Goal: Task Accomplishment & Management: Manage account settings

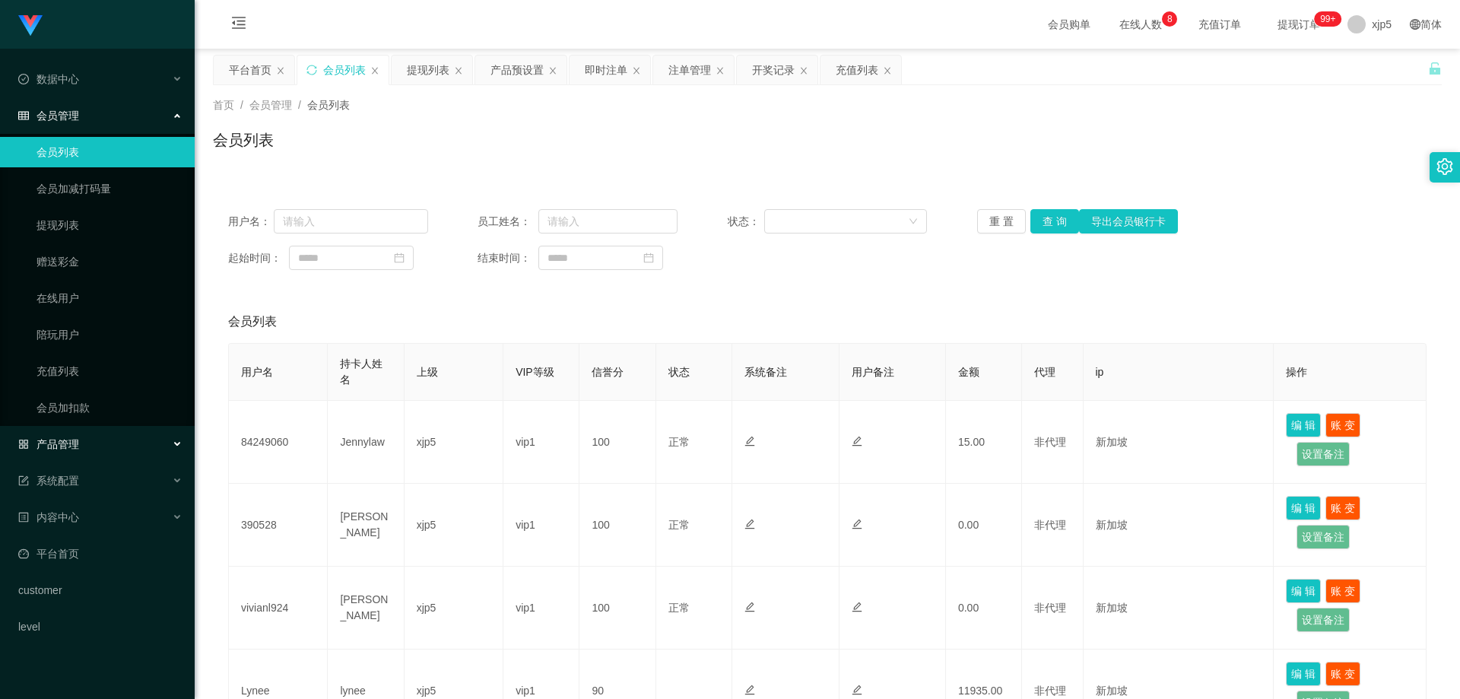
click at [105, 442] on div "产品管理" at bounding box center [97, 444] width 195 height 30
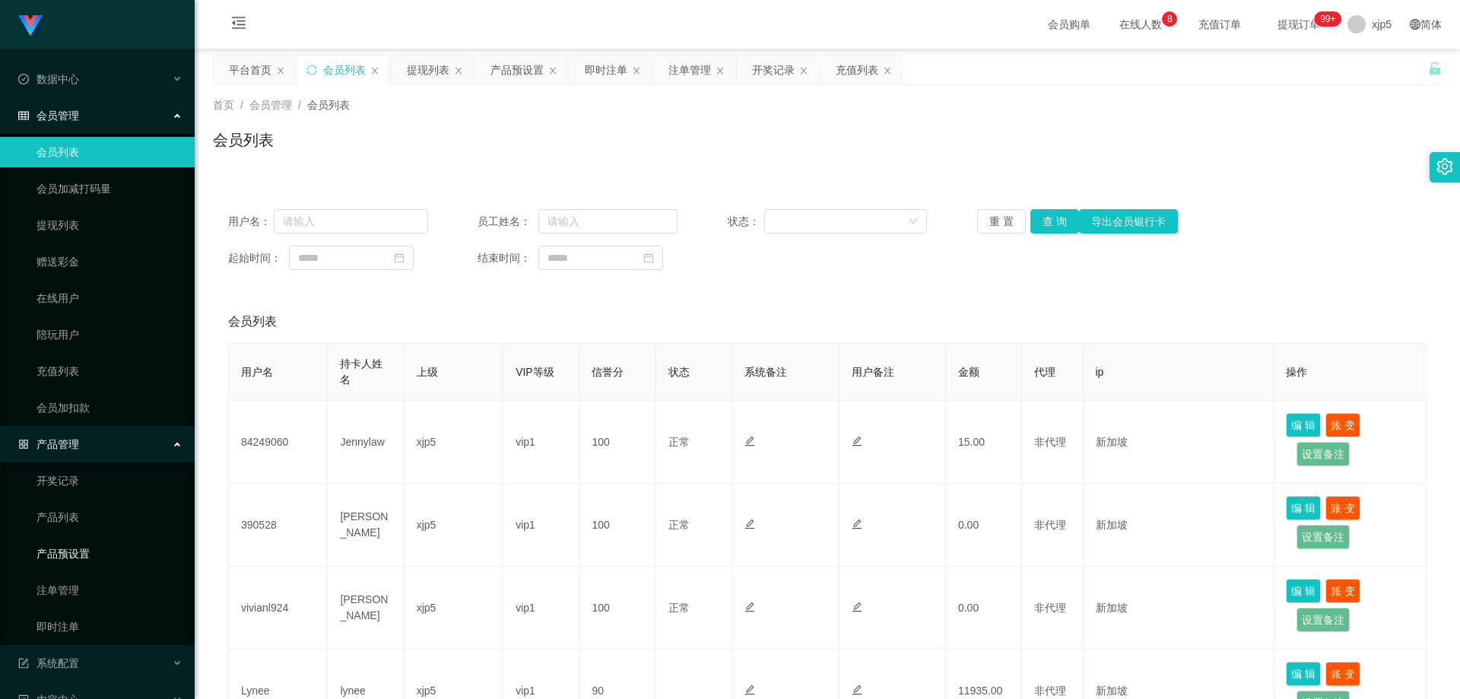
click at [90, 549] on link "产品预设置" at bounding box center [110, 553] width 146 height 30
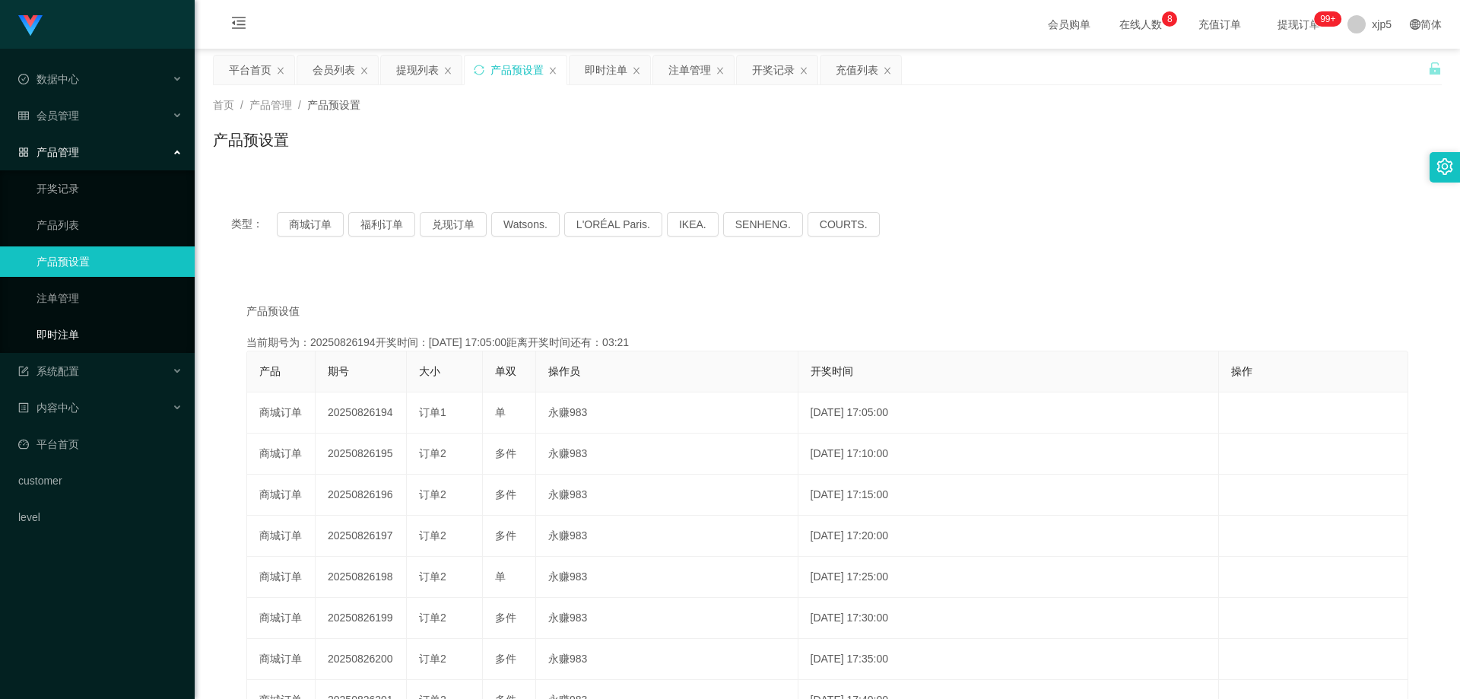
drag, startPoint x: 91, startPoint y: 340, endPoint x: 113, endPoint y: 315, distance: 32.9
click at [90, 340] on link "即时注单" at bounding box center [110, 334] width 146 height 30
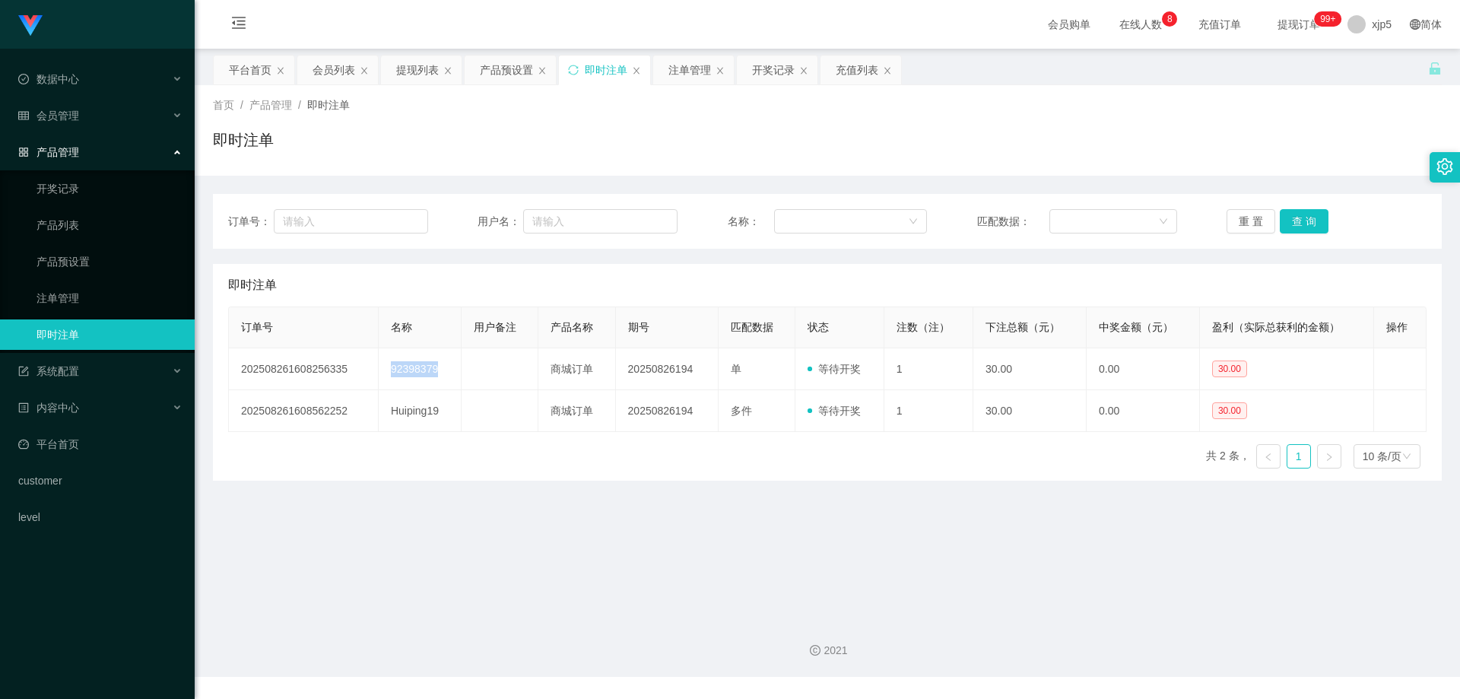
click at [386, 368] on td "92398379" at bounding box center [420, 369] width 83 height 42
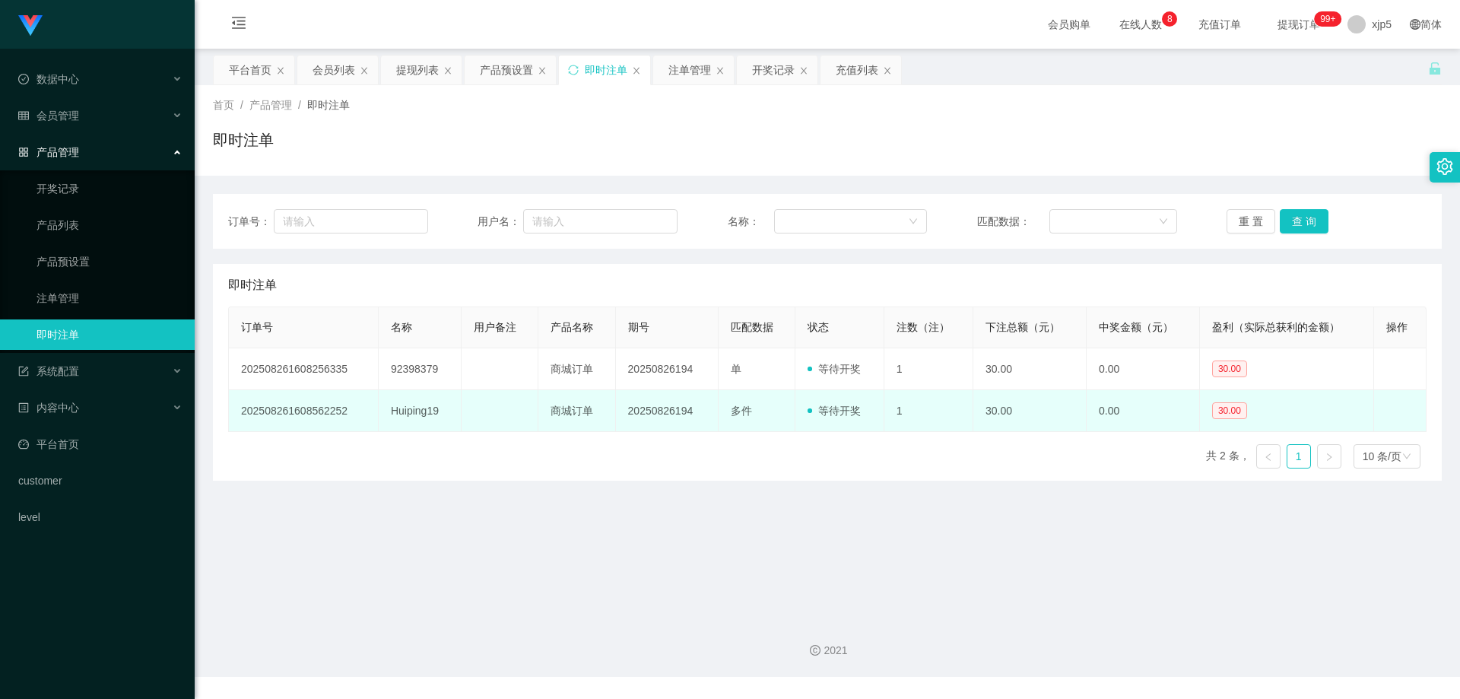
click at [438, 410] on td "Huiping19" at bounding box center [420, 411] width 83 height 42
drag, startPoint x: 406, startPoint y: 417, endPoint x: 383, endPoint y: 417, distance: 22.8
click at [383, 417] on td "Huiping19" at bounding box center [420, 411] width 83 height 42
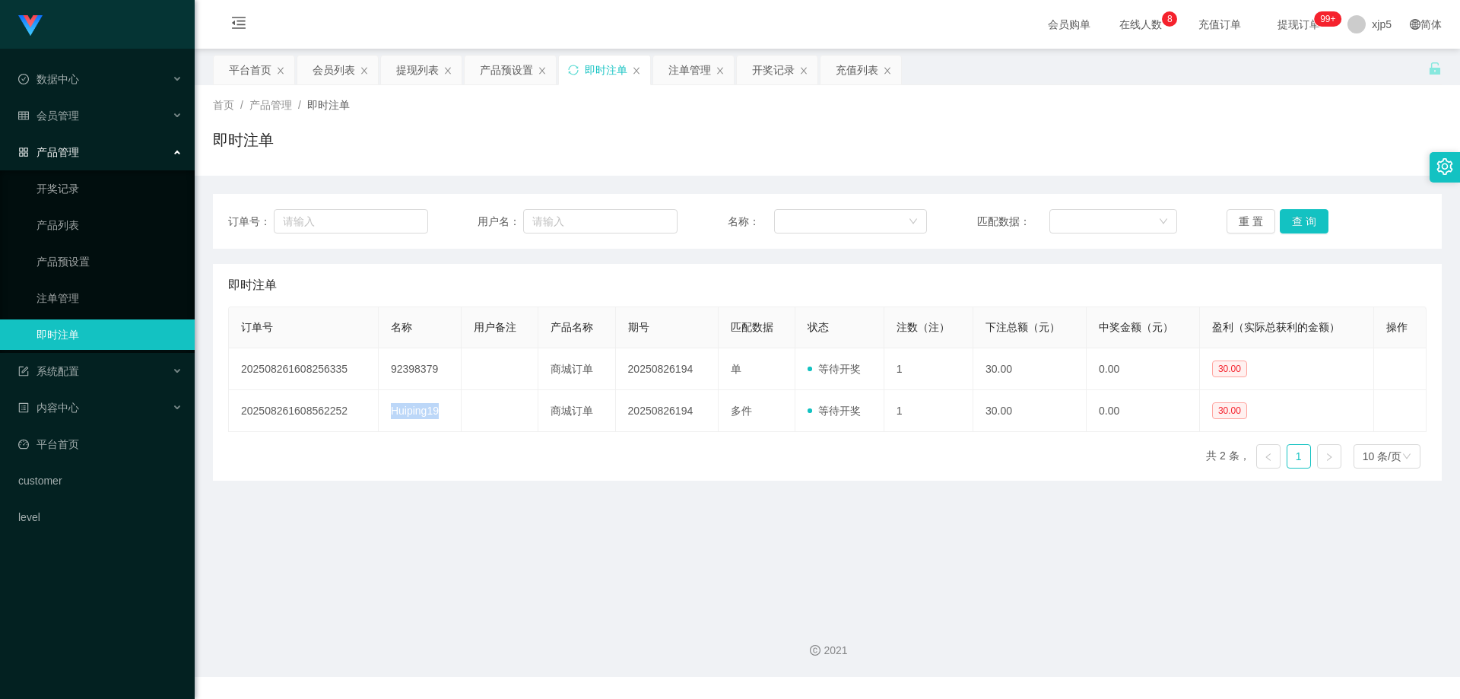
copy td "Huiping19"
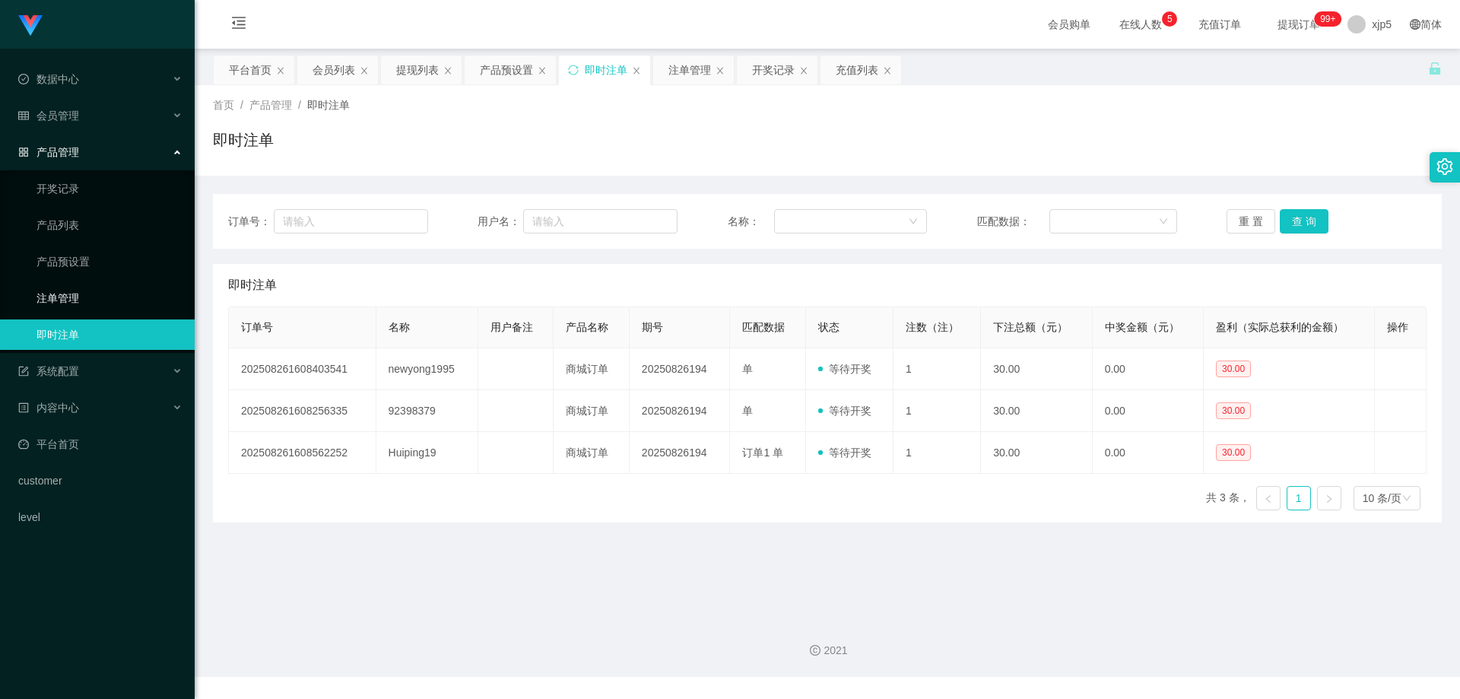
click at [92, 294] on link "注单管理" at bounding box center [110, 298] width 146 height 30
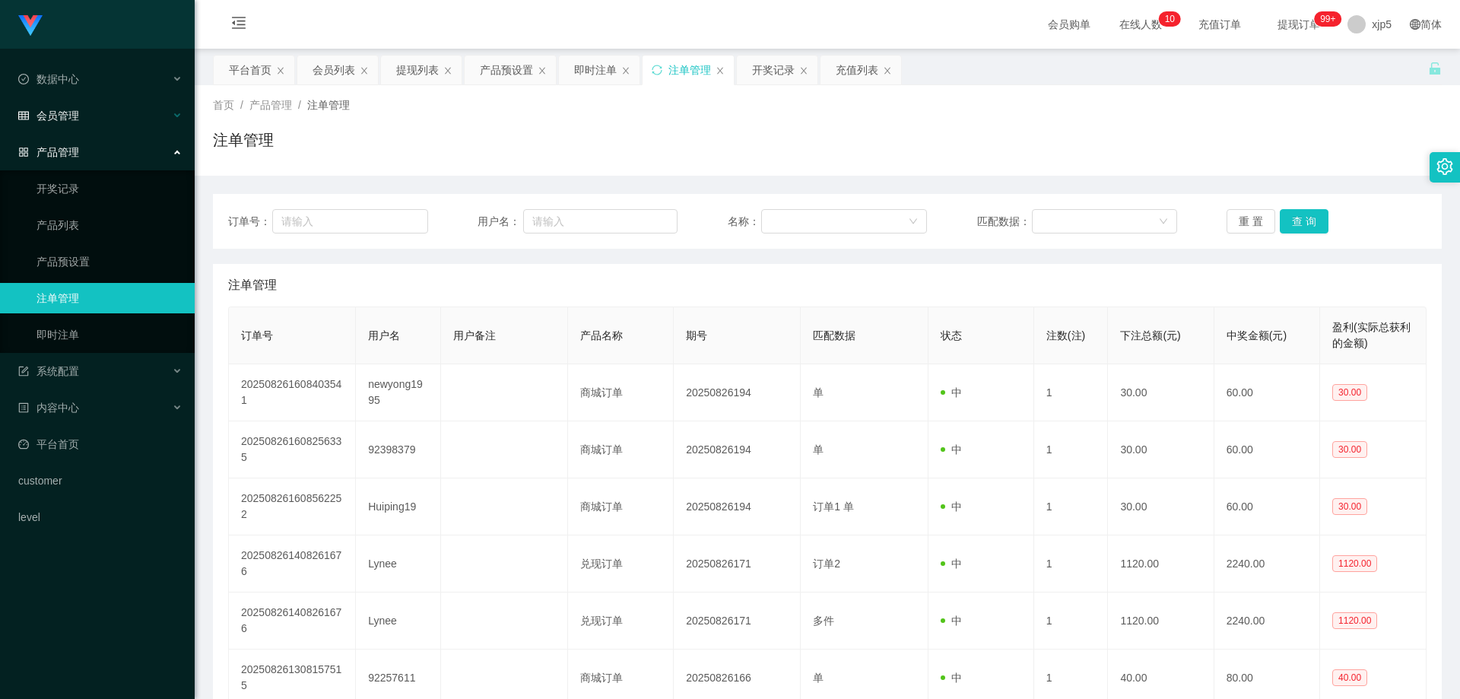
click at [82, 119] on div "会员管理" at bounding box center [97, 115] width 195 height 30
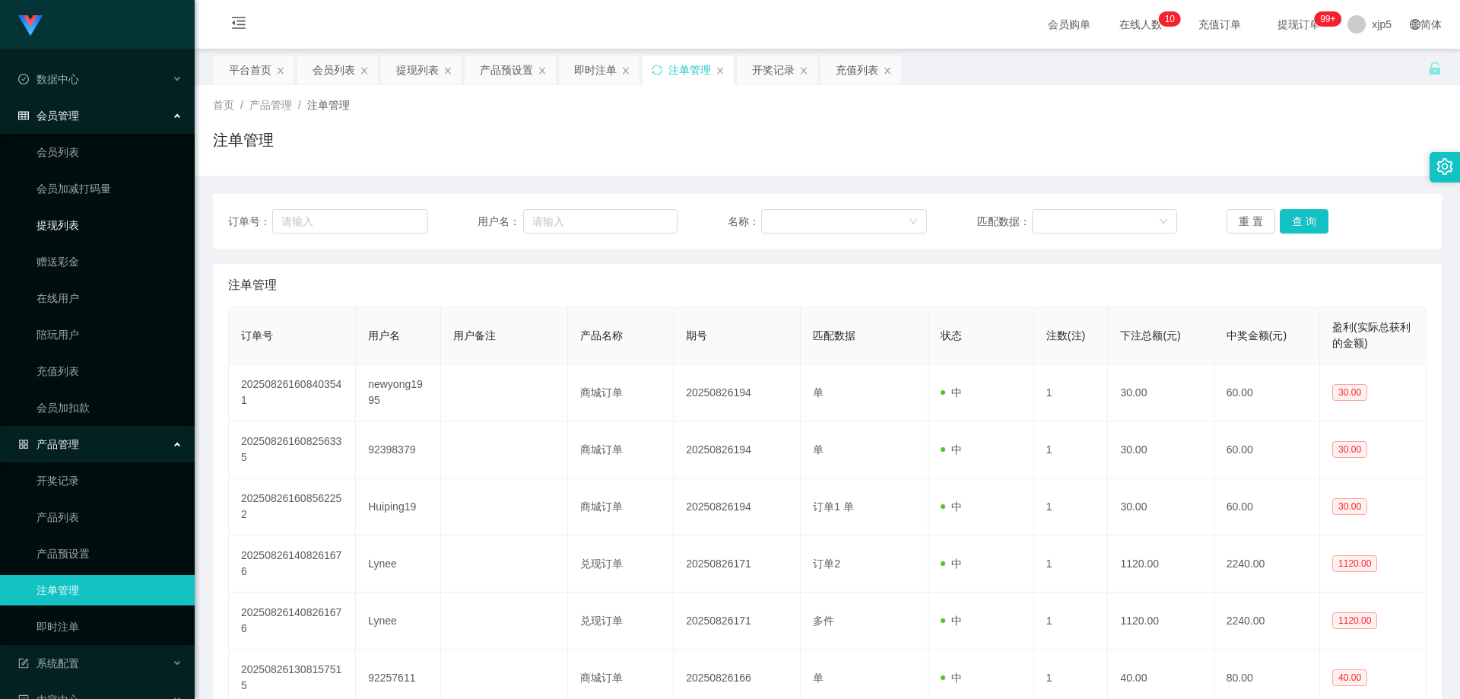
click at [77, 227] on link "提现列表" at bounding box center [110, 225] width 146 height 30
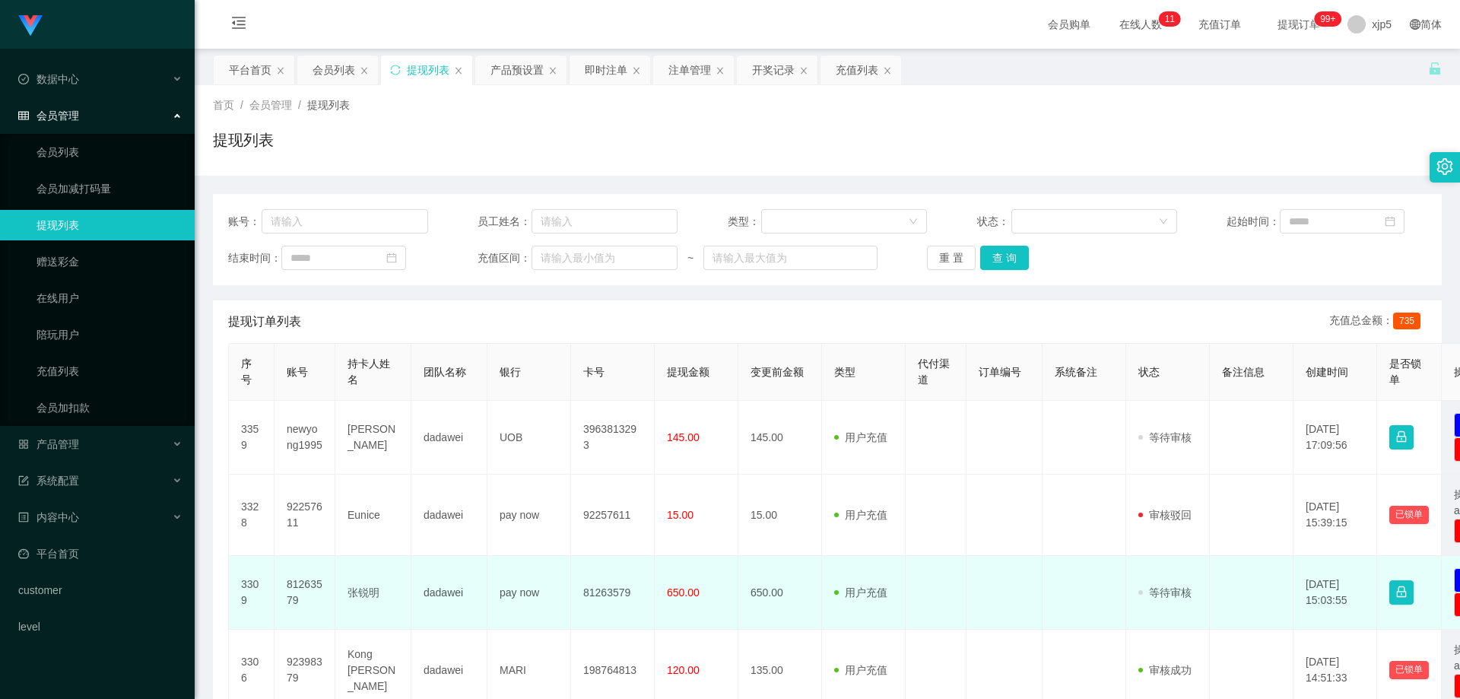
scroll to position [76, 0]
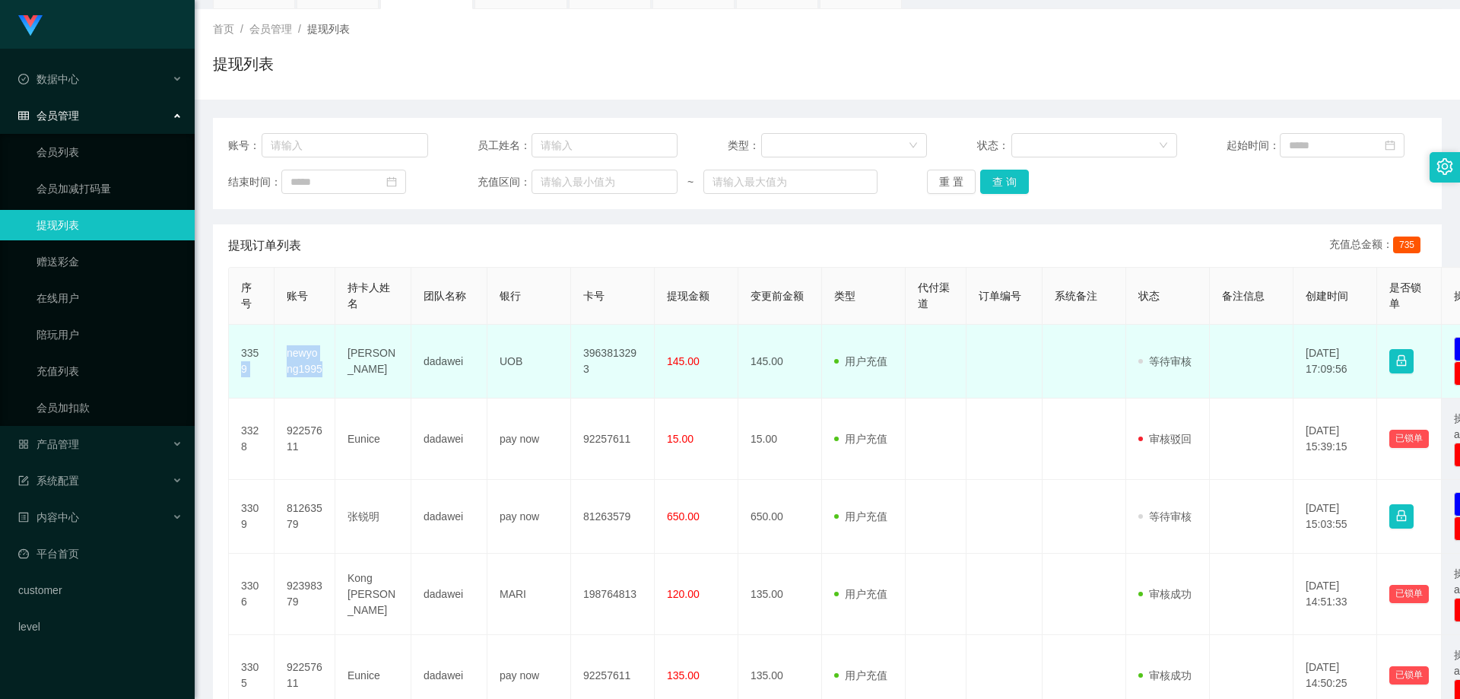
drag, startPoint x: 327, startPoint y: 376, endPoint x: 276, endPoint y: 357, distance: 54.1
click at [274, 358] on tr "3359 newyong1995 CHONG TECH YONG dadawei UOB 3963813293 145.00 145.00 用户充值 人工扣款…" at bounding box center [886, 362] width 1314 height 74
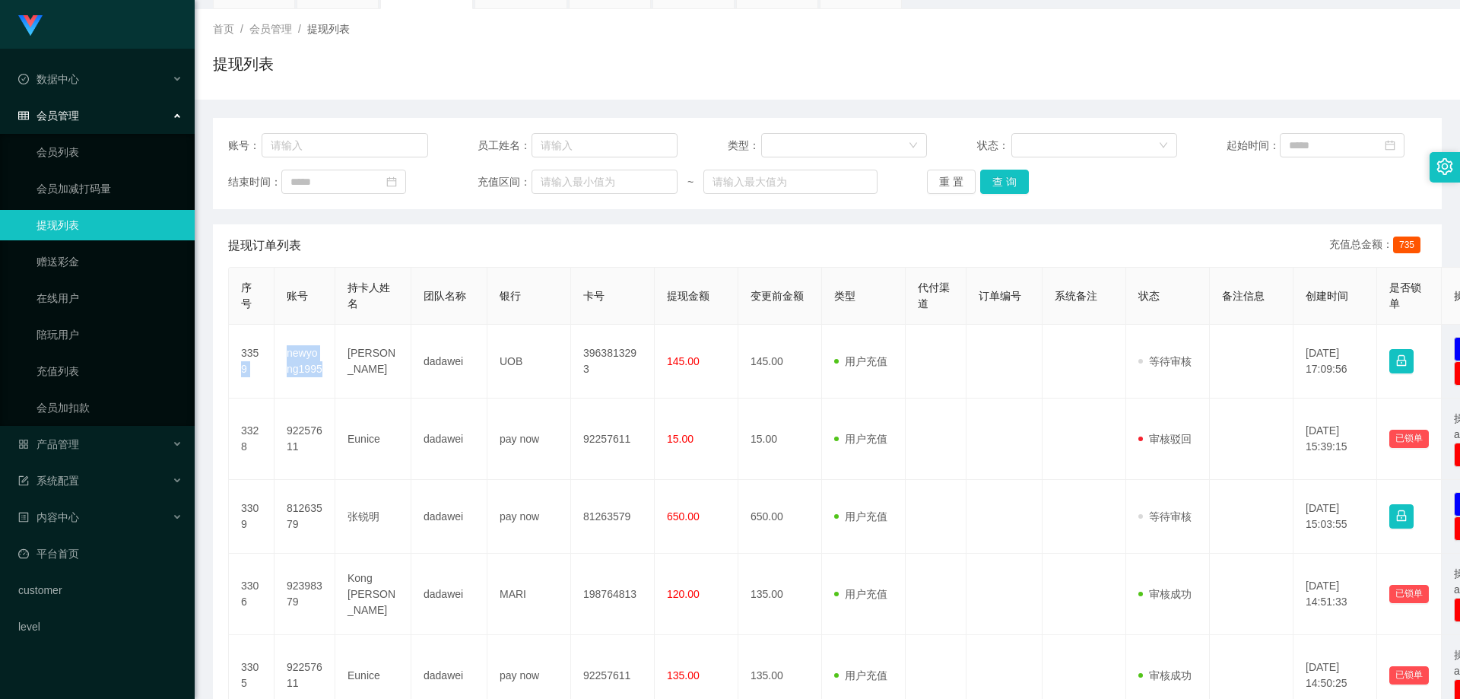
copy tr "9 newyong1995"
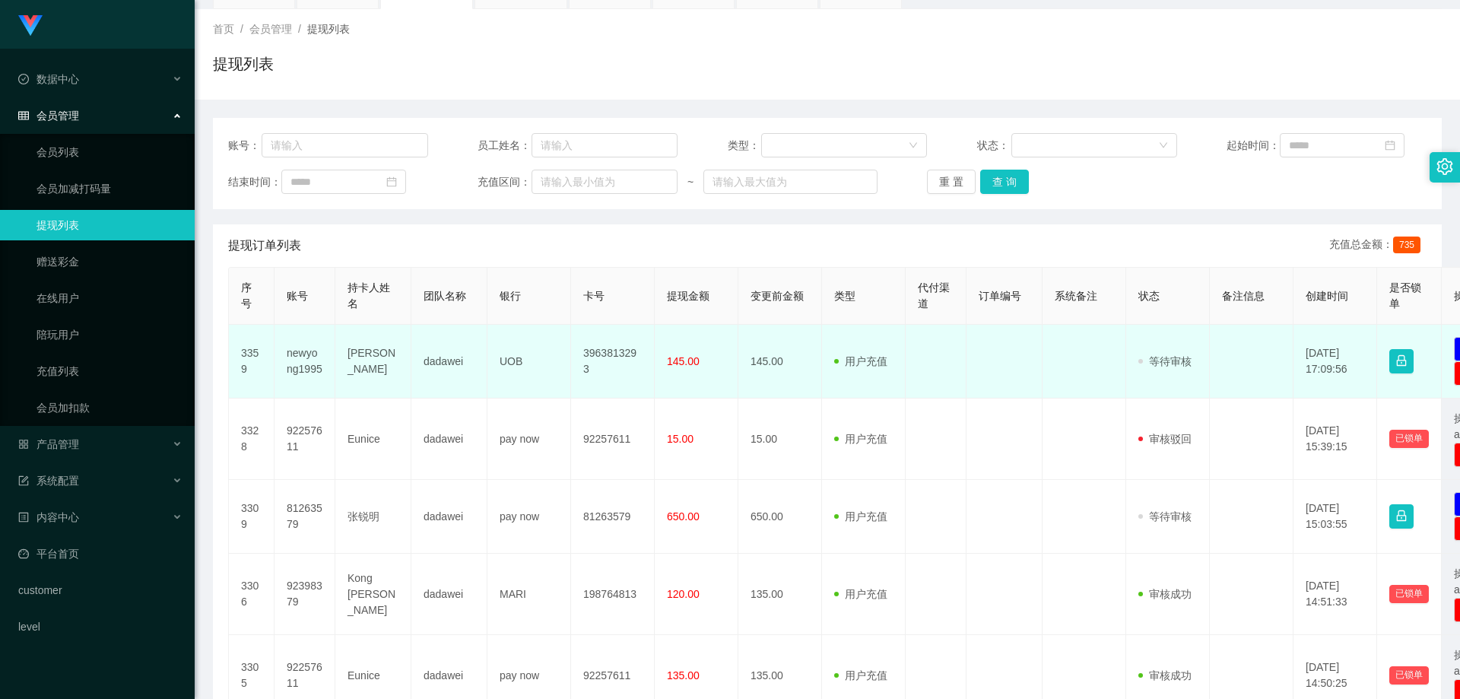
click at [360, 367] on td "[PERSON_NAME] TECH [PERSON_NAME]" at bounding box center [373, 362] width 76 height 74
drag, startPoint x: 326, startPoint y: 371, endPoint x: 285, endPoint y: 359, distance: 42.8
click at [285, 359] on td "newyong1995" at bounding box center [305, 362] width 61 height 74
copy td "newyong1995"
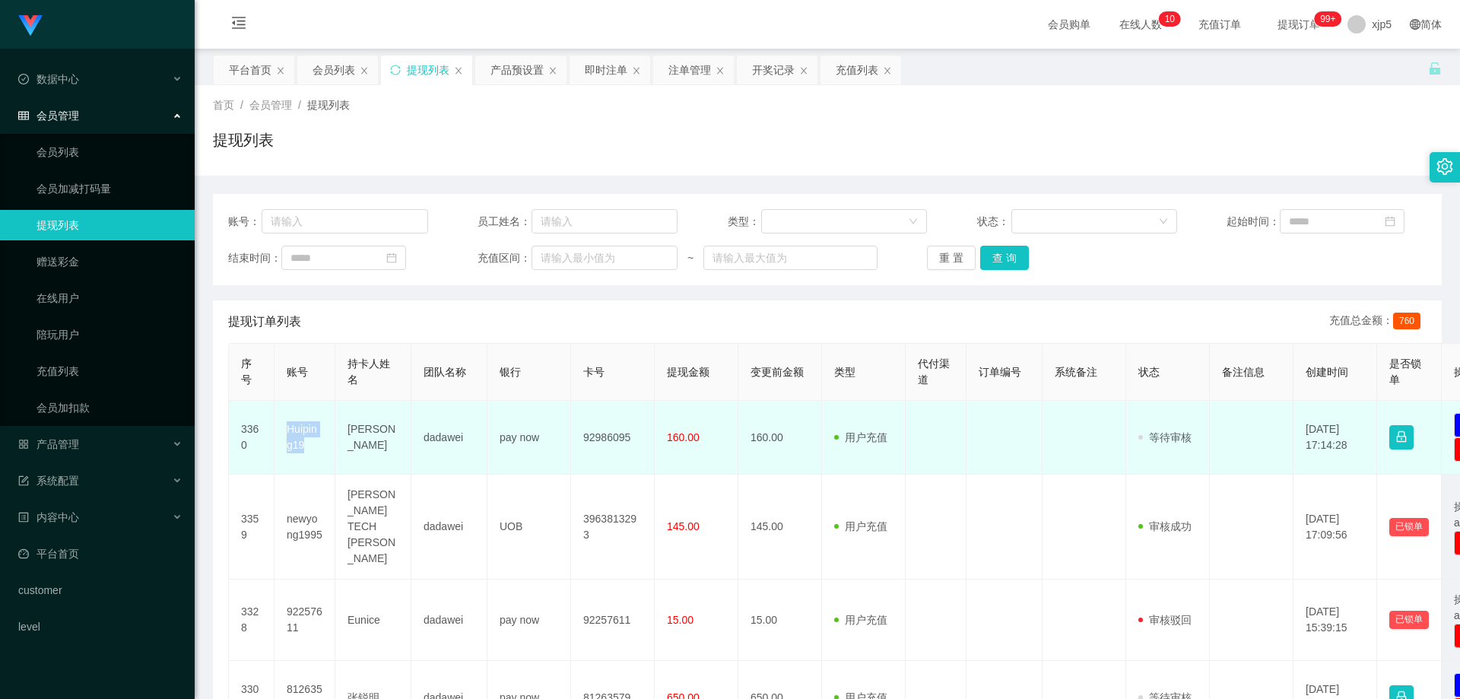
drag, startPoint x: 325, startPoint y: 454, endPoint x: 278, endPoint y: 424, distance: 55.7
click at [278, 424] on td "Huiping19" at bounding box center [305, 438] width 61 height 74
copy td "Huiping19"
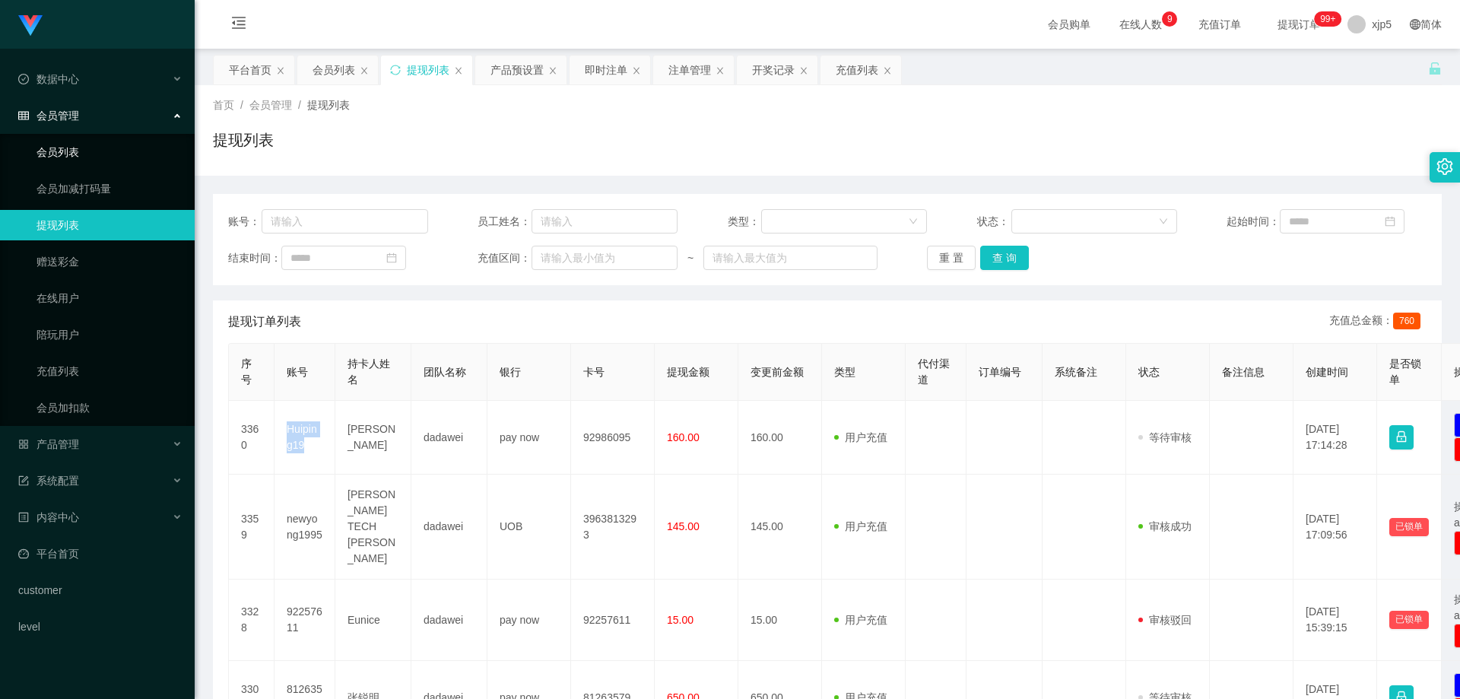
click at [106, 144] on link "会员列表" at bounding box center [110, 152] width 146 height 30
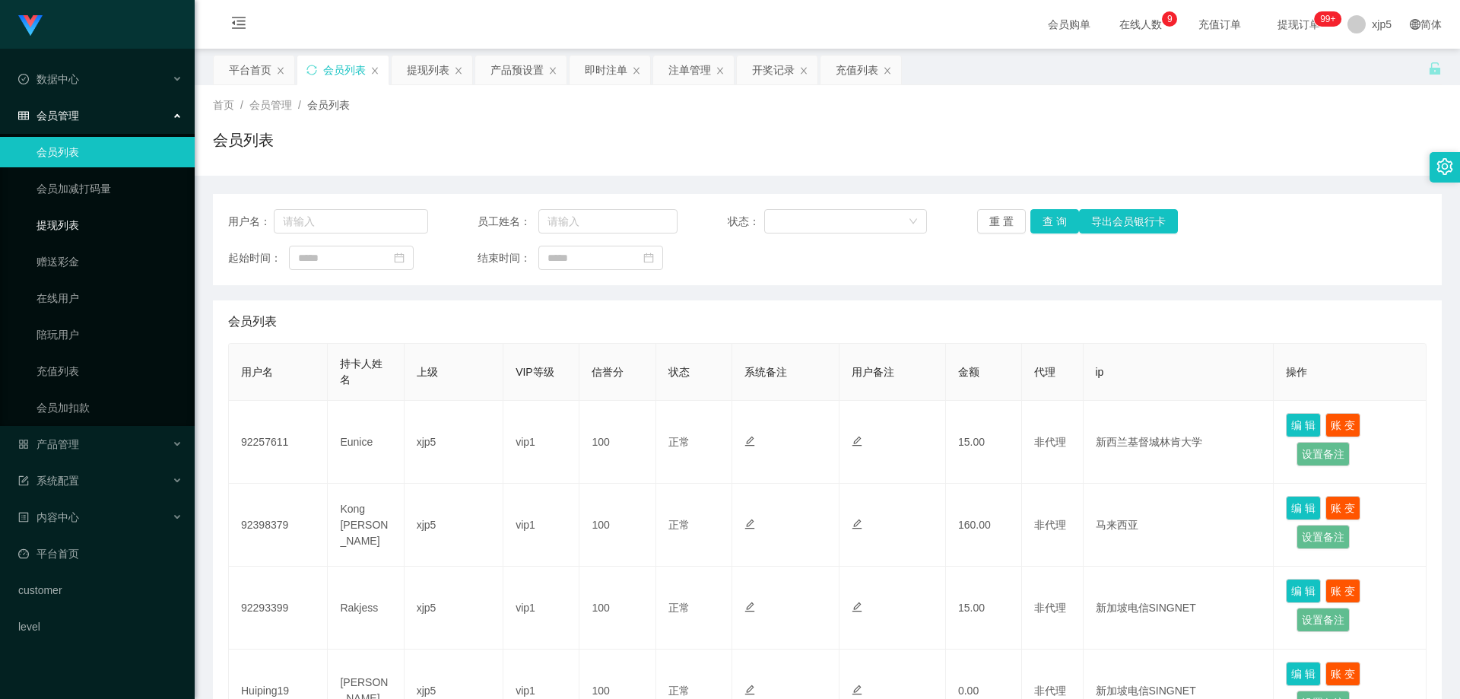
click at [109, 219] on link "提现列表" at bounding box center [110, 225] width 146 height 30
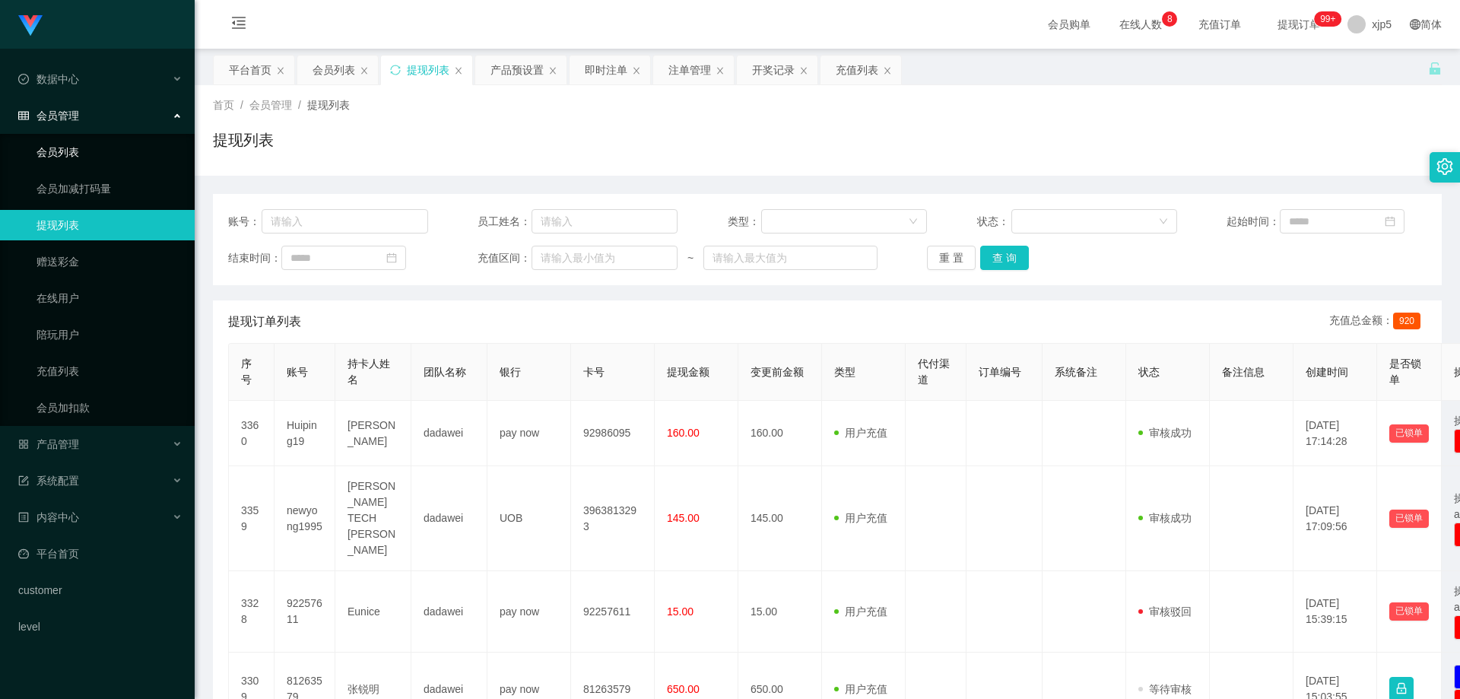
drag, startPoint x: 97, startPoint y: 151, endPoint x: 97, endPoint y: 138, distance: 12.9
click at [97, 151] on link "会员列表" at bounding box center [110, 152] width 146 height 30
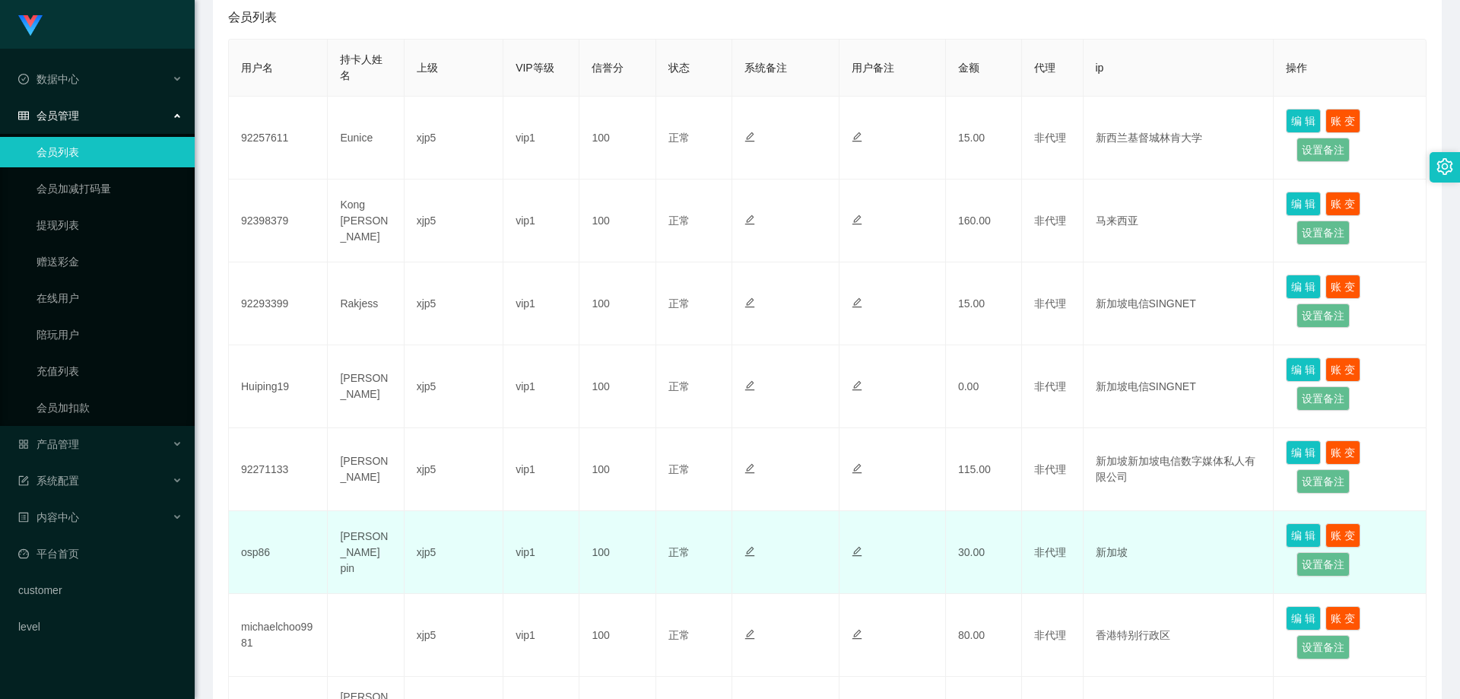
scroll to position [380, 0]
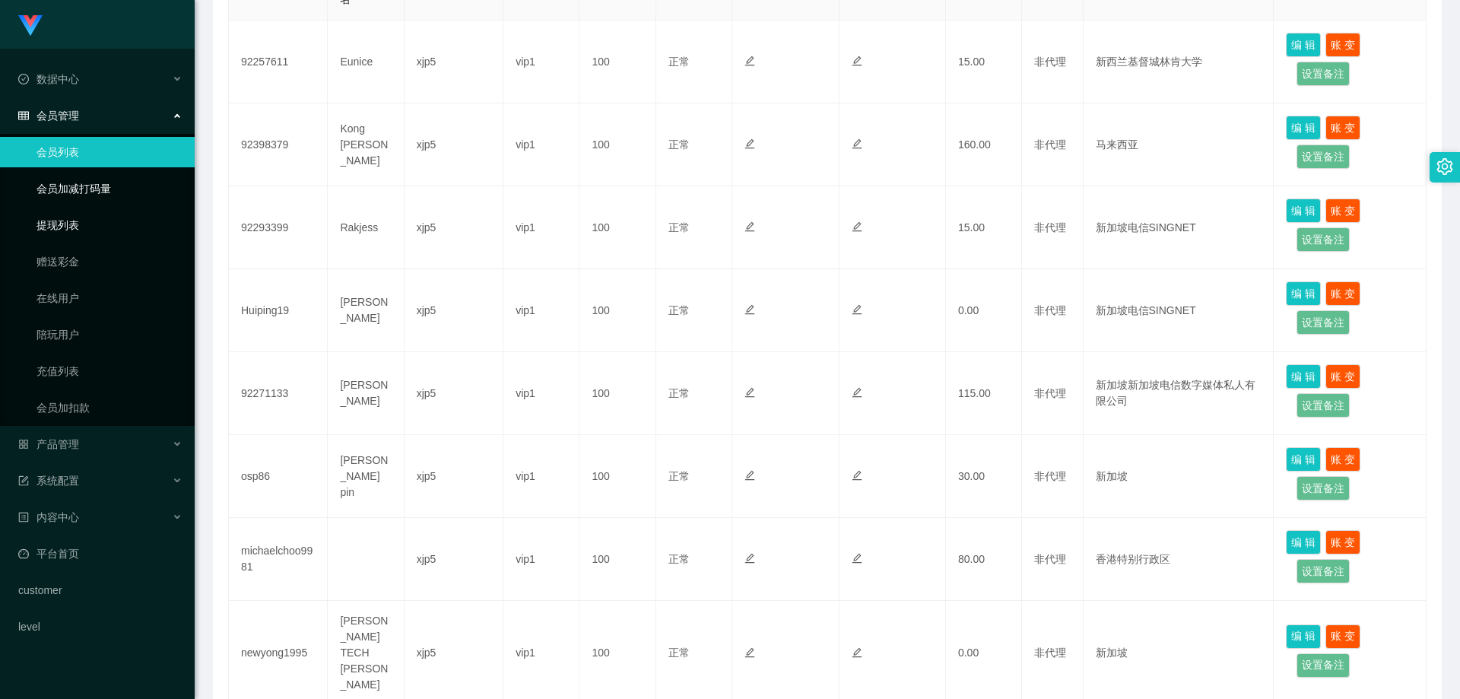
click at [90, 224] on link "提现列表" at bounding box center [110, 225] width 146 height 30
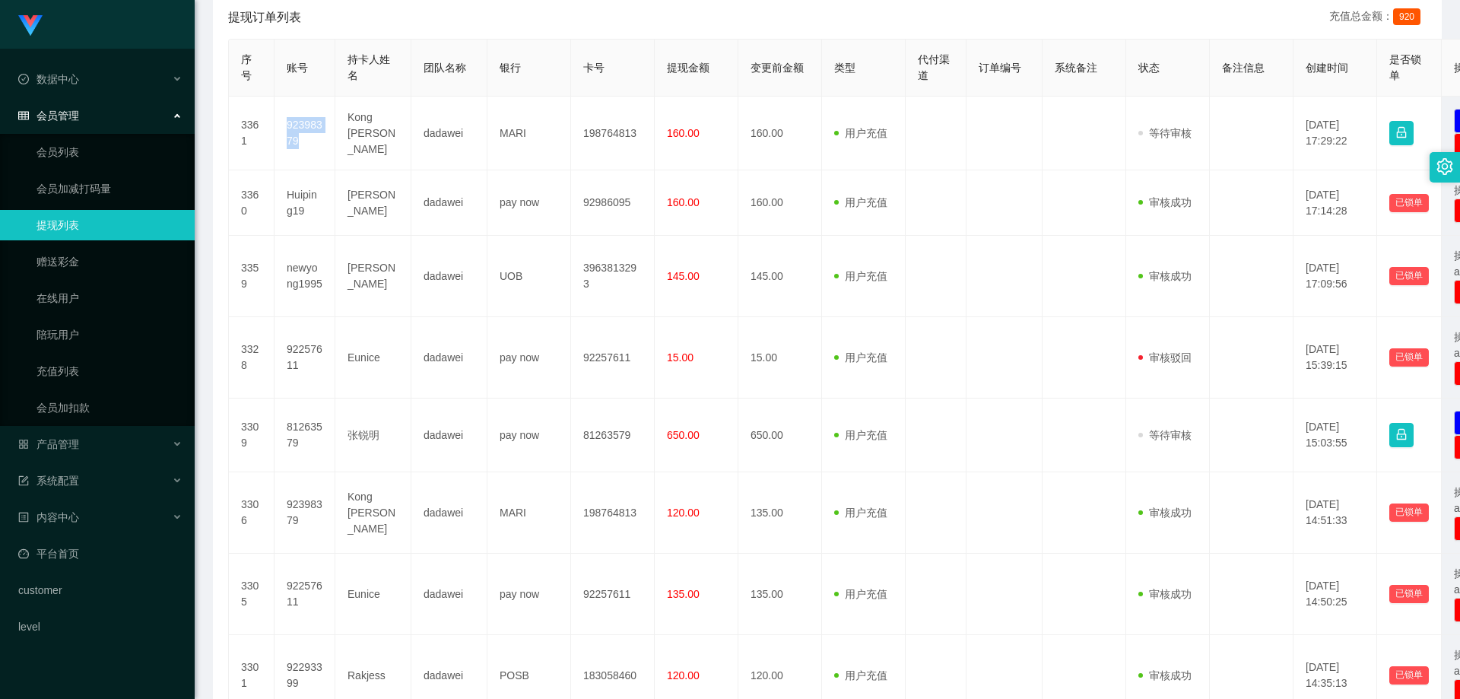
scroll to position [604, 0]
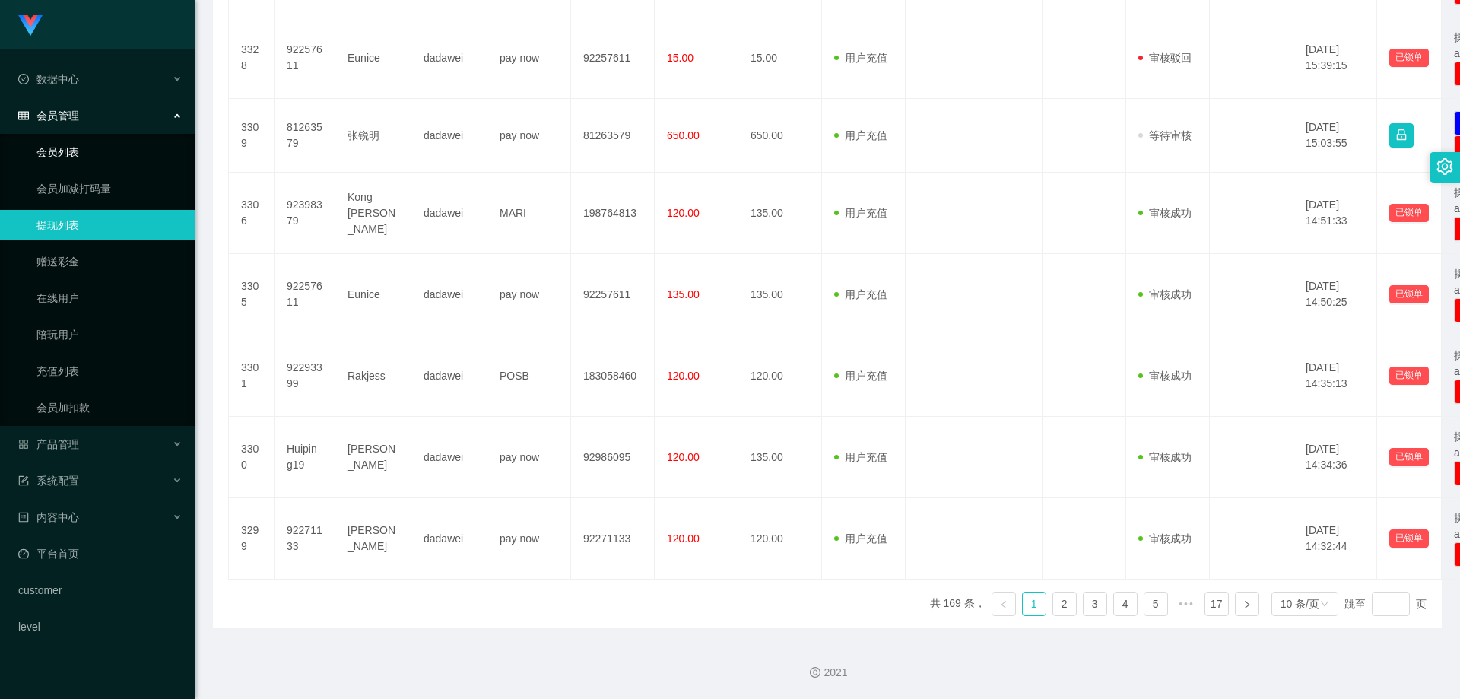
click at [58, 150] on link "会员列表" at bounding box center [110, 152] width 146 height 30
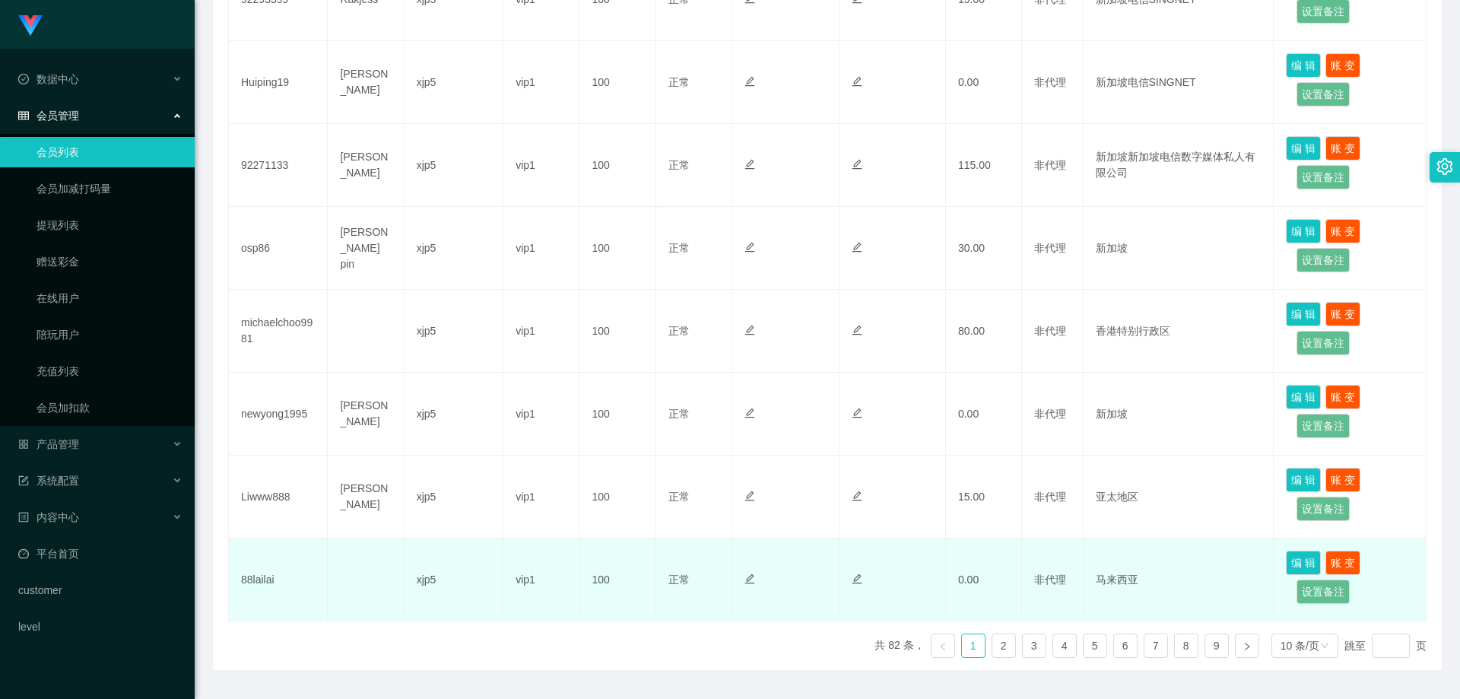
scroll to position [650, 0]
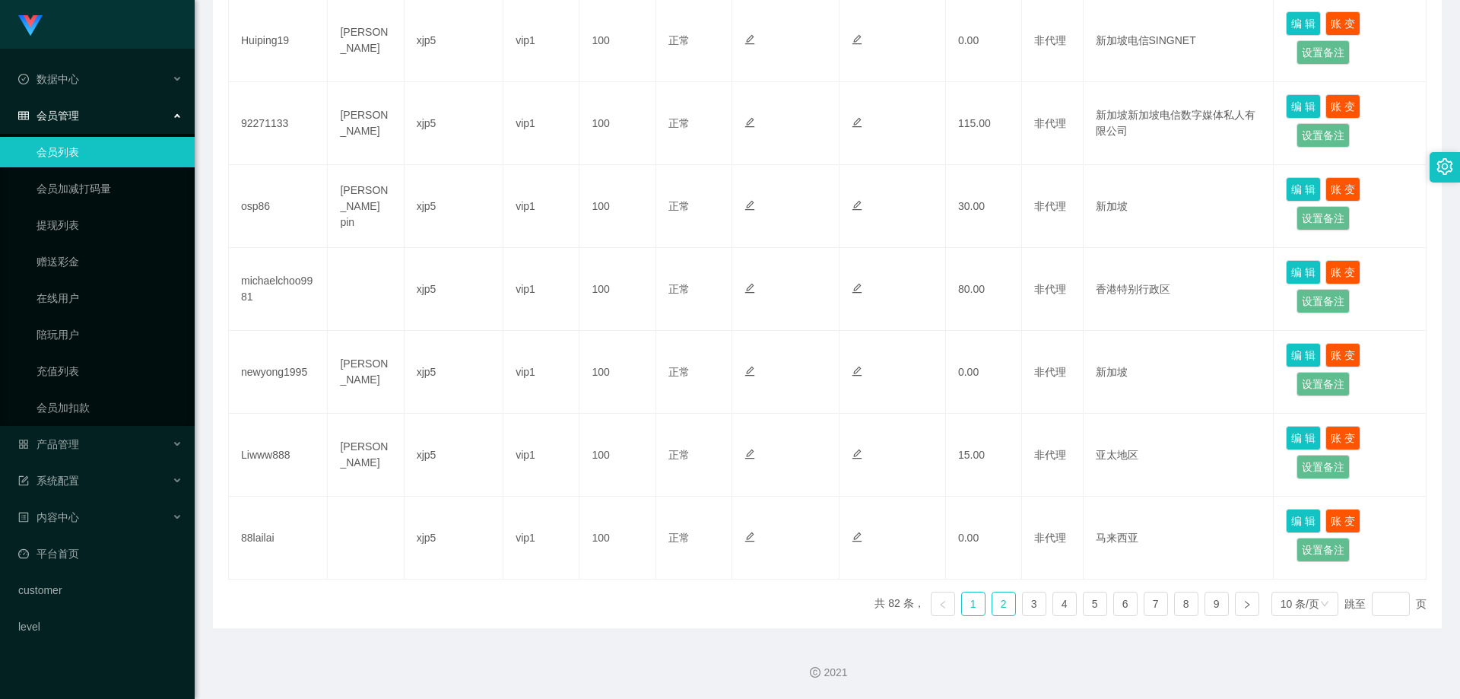
click at [995, 614] on link "2" at bounding box center [1003, 603] width 23 height 23
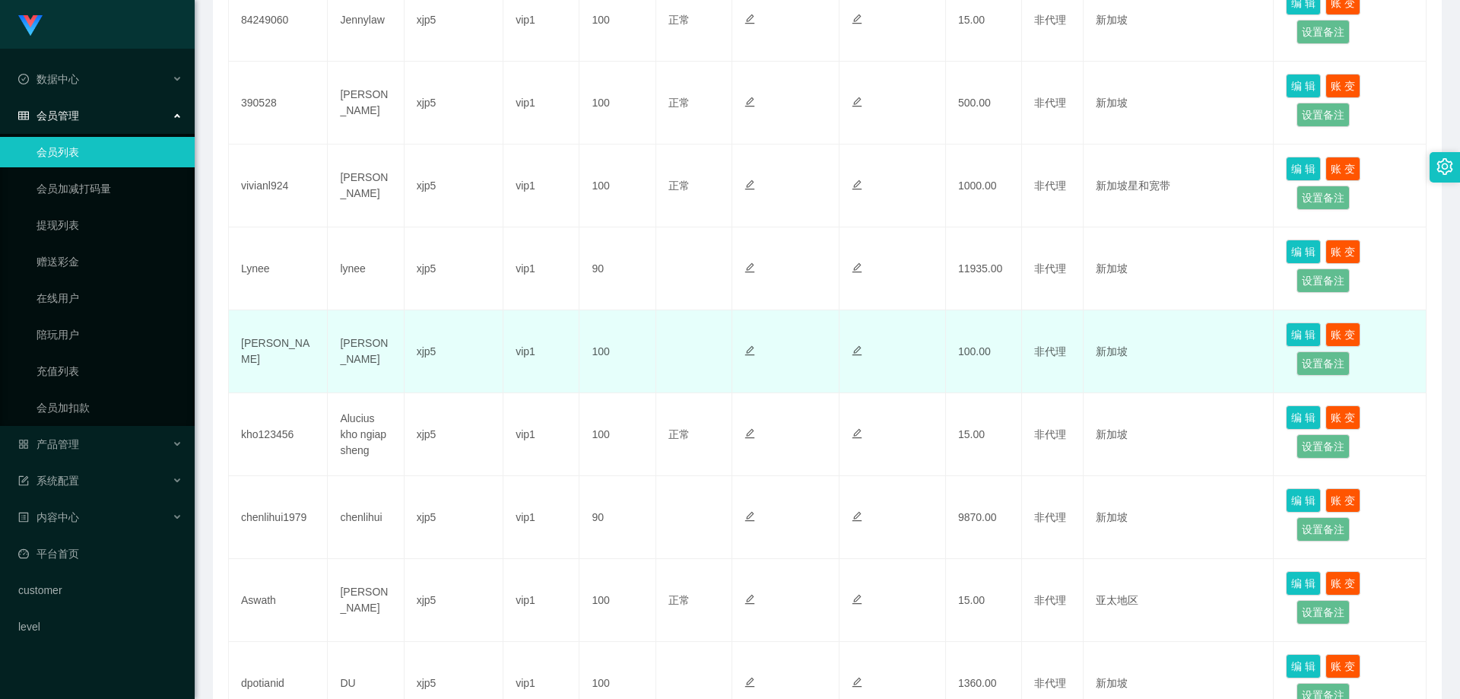
scroll to position [346, 0]
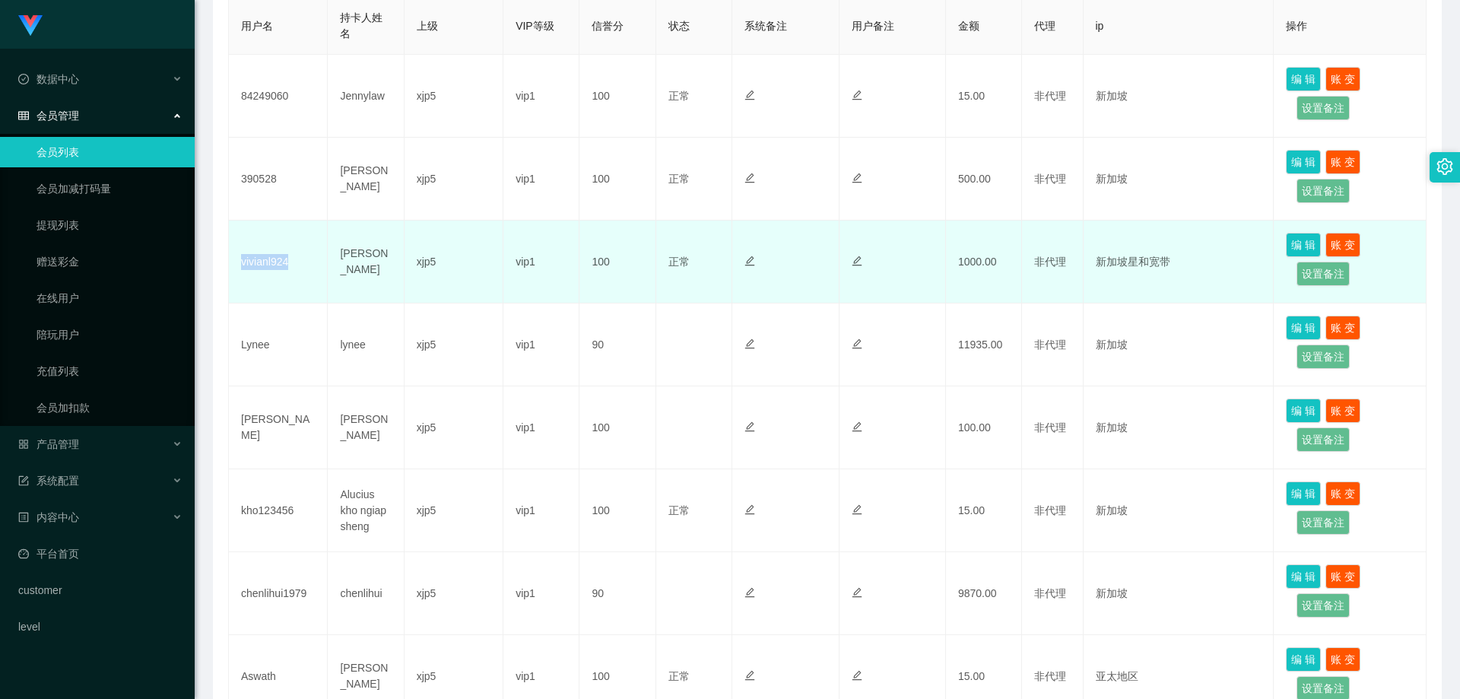
drag, startPoint x: 299, startPoint y: 265, endPoint x: 241, endPoint y: 266, distance: 57.8
click at [241, 266] on td "vivianl924" at bounding box center [278, 262] width 99 height 83
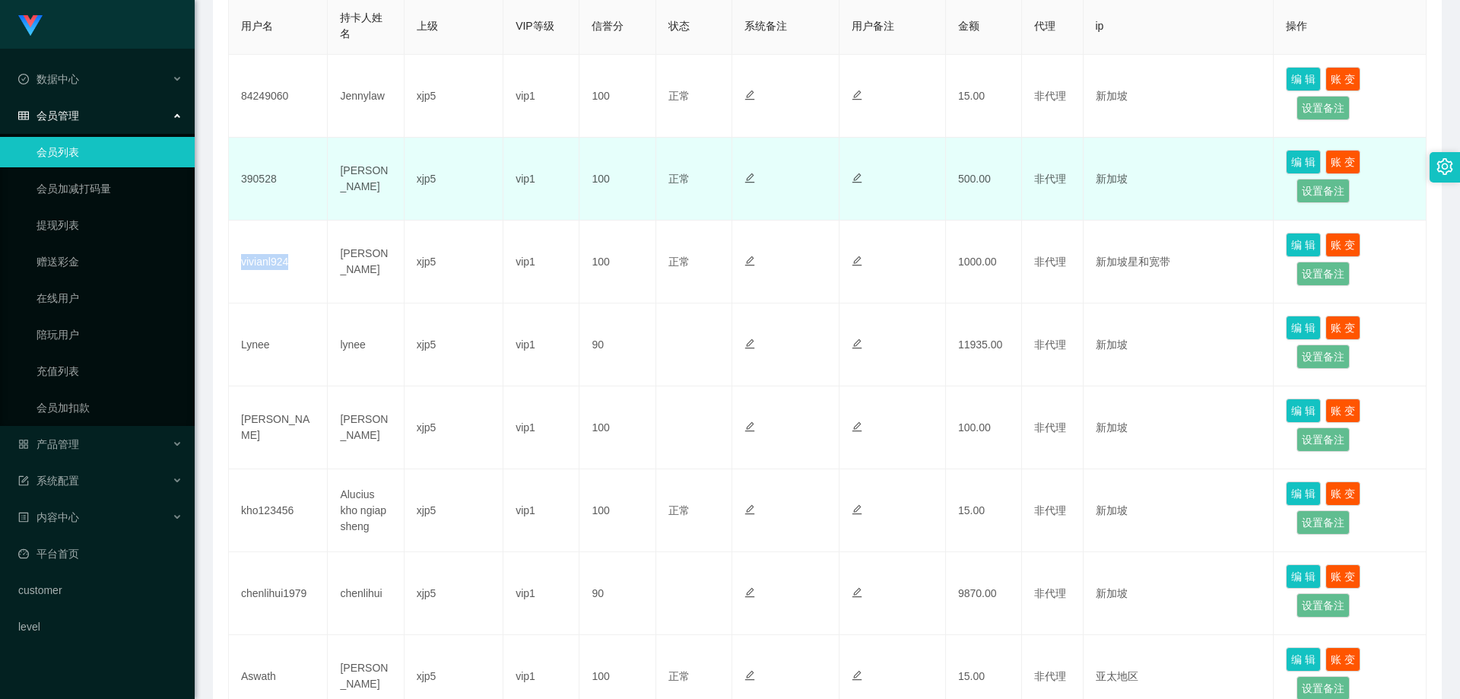
copy td "vivianl924"
drag, startPoint x: 285, startPoint y: 184, endPoint x: 235, endPoint y: 179, distance: 50.4
click at [235, 179] on td "390528" at bounding box center [278, 179] width 99 height 83
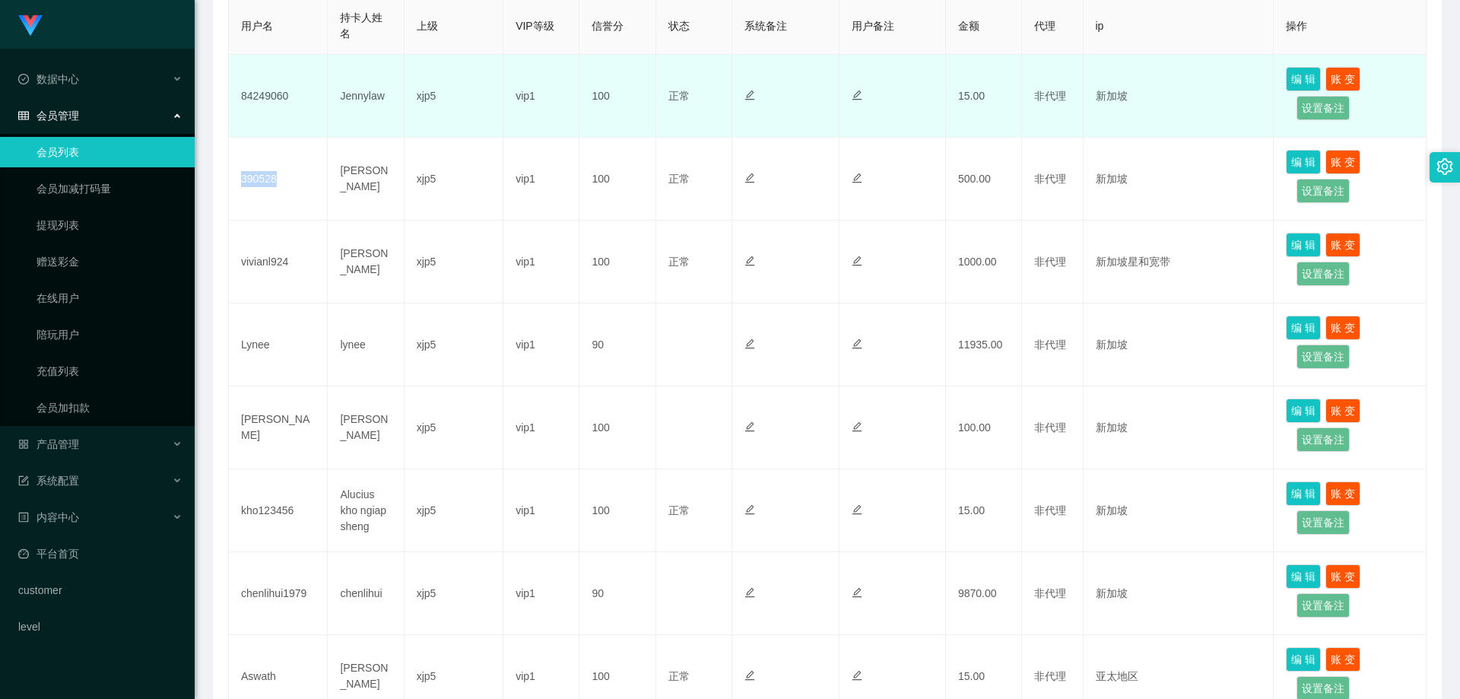
copy td "390528"
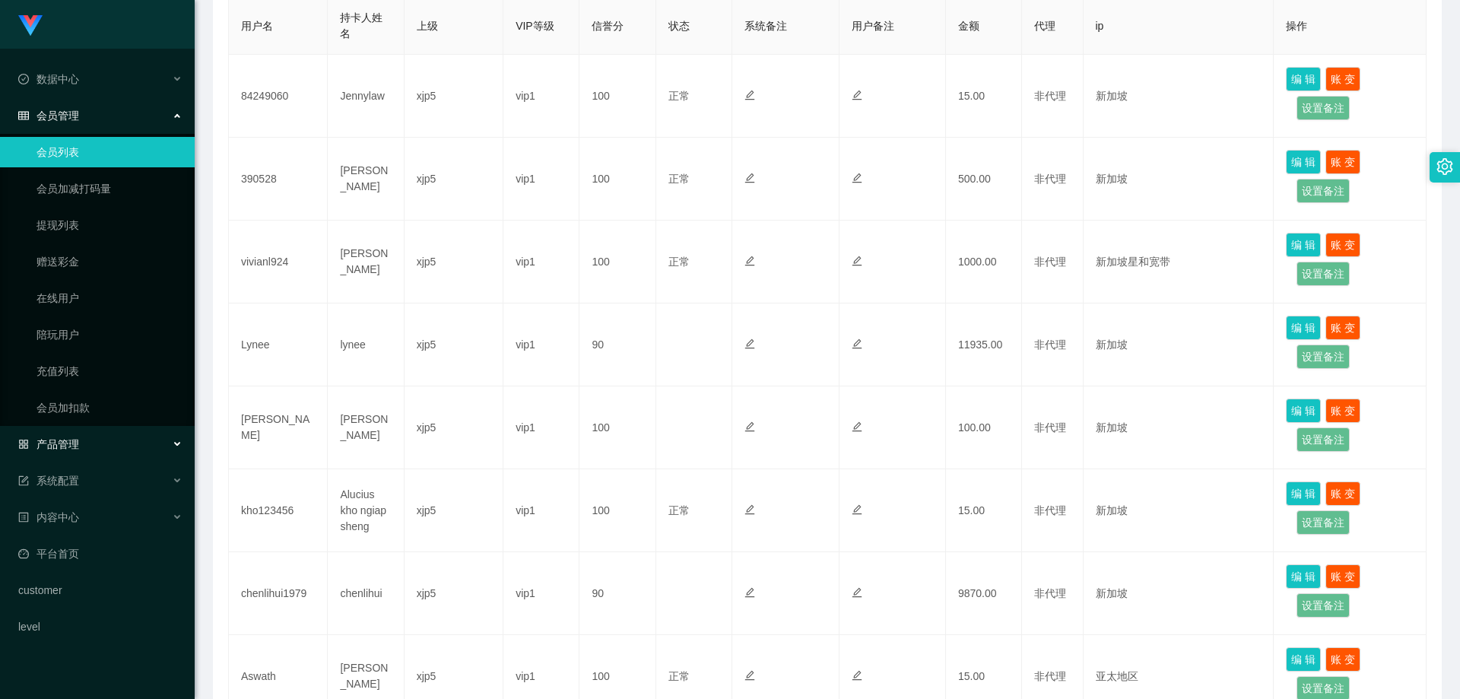
click at [95, 446] on div "产品管理" at bounding box center [97, 444] width 195 height 30
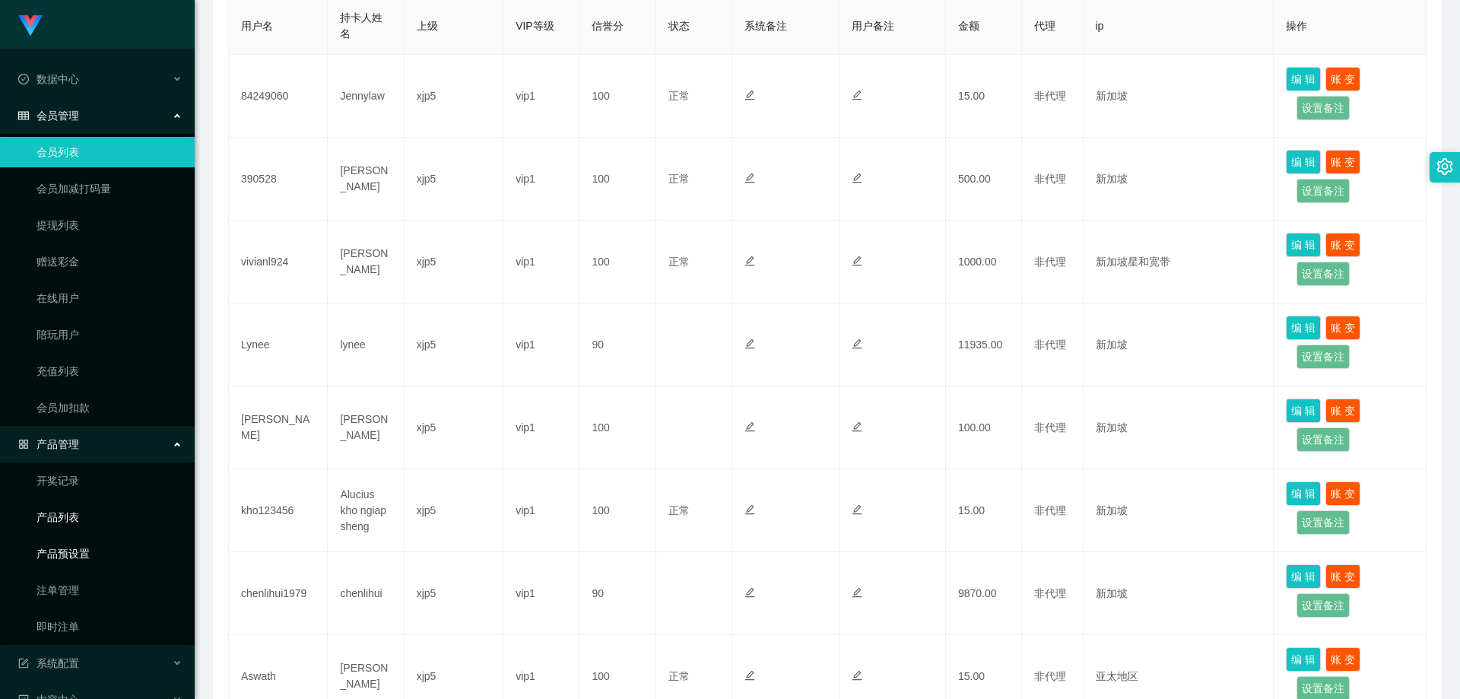
click at [91, 547] on link "产品预设置" at bounding box center [110, 553] width 146 height 30
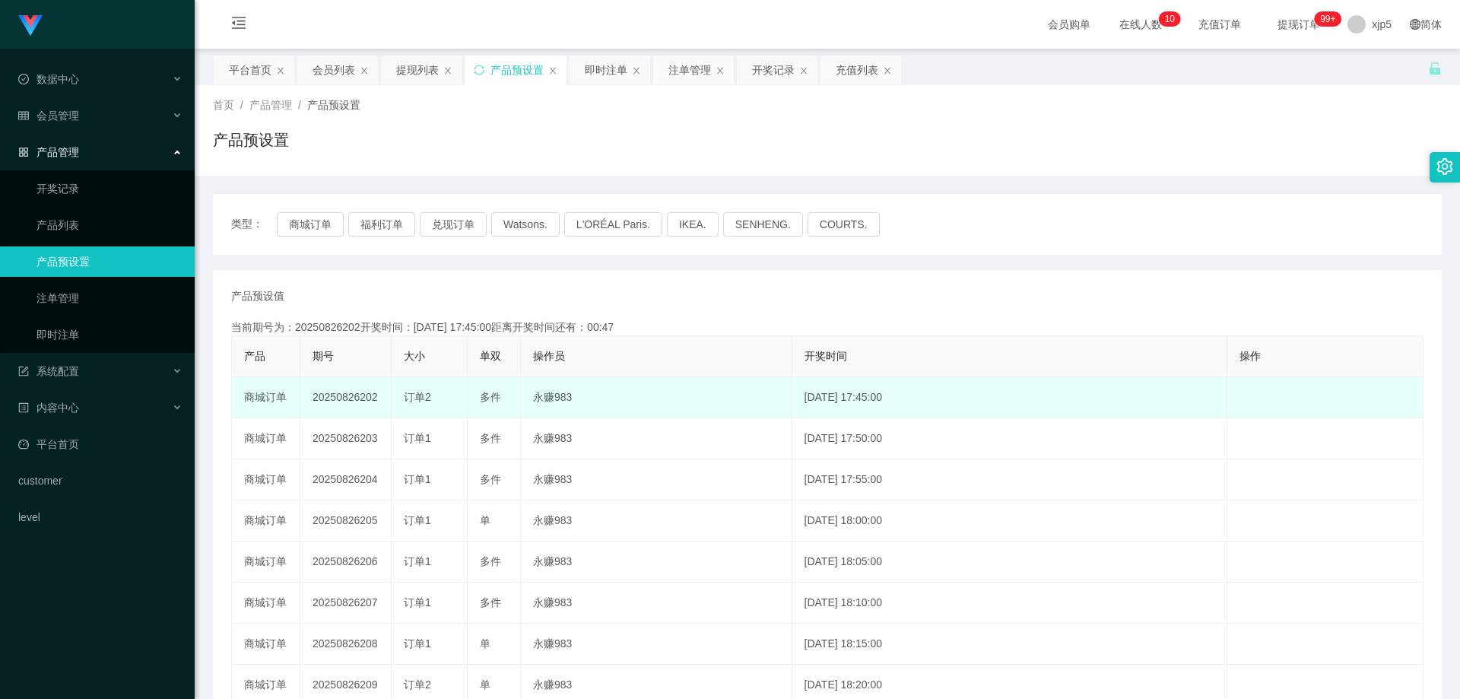
drag, startPoint x: 481, startPoint y: 401, endPoint x: 500, endPoint y: 401, distance: 19.8
click at [500, 401] on span "多件" at bounding box center [490, 397] width 21 height 12
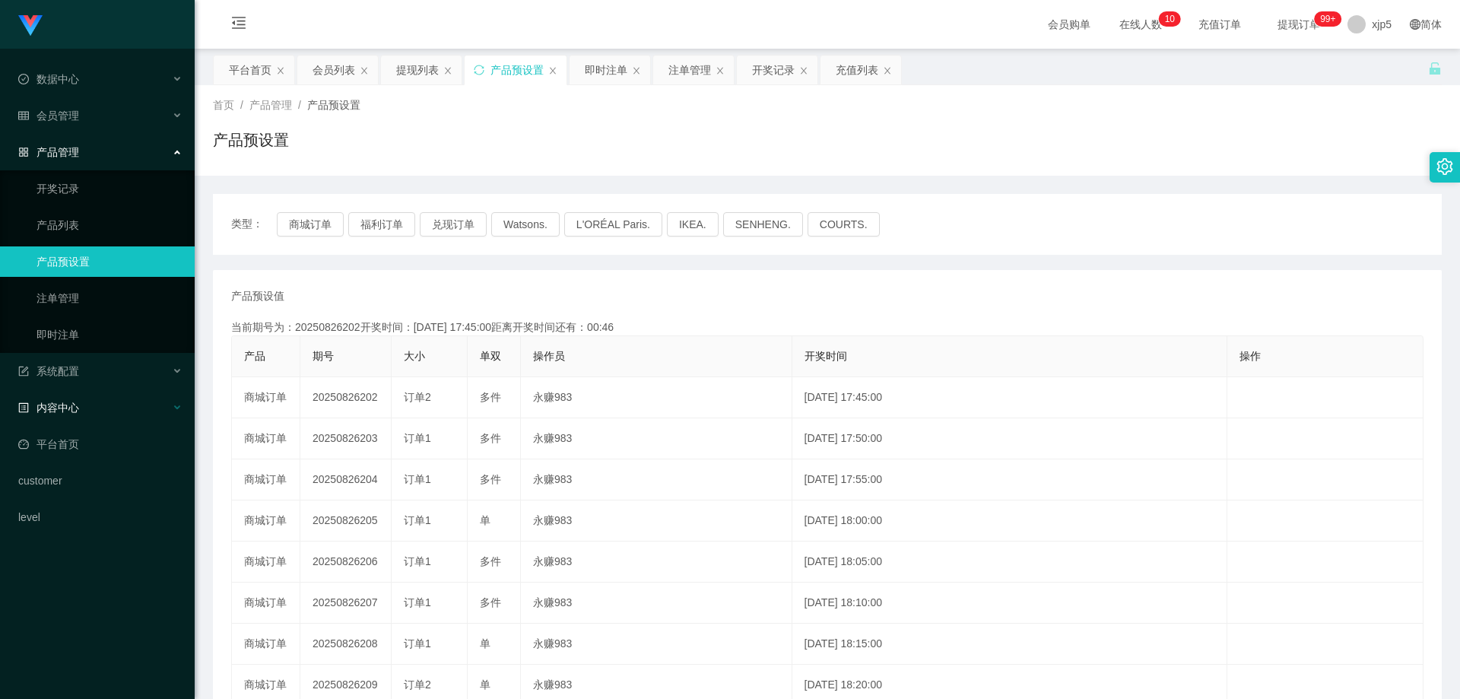
copy span "多件"
drag, startPoint x: 125, startPoint y: 329, endPoint x: 141, endPoint y: 318, distance: 19.6
click at [126, 329] on link "即时注单" at bounding box center [110, 334] width 146 height 30
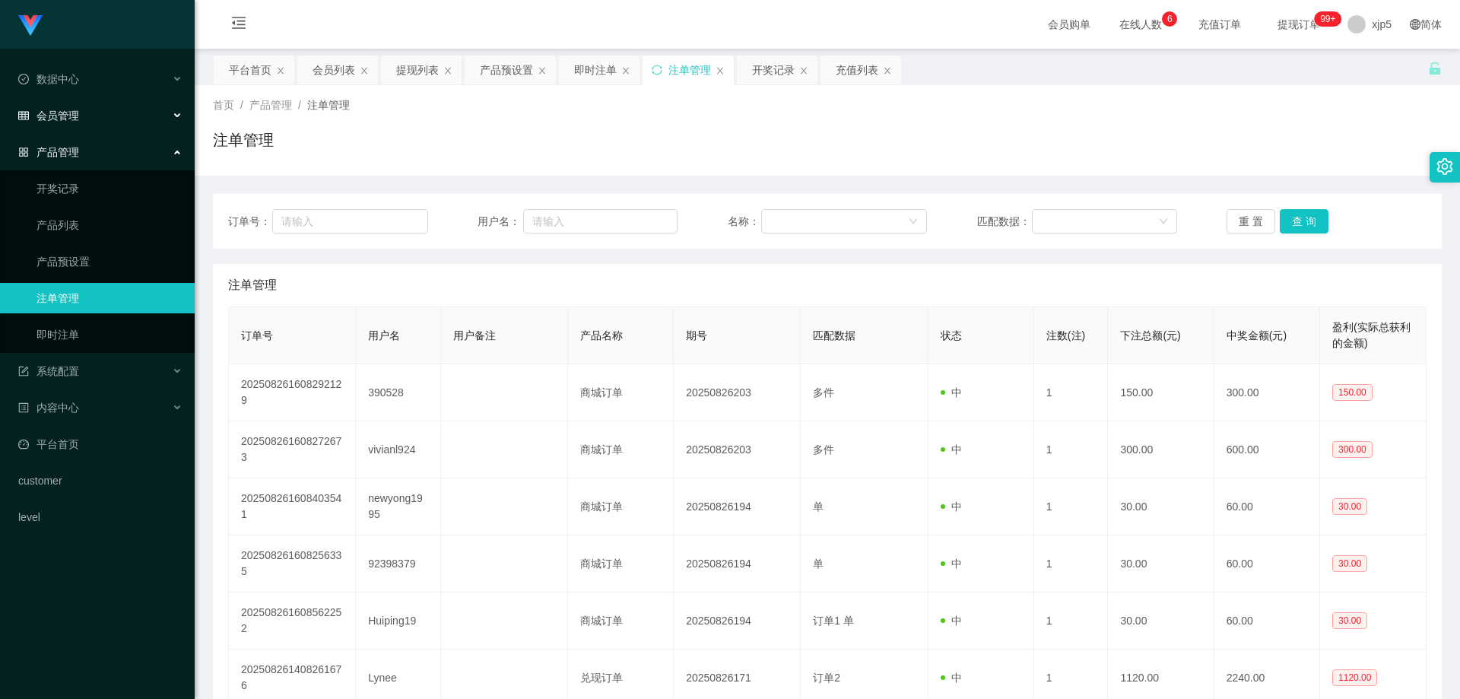
click at [70, 120] on span "会员管理" at bounding box center [48, 116] width 61 height 12
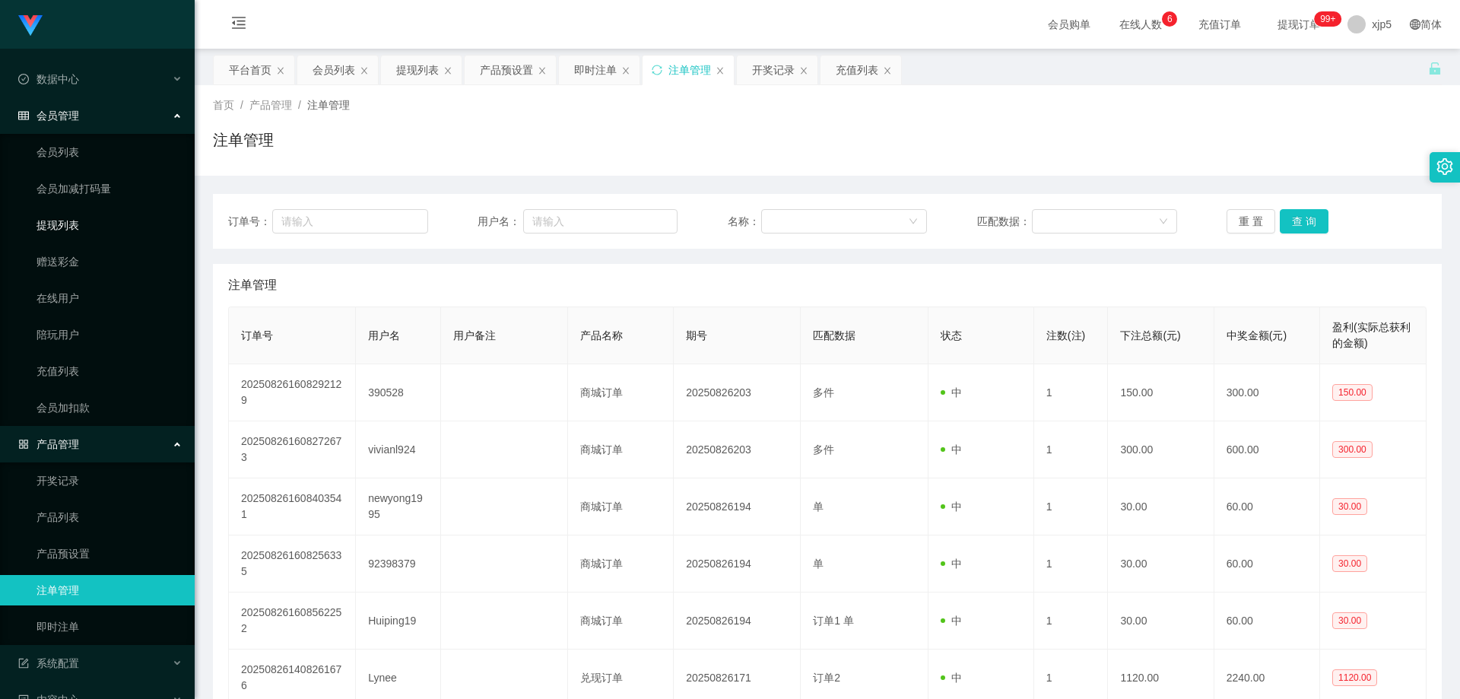
click at [69, 228] on link "提现列表" at bounding box center [110, 225] width 146 height 30
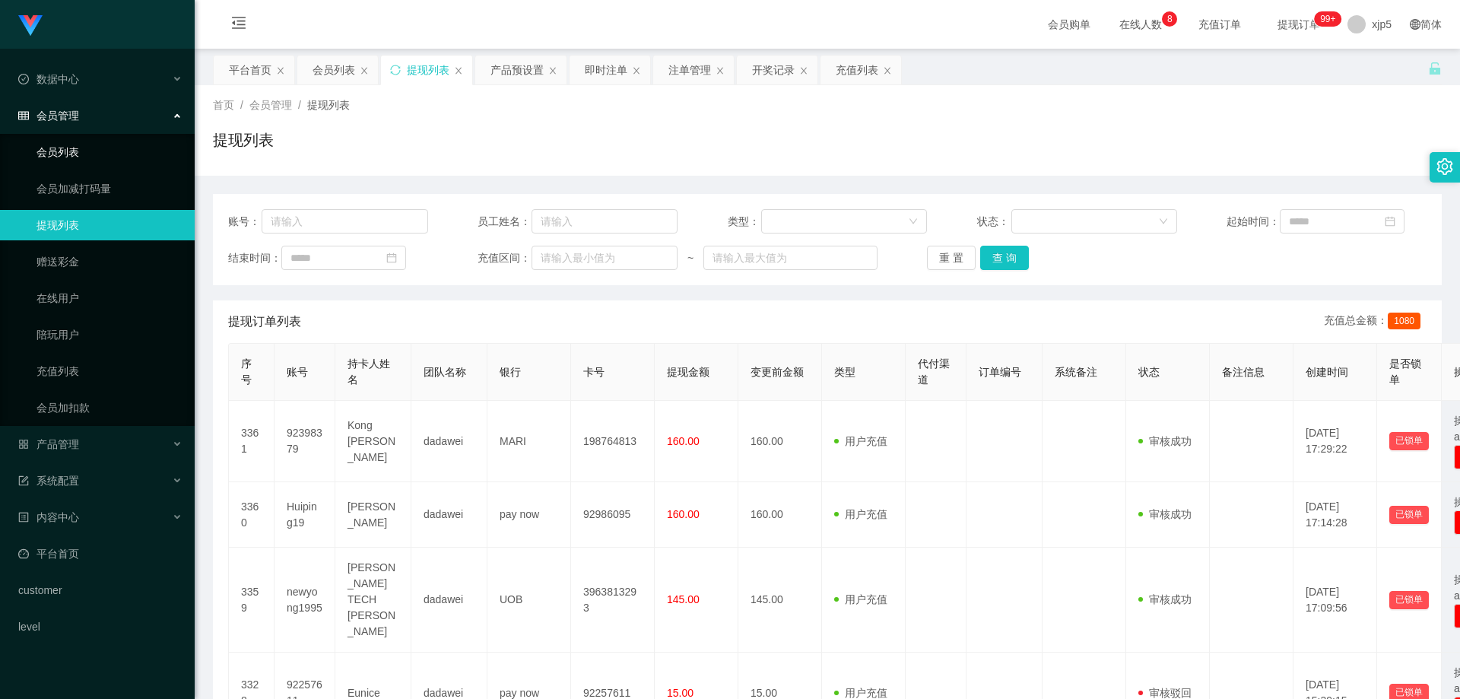
click at [97, 157] on link "会员列表" at bounding box center [110, 152] width 146 height 30
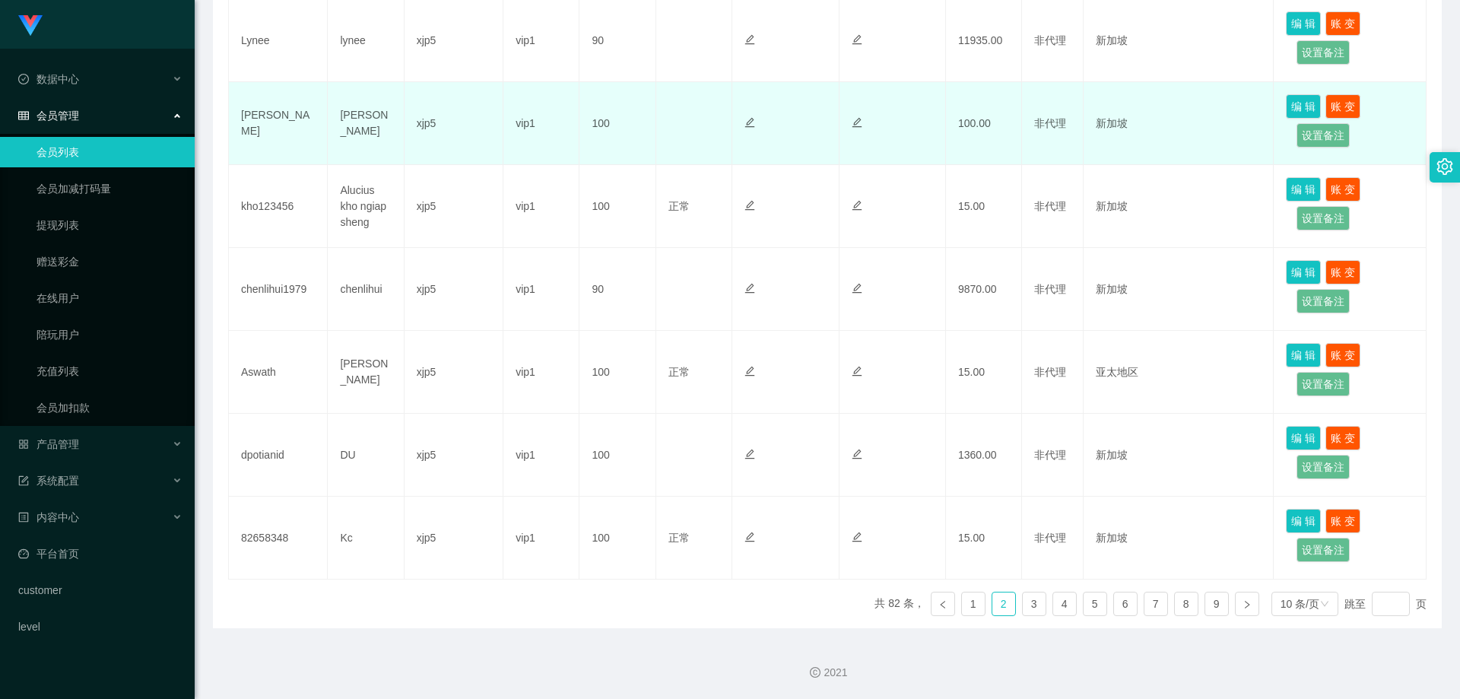
scroll to position [270, 0]
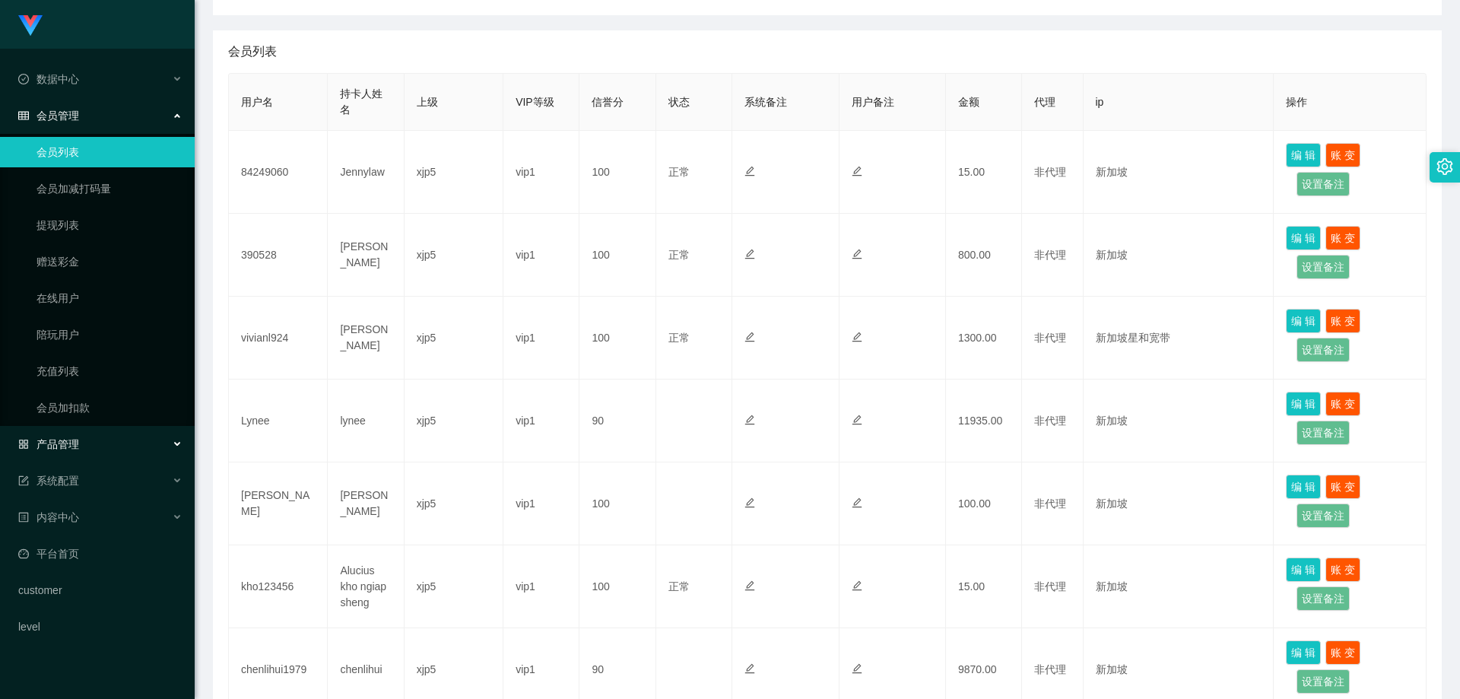
click at [87, 447] on div "产品管理" at bounding box center [97, 444] width 195 height 30
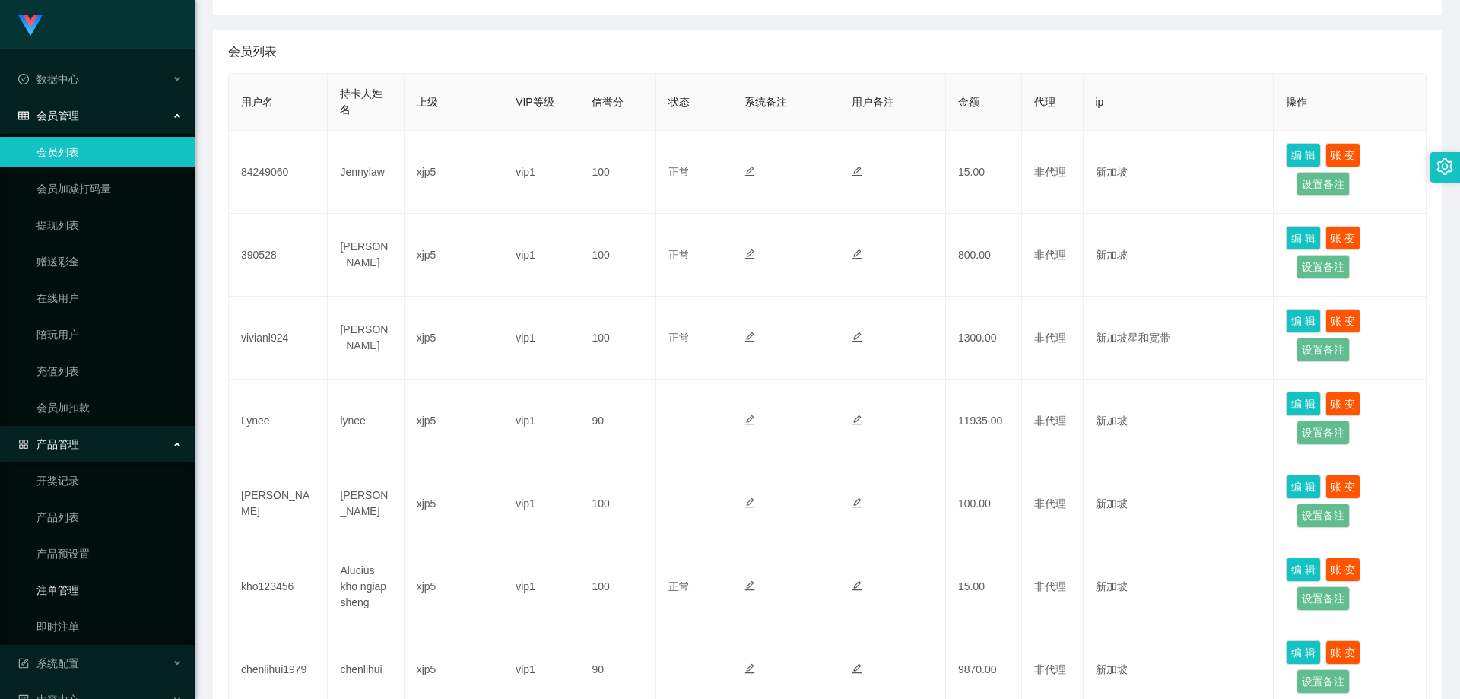
click at [76, 597] on link "注单管理" at bounding box center [110, 590] width 146 height 30
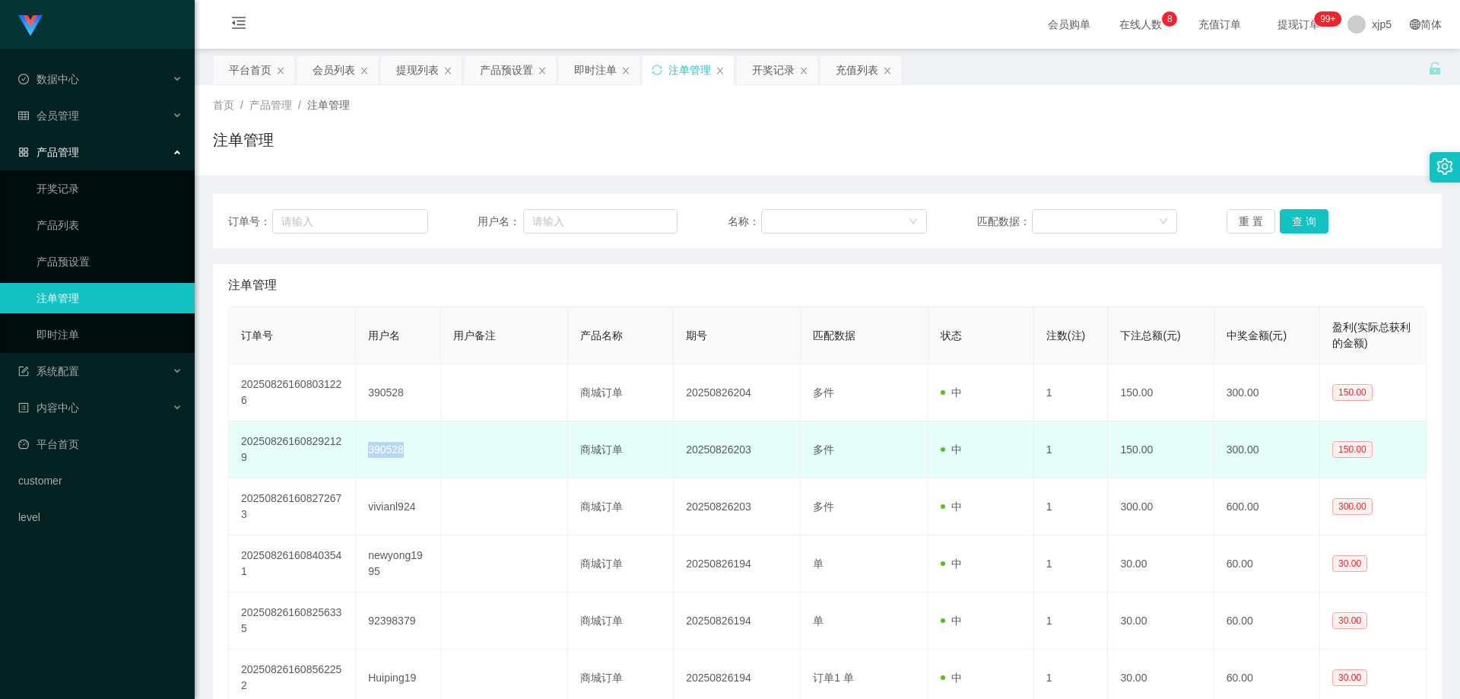
drag, startPoint x: 389, startPoint y: 454, endPoint x: 364, endPoint y: 450, distance: 25.4
click at [364, 450] on td "390528" at bounding box center [398, 449] width 84 height 57
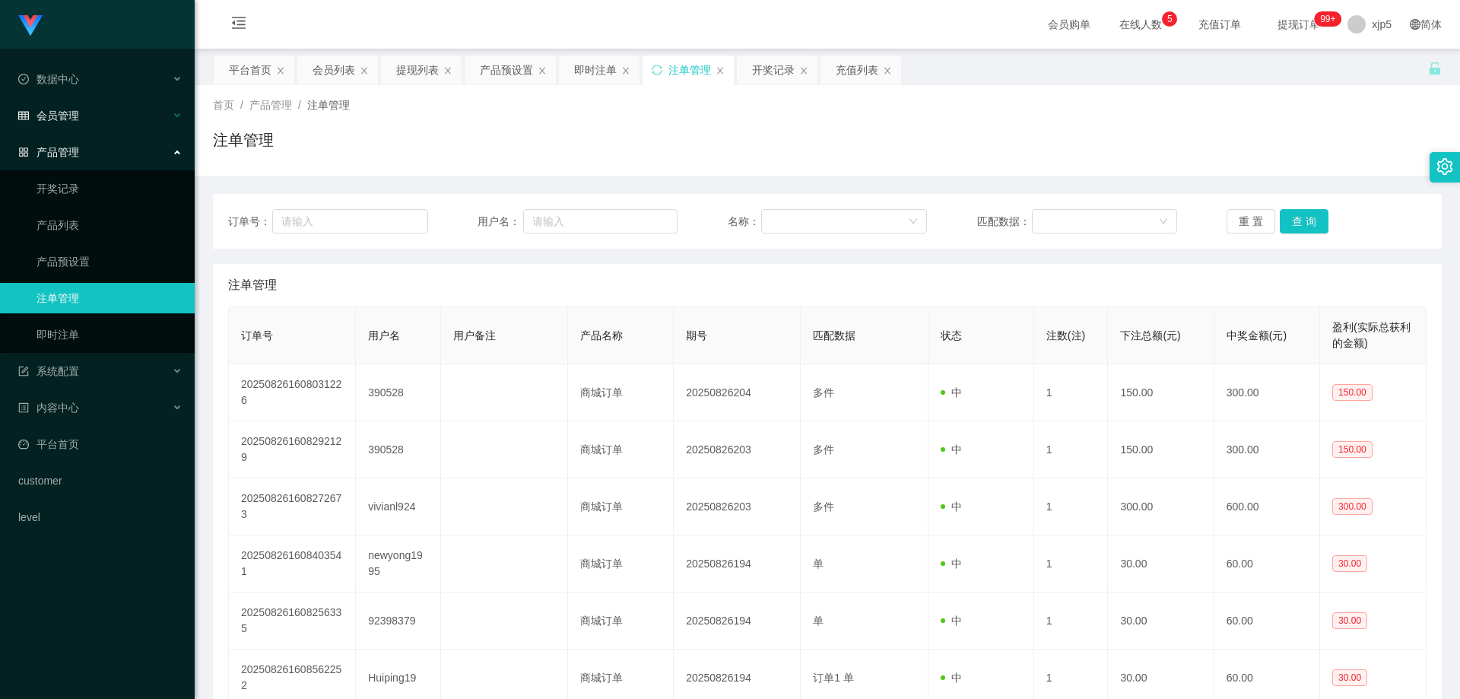
click at [76, 123] on div "会员管理" at bounding box center [97, 115] width 195 height 30
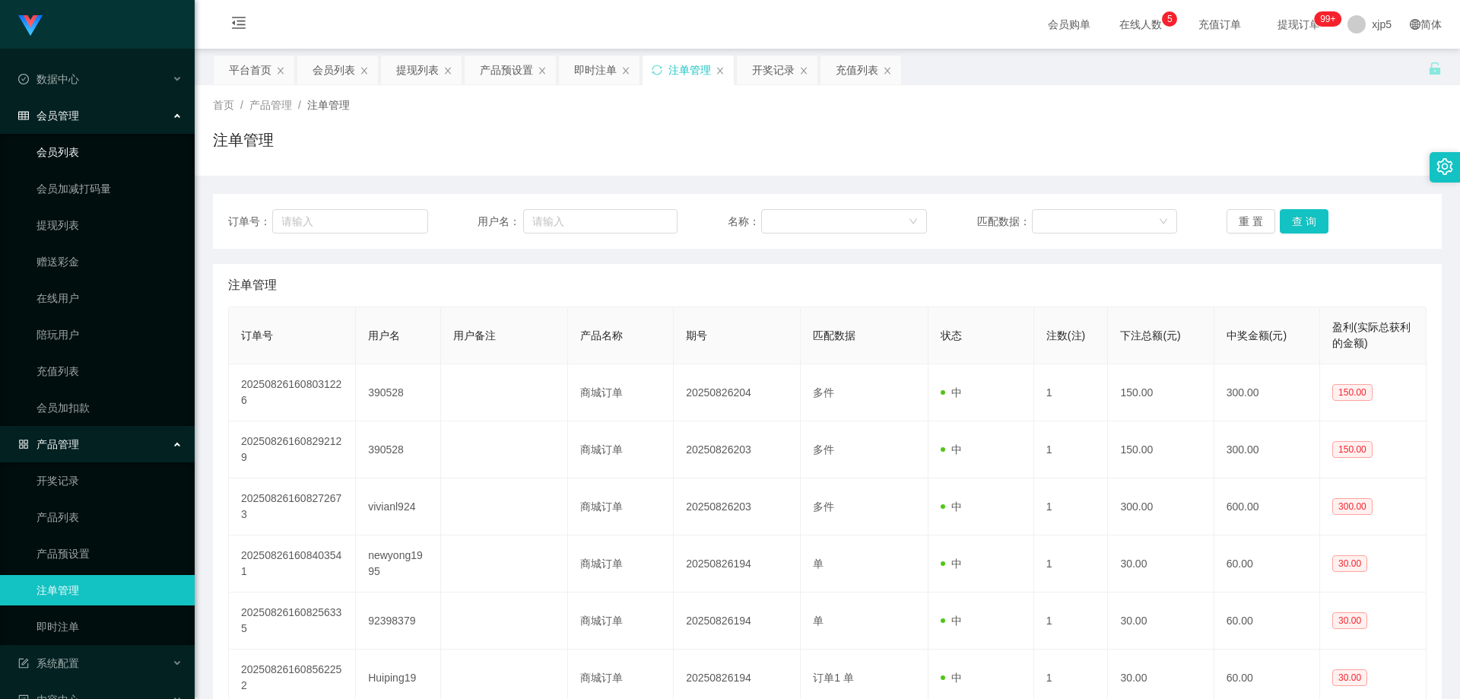
click at [78, 148] on link "会员列表" at bounding box center [110, 152] width 146 height 30
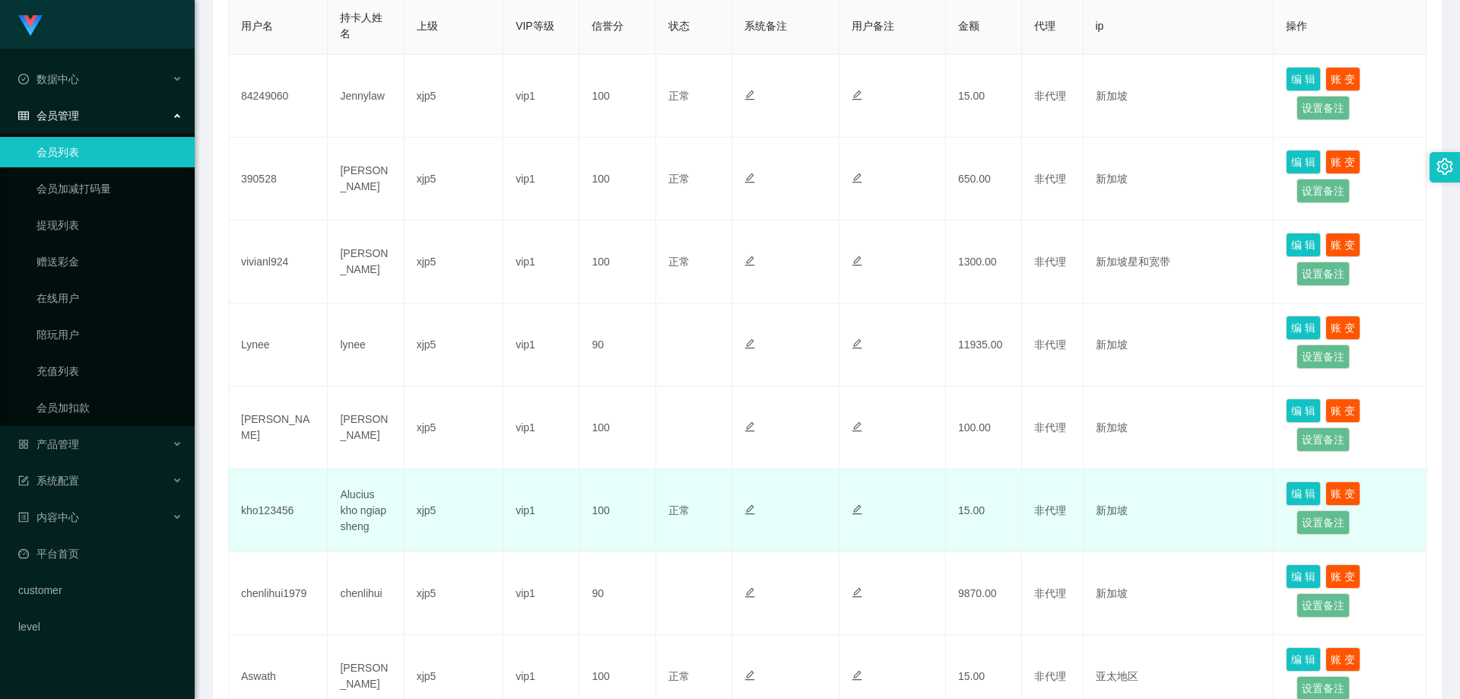
scroll to position [270, 0]
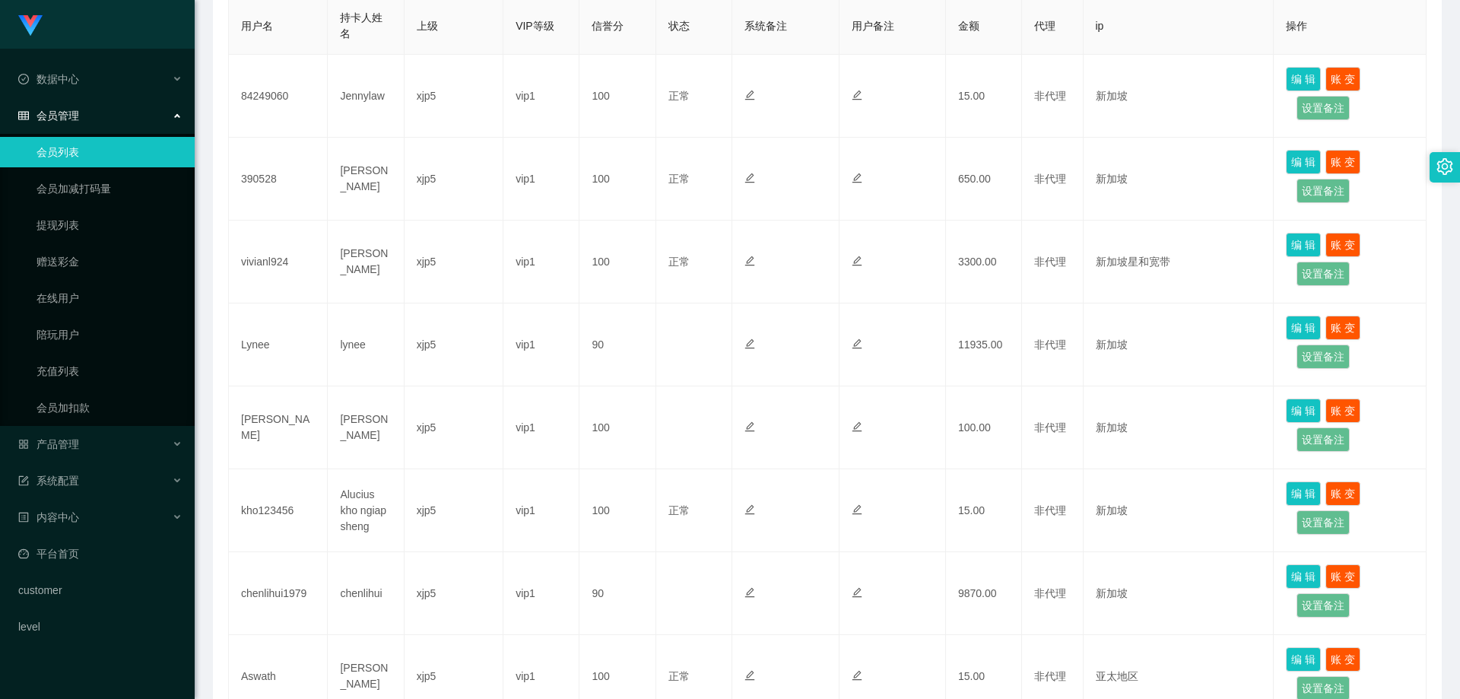
scroll to position [346, 0]
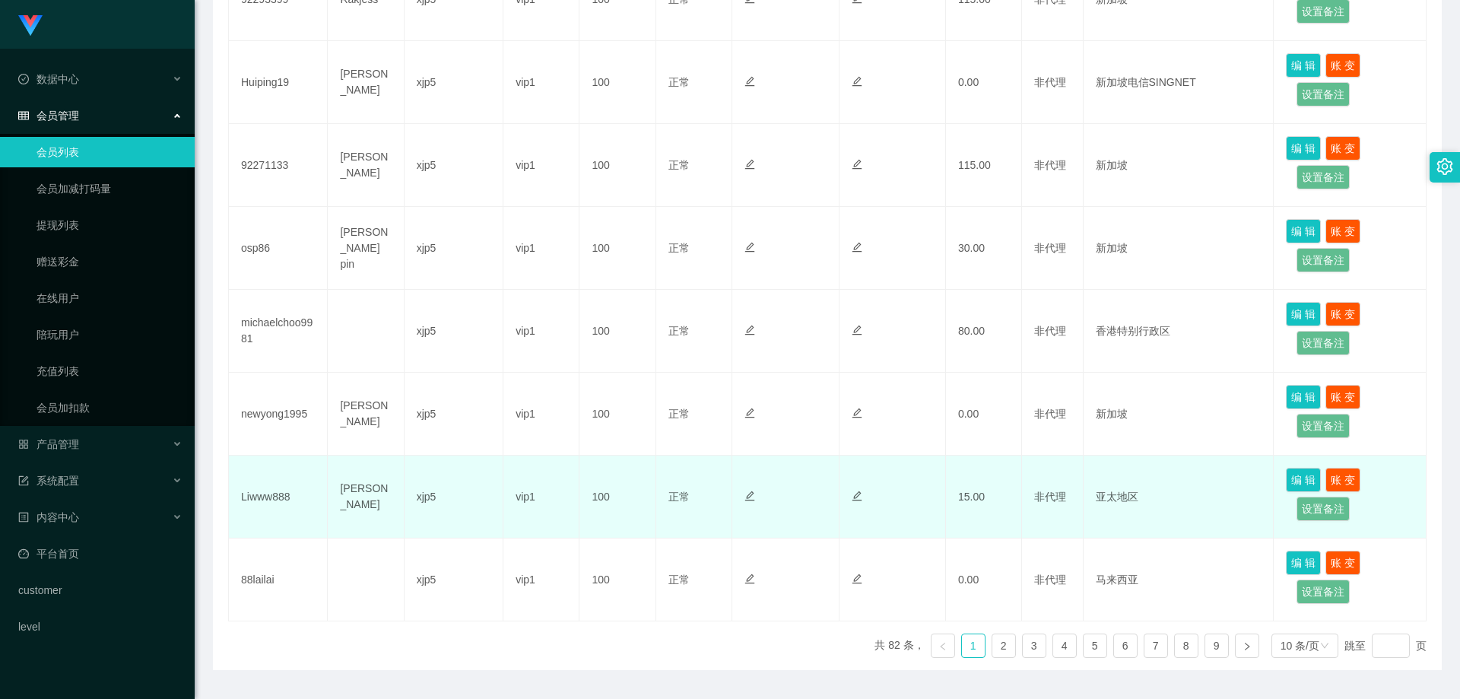
scroll to position [650, 0]
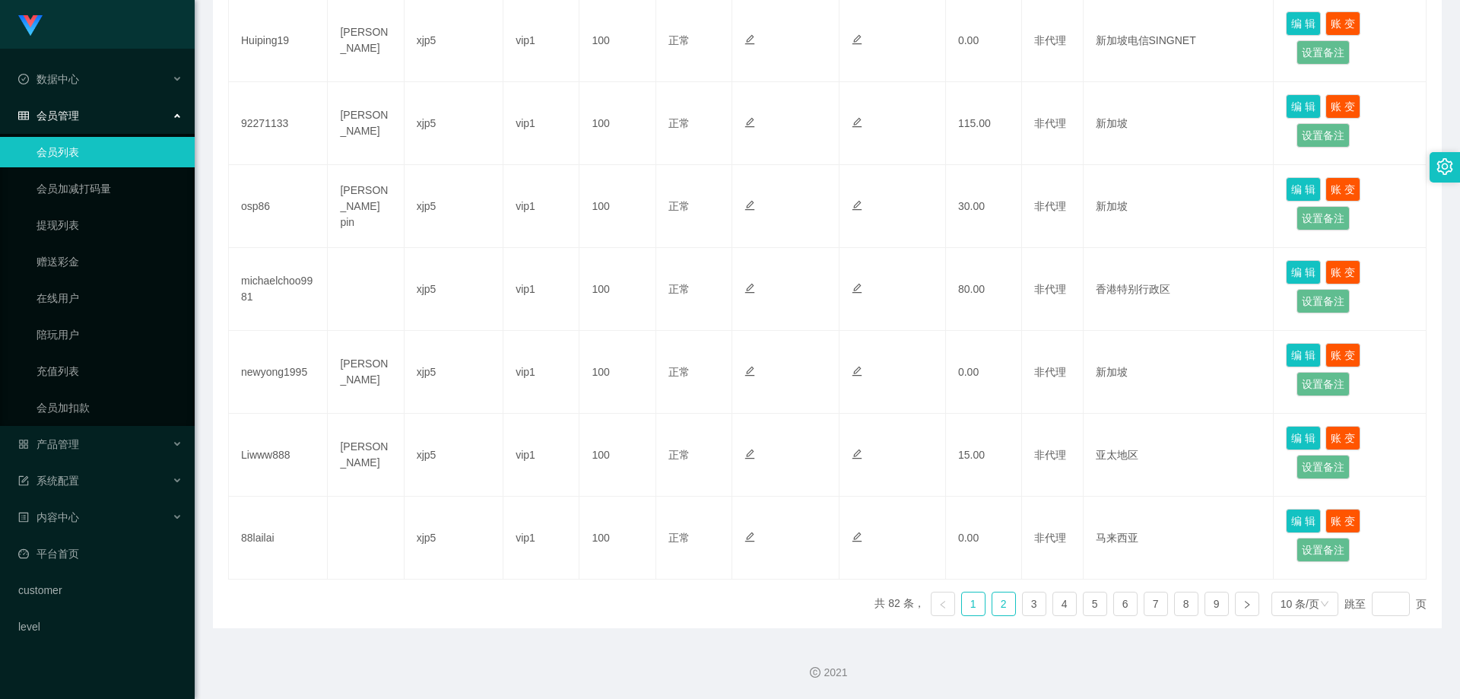
drag, startPoint x: 994, startPoint y: 608, endPoint x: 988, endPoint y: 583, distance: 25.8
click at [994, 608] on link "2" at bounding box center [1003, 603] width 23 height 23
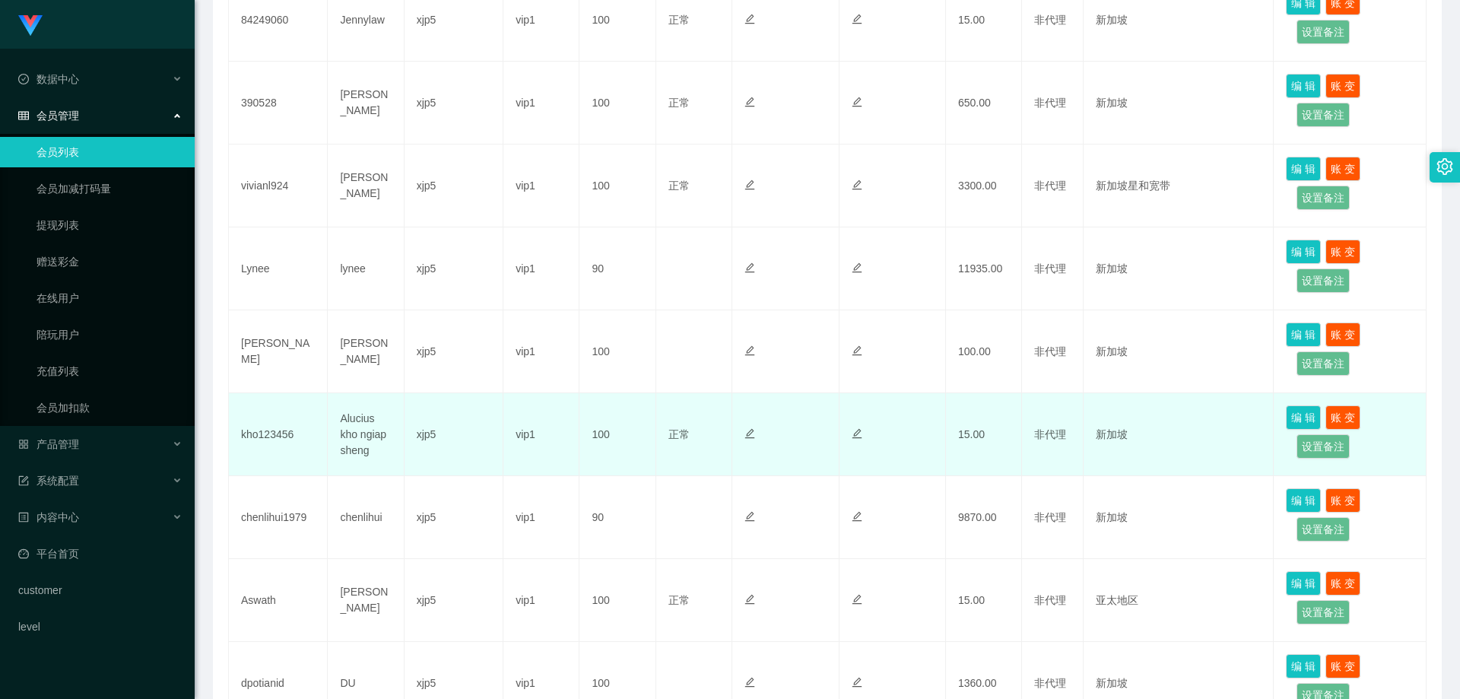
scroll to position [270, 0]
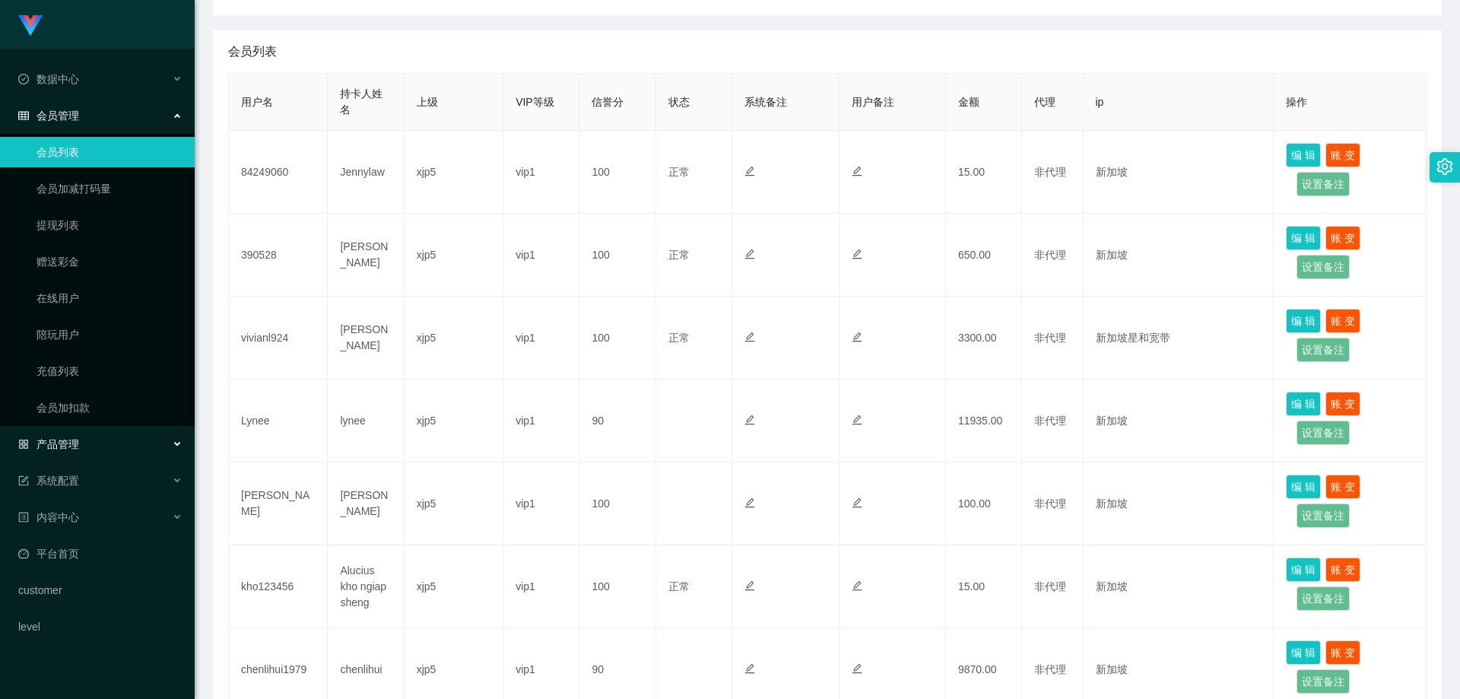
click at [81, 448] on div "产品管理" at bounding box center [97, 444] width 195 height 30
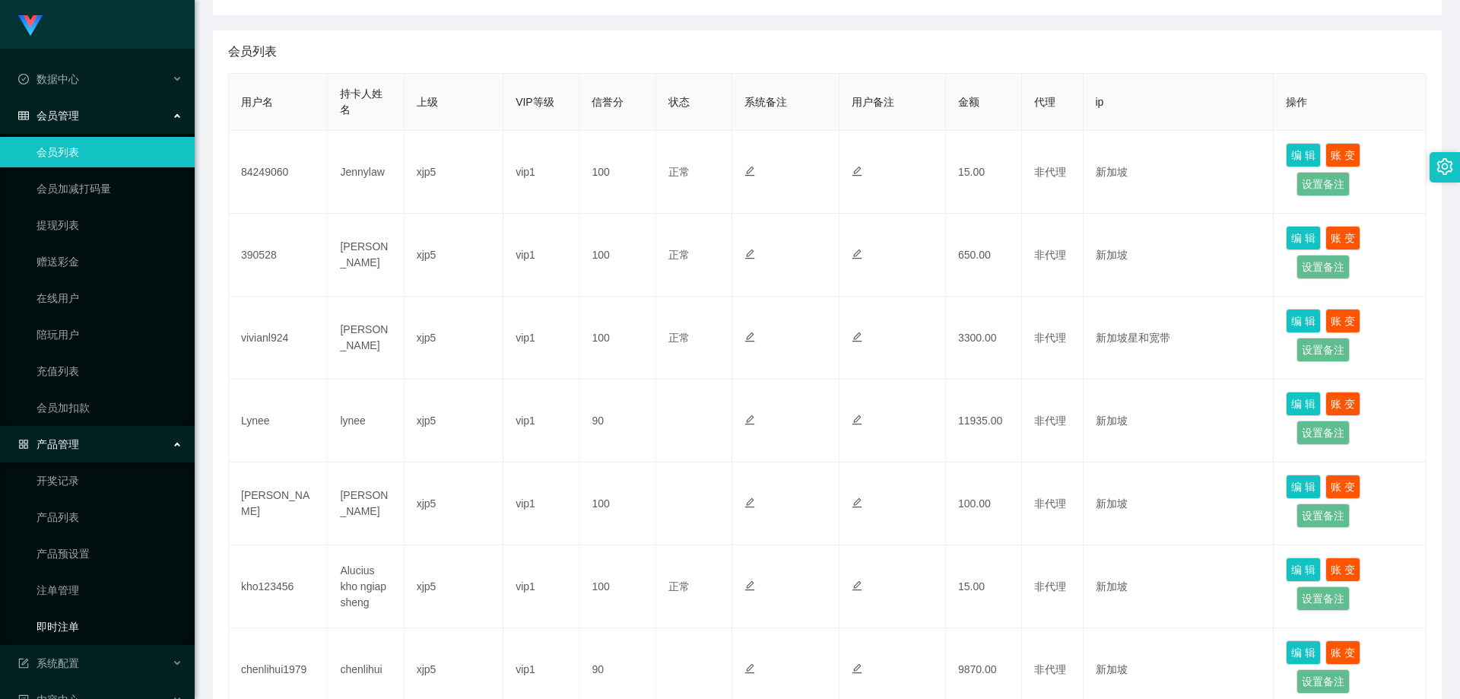
click at [87, 620] on link "即时注单" at bounding box center [110, 626] width 146 height 30
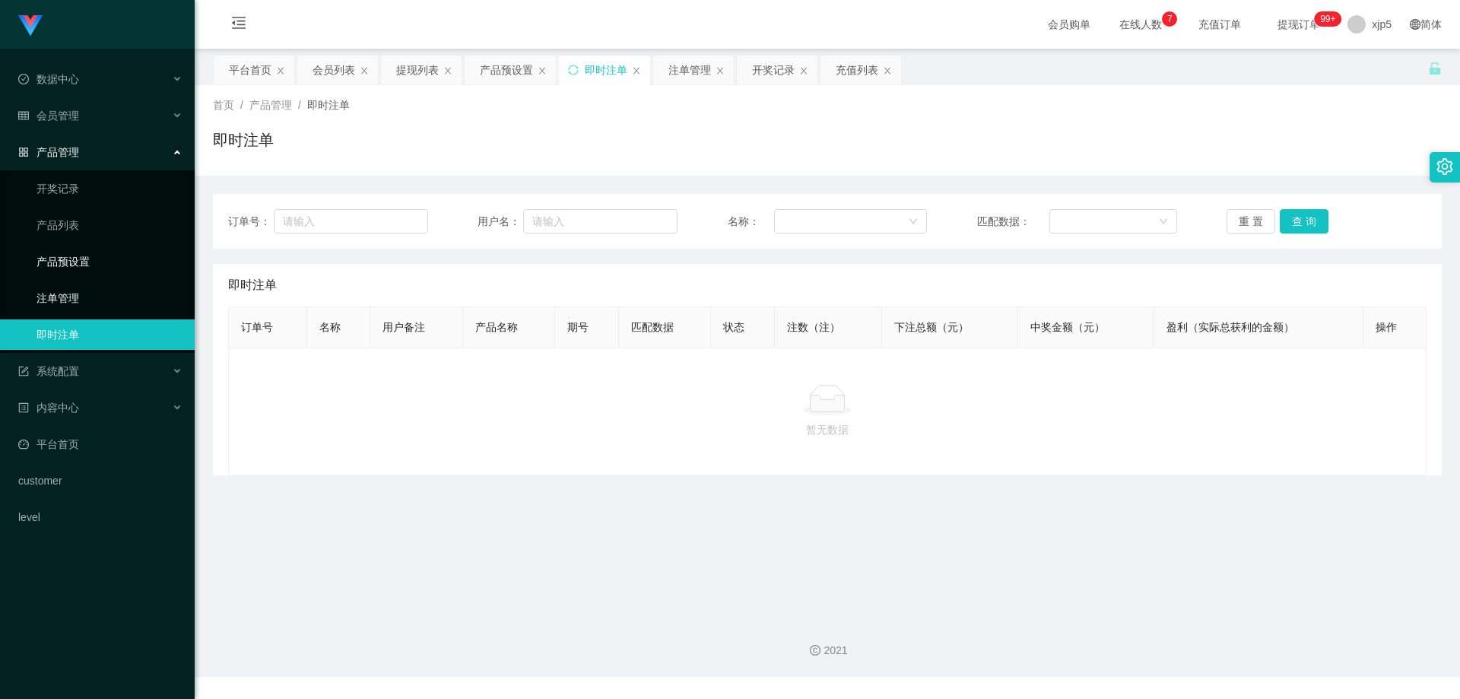
click at [85, 266] on link "产品预设置" at bounding box center [110, 261] width 146 height 30
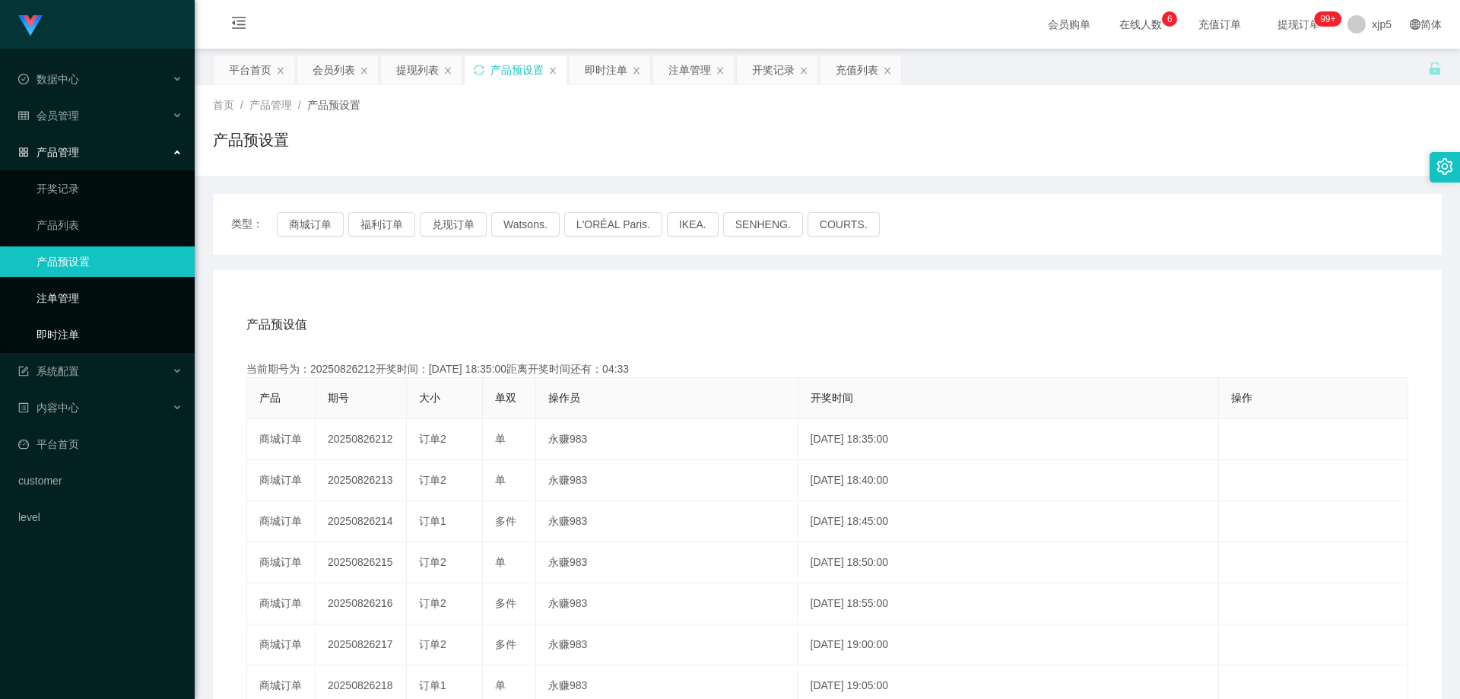
click at [118, 337] on link "即时注单" at bounding box center [110, 334] width 146 height 30
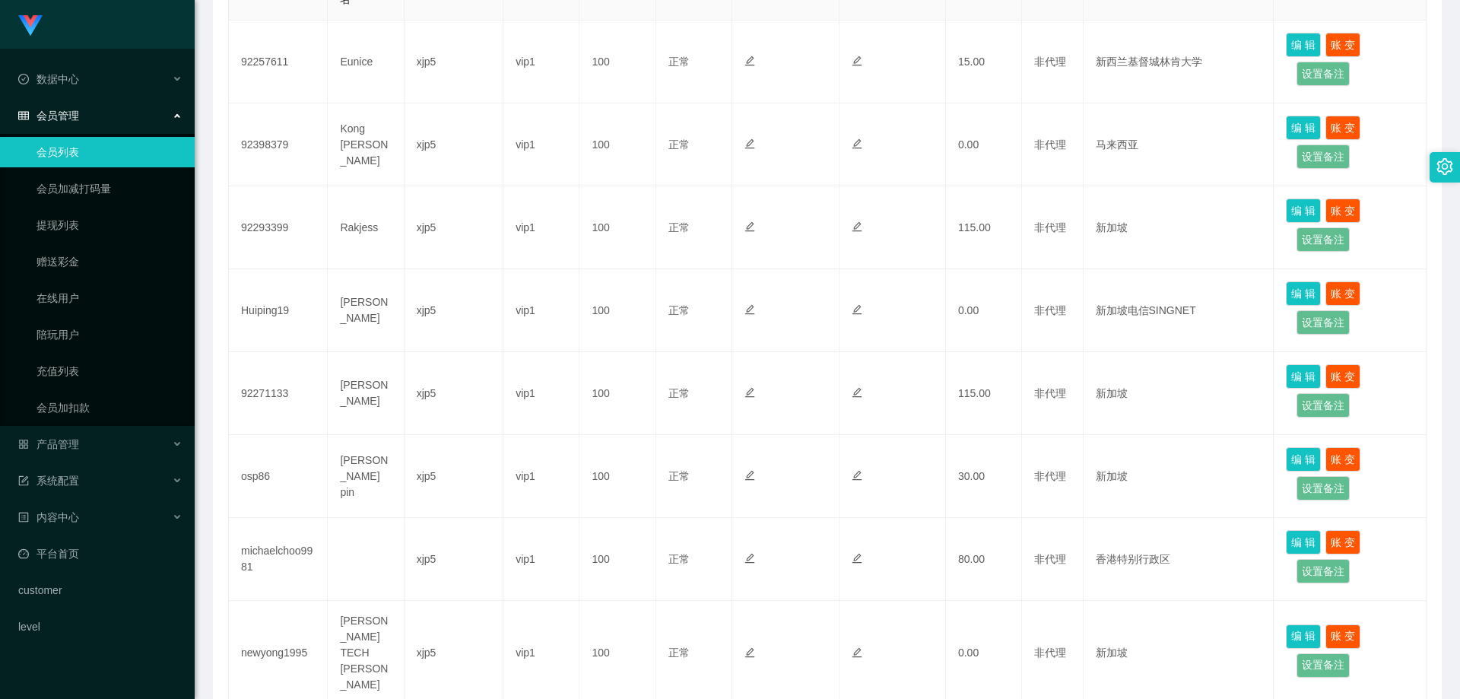
scroll to position [650, 0]
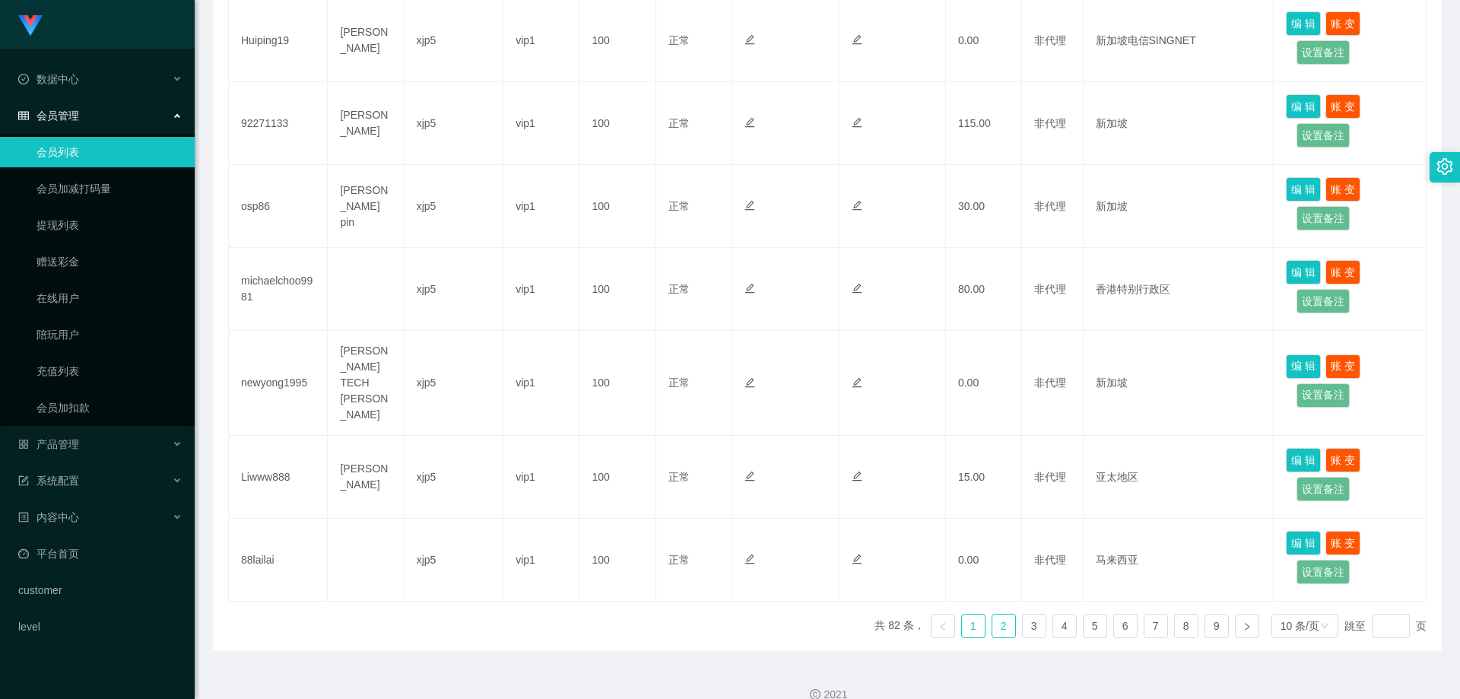
click at [1000, 614] on link "2" at bounding box center [1003, 625] width 23 height 23
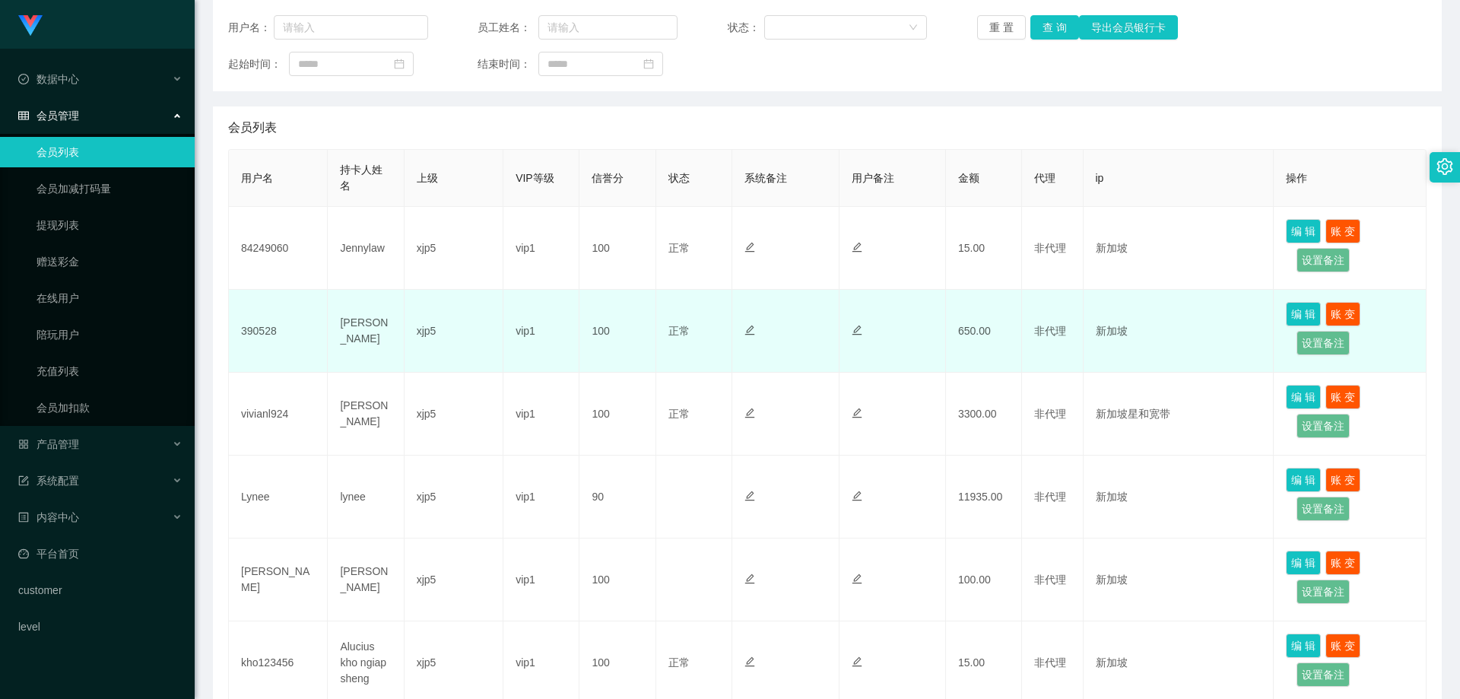
scroll to position [270, 0]
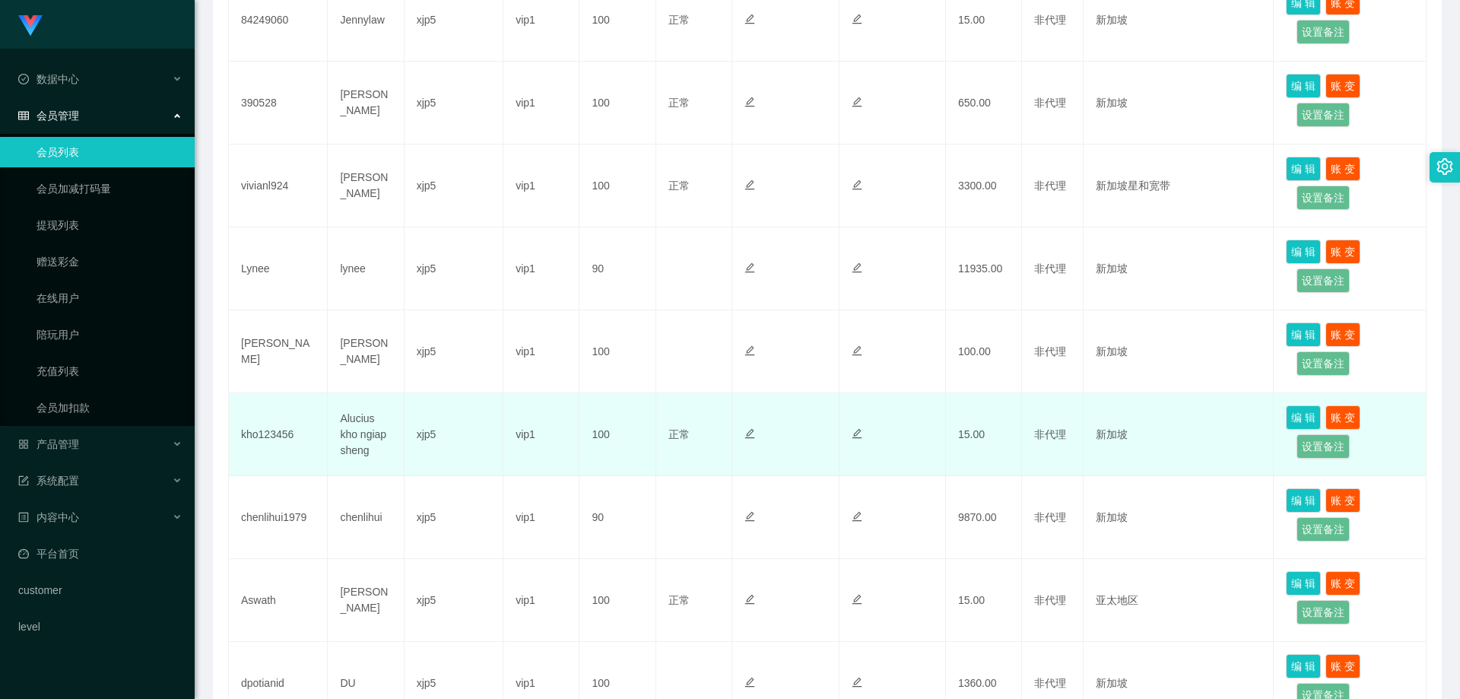
scroll to position [346, 0]
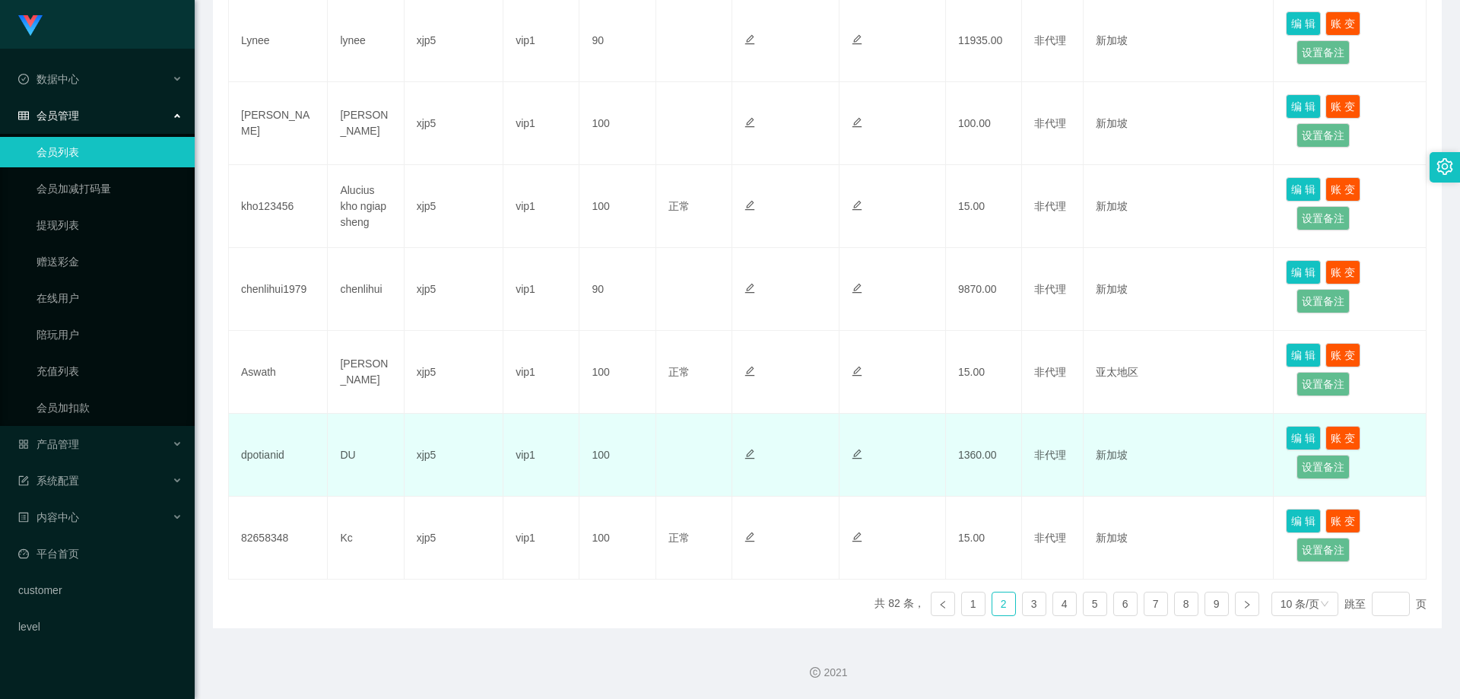
scroll to position [422, 0]
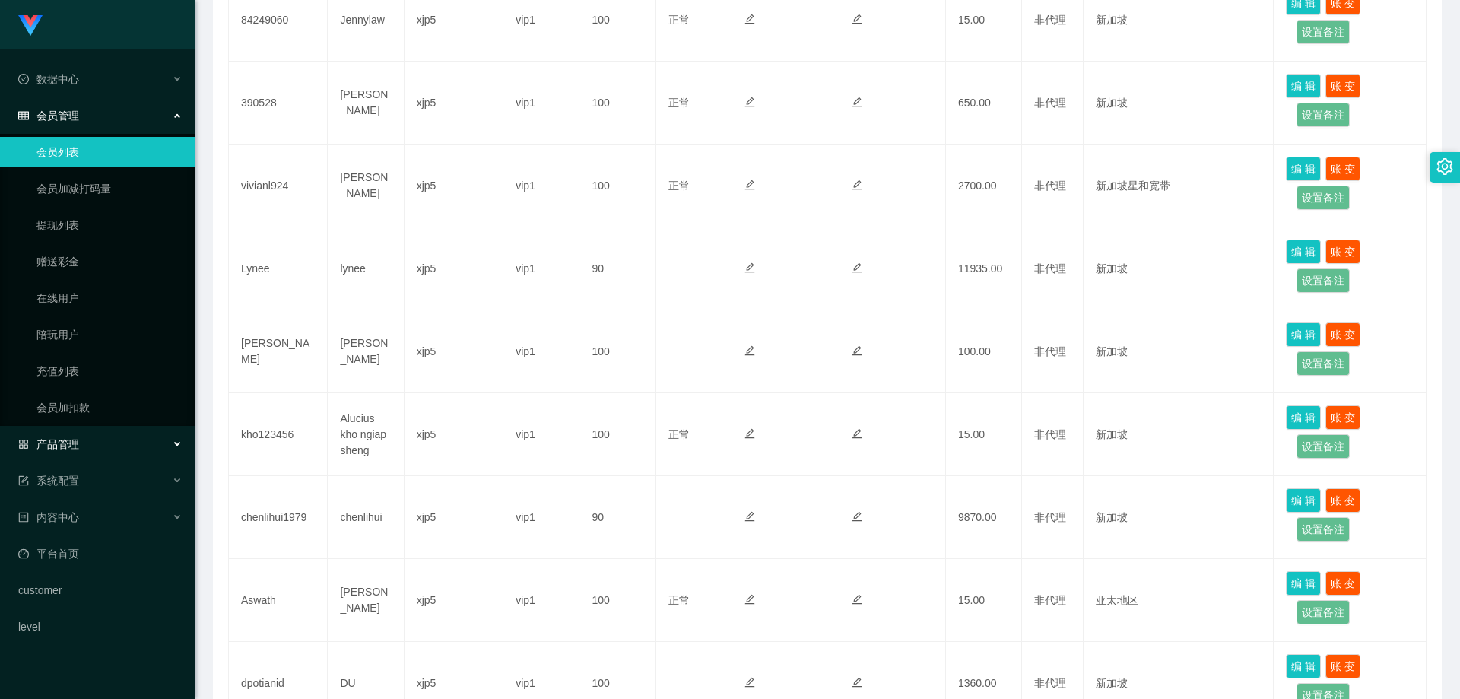
click at [104, 446] on div "产品管理" at bounding box center [97, 444] width 195 height 30
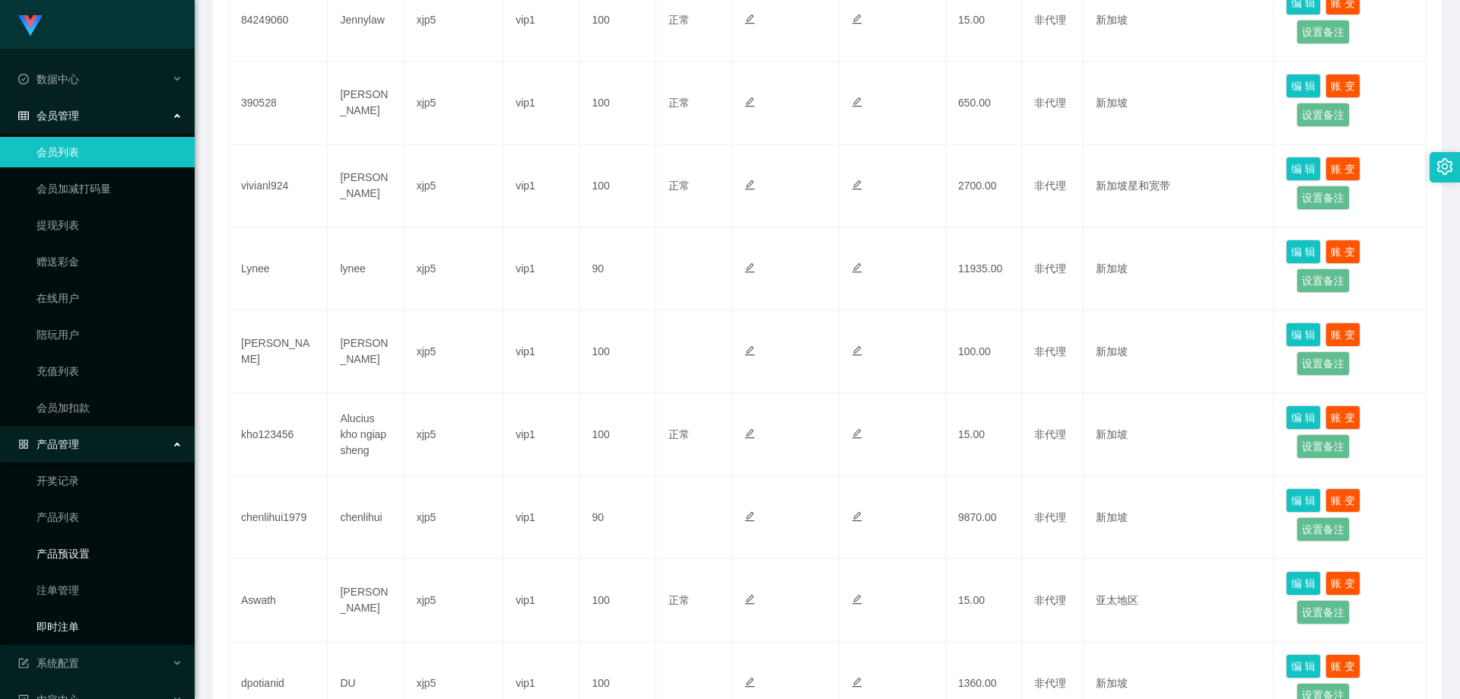
click at [90, 626] on link "即时注单" at bounding box center [110, 626] width 146 height 30
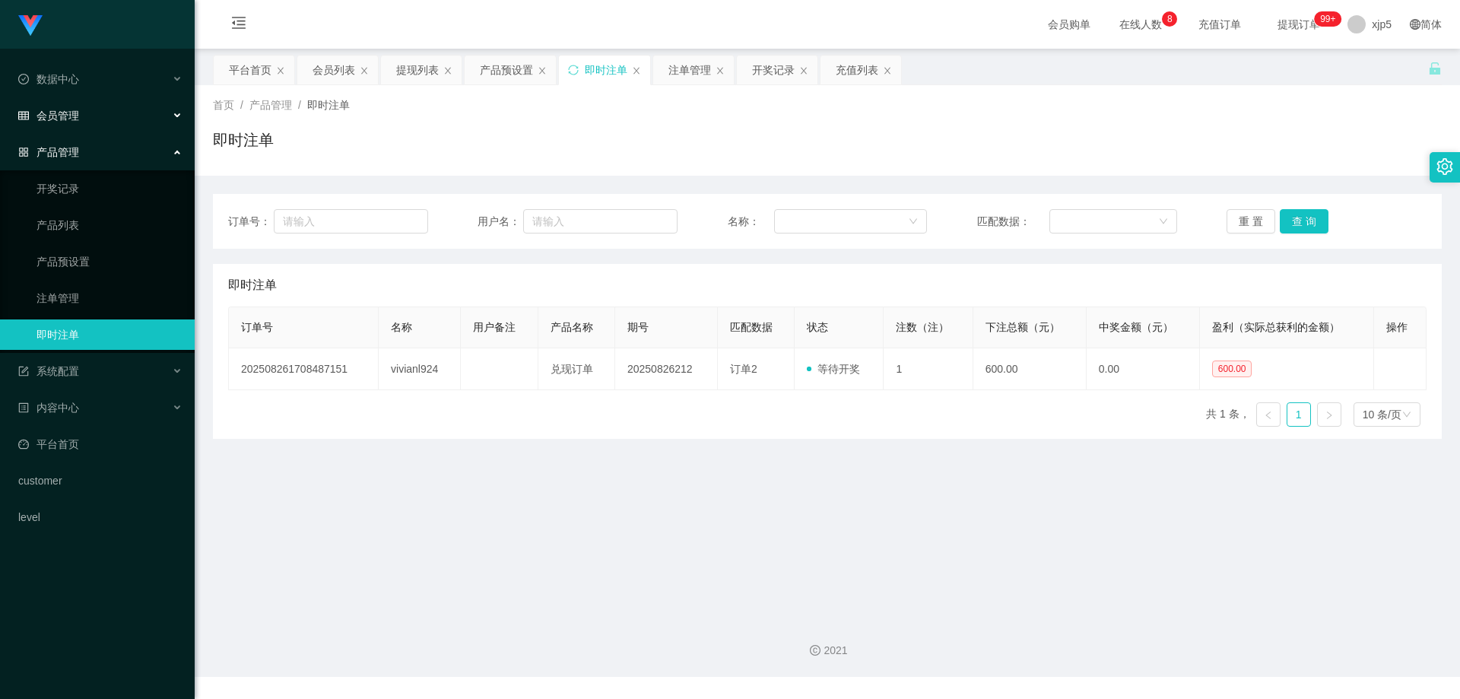
click at [102, 116] on div "会员管理" at bounding box center [97, 115] width 195 height 30
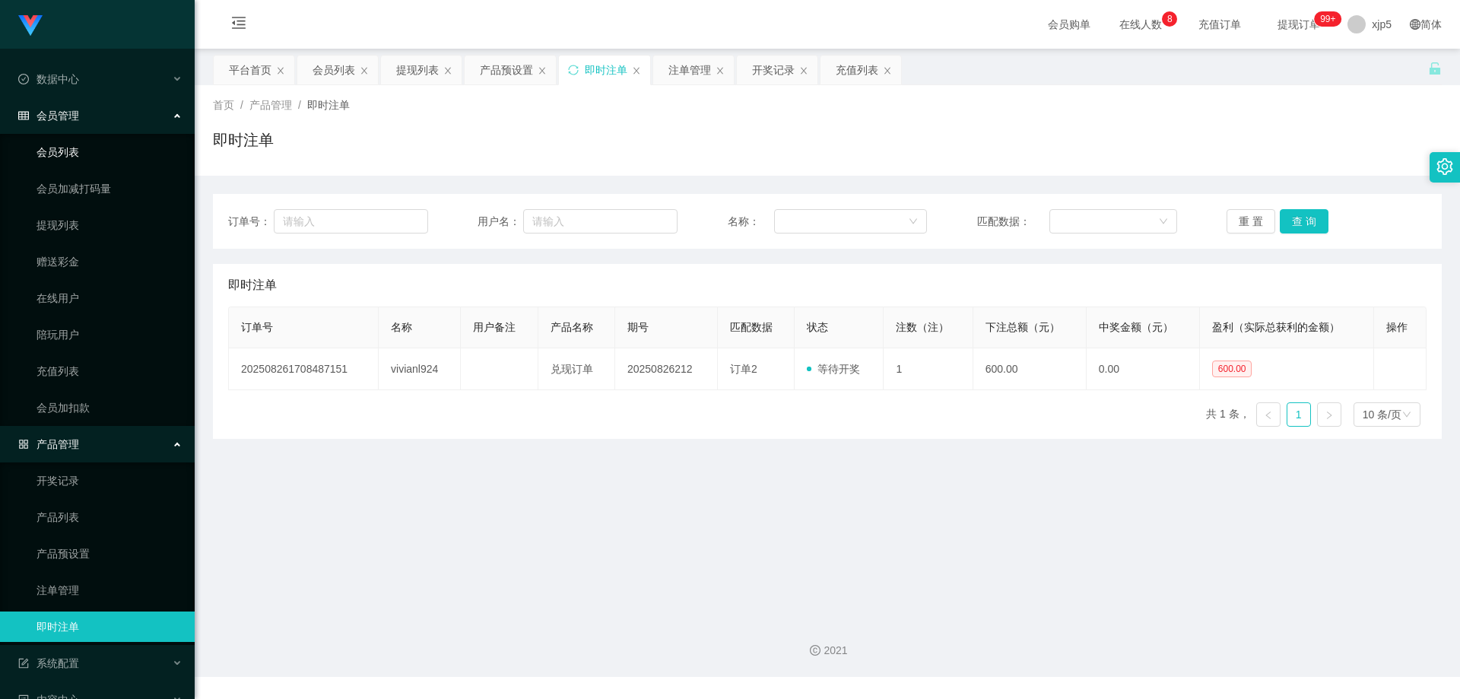
click at [97, 149] on link "会员列表" at bounding box center [110, 152] width 146 height 30
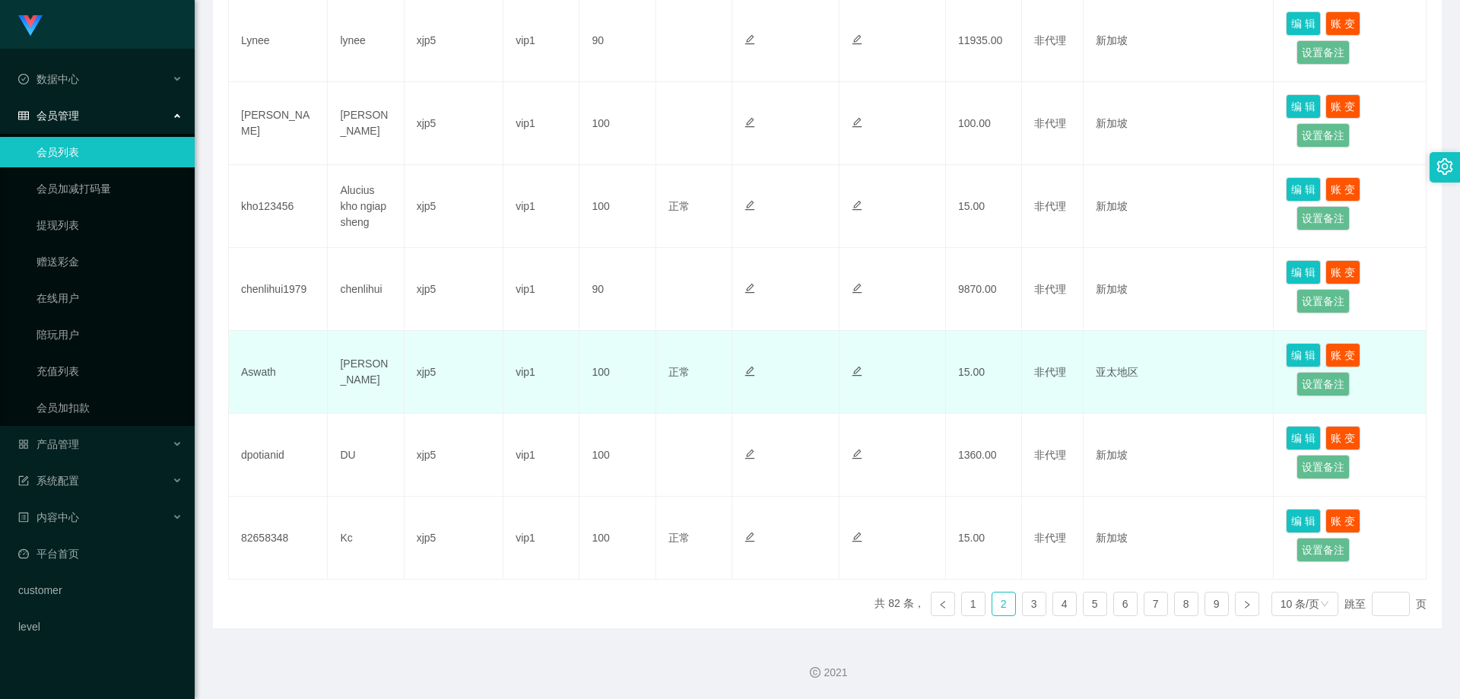
scroll to position [270, 0]
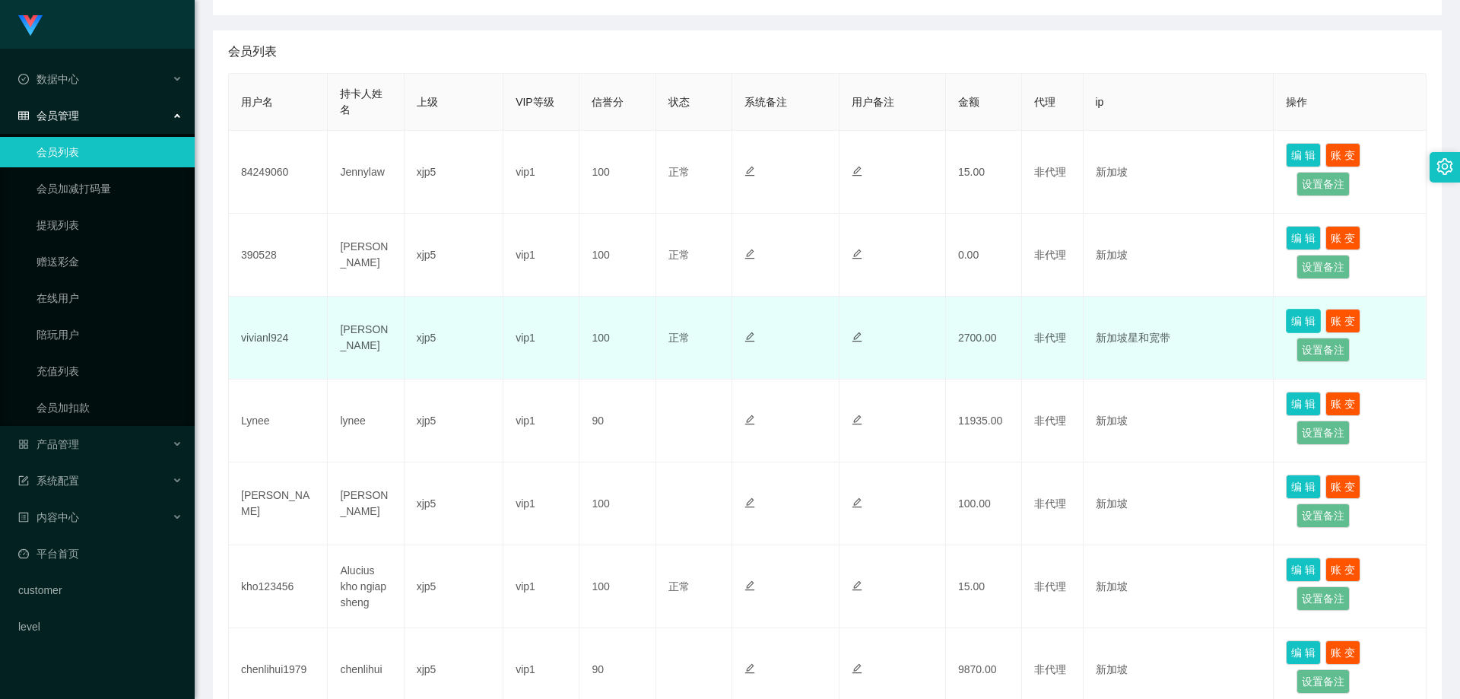
click at [1291, 317] on button "编 辑" at bounding box center [1303, 321] width 35 height 24
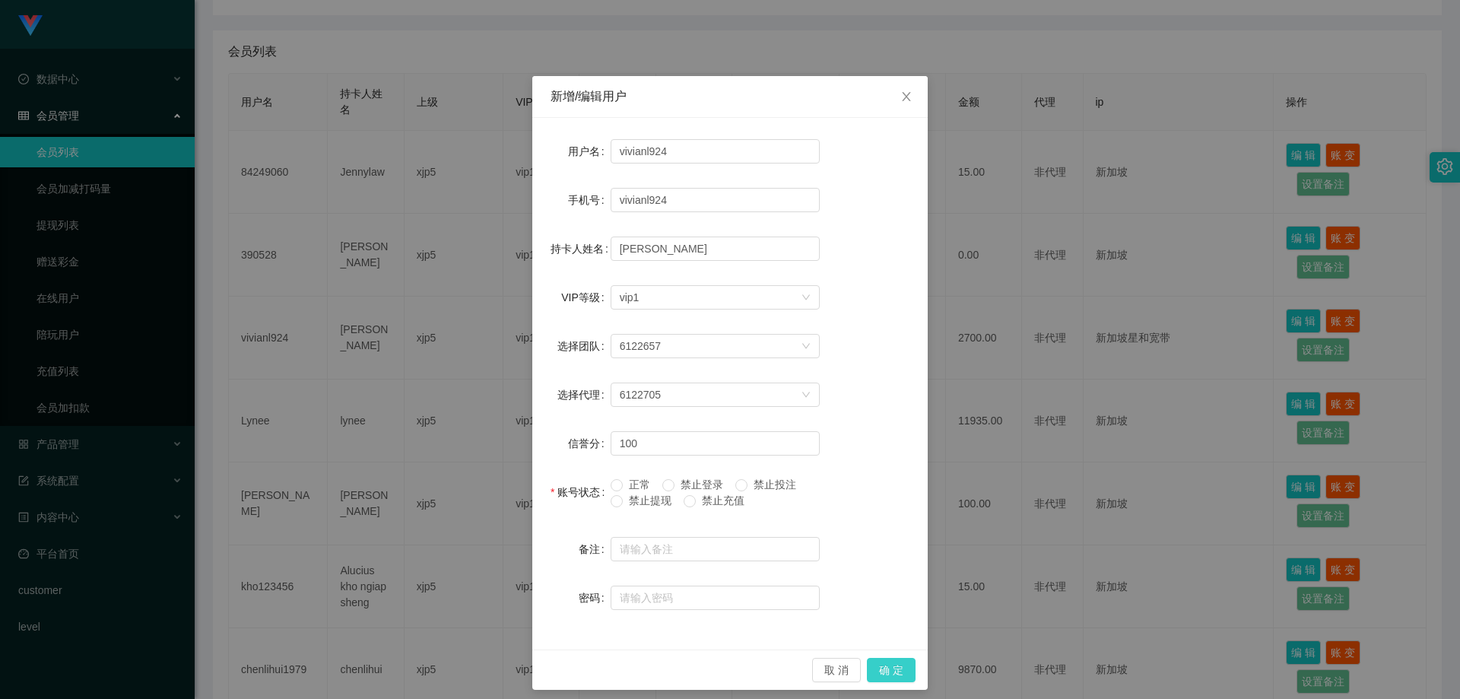
click at [882, 671] on button "确 定" at bounding box center [891, 670] width 49 height 24
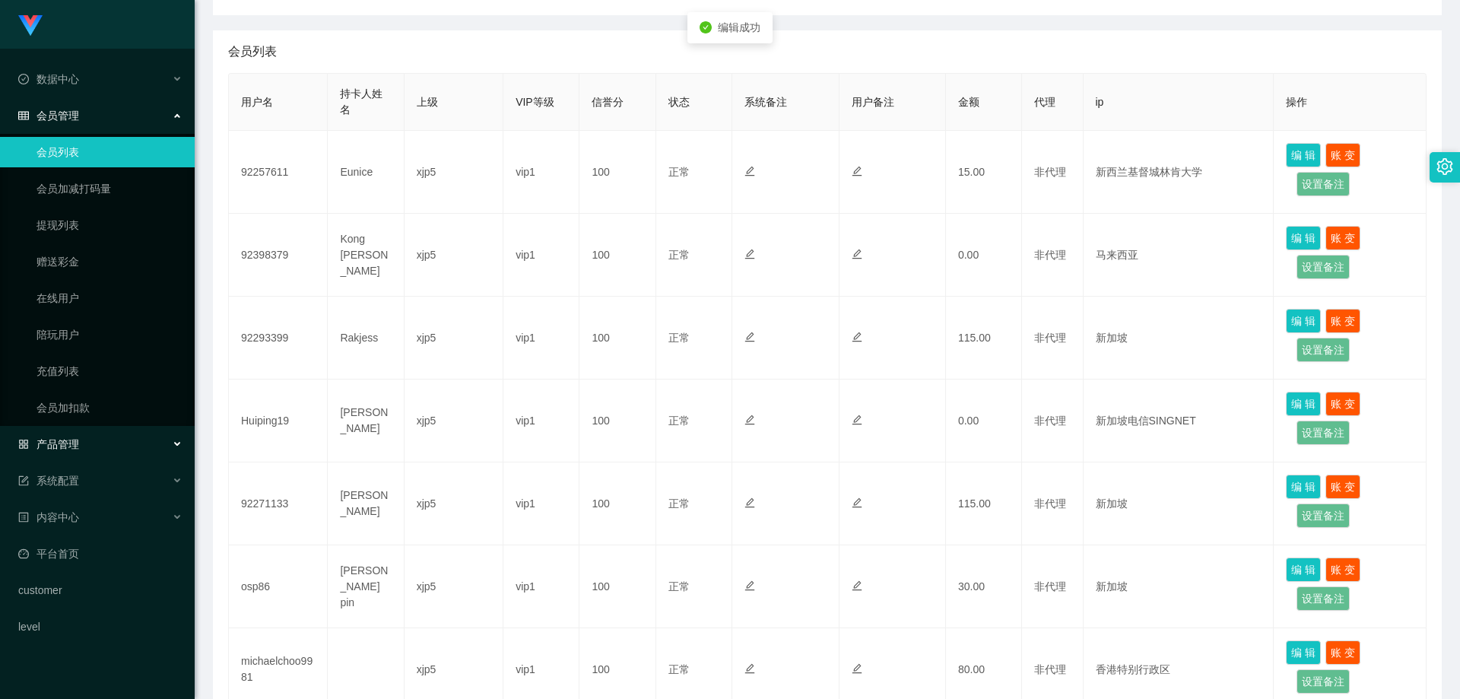
click at [83, 446] on div "产品管理" at bounding box center [97, 444] width 195 height 30
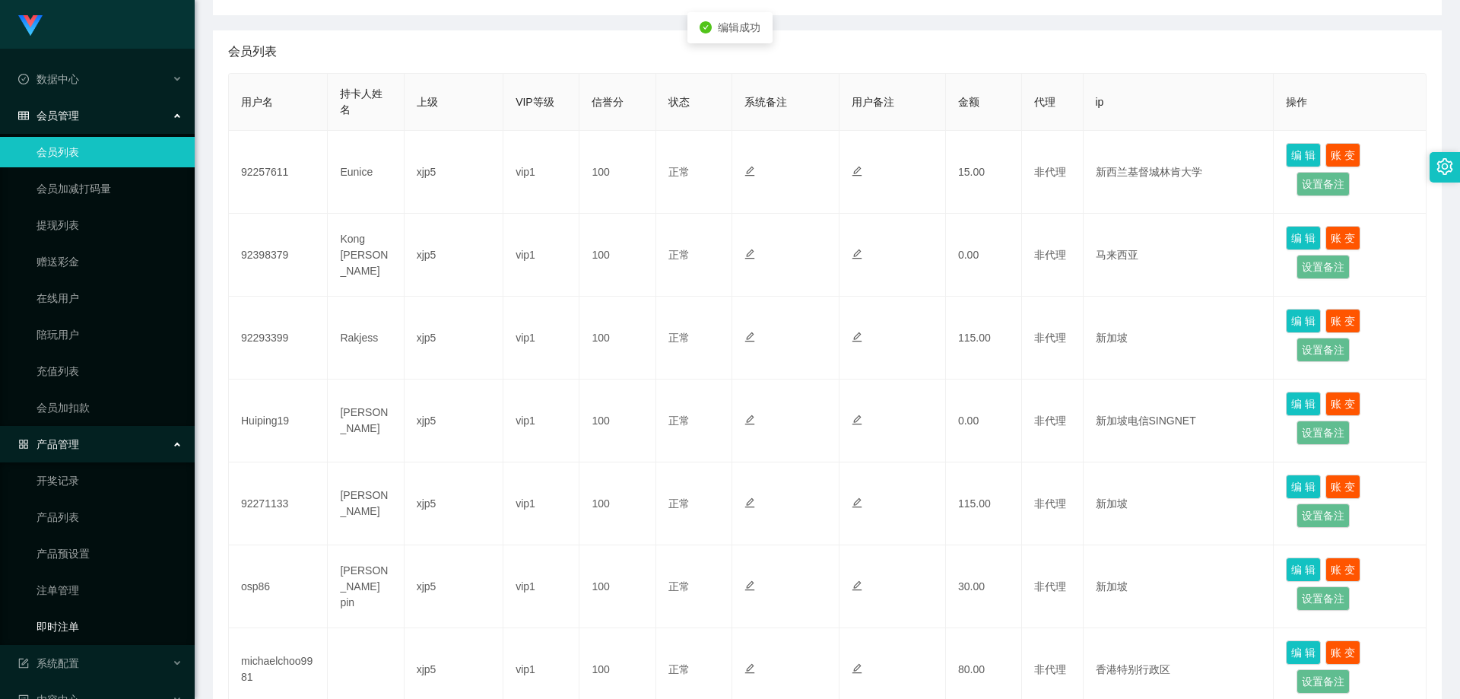
click at [75, 630] on link "即时注单" at bounding box center [110, 626] width 146 height 30
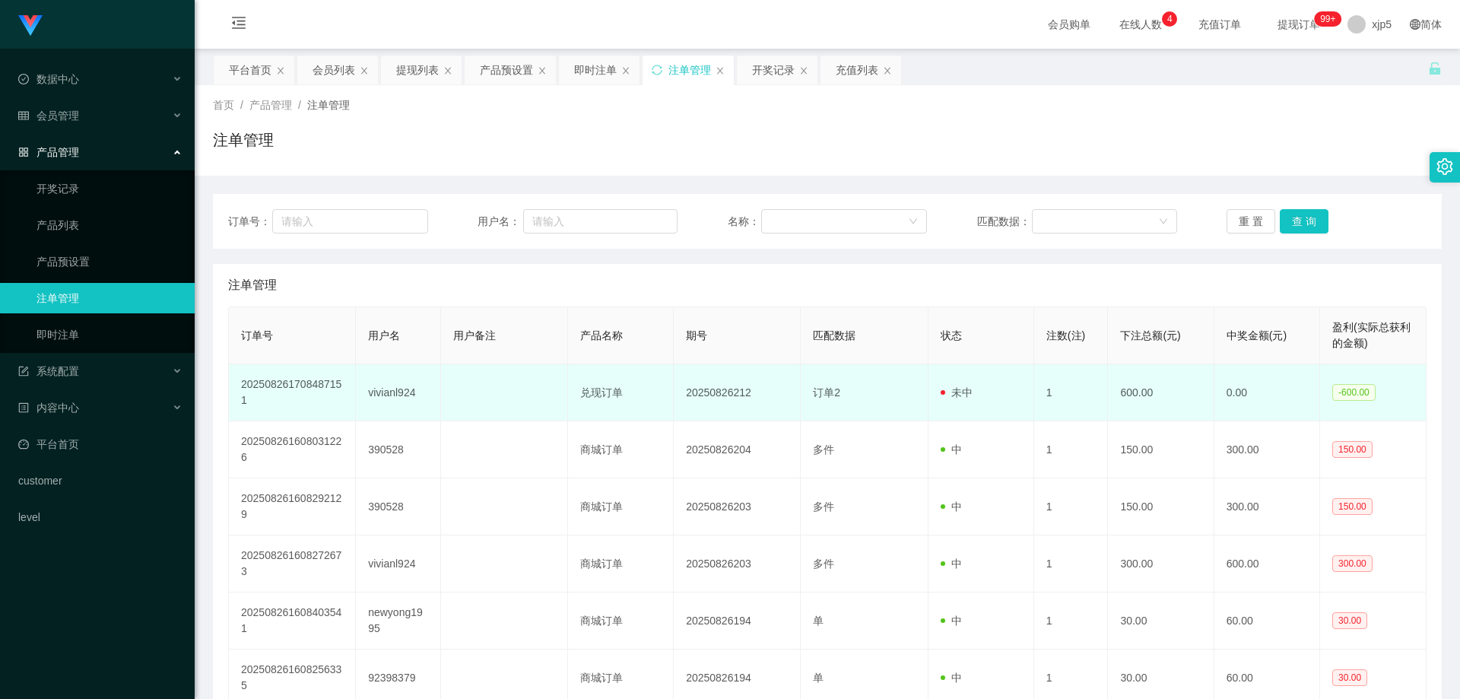
click at [434, 399] on td "vivianl924" at bounding box center [398, 392] width 84 height 57
drag, startPoint x: 767, startPoint y: 391, endPoint x: 683, endPoint y: 392, distance: 84.4
click at [683, 392] on td "20250826212" at bounding box center [737, 392] width 127 height 57
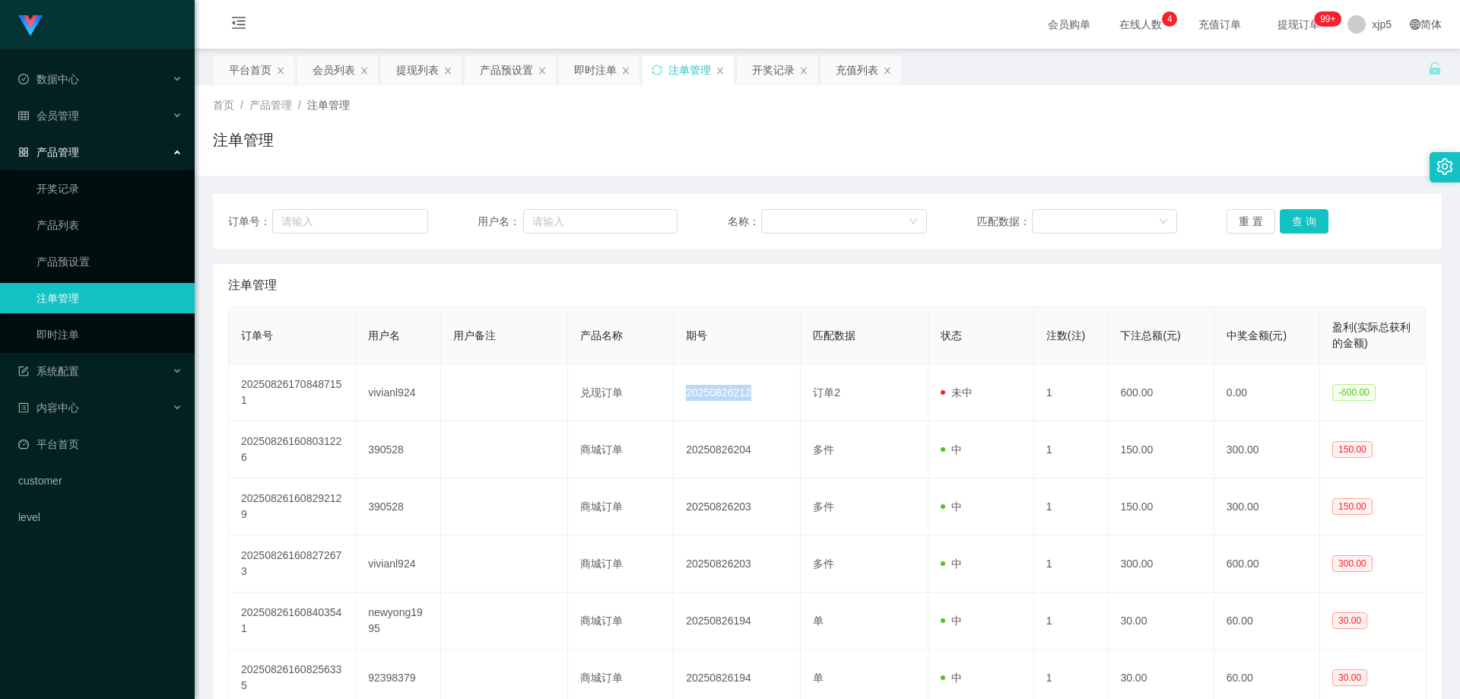
copy td "20250826212"
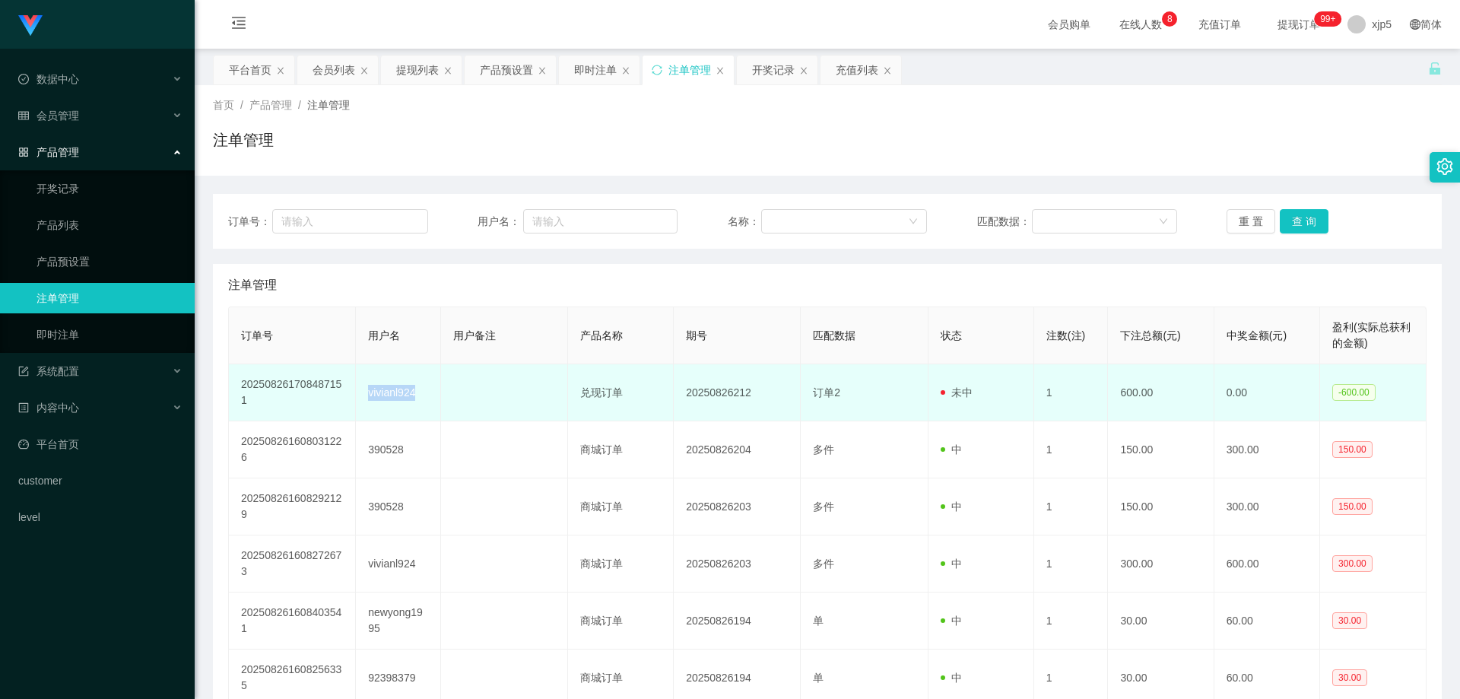
drag, startPoint x: 420, startPoint y: 392, endPoint x: 367, endPoint y: 392, distance: 52.5
click at [367, 392] on td "vivianl924" at bounding box center [398, 392] width 84 height 57
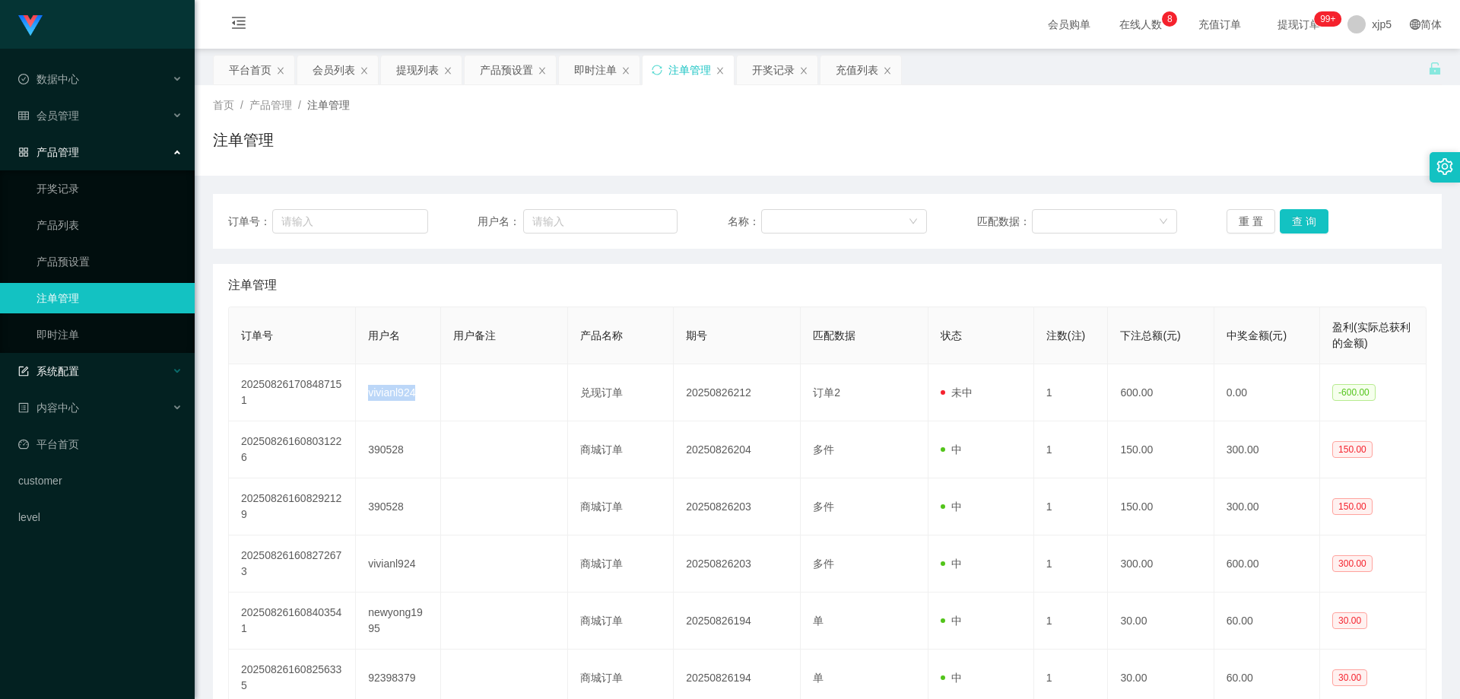
copy td "vivianl924"
click at [84, 341] on link "即时注单" at bounding box center [110, 334] width 146 height 30
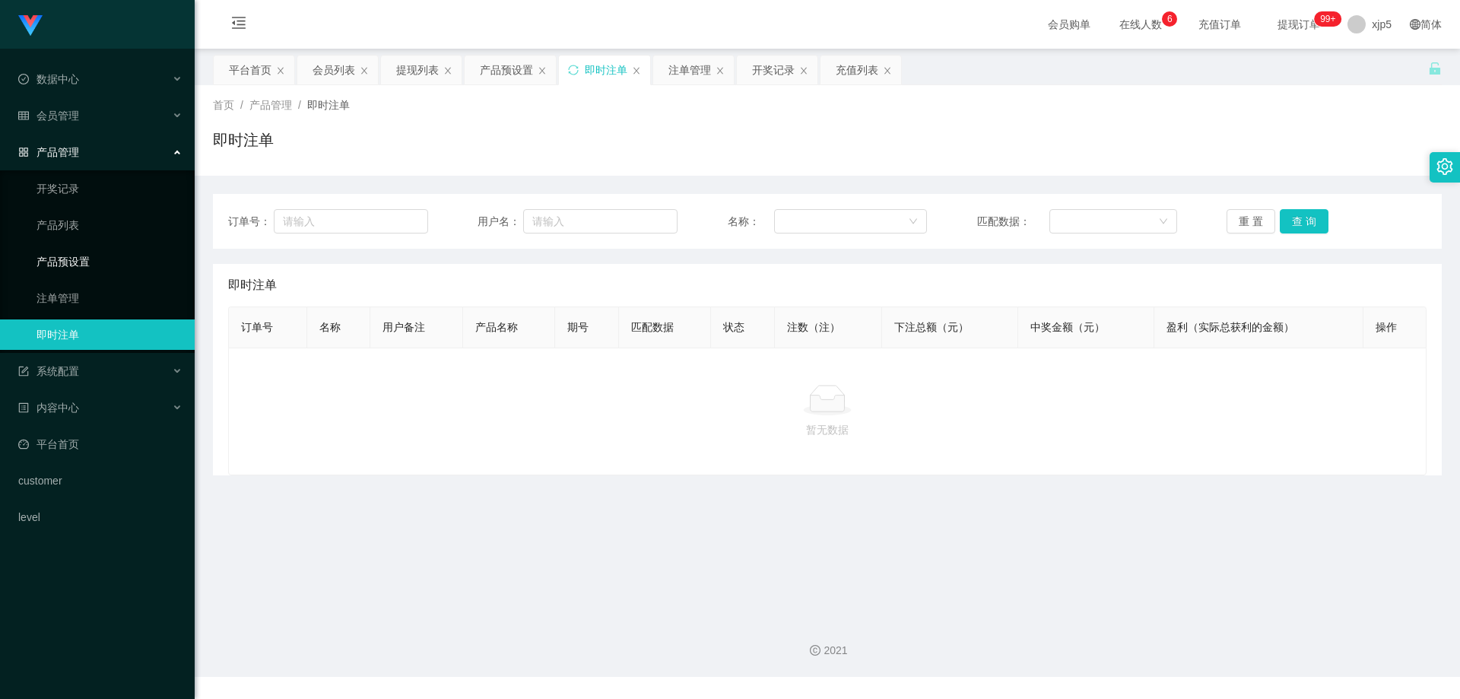
click at [91, 267] on link "产品预设置" at bounding box center [110, 261] width 146 height 30
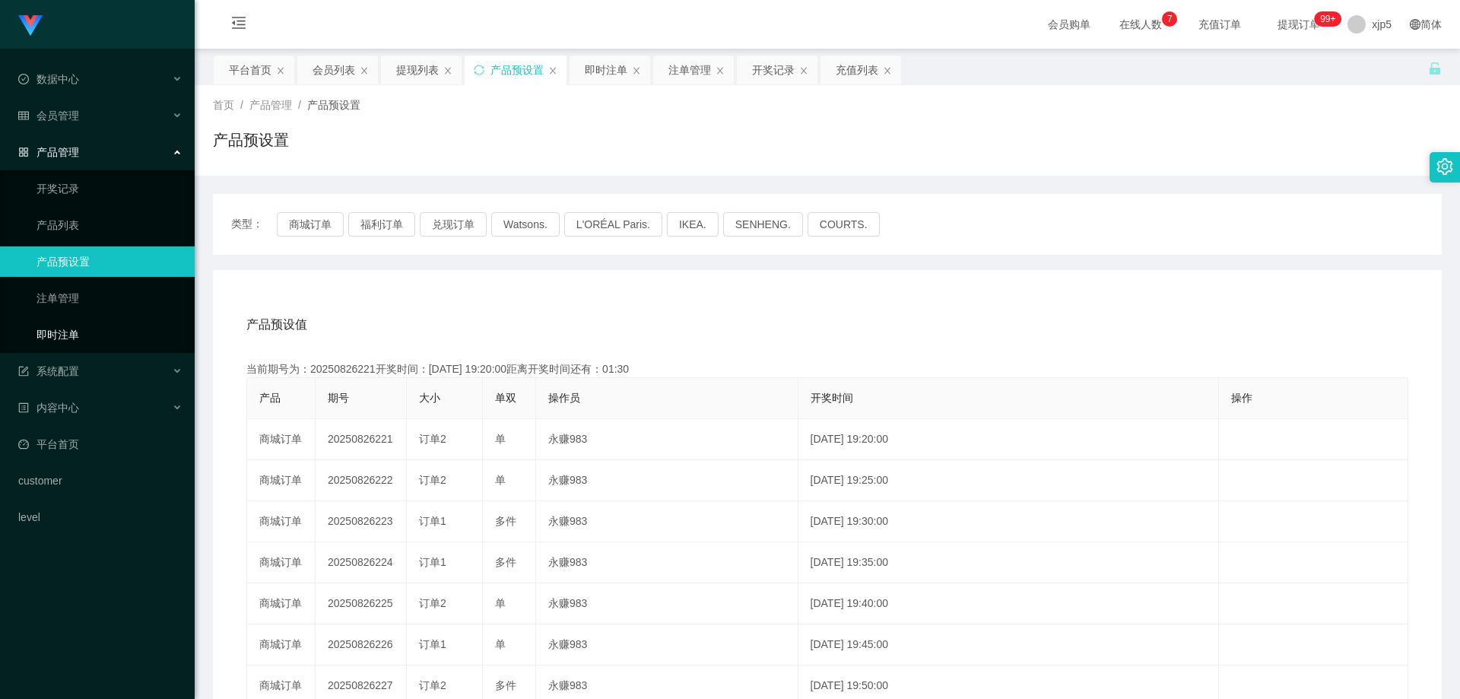
click at [50, 341] on link "即时注单" at bounding box center [110, 334] width 146 height 30
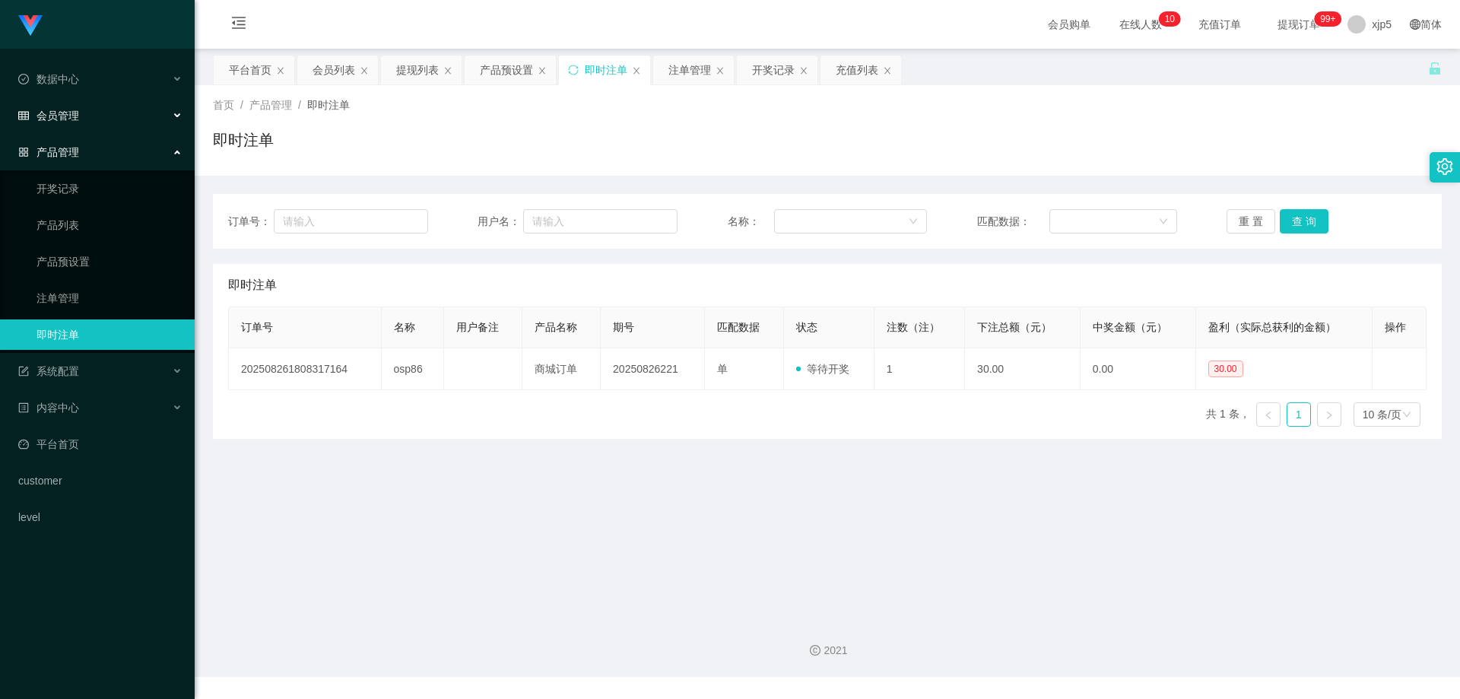
click at [86, 115] on div "会员管理" at bounding box center [97, 115] width 195 height 30
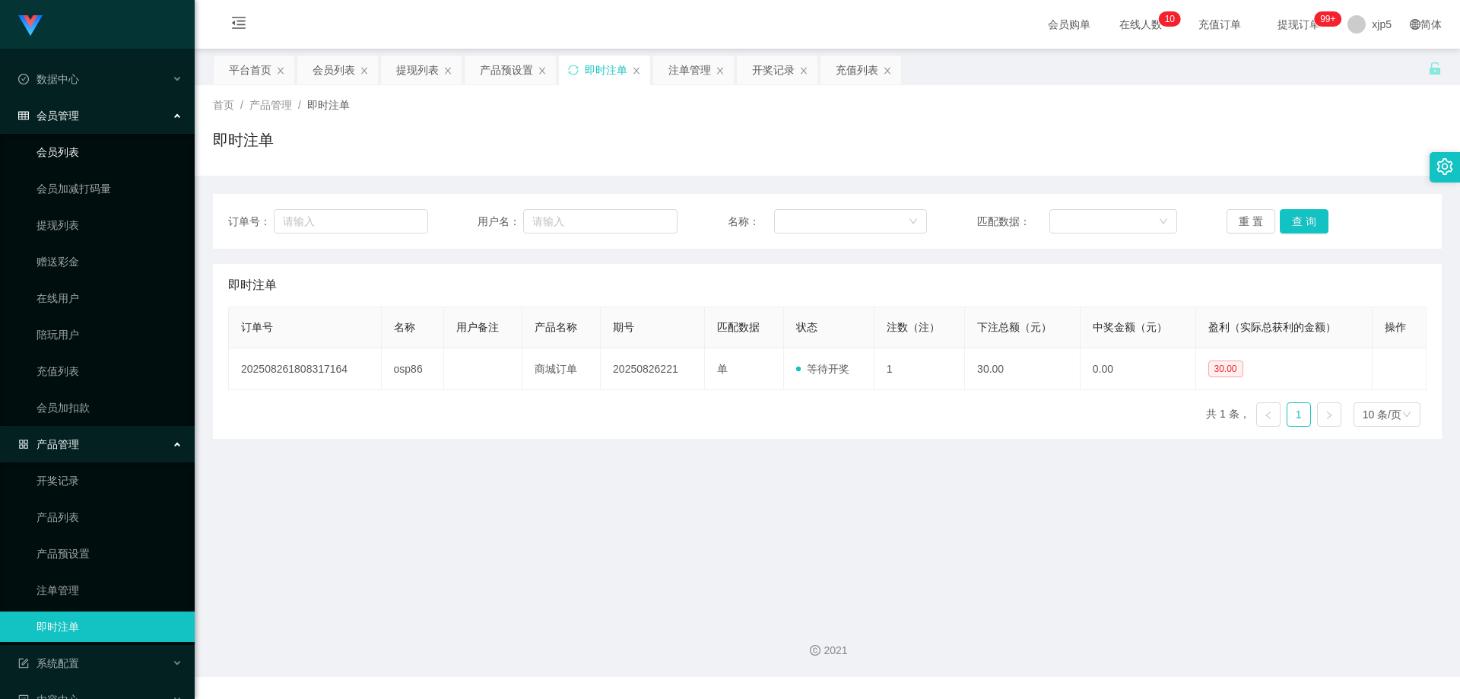
click at [86, 139] on link "会员列表" at bounding box center [110, 152] width 146 height 30
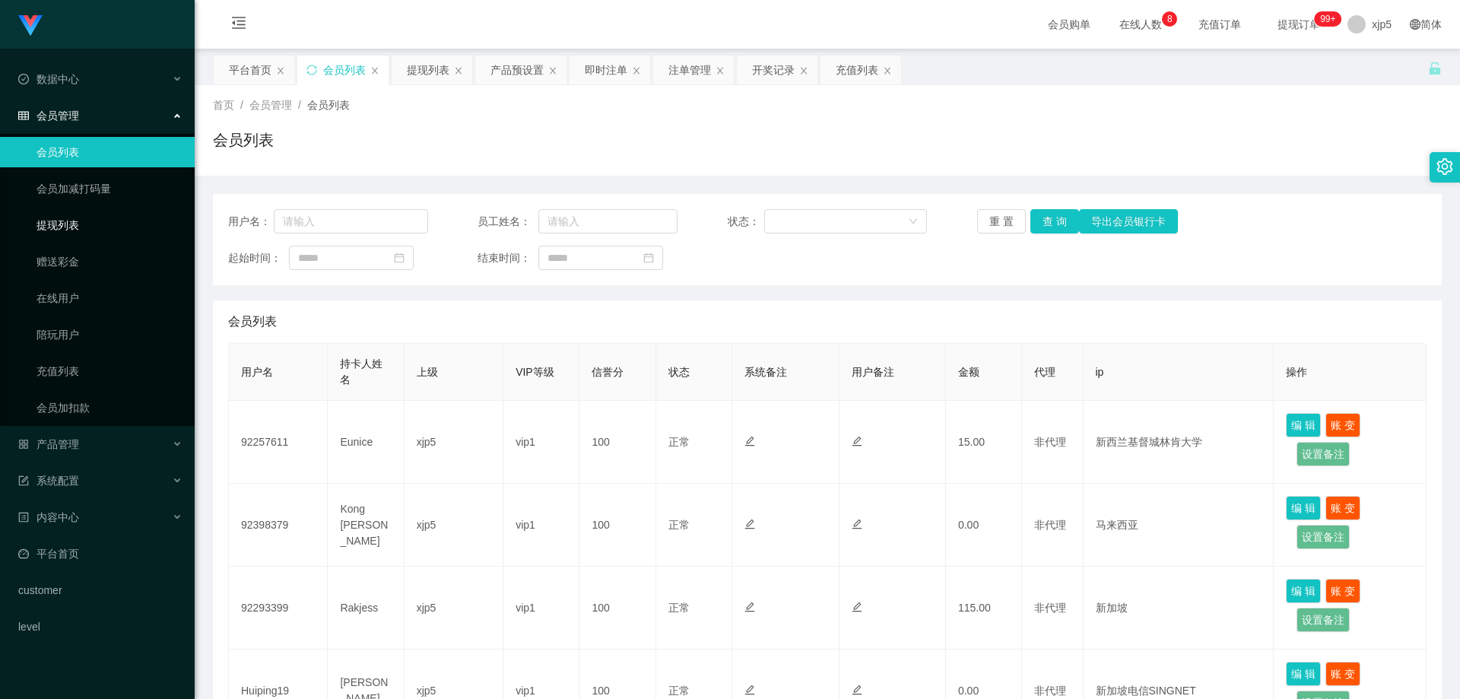
click at [83, 235] on link "提现列表" at bounding box center [110, 225] width 146 height 30
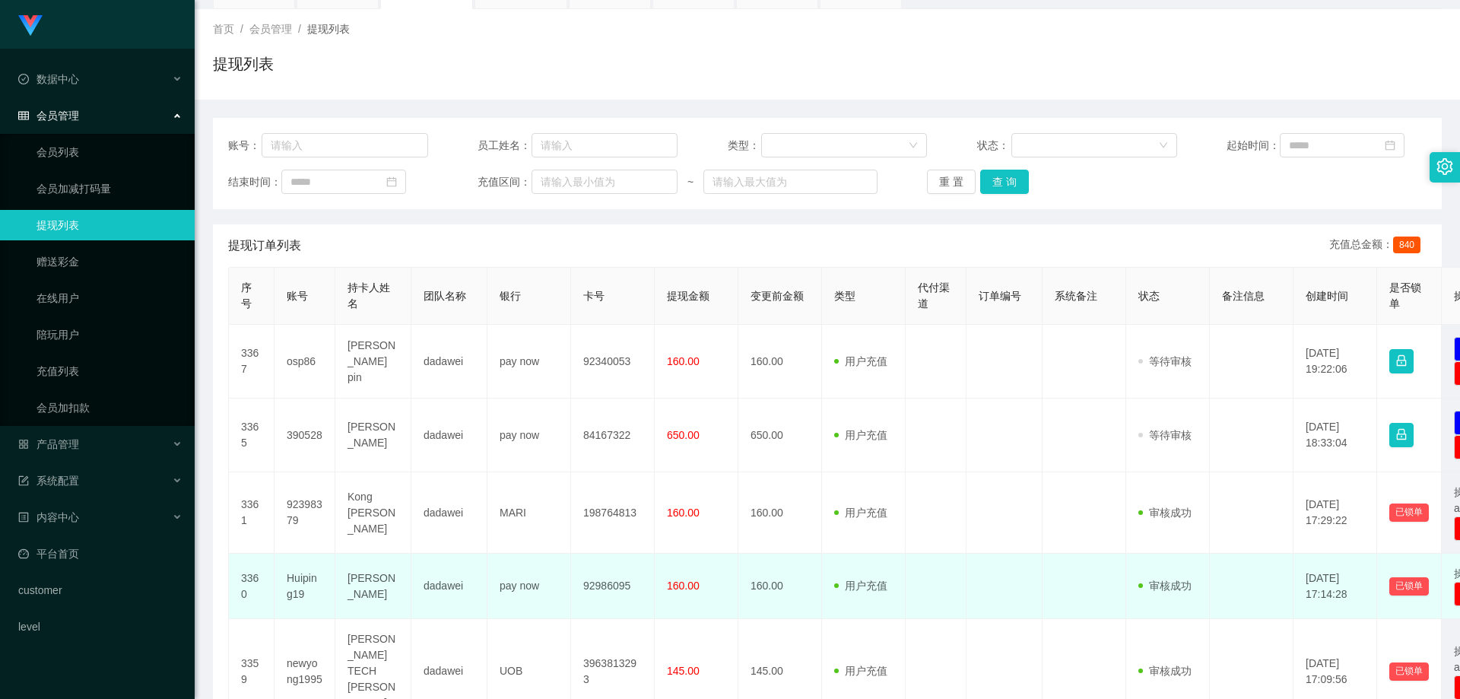
scroll to position [152, 0]
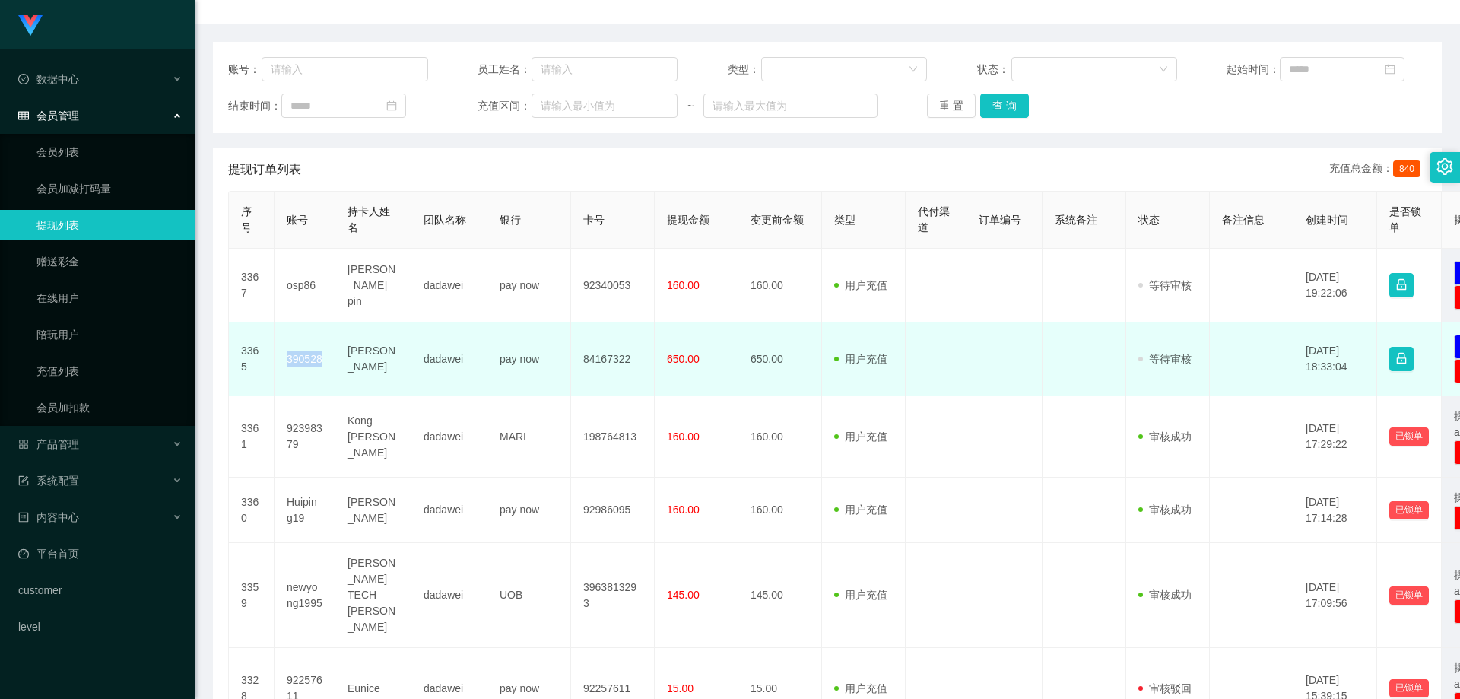
drag, startPoint x: 327, startPoint y: 357, endPoint x: 286, endPoint y: 359, distance: 41.1
click at [286, 359] on td "390528" at bounding box center [305, 359] width 61 height 74
copy td "390528"
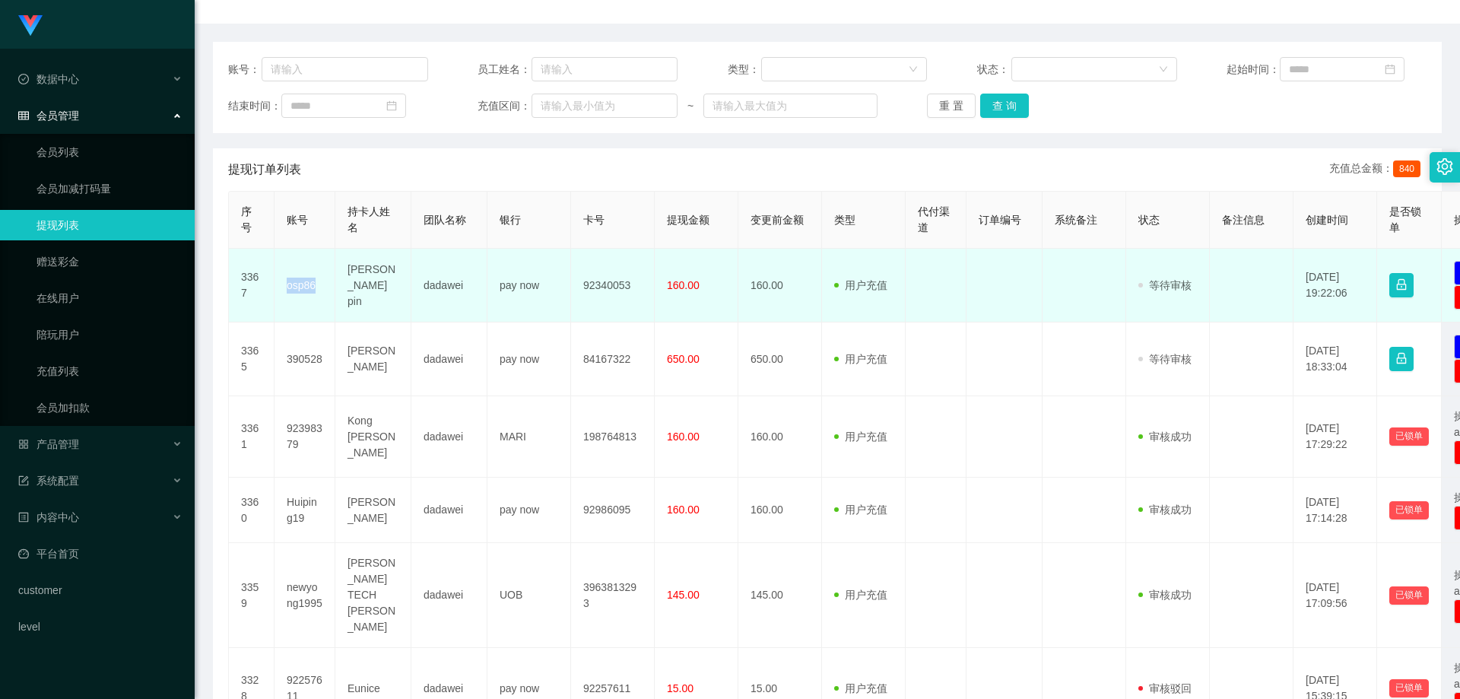
drag, startPoint x: 322, startPoint y: 287, endPoint x: 281, endPoint y: 284, distance: 41.9
click at [281, 284] on td "osp86" at bounding box center [305, 286] width 61 height 74
copy td "osp86"
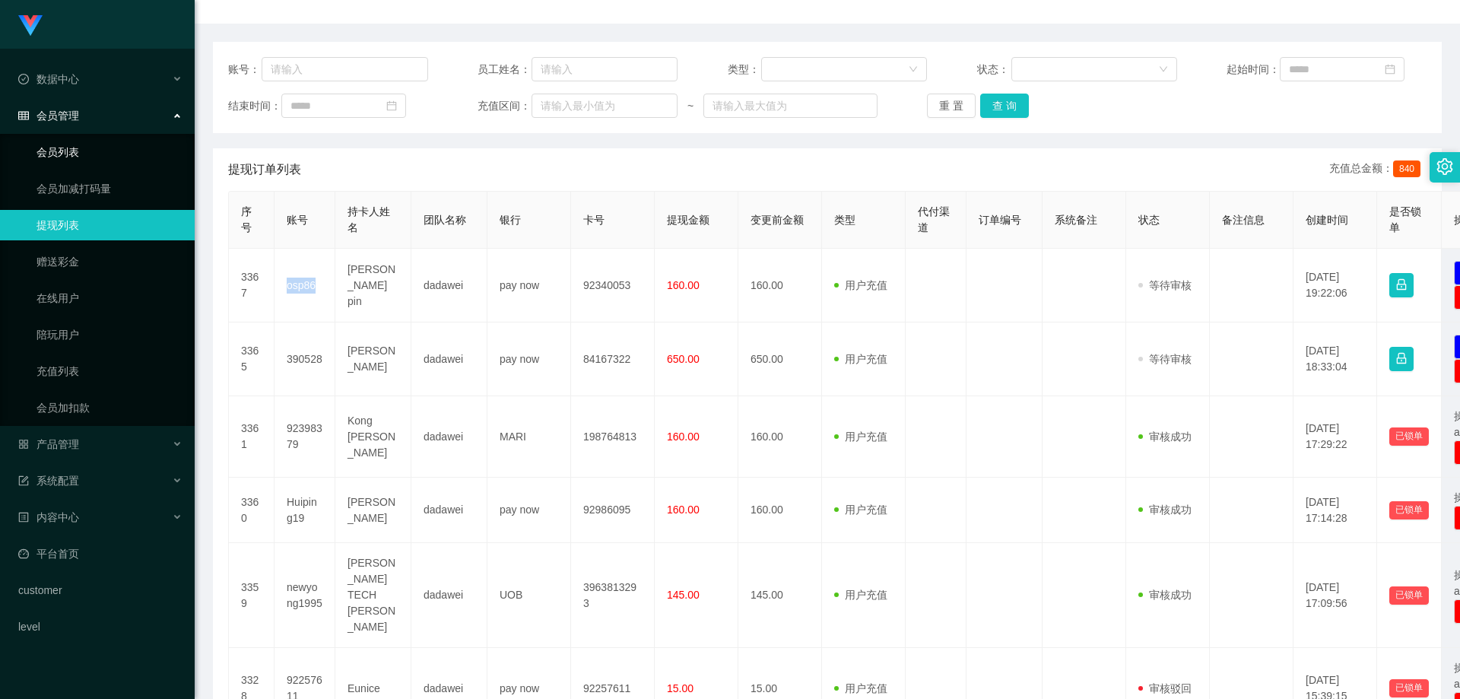
click at [94, 153] on link "会员列表" at bounding box center [110, 152] width 146 height 30
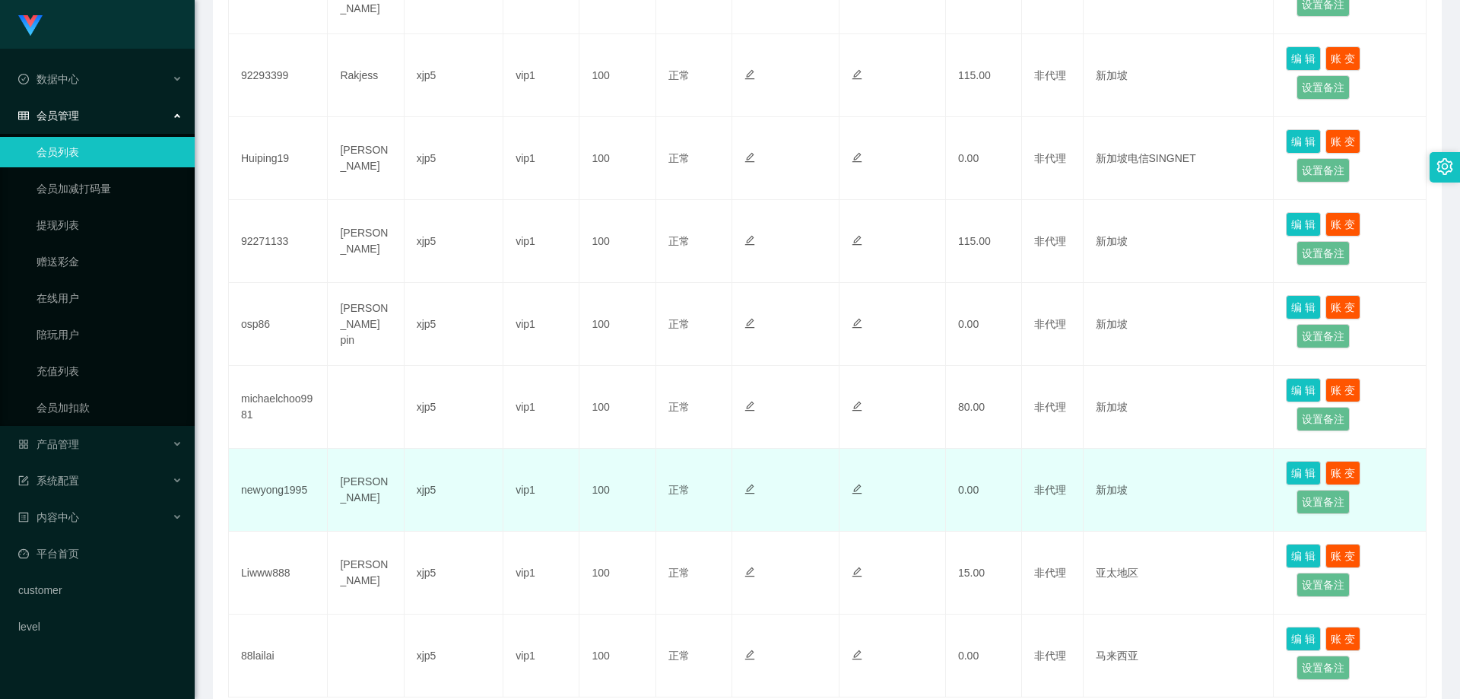
scroll to position [456, 0]
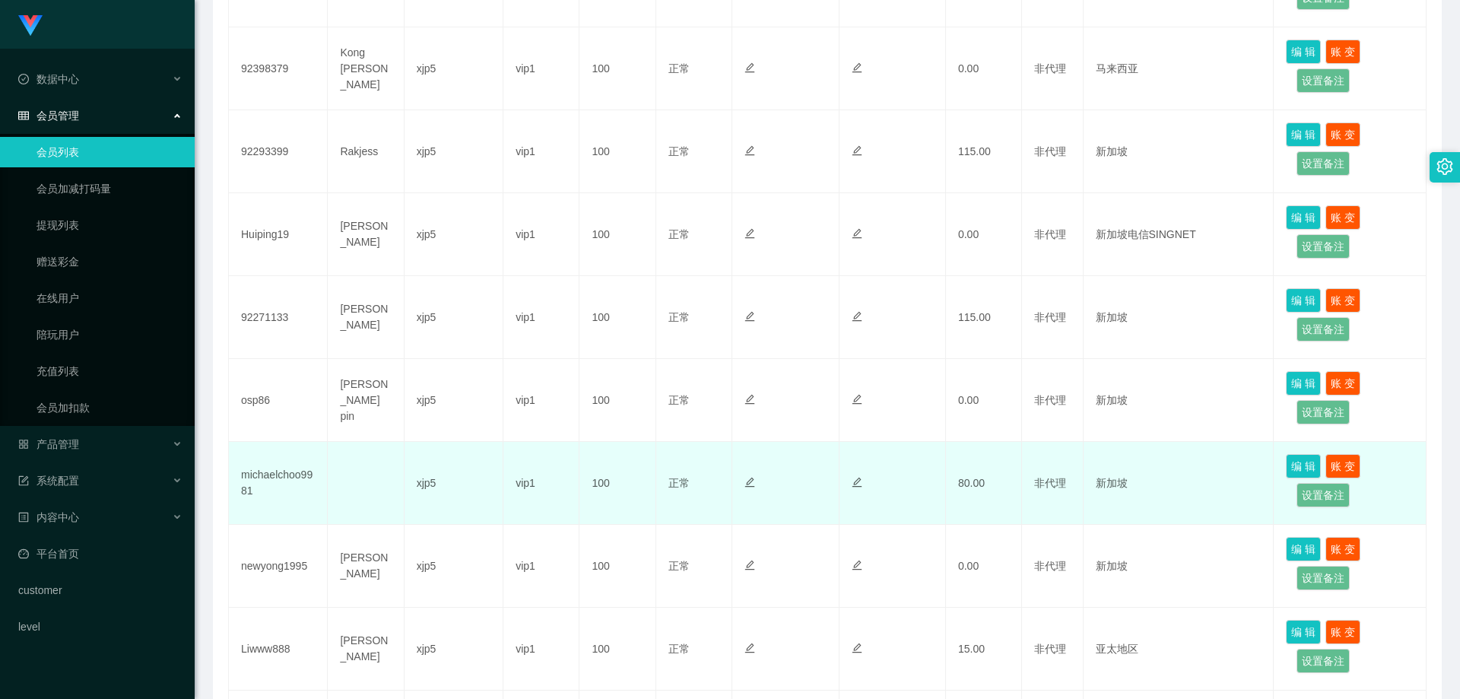
click at [315, 495] on td "michaelchoo9981" at bounding box center [278, 483] width 99 height 83
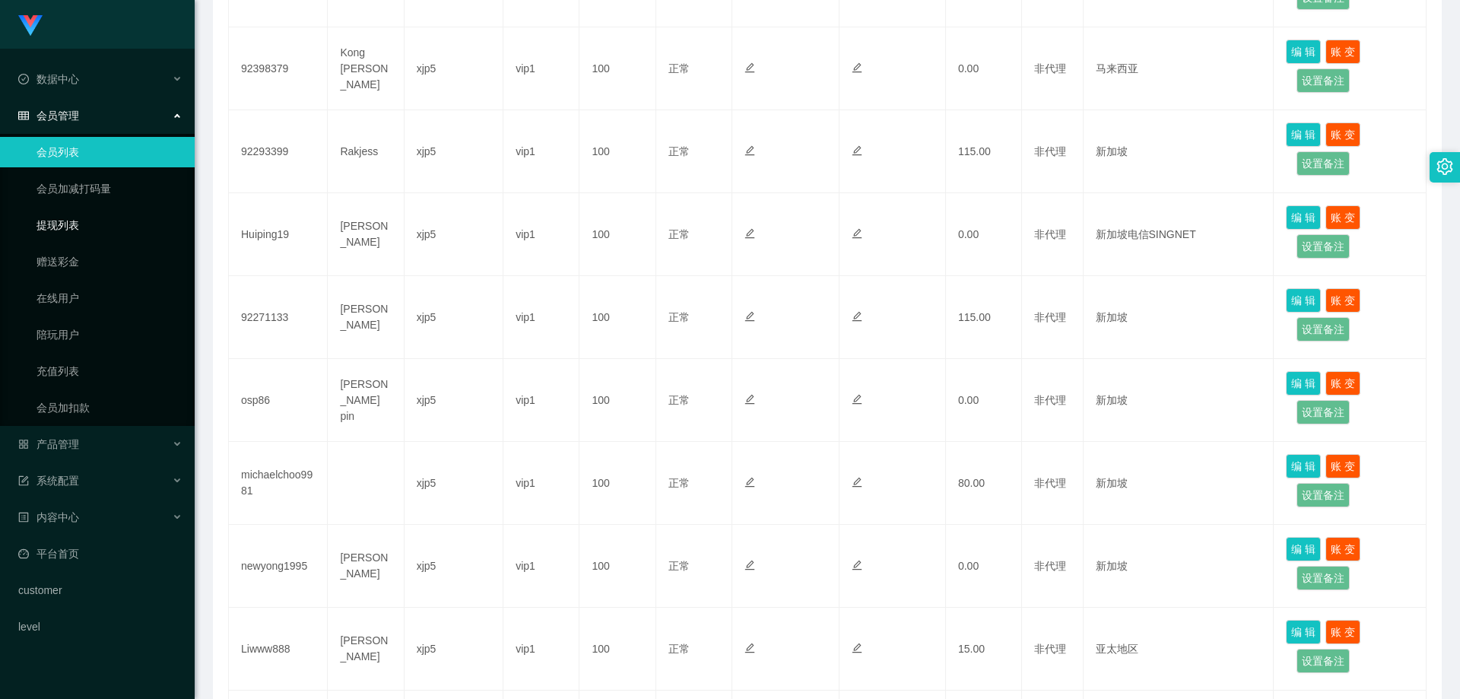
click at [91, 227] on link "提现列表" at bounding box center [110, 225] width 146 height 30
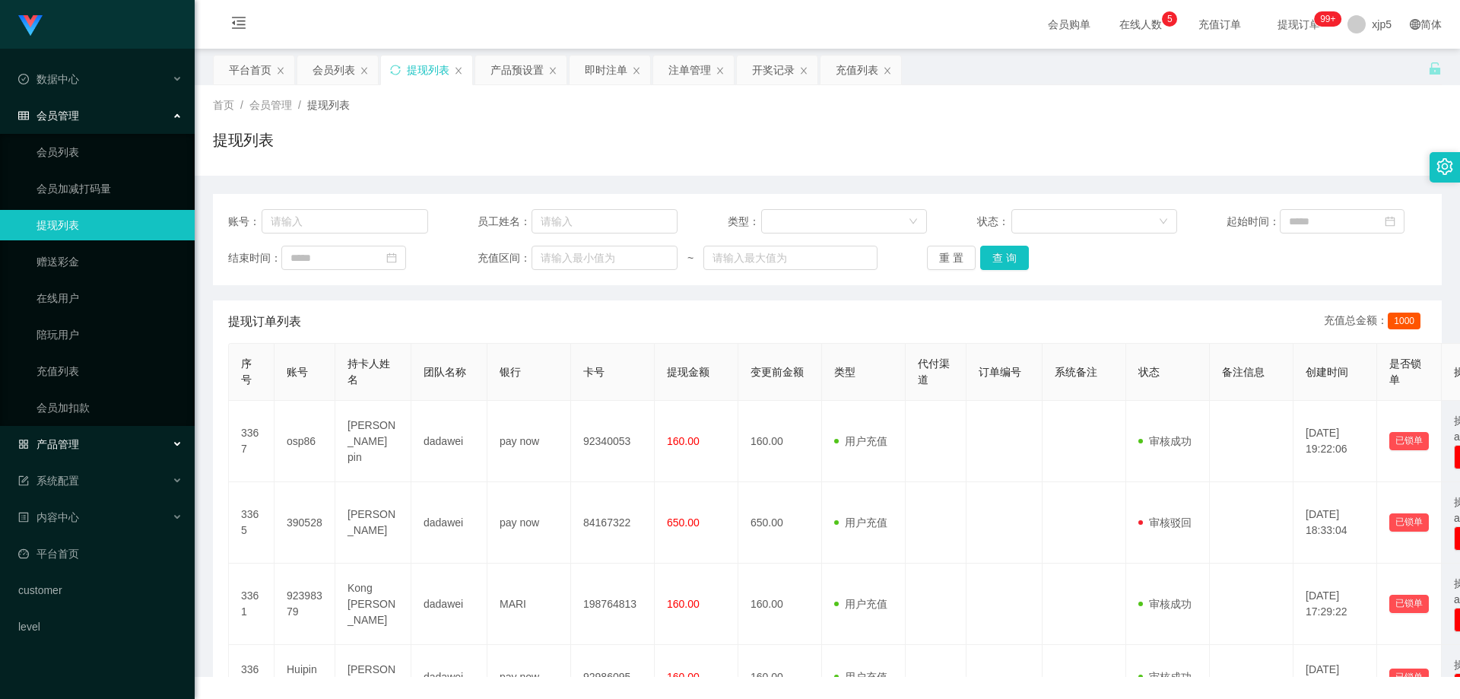
click at [117, 437] on div "产品管理" at bounding box center [97, 444] width 195 height 30
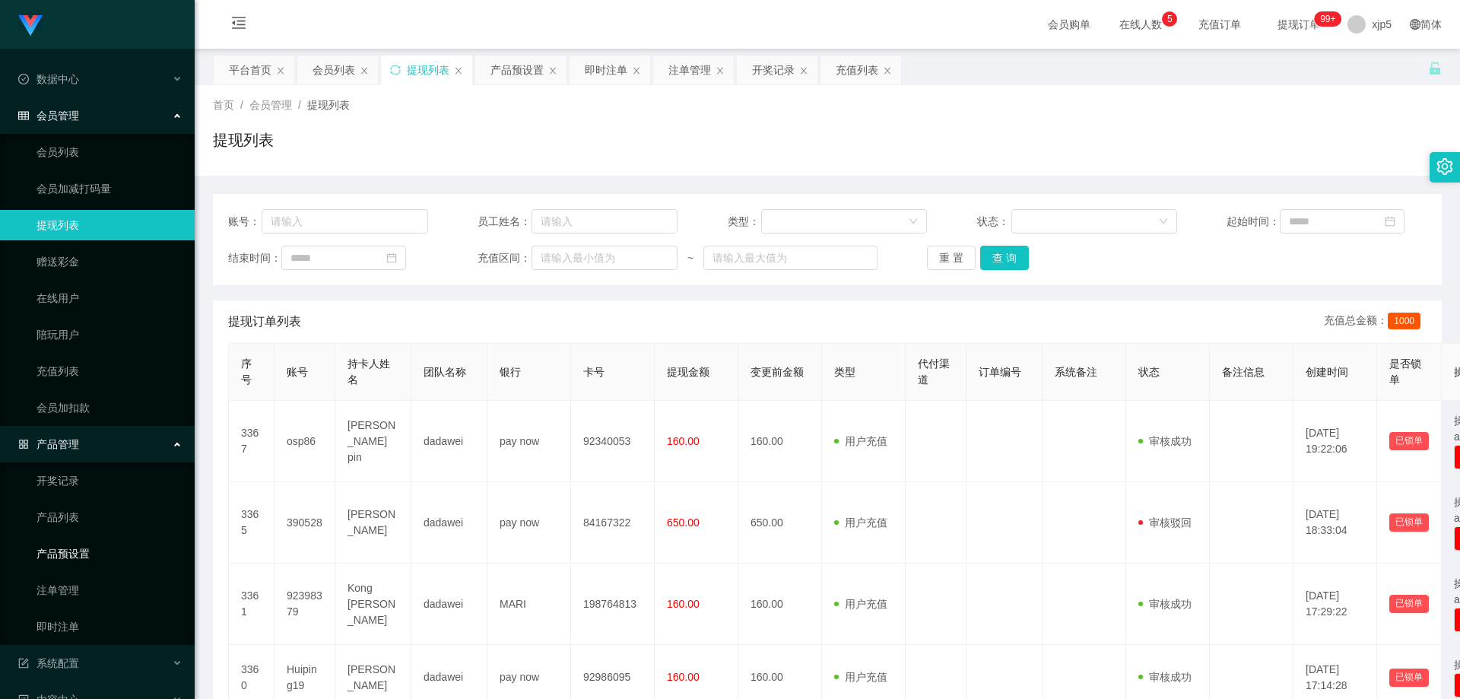
click at [107, 553] on link "产品预设置" at bounding box center [110, 553] width 146 height 30
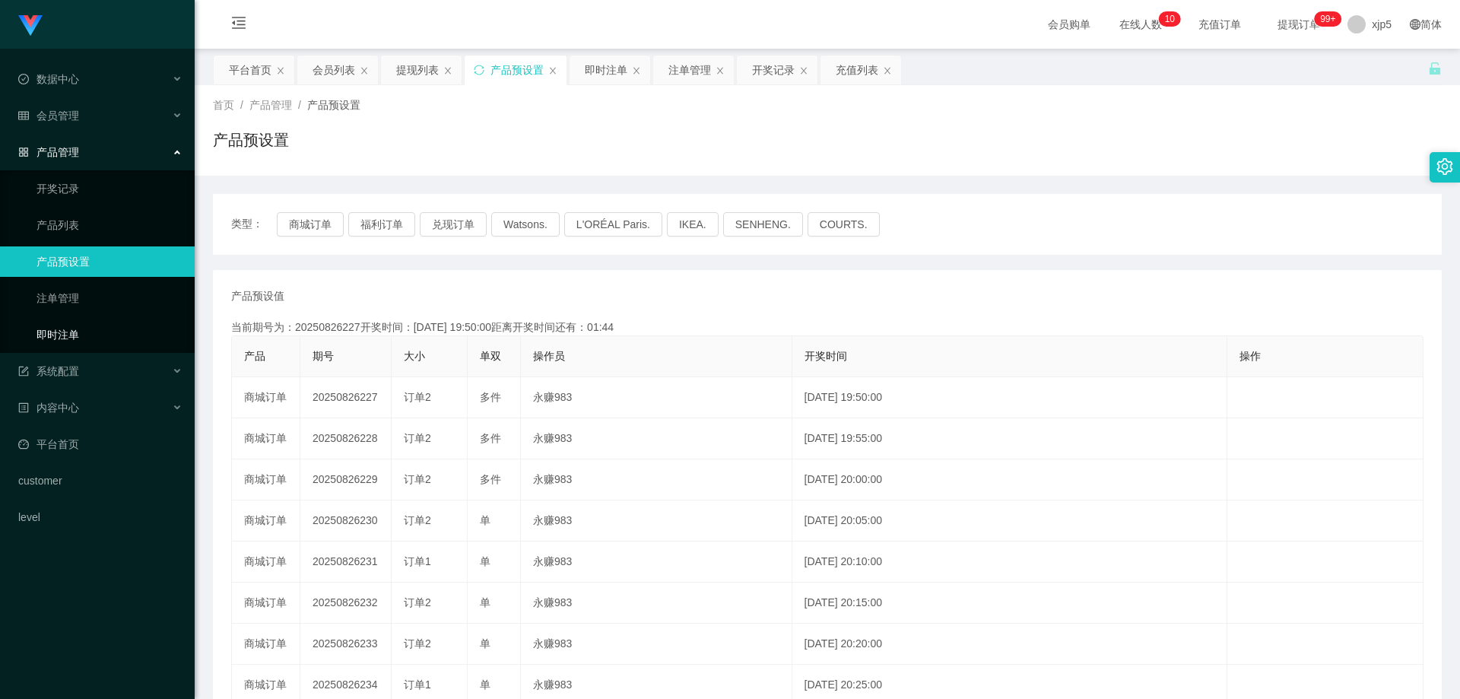
click at [94, 323] on link "即时注单" at bounding box center [110, 334] width 146 height 30
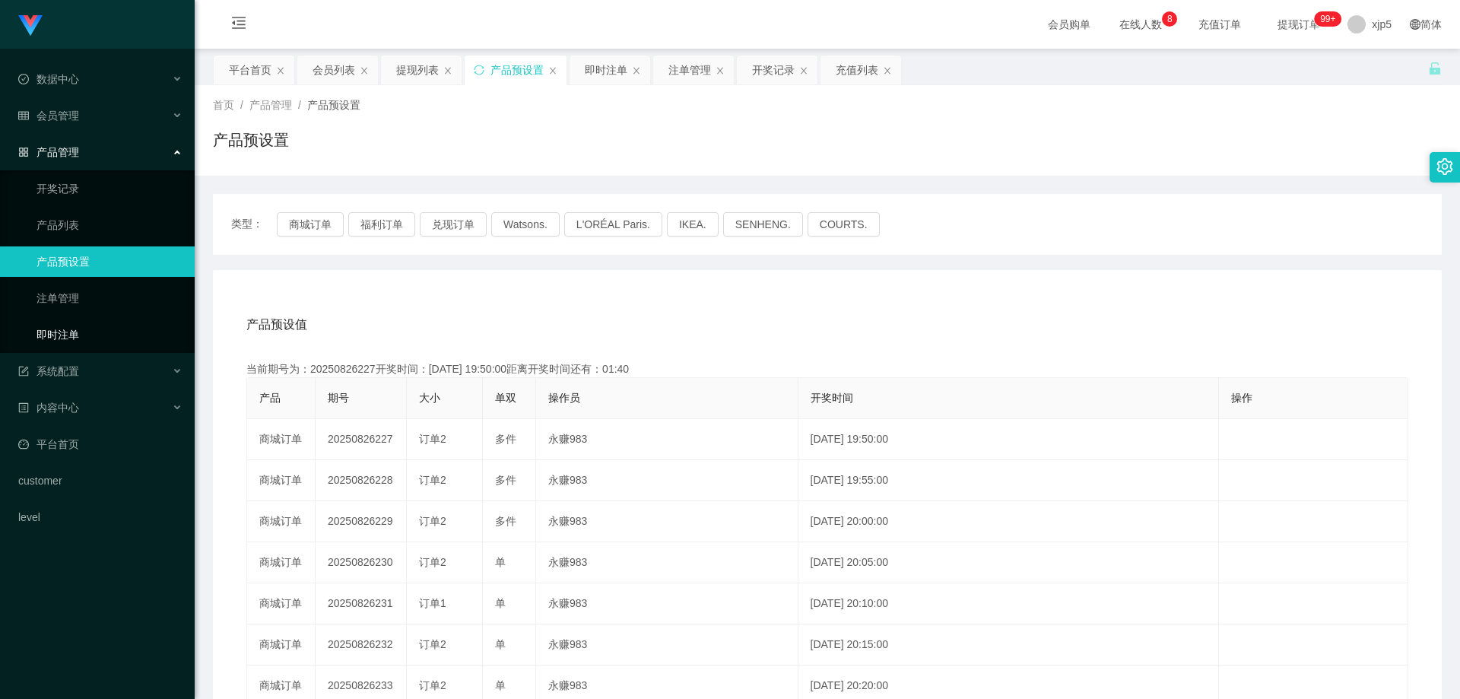
click at [100, 326] on link "即时注单" at bounding box center [110, 334] width 146 height 30
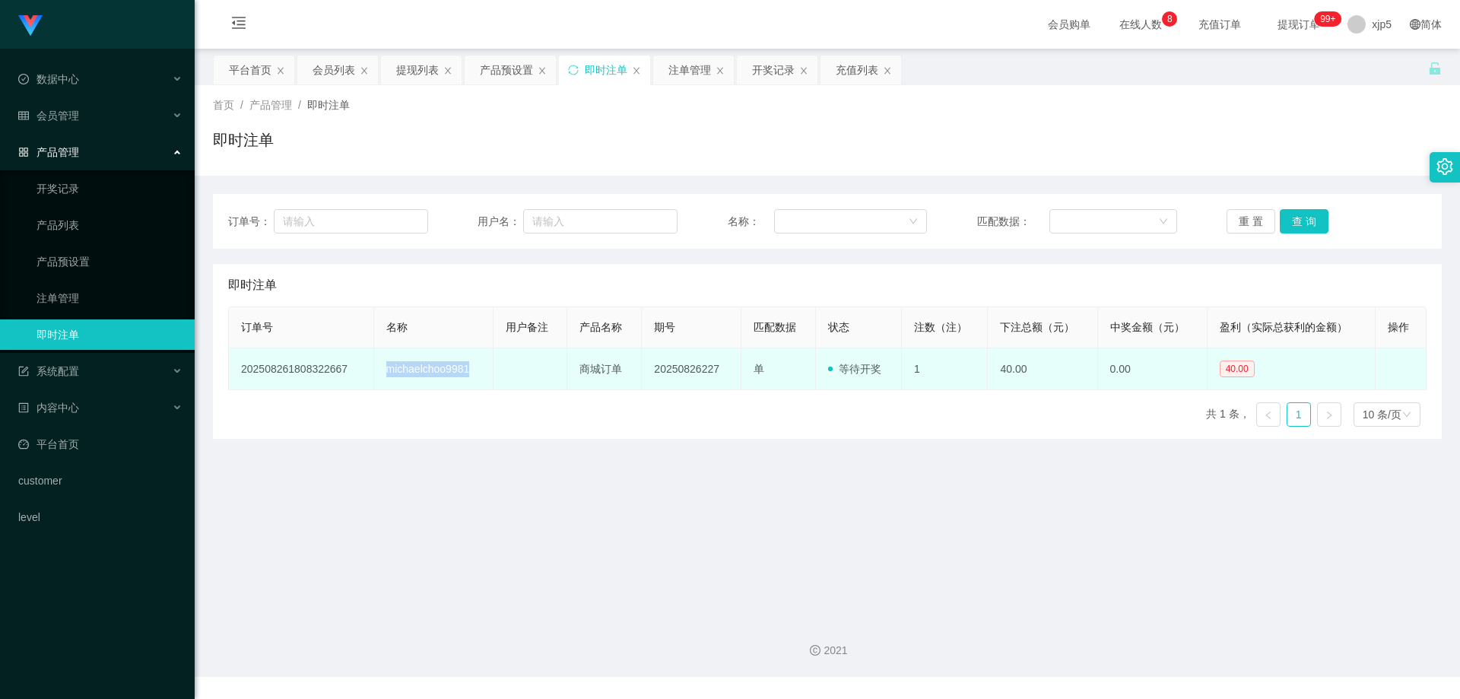
drag, startPoint x: 471, startPoint y: 371, endPoint x: 376, endPoint y: 375, distance: 95.9
click at [376, 375] on td "michaelchoo9981" at bounding box center [433, 369] width 119 height 42
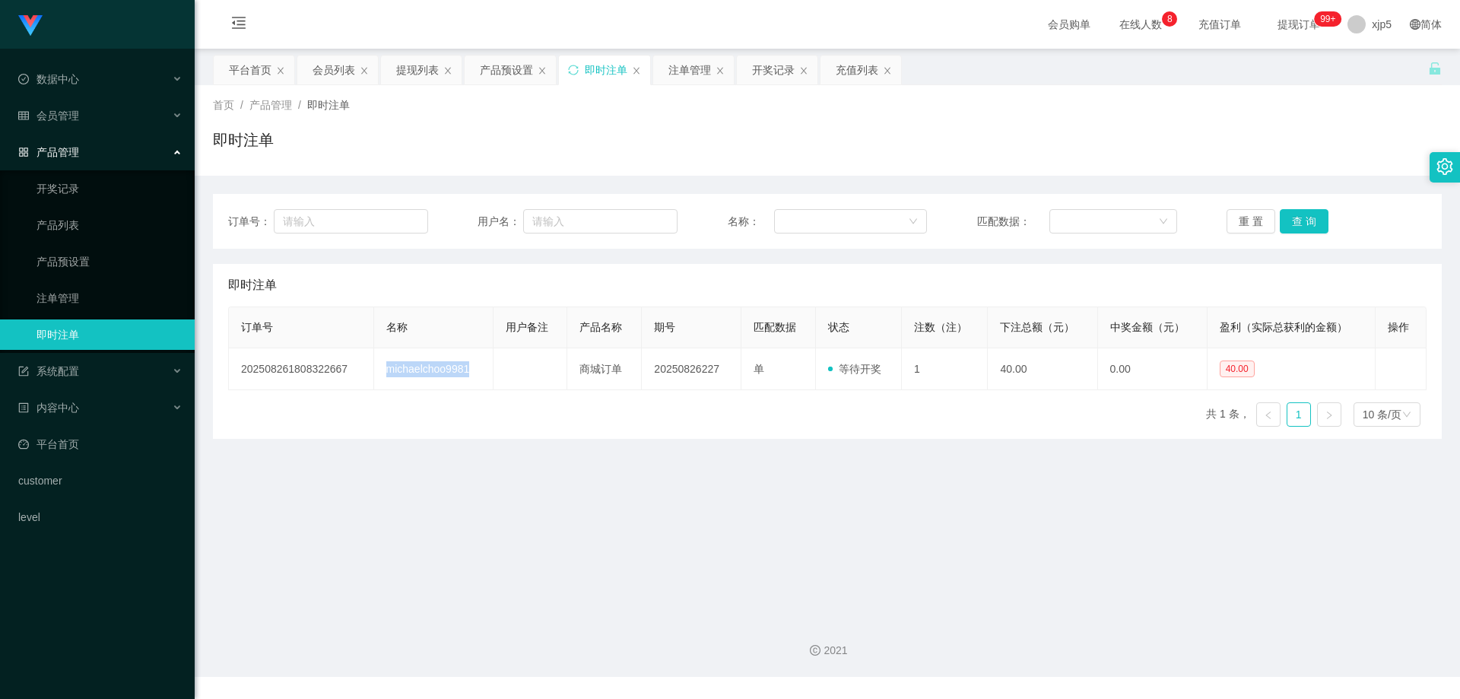
copy td "michaelchoo9981"
click at [127, 119] on div "会员管理" at bounding box center [97, 115] width 195 height 30
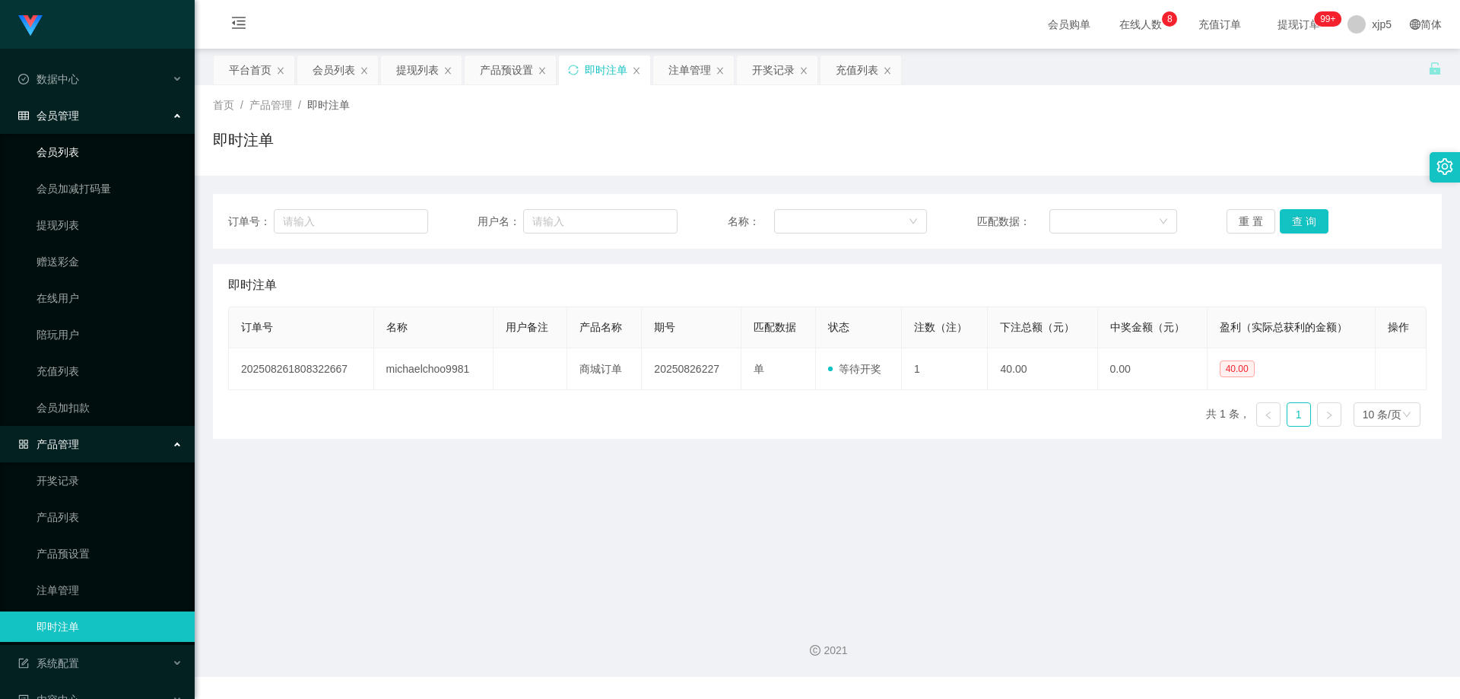
click at [100, 154] on link "会员列表" at bounding box center [110, 152] width 146 height 30
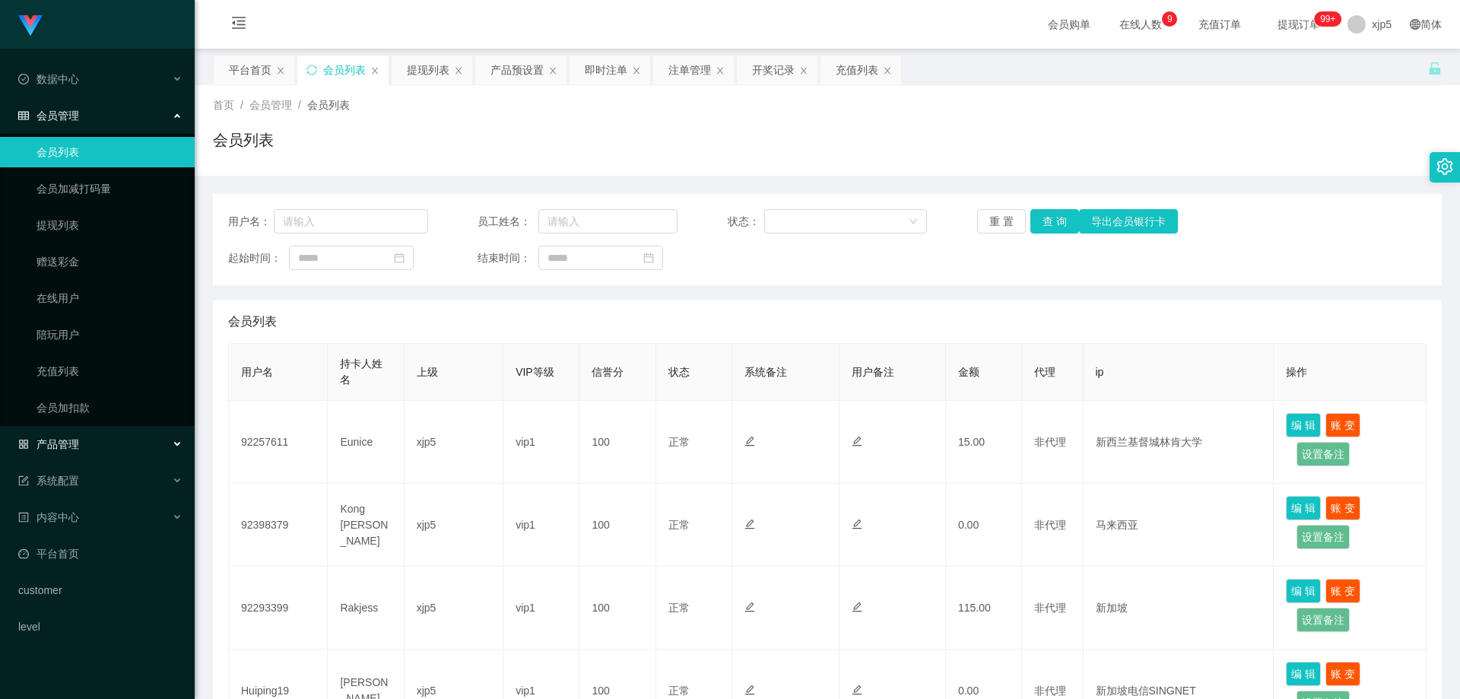
click at [96, 443] on div "产品管理" at bounding box center [97, 444] width 195 height 30
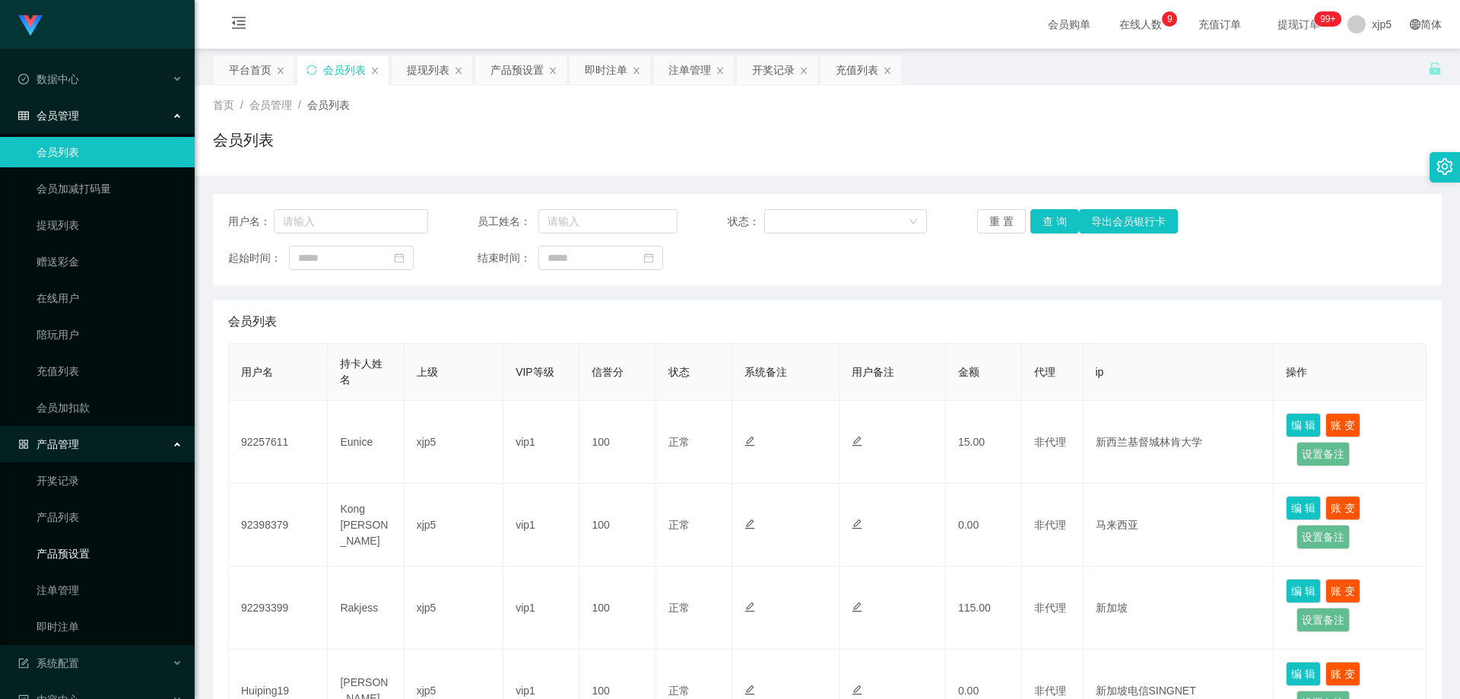
click at [89, 552] on link "产品预设置" at bounding box center [110, 553] width 146 height 30
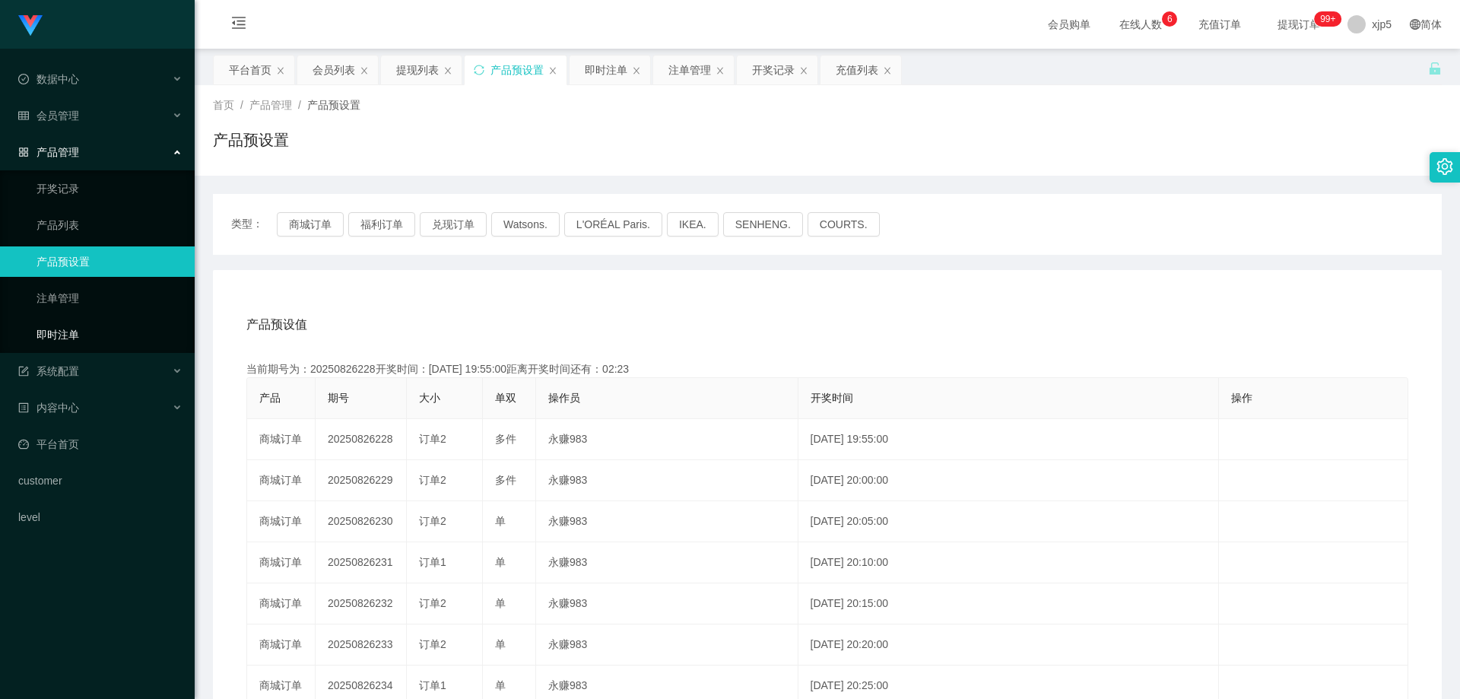
click at [96, 335] on link "即时注单" at bounding box center [110, 334] width 146 height 30
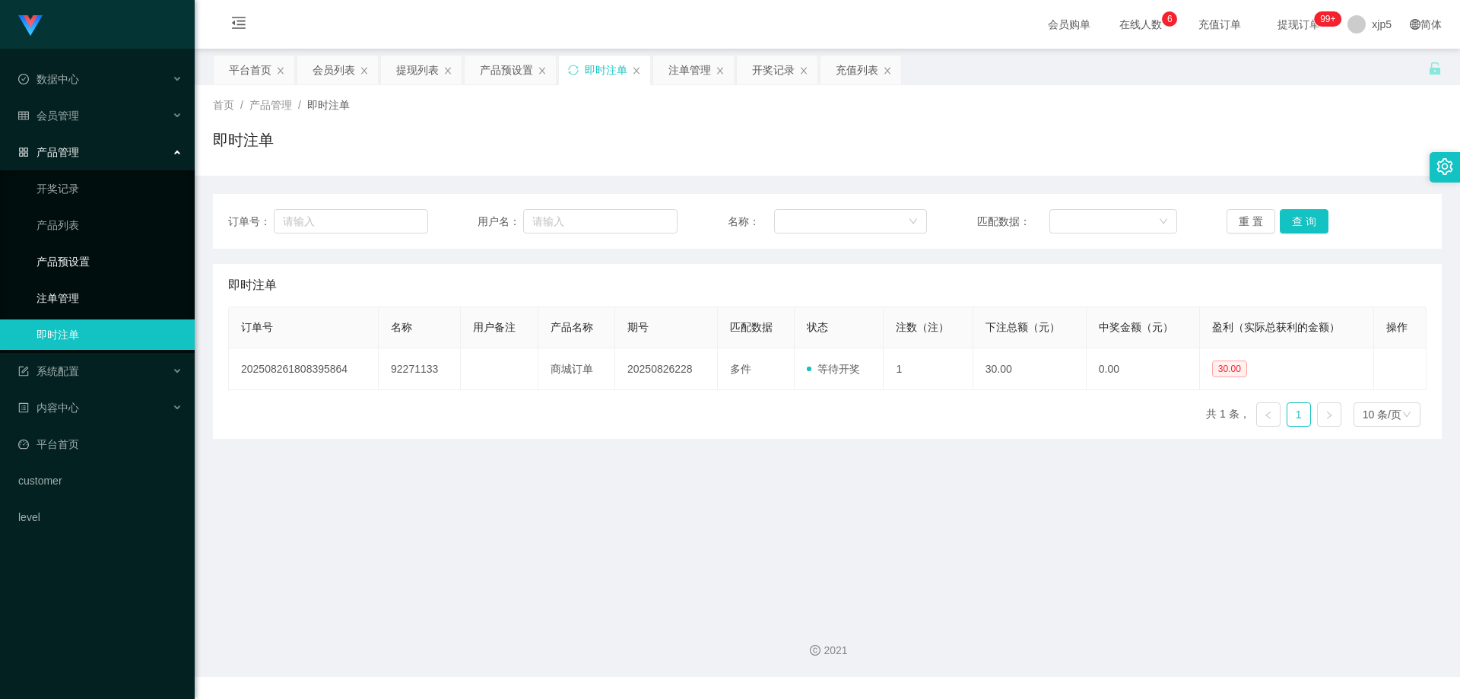
drag, startPoint x: 94, startPoint y: 262, endPoint x: 171, endPoint y: 292, distance: 82.6
click at [94, 261] on link "产品预设置" at bounding box center [110, 261] width 146 height 30
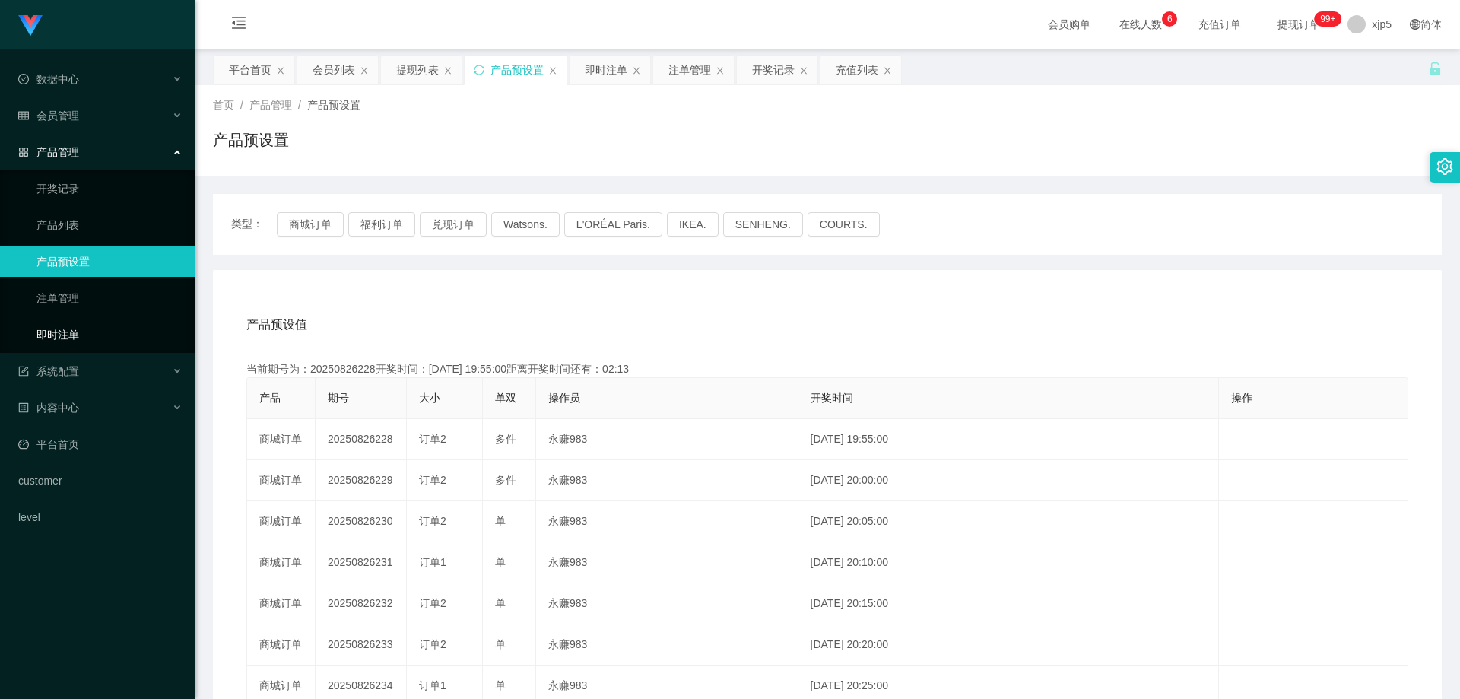
click at [116, 320] on link "即时注单" at bounding box center [110, 334] width 146 height 30
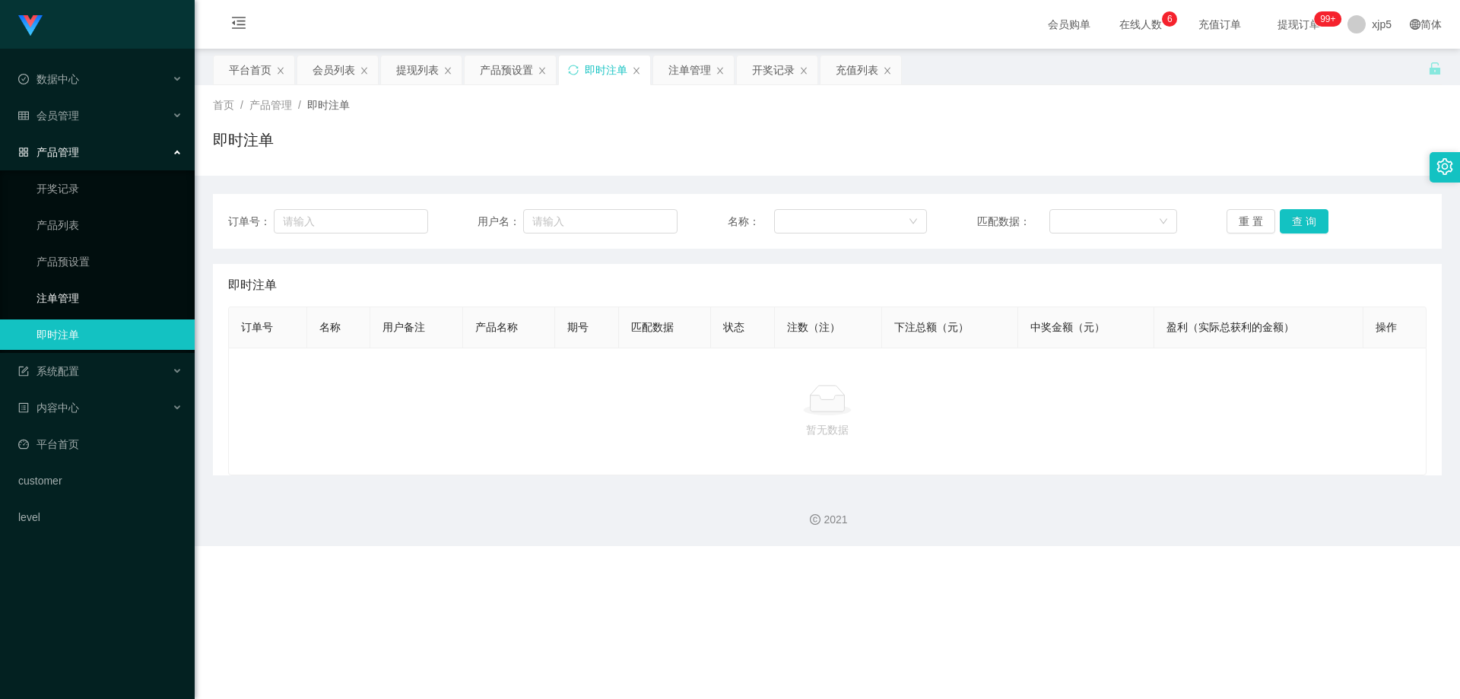
click at [116, 296] on link "注单管理" at bounding box center [110, 298] width 146 height 30
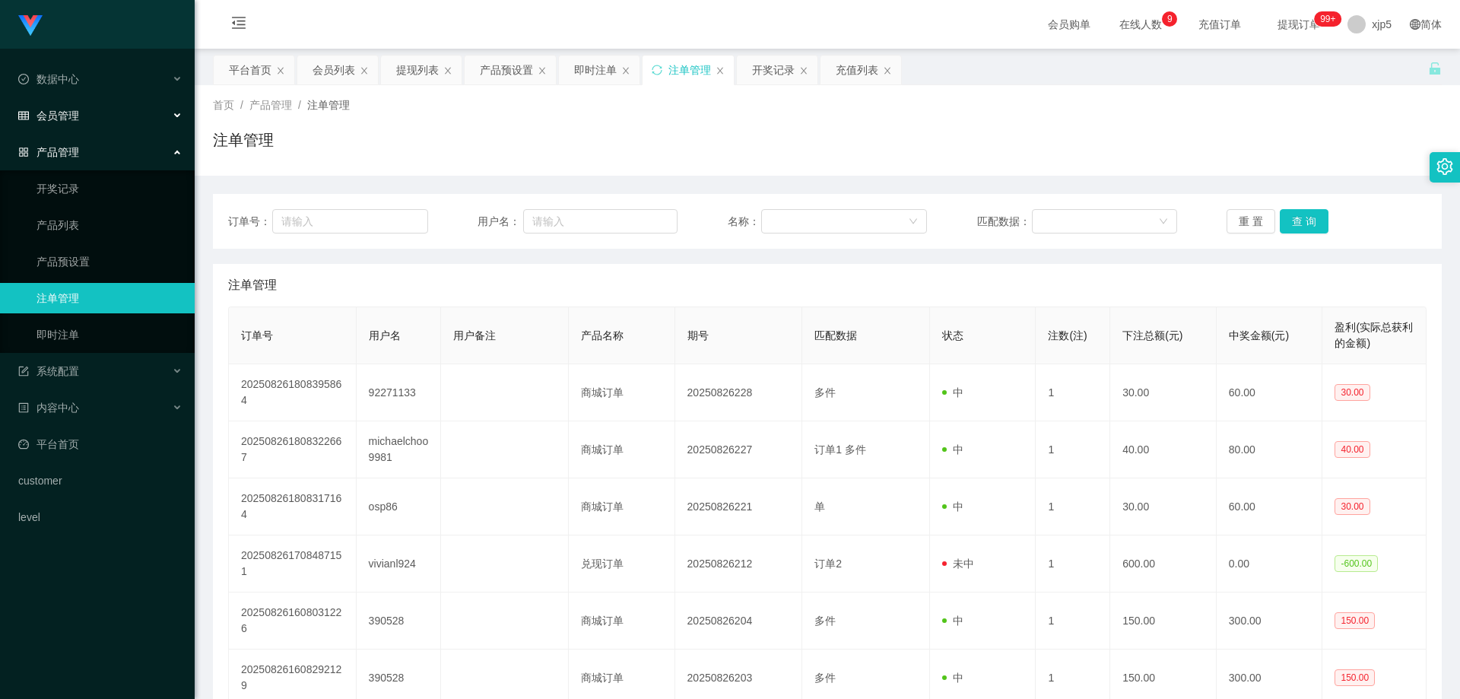
click at [78, 121] on span "会员管理" at bounding box center [48, 116] width 61 height 12
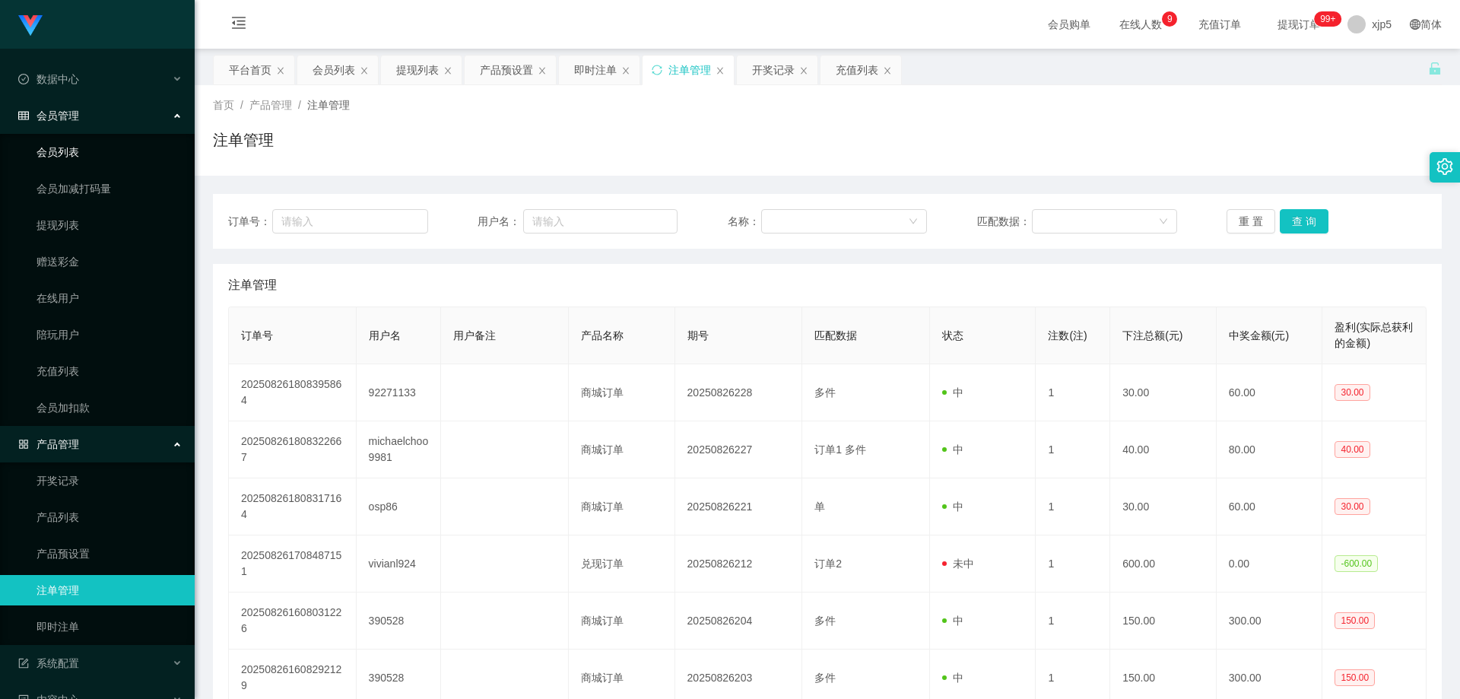
click at [77, 153] on link "会员列表" at bounding box center [110, 152] width 146 height 30
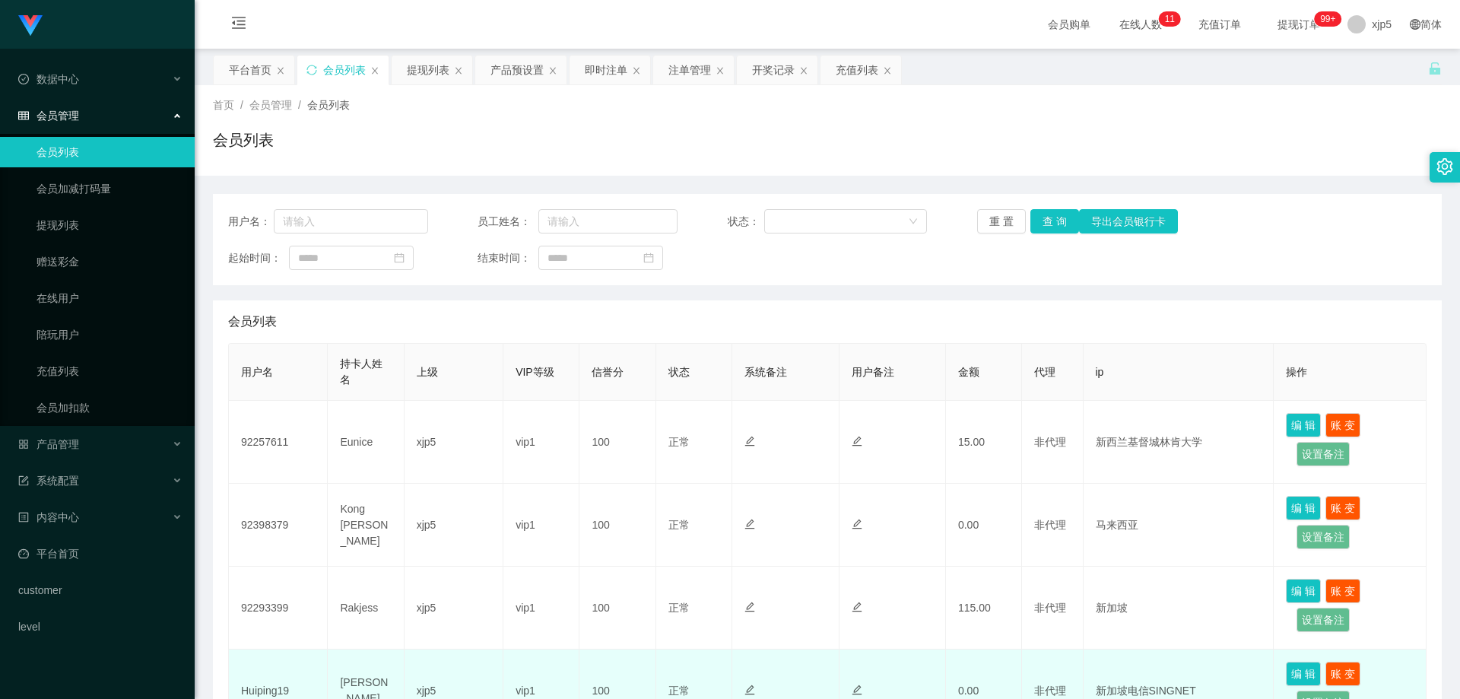
scroll to position [228, 0]
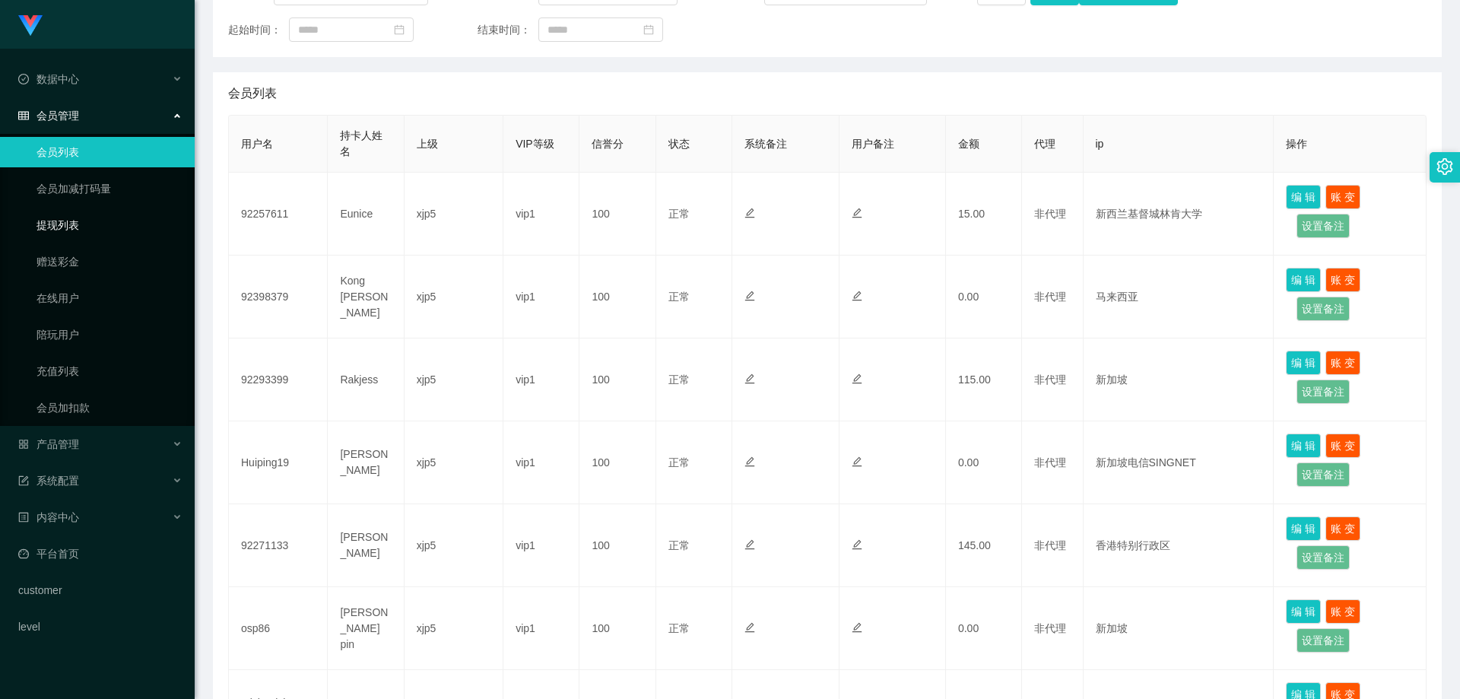
click at [96, 230] on link "提现列表" at bounding box center [110, 225] width 146 height 30
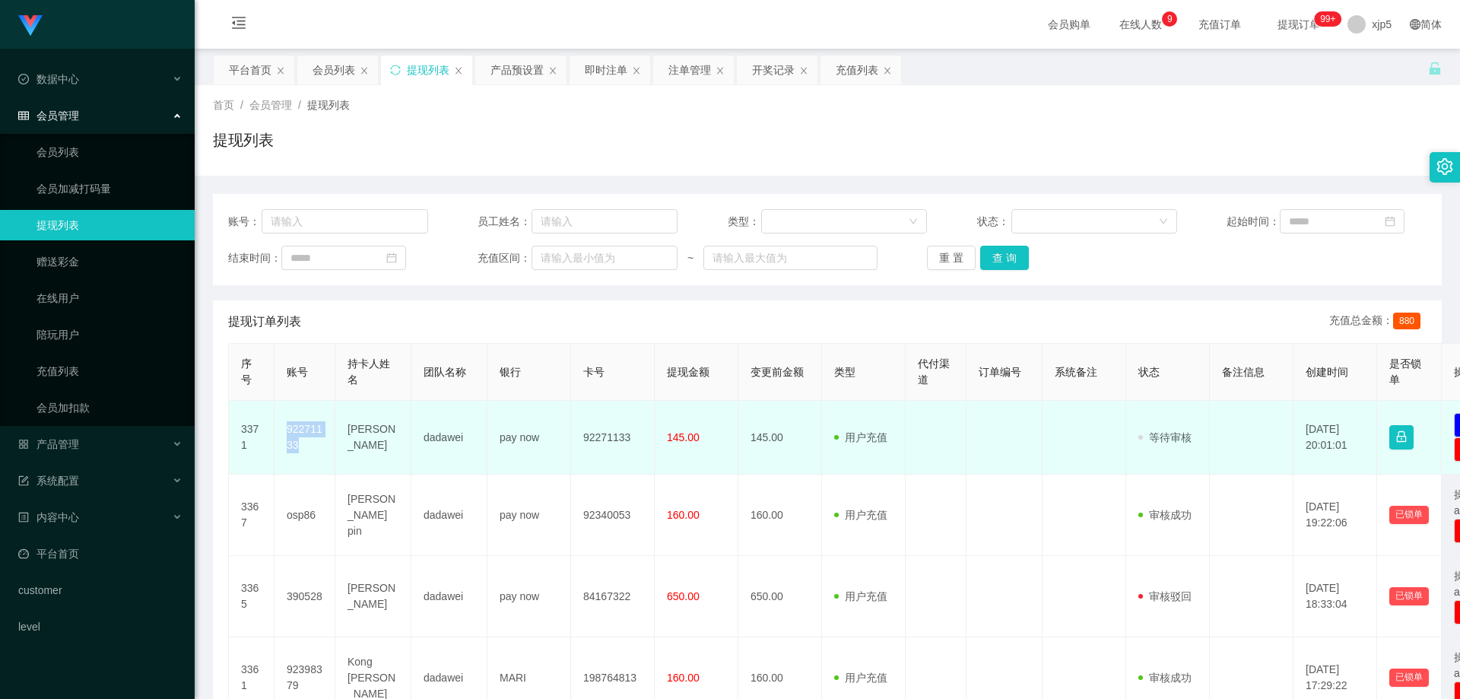
drag, startPoint x: 314, startPoint y: 457, endPoint x: 281, endPoint y: 430, distance: 42.2
click at [281, 430] on td "92271133" at bounding box center [305, 438] width 61 height 74
copy td "92271133"
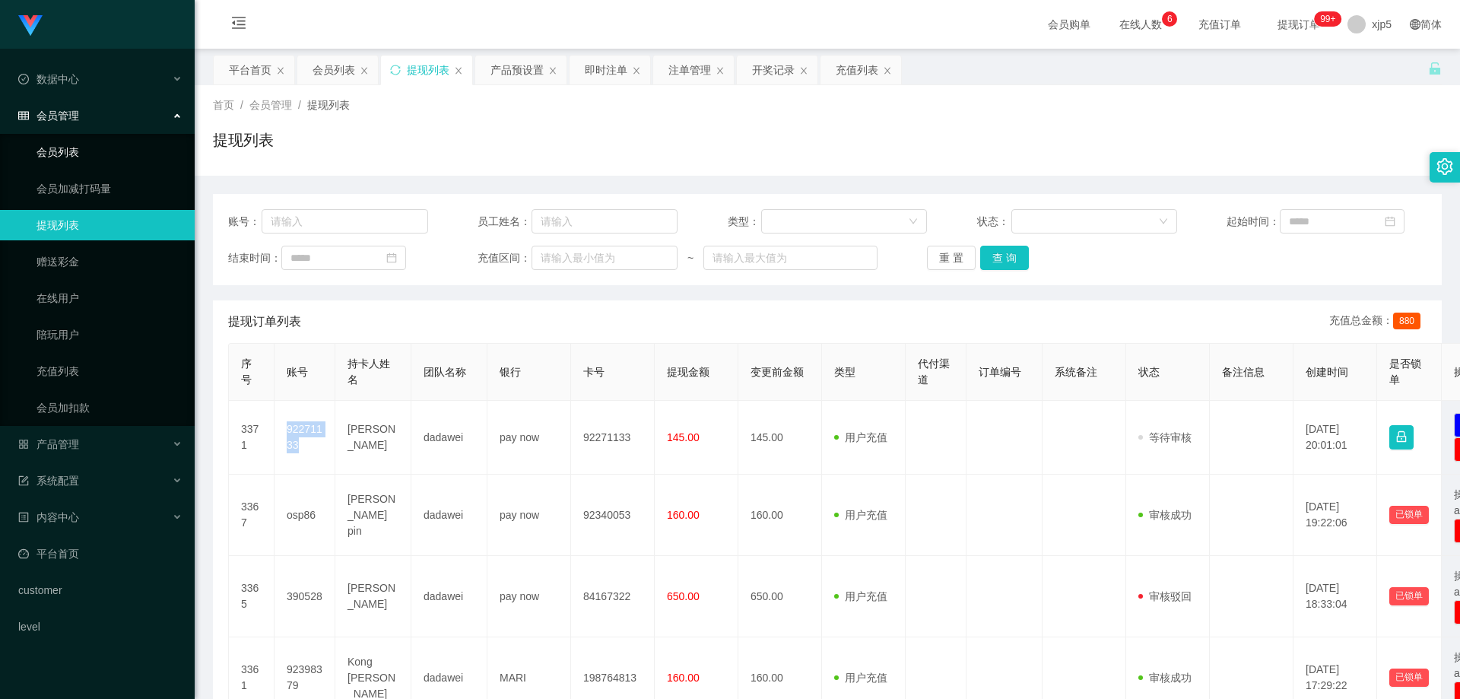
click at [92, 155] on link "会员列表" at bounding box center [110, 152] width 146 height 30
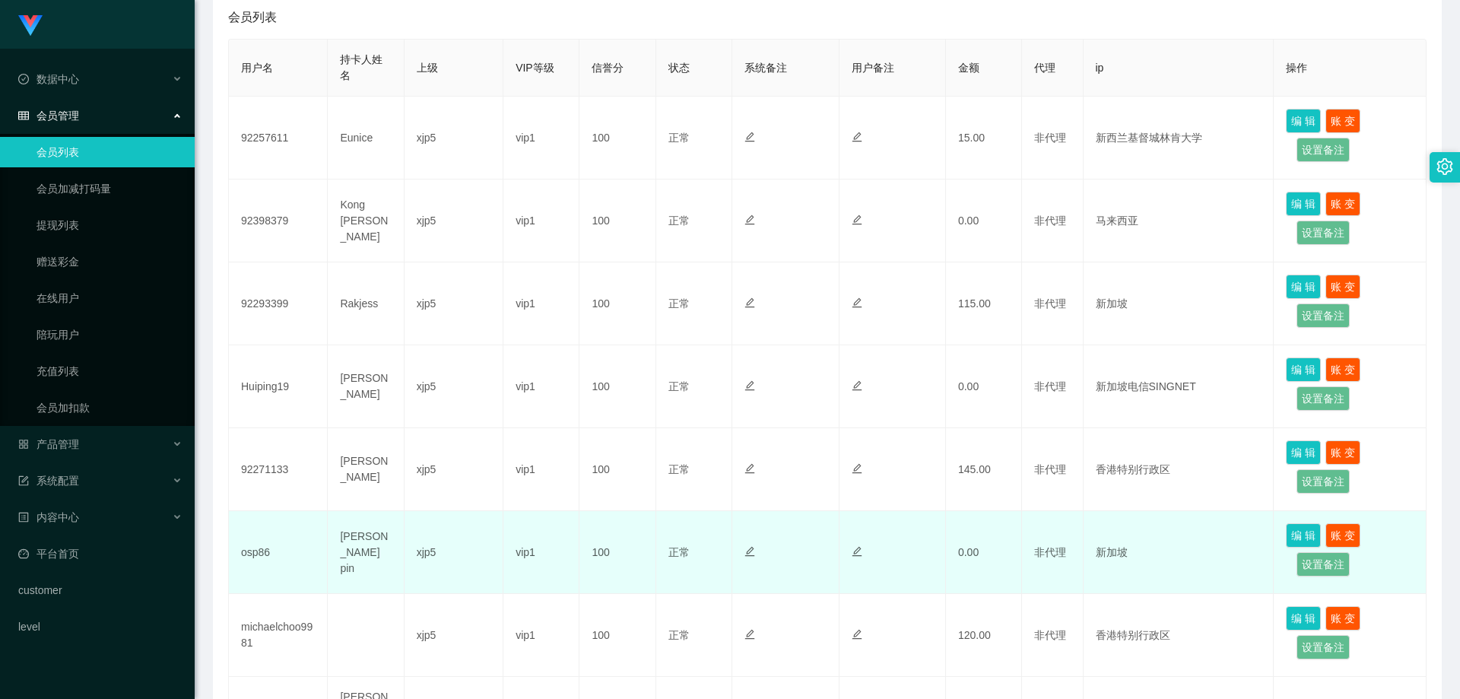
scroll to position [380, 0]
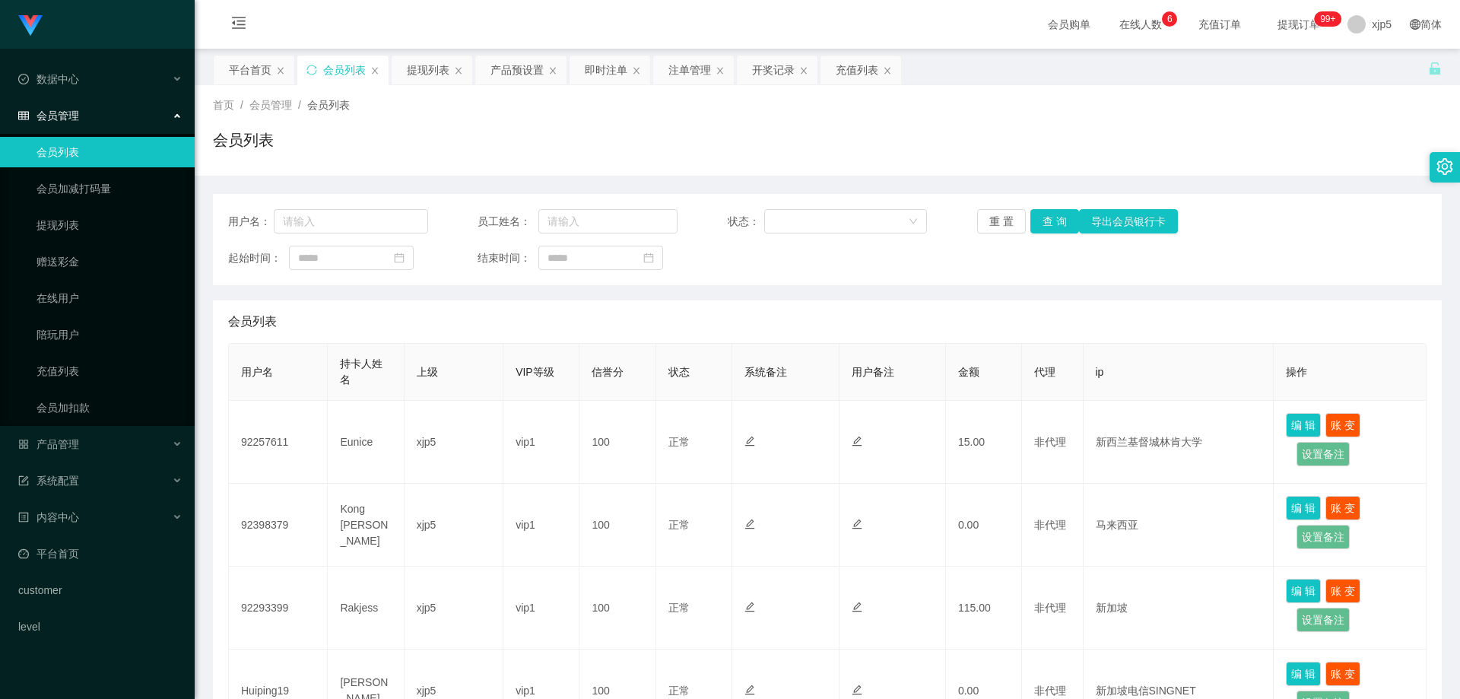
scroll to position [608, 0]
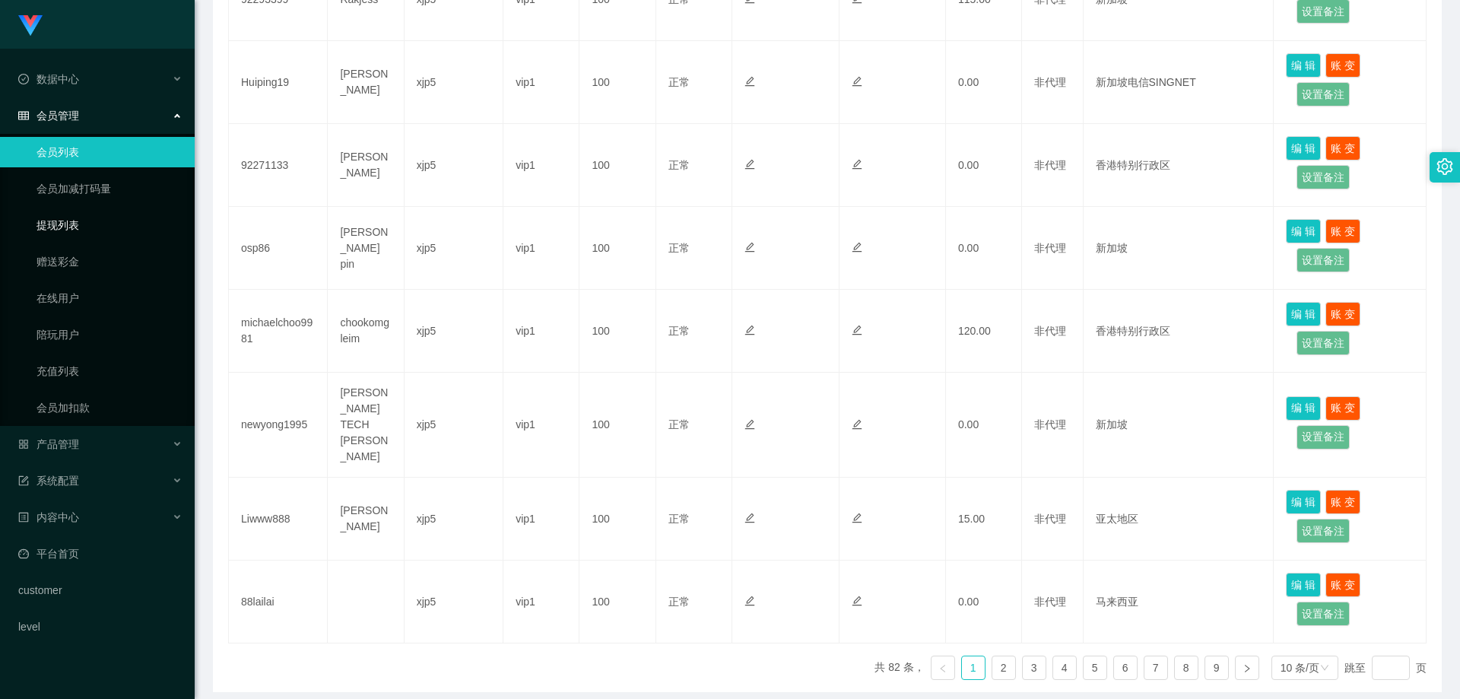
click at [83, 224] on link "提现列表" at bounding box center [110, 225] width 146 height 30
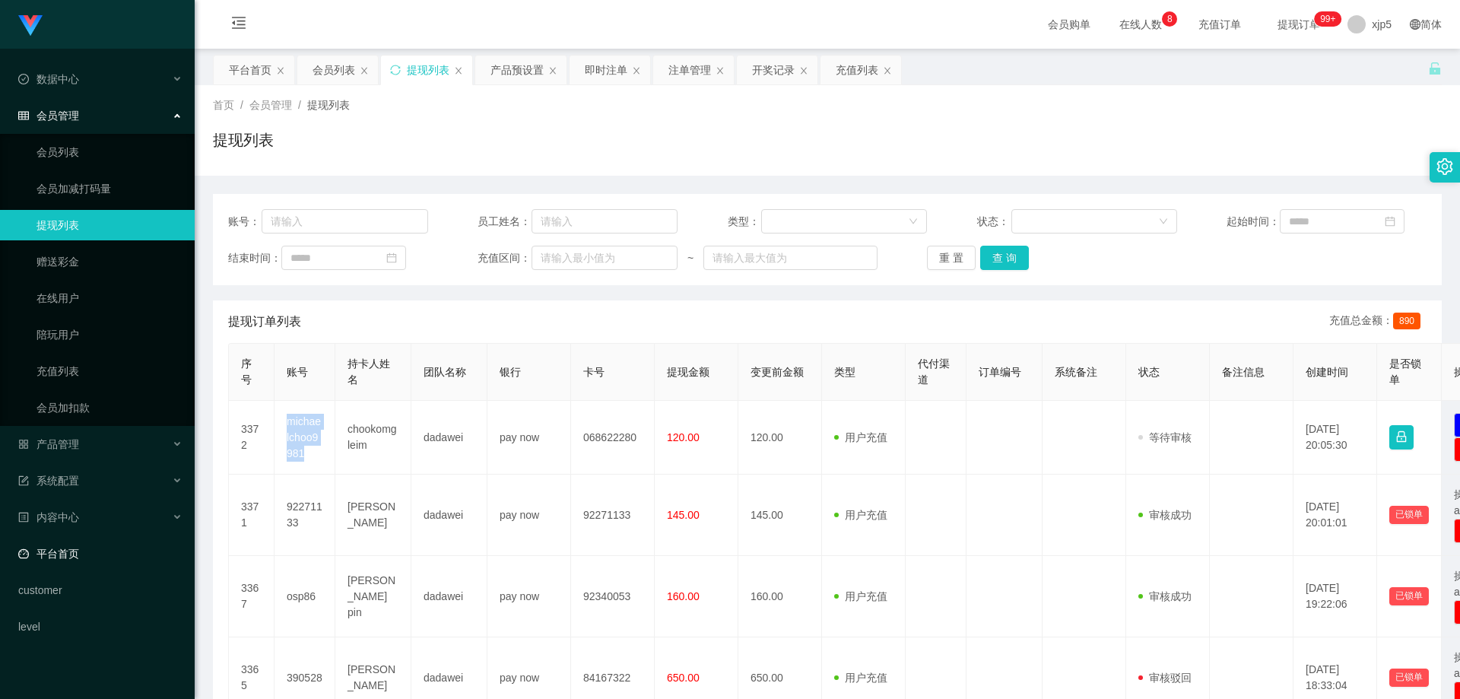
click at [92, 546] on link "平台首页" at bounding box center [100, 553] width 164 height 30
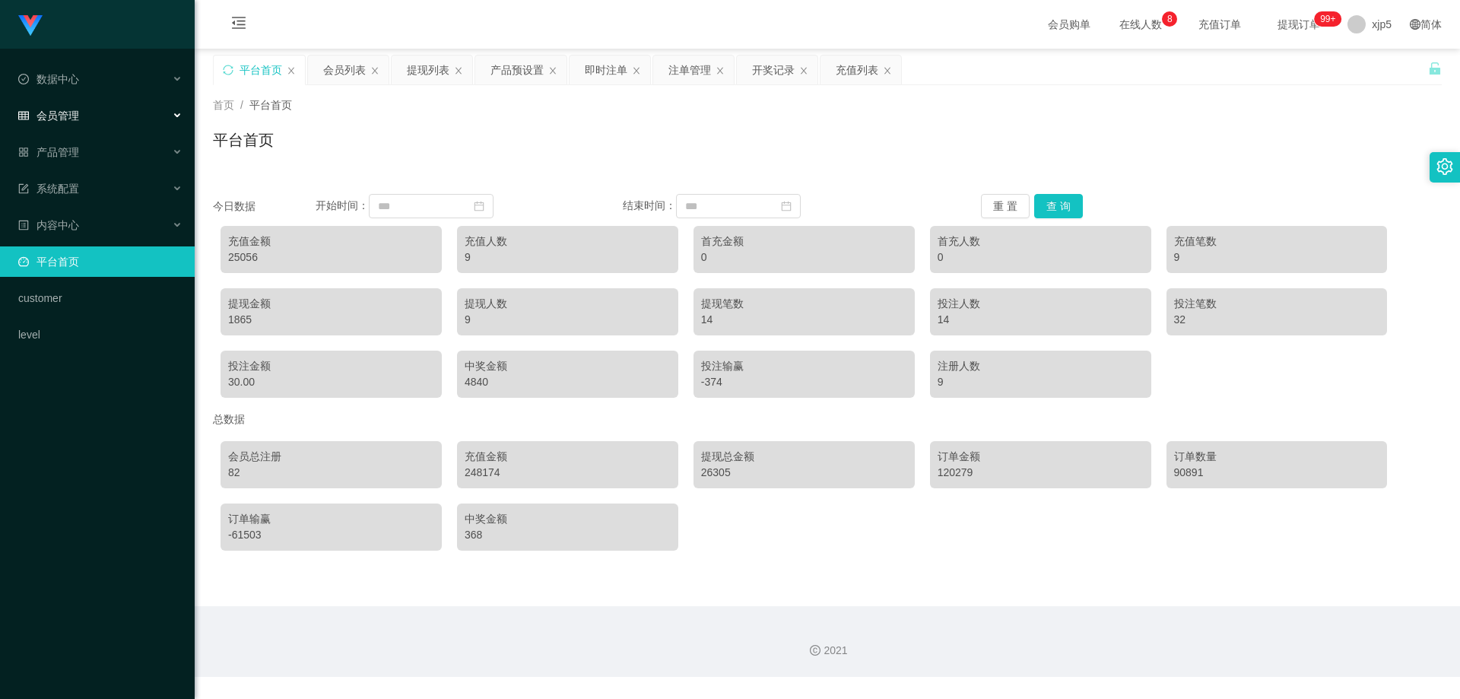
click at [110, 110] on div "会员管理" at bounding box center [97, 115] width 195 height 30
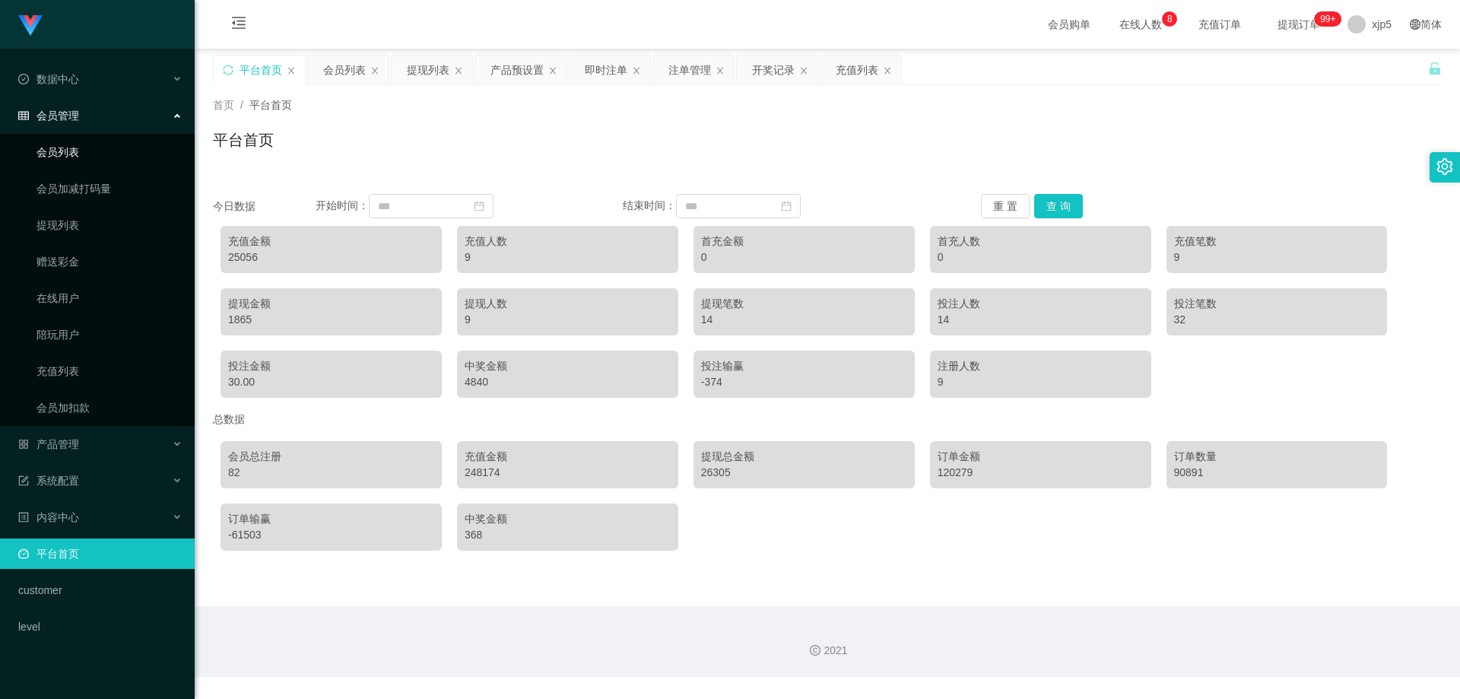
click at [93, 164] on link "会员列表" at bounding box center [110, 152] width 146 height 30
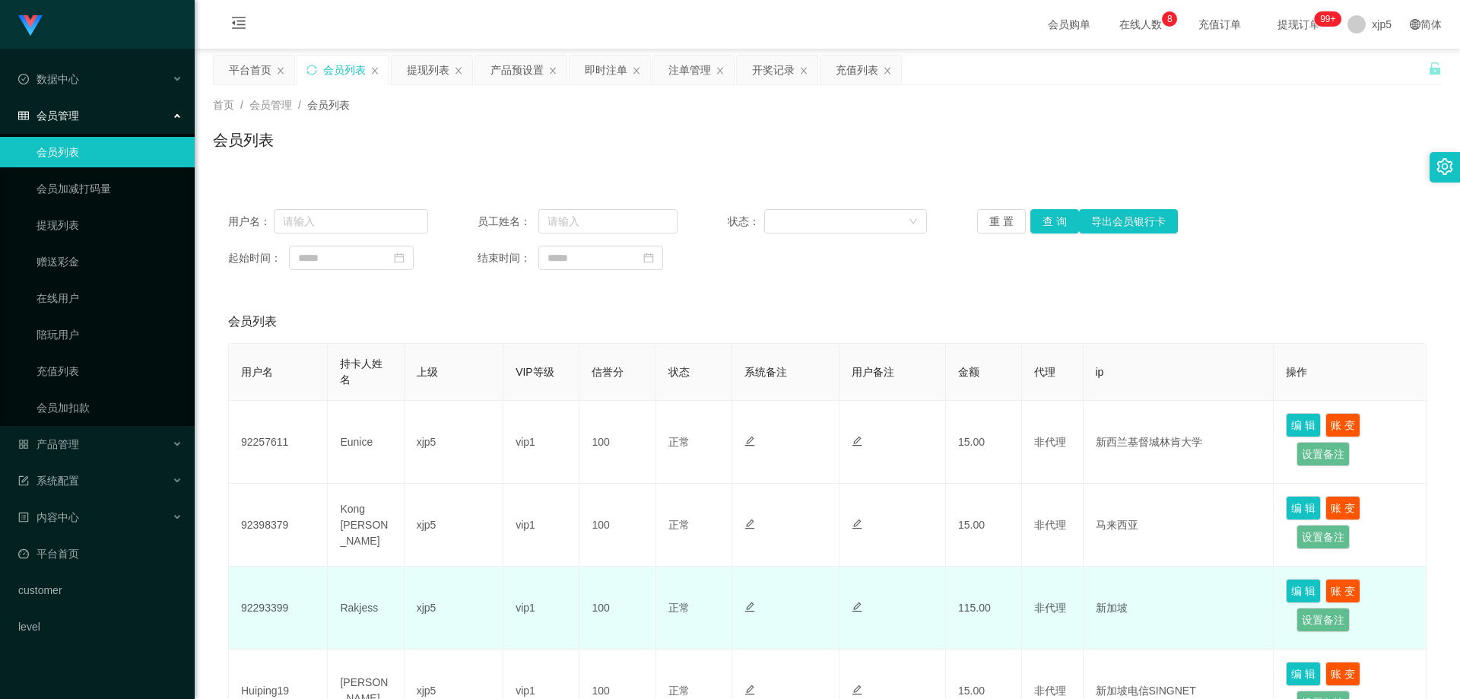
scroll to position [152, 0]
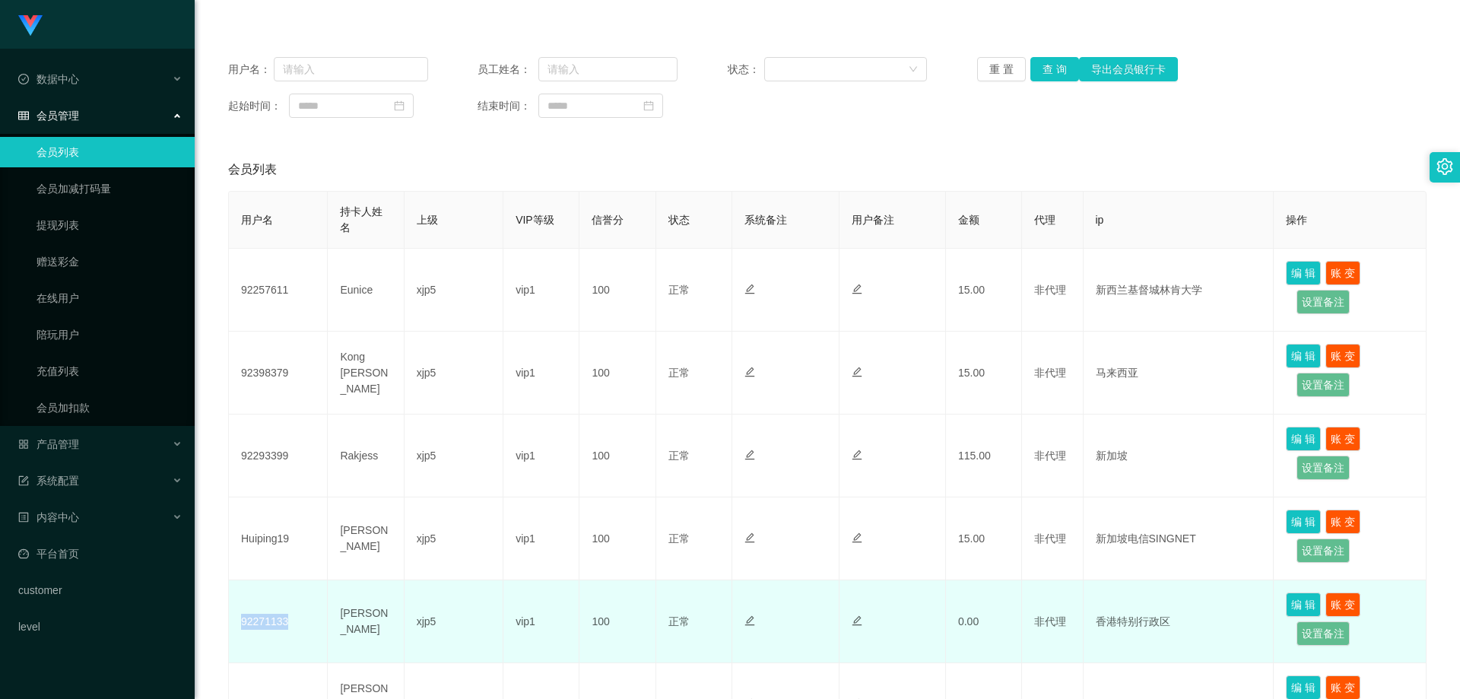
drag, startPoint x: 294, startPoint y: 619, endPoint x: 241, endPoint y: 625, distance: 53.6
click at [241, 625] on td "92271133" at bounding box center [278, 621] width 99 height 83
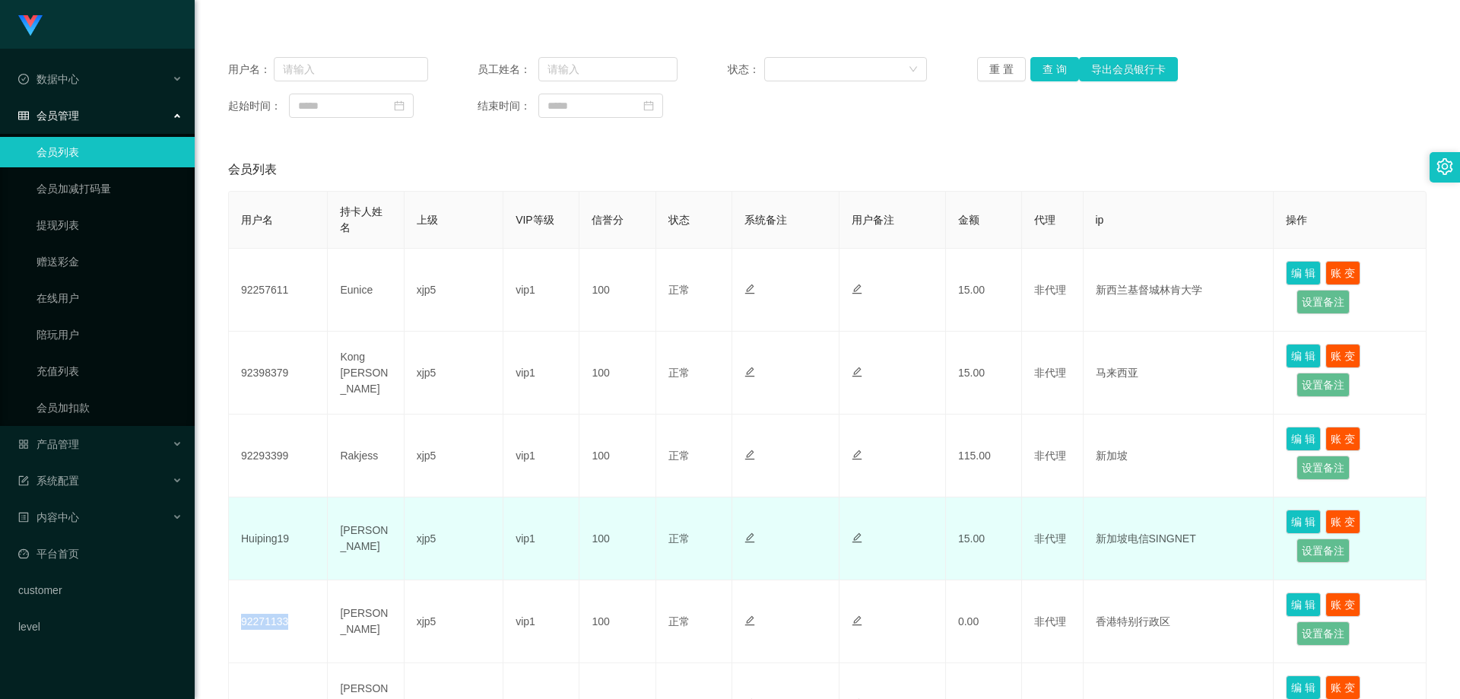
copy td "92271133"
drag, startPoint x: 309, startPoint y: 535, endPoint x: 238, endPoint y: 541, distance: 71.0
click at [238, 541] on td "Huiping19" at bounding box center [278, 538] width 99 height 83
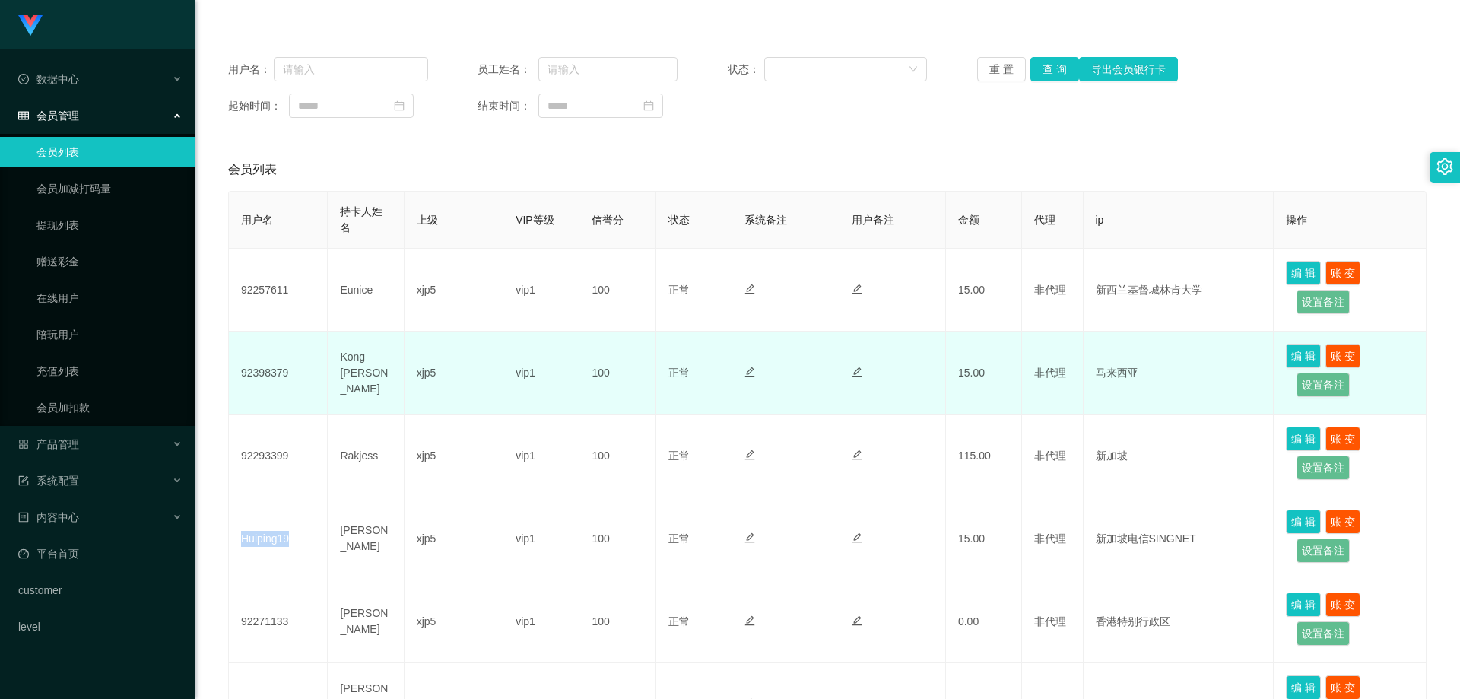
copy td "Huiping19"
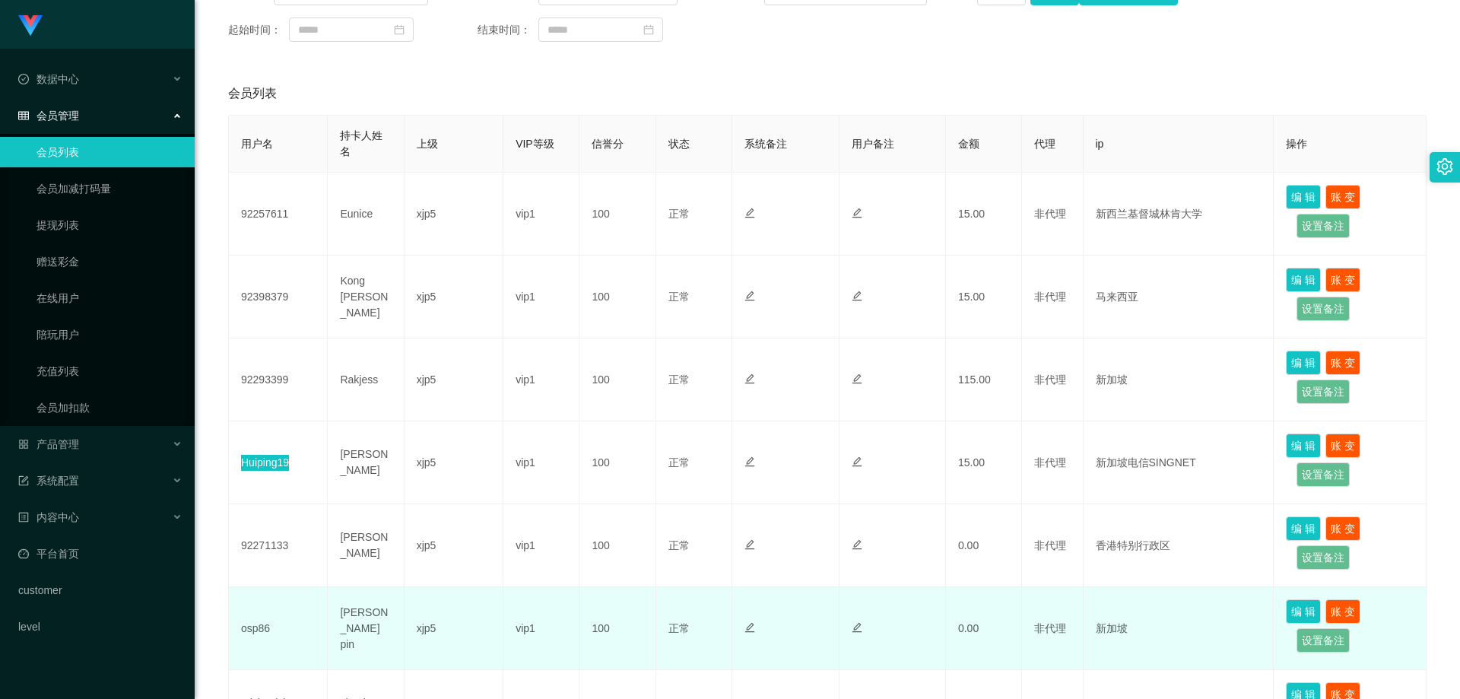
scroll to position [304, 0]
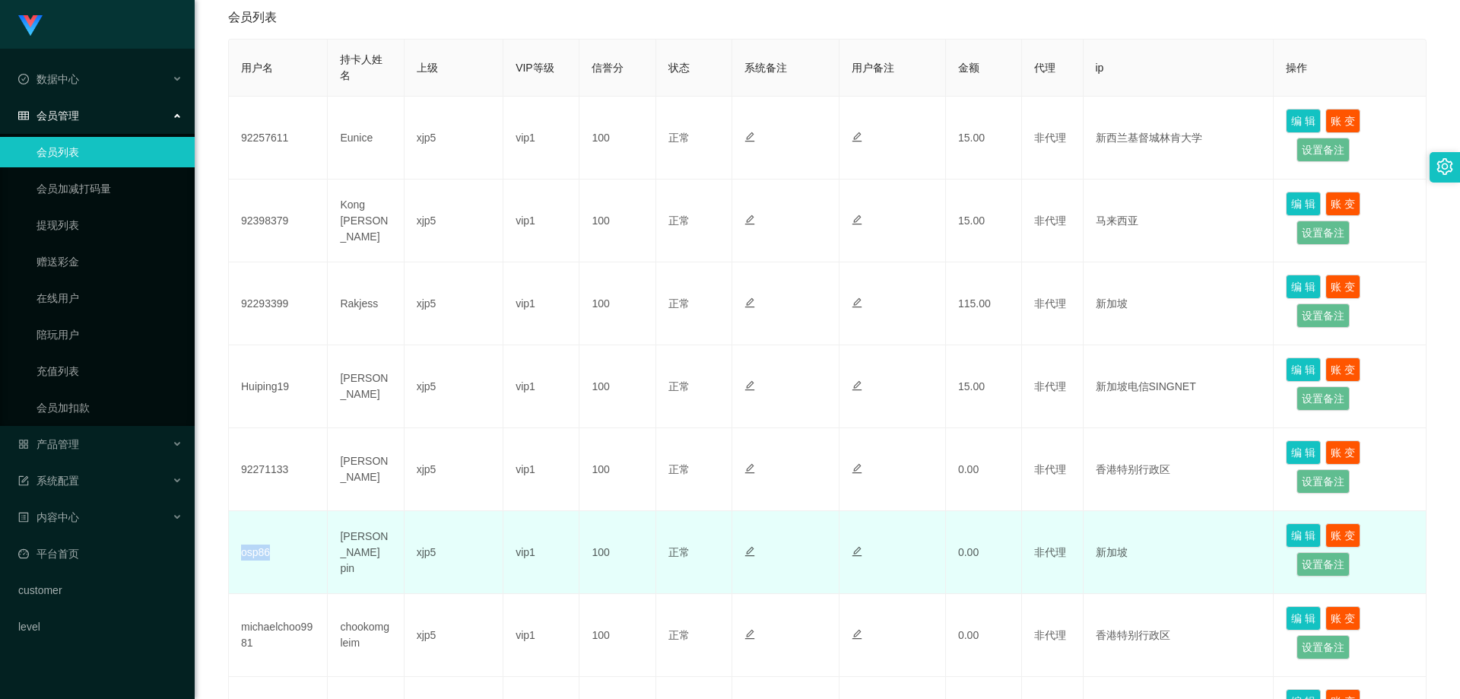
drag, startPoint x: 289, startPoint y: 555, endPoint x: 240, endPoint y: 551, distance: 49.6
click at [240, 551] on td "osp86" at bounding box center [278, 552] width 99 height 83
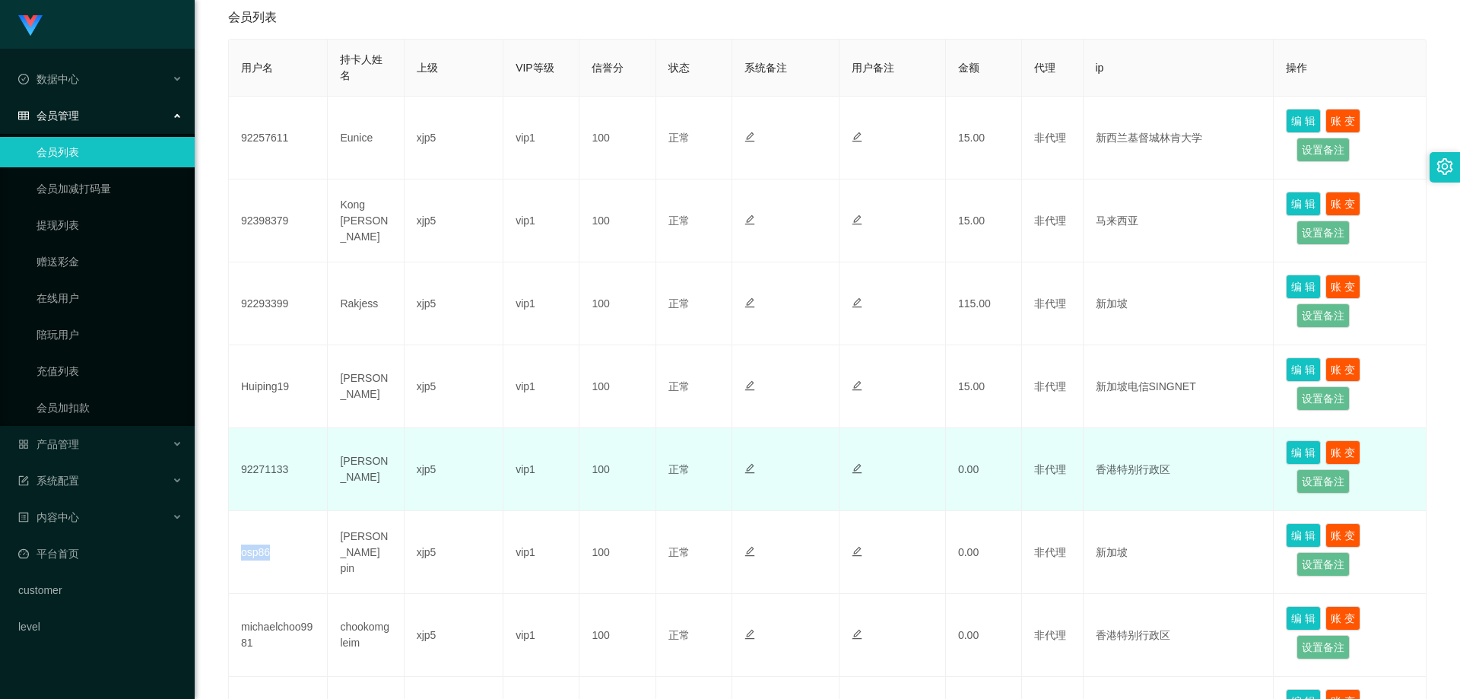
copy td "osp86"
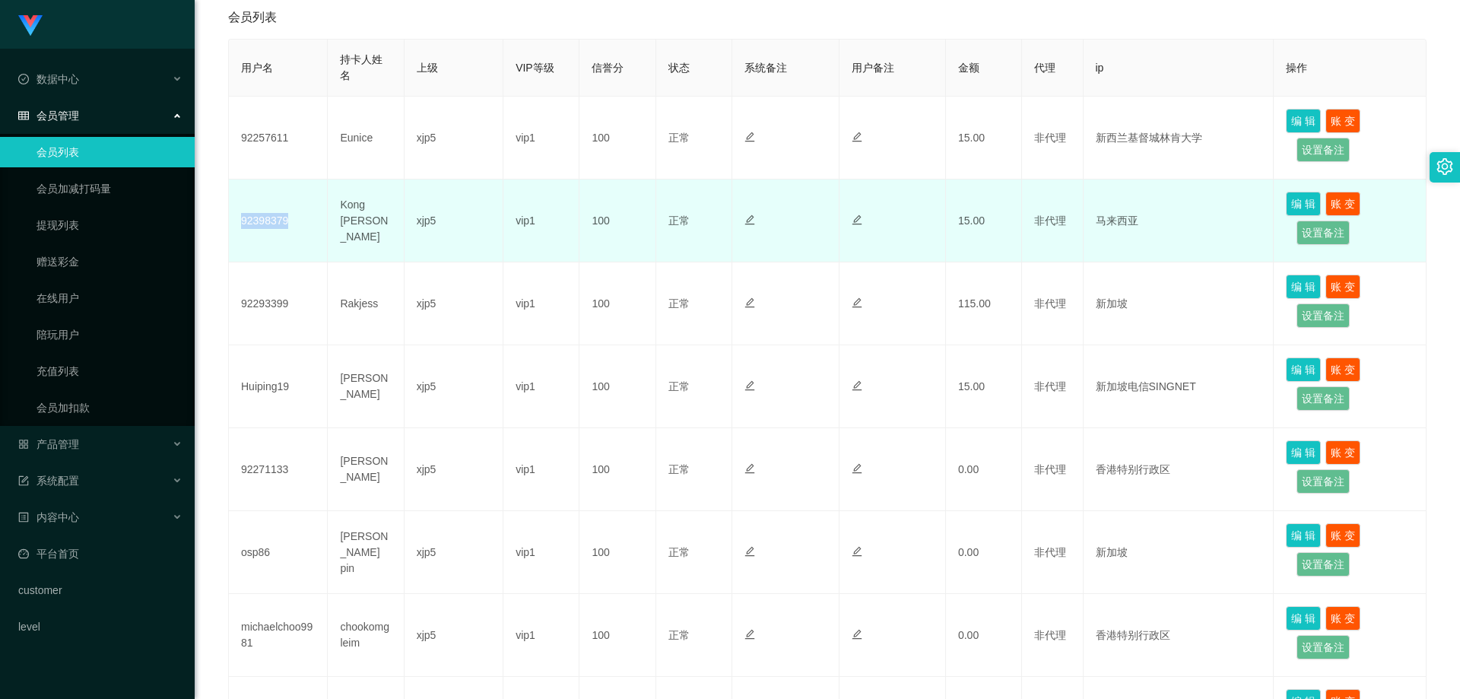
drag, startPoint x: 294, startPoint y: 229, endPoint x: 240, endPoint y: 223, distance: 55.1
click at [240, 223] on td "92398379" at bounding box center [278, 220] width 99 height 83
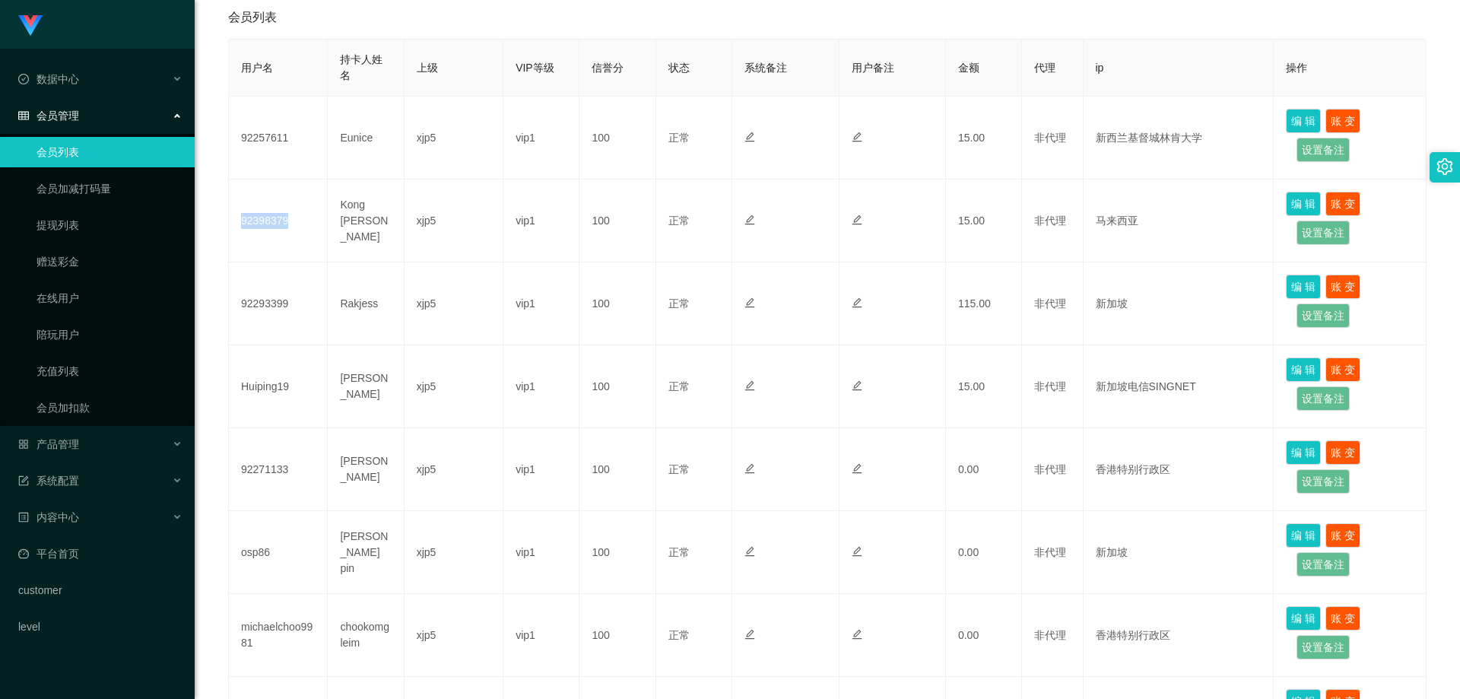
copy td "92398379"
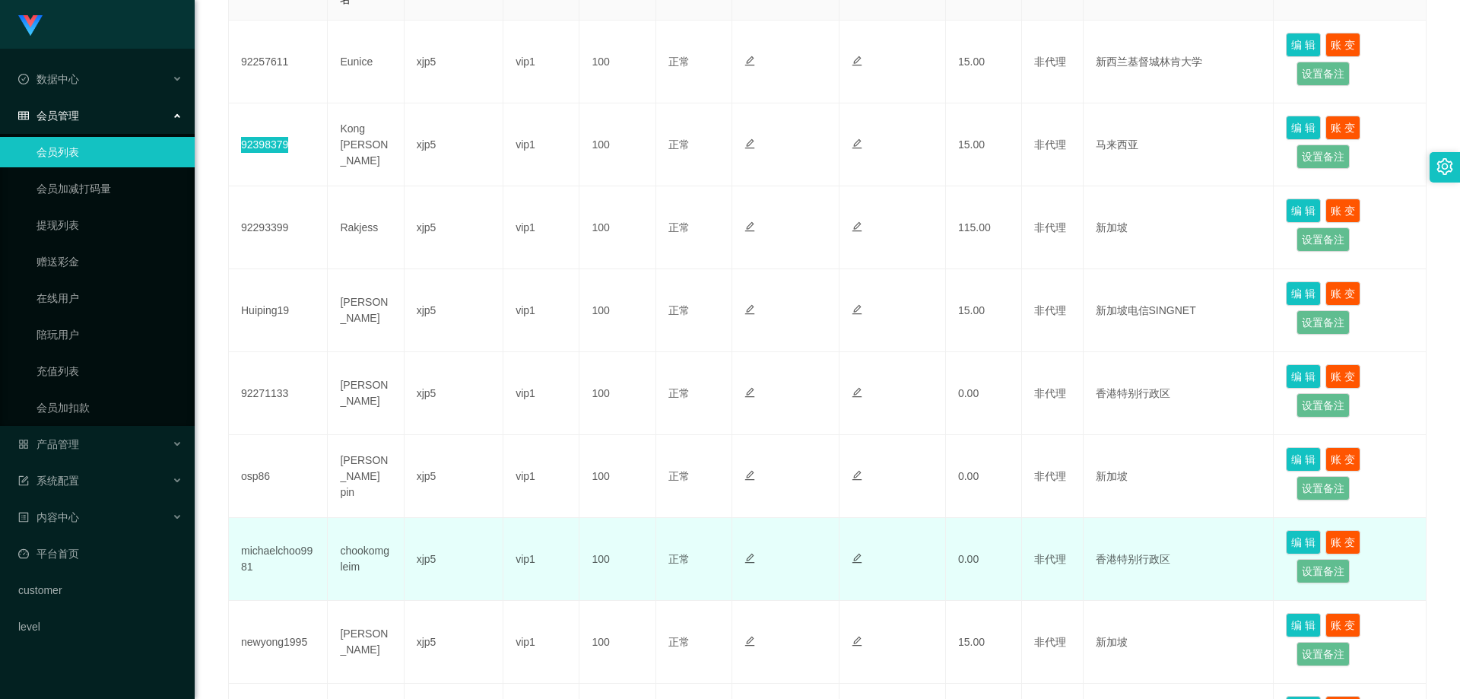
scroll to position [456, 0]
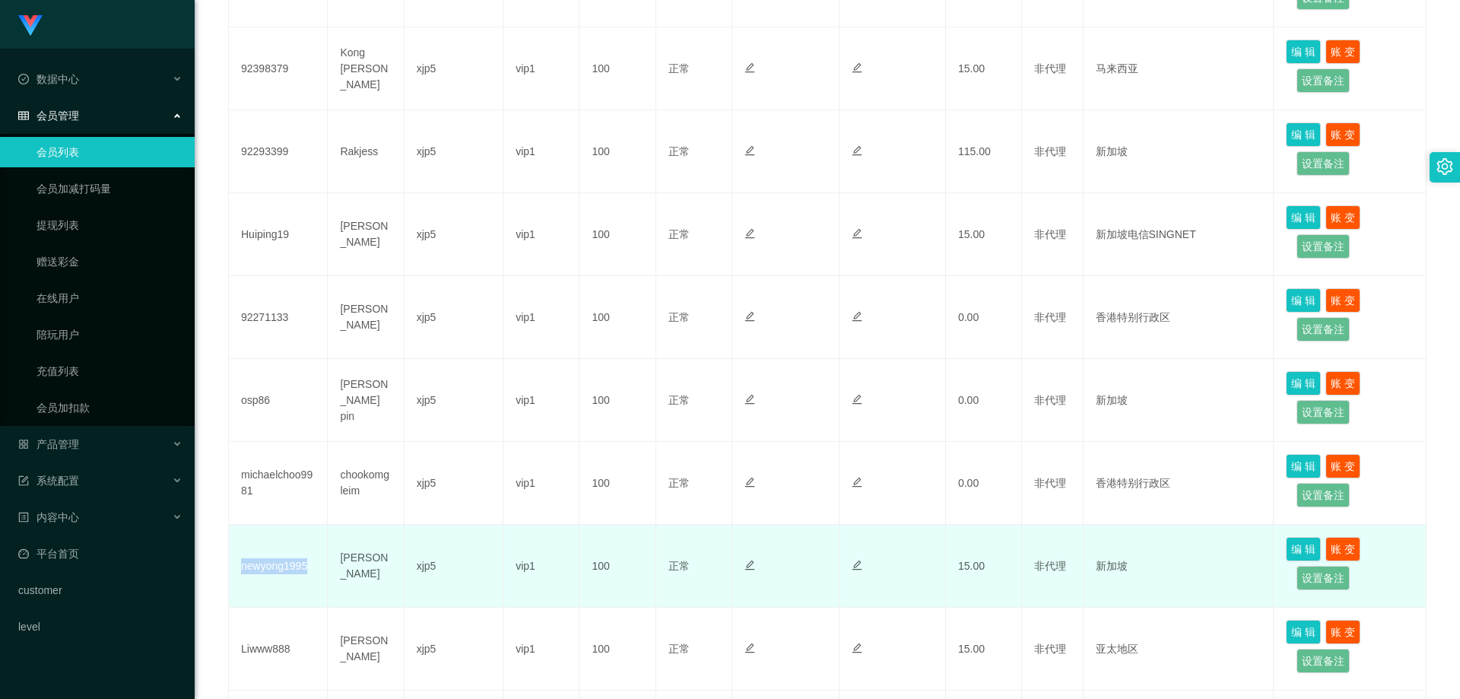
drag, startPoint x: 324, startPoint y: 563, endPoint x: 557, endPoint y: 538, distance: 234.1
click at [240, 570] on td "newyong1995" at bounding box center [278, 566] width 99 height 83
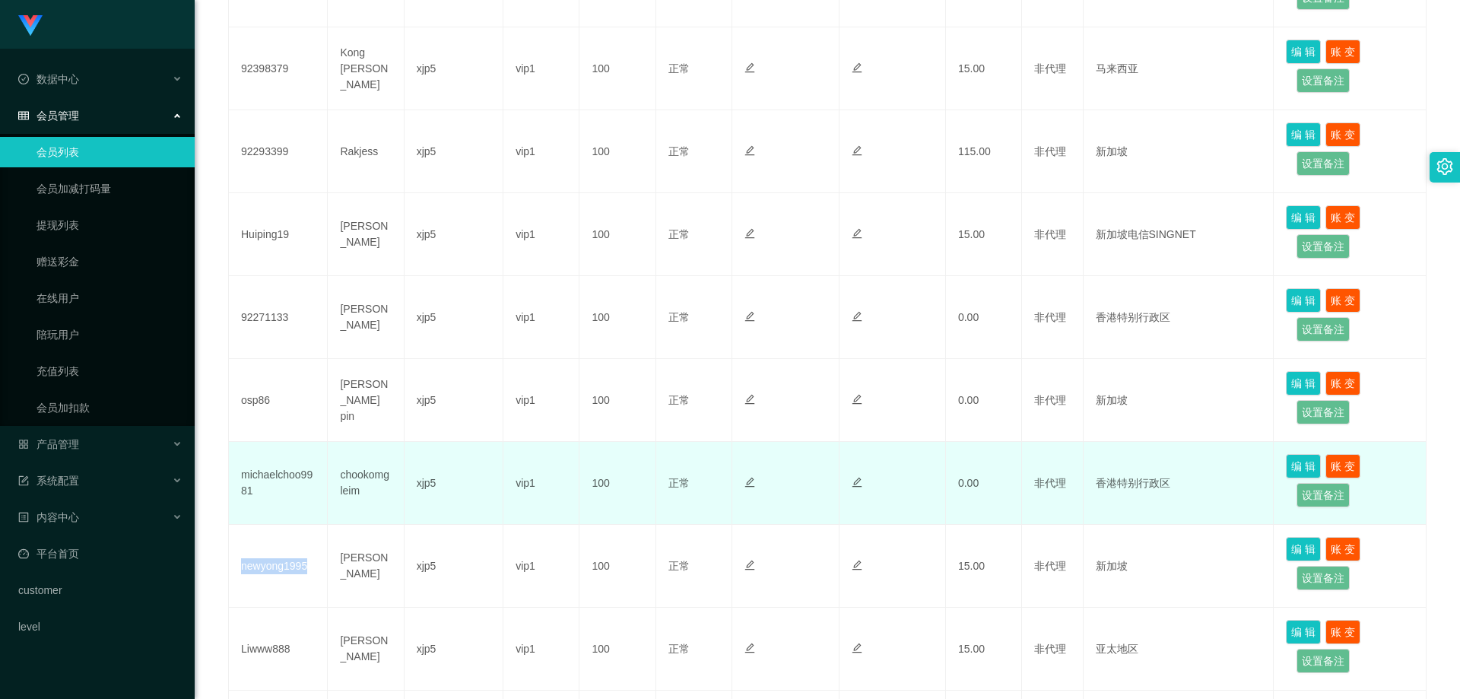
copy td "newyong1995"
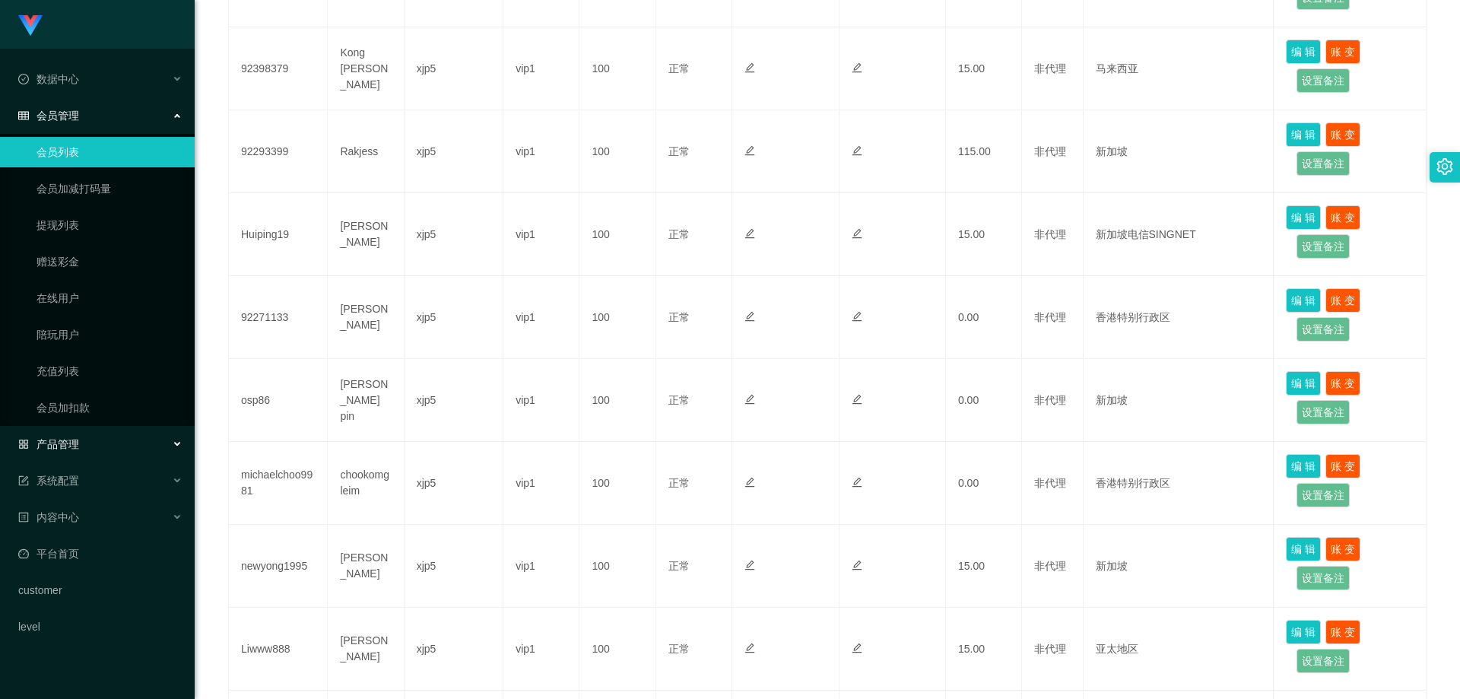
click at [83, 431] on div "产品管理" at bounding box center [97, 444] width 195 height 30
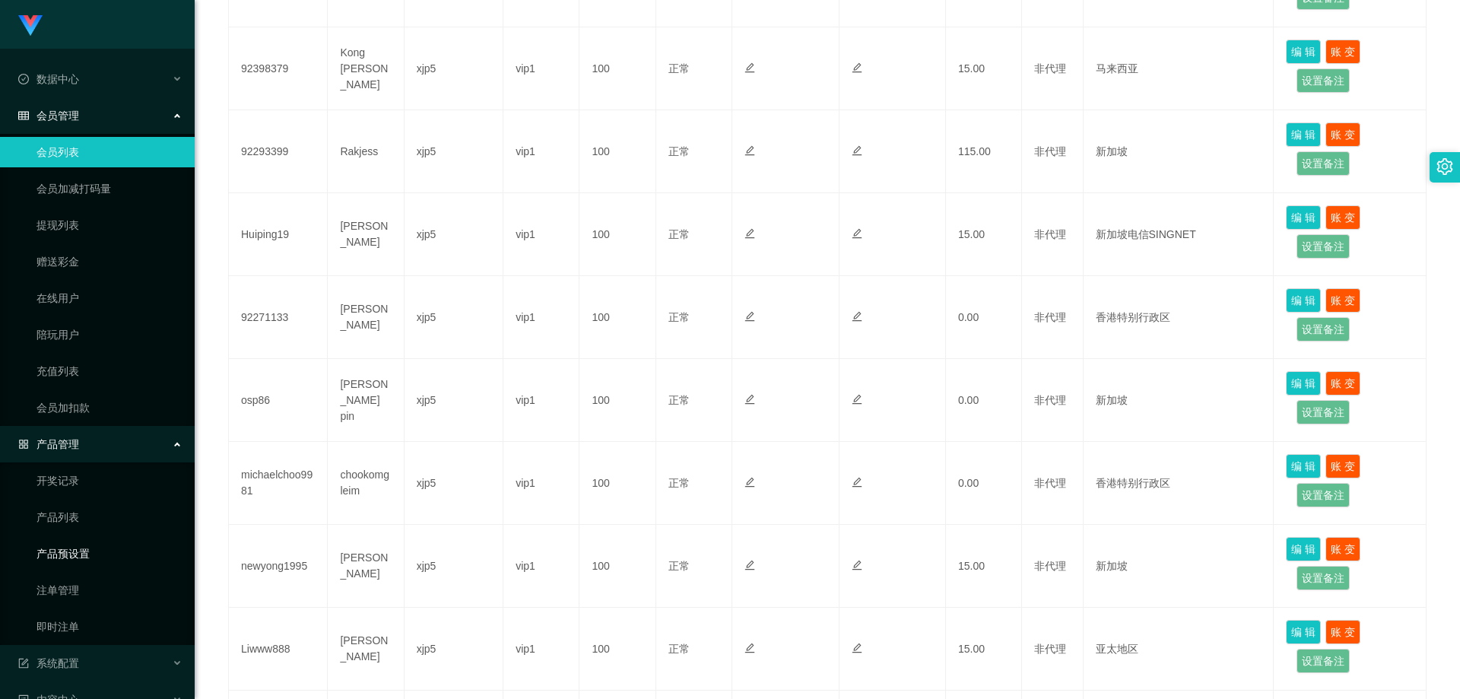
click at [99, 547] on link "产品预设置" at bounding box center [110, 553] width 146 height 30
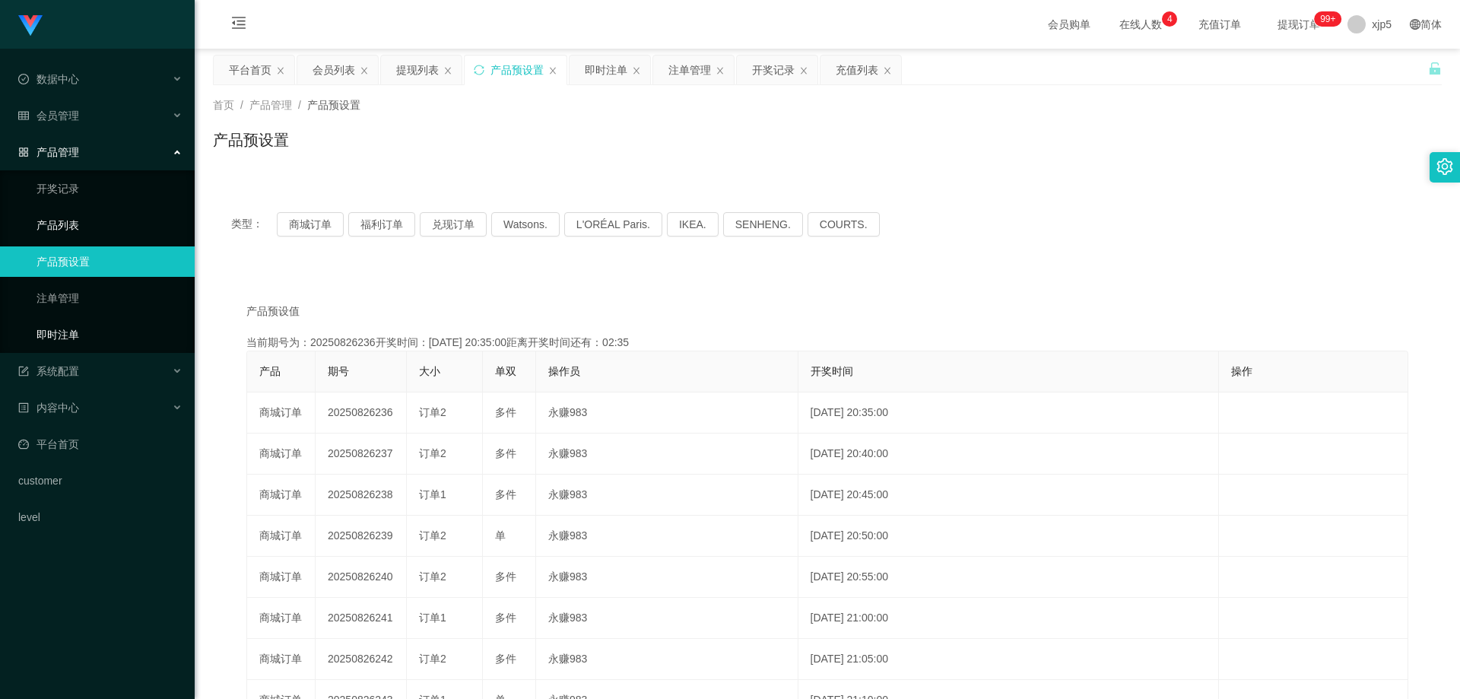
drag, startPoint x: 92, startPoint y: 335, endPoint x: 111, endPoint y: 231, distance: 105.9
click at [92, 335] on link "即时注单" at bounding box center [110, 334] width 146 height 30
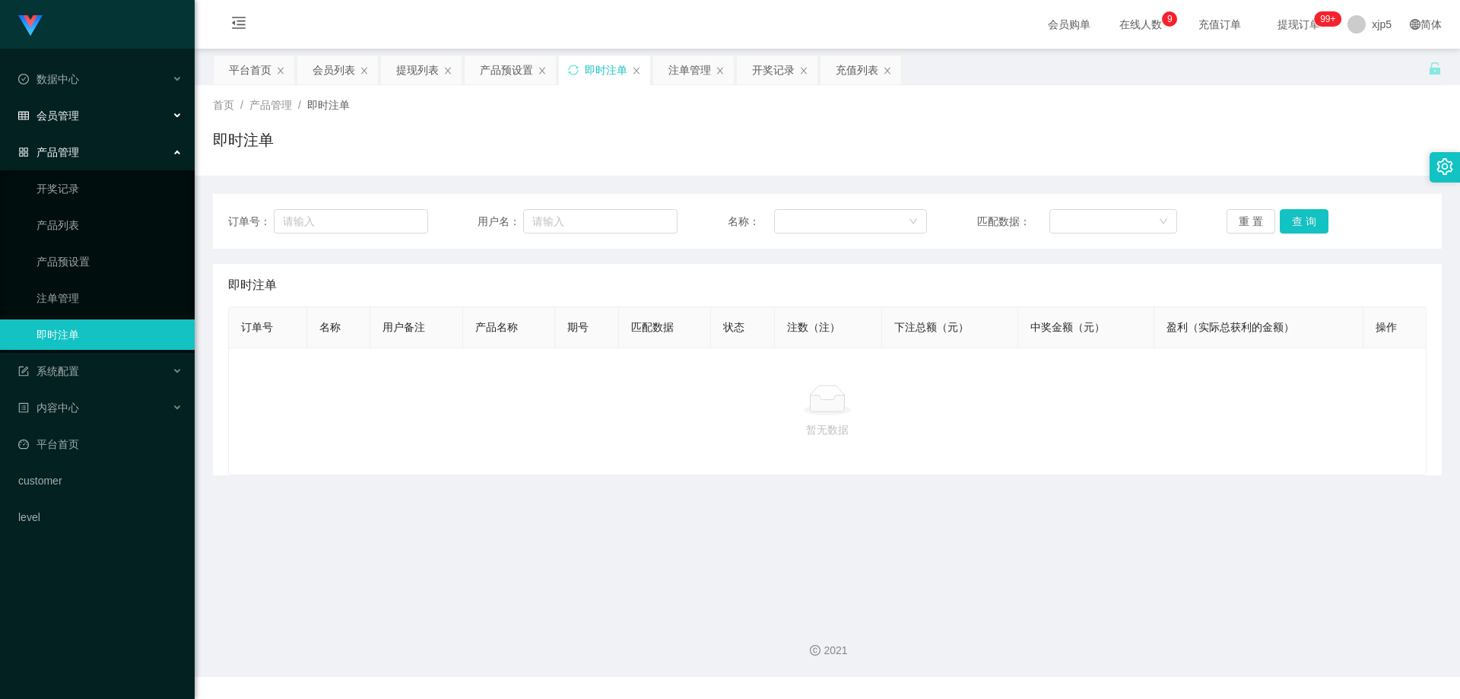
click at [76, 116] on span "会员管理" at bounding box center [48, 116] width 61 height 12
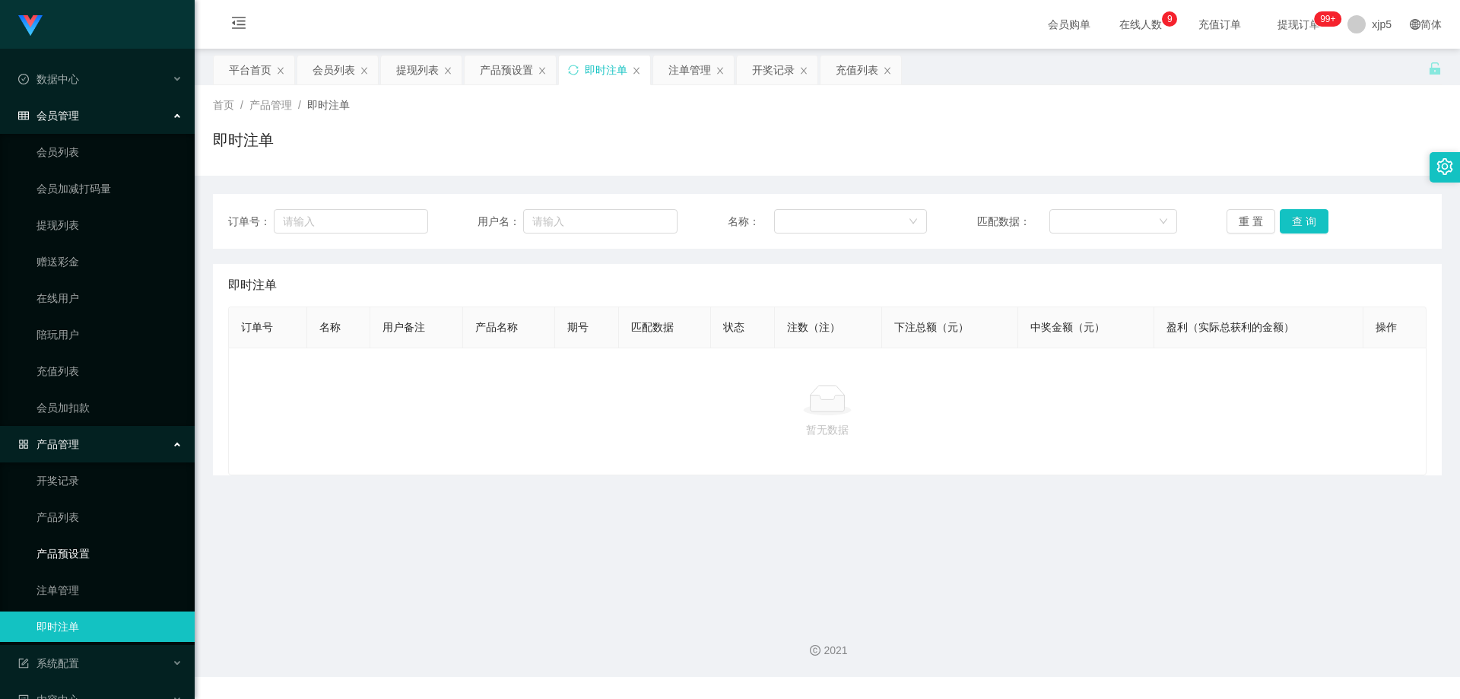
click at [103, 556] on link "产品预设置" at bounding box center [110, 553] width 146 height 30
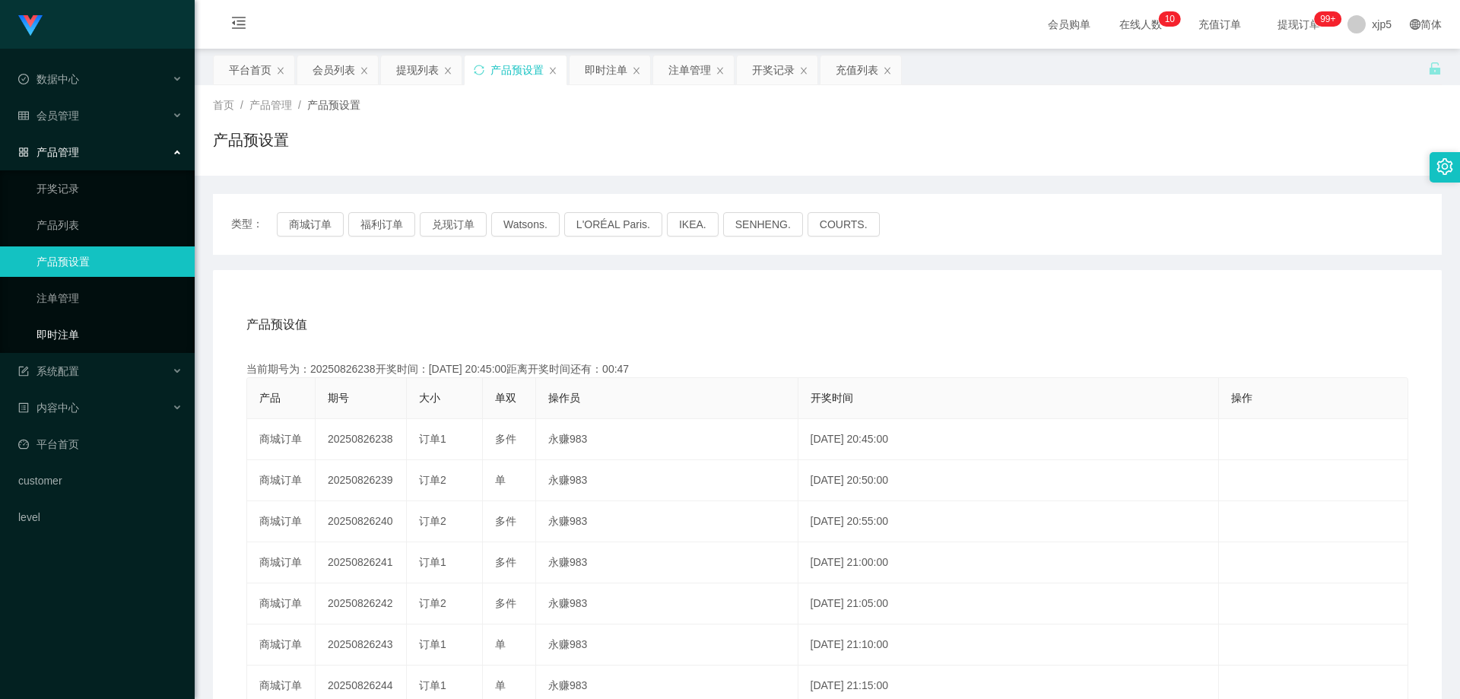
click at [68, 336] on link "即时注单" at bounding box center [110, 334] width 146 height 30
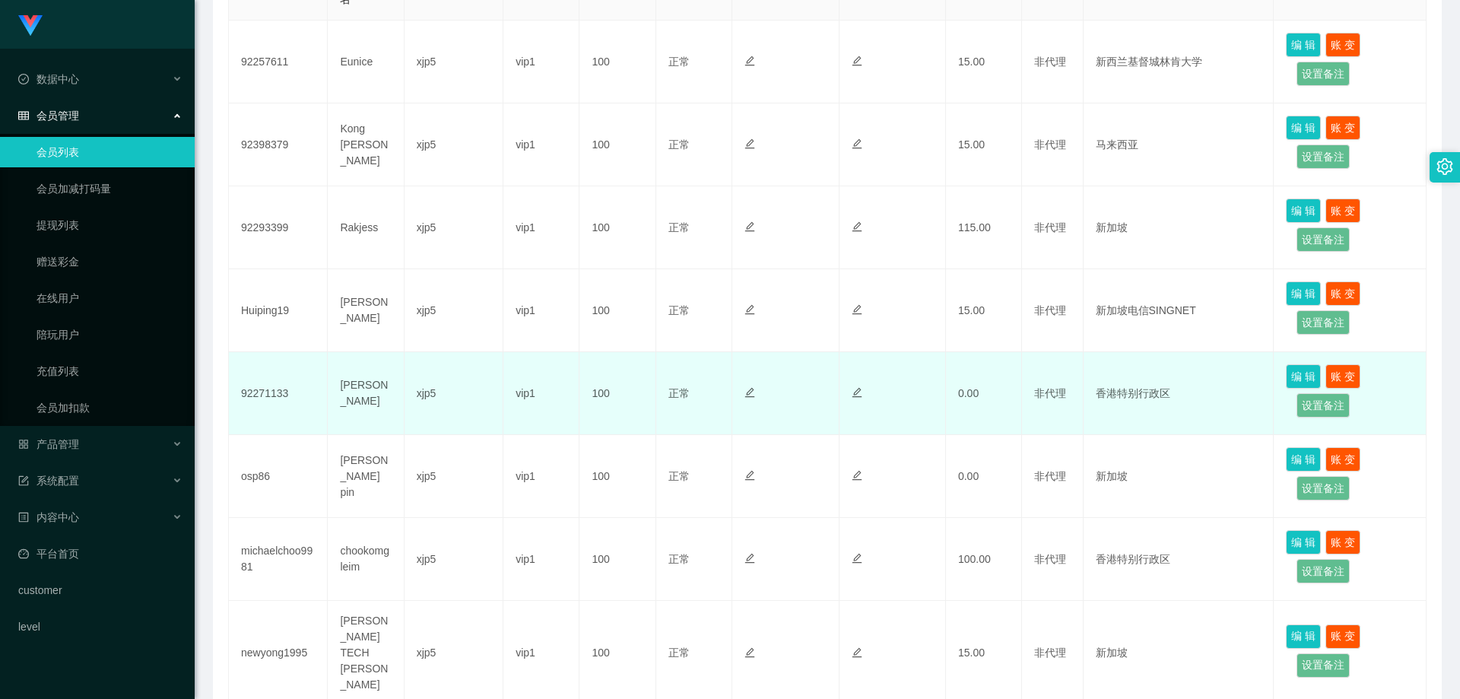
scroll to position [304, 0]
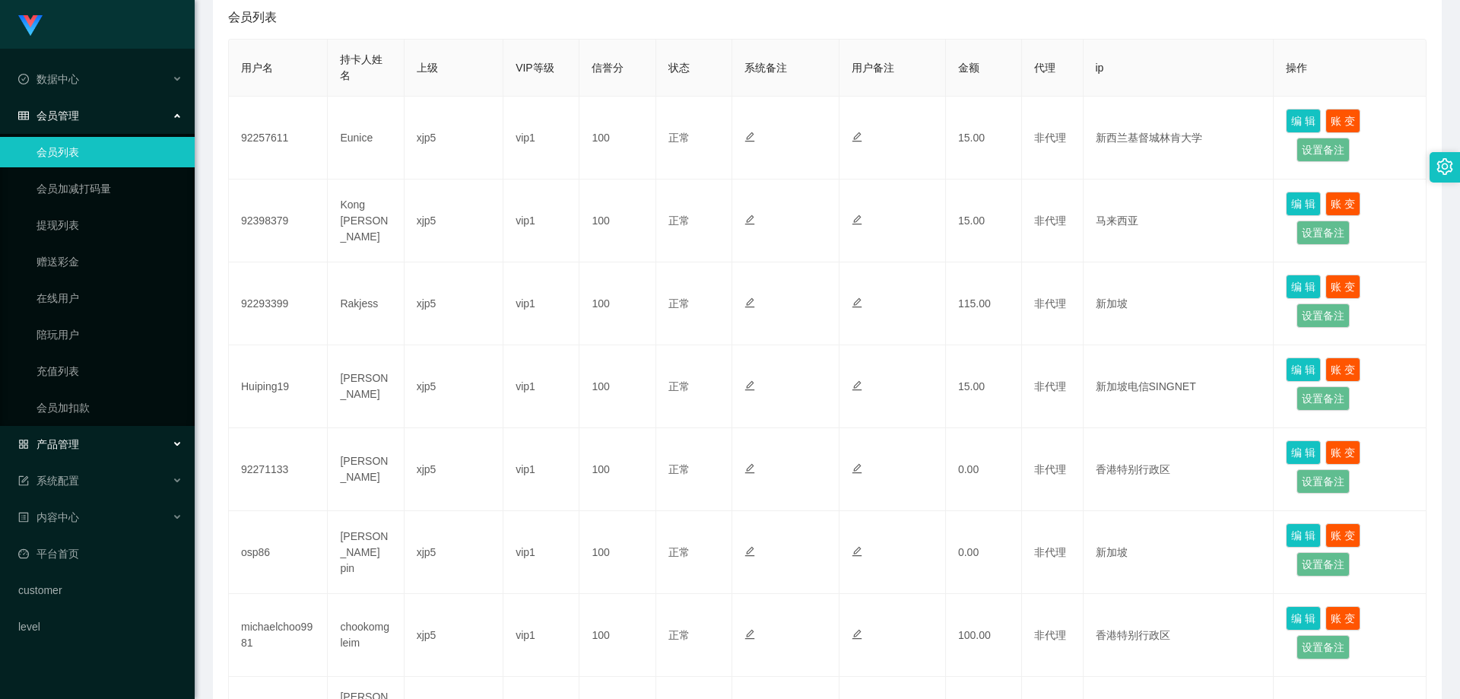
click at [97, 452] on div "产品管理" at bounding box center [97, 444] width 195 height 30
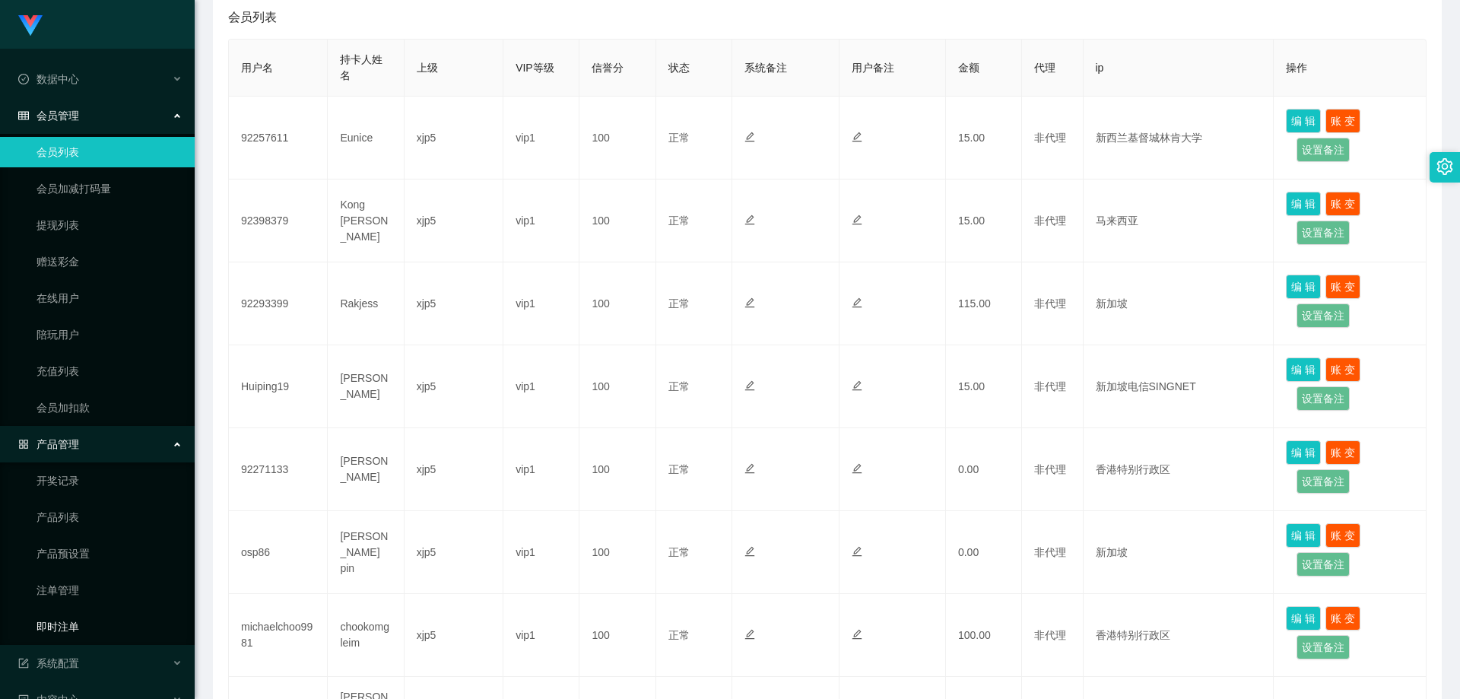
click at [78, 626] on link "即时注单" at bounding box center [110, 626] width 146 height 30
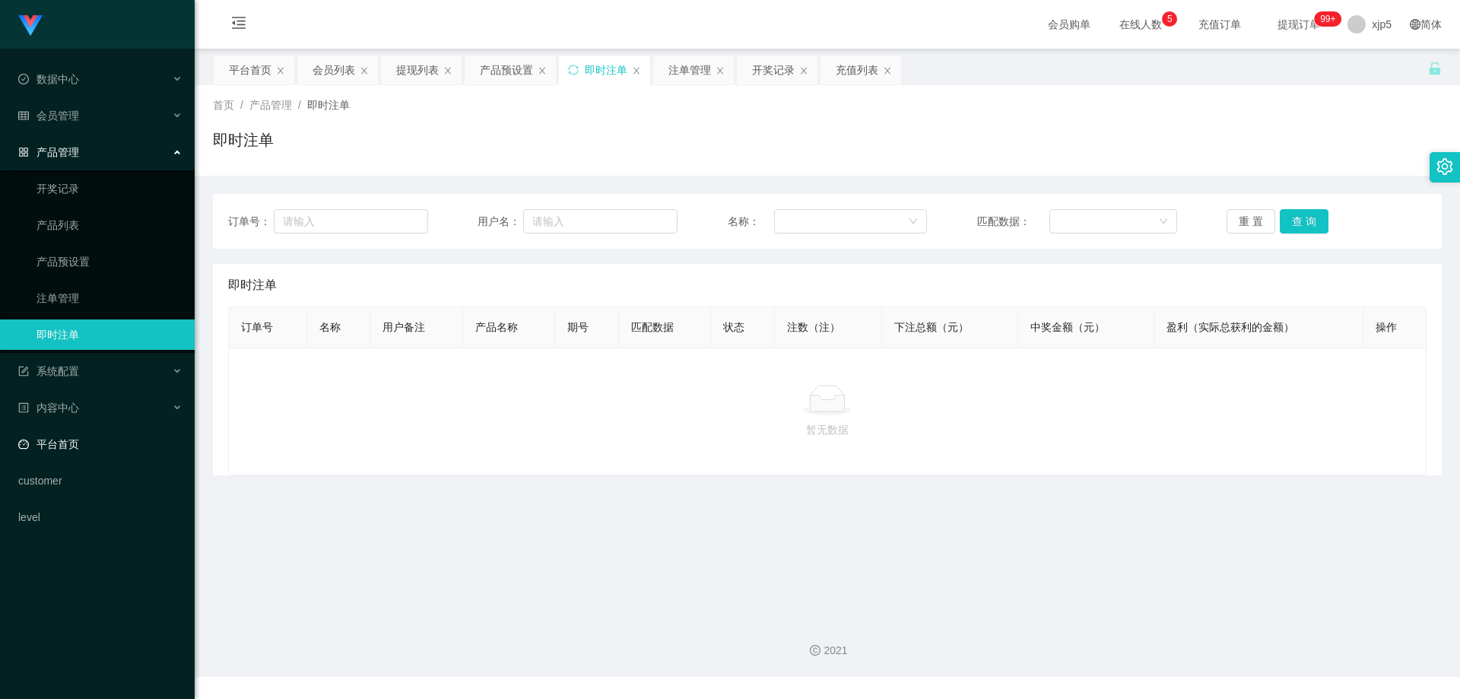
click at [122, 437] on link "平台首页" at bounding box center [100, 444] width 164 height 30
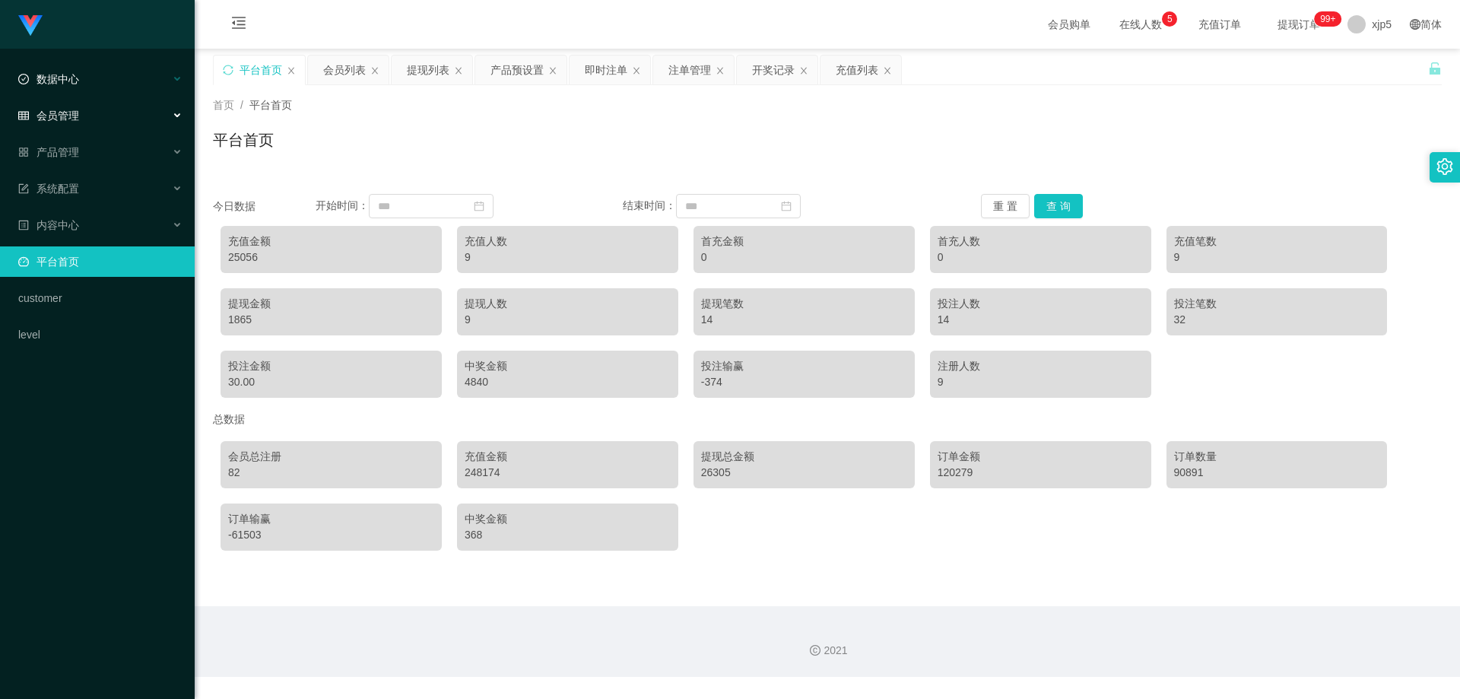
drag, startPoint x: 64, startPoint y: 121, endPoint x: 95, endPoint y: 90, distance: 43.6
click at [64, 120] on span "会员管理" at bounding box center [48, 116] width 61 height 12
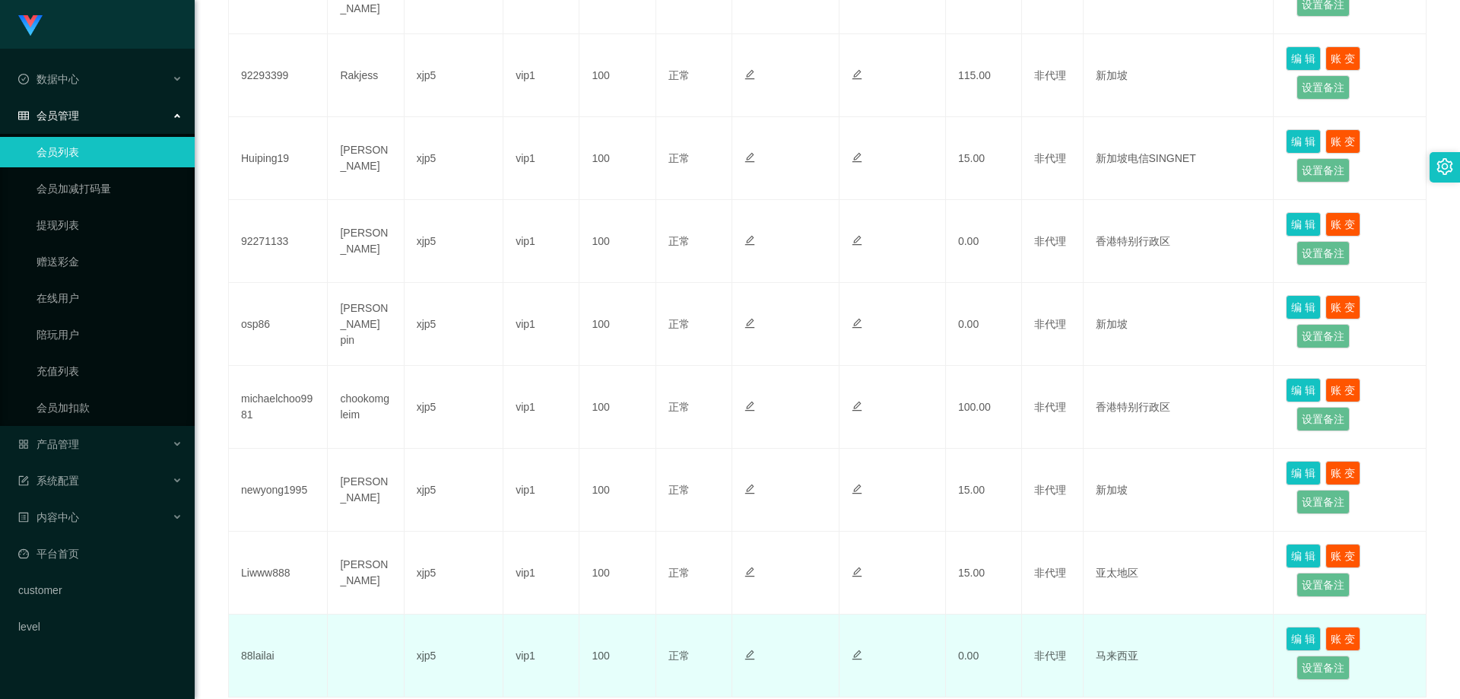
scroll to position [650, 0]
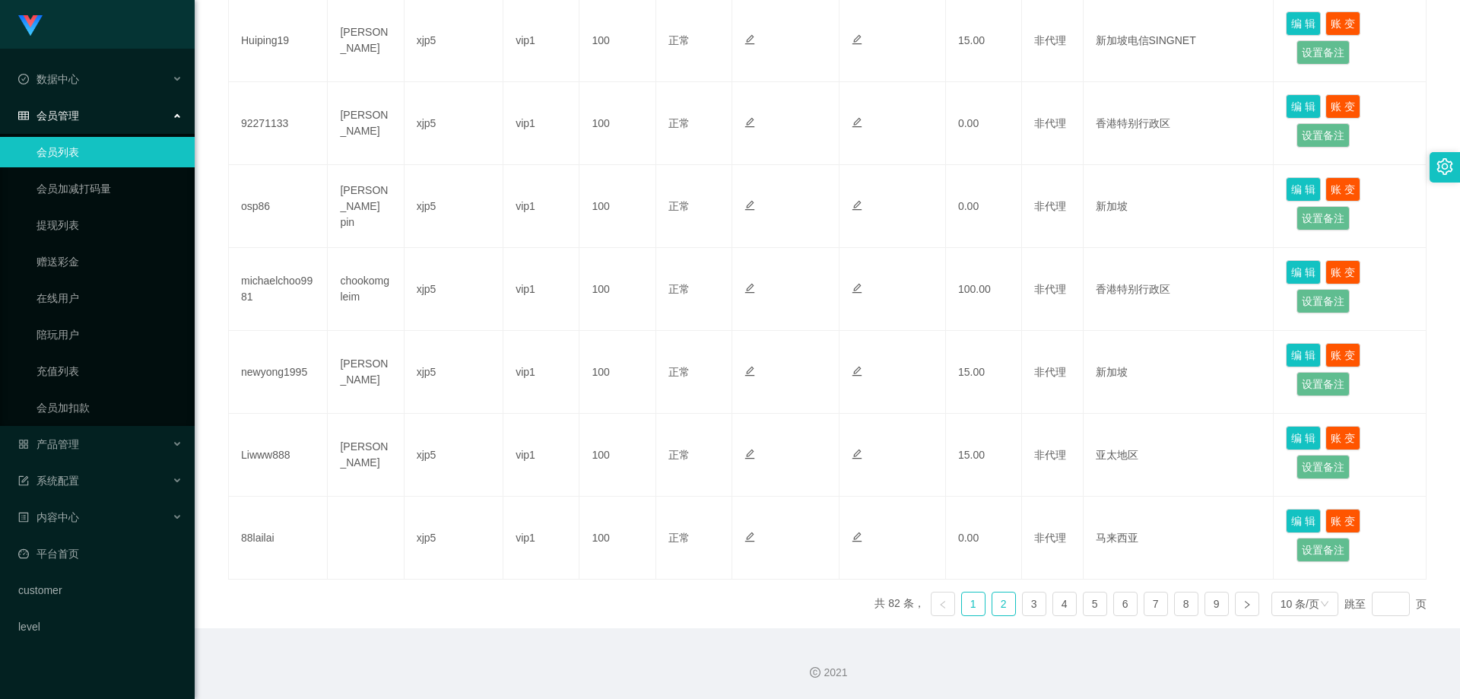
click at [992, 602] on link "2" at bounding box center [1003, 603] width 23 height 23
click at [966, 598] on link "1" at bounding box center [973, 603] width 23 height 23
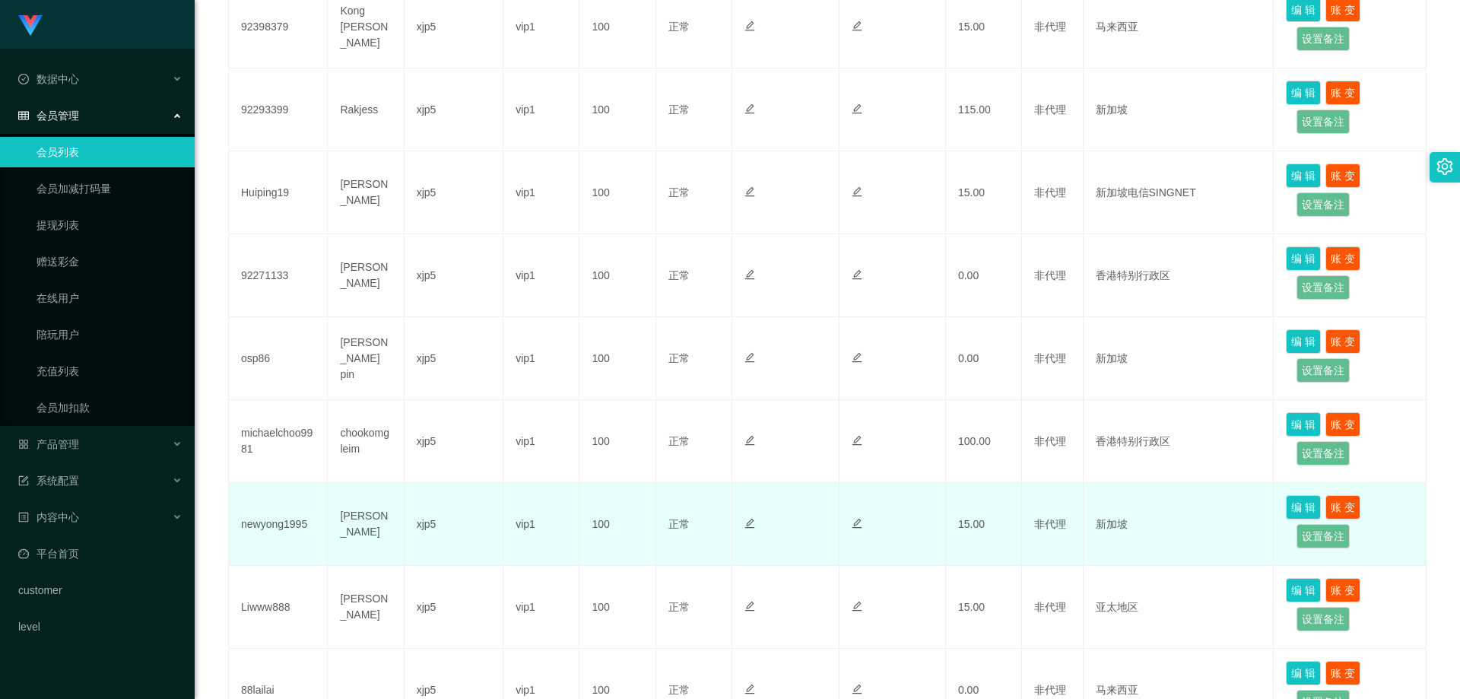
scroll to position [574, 0]
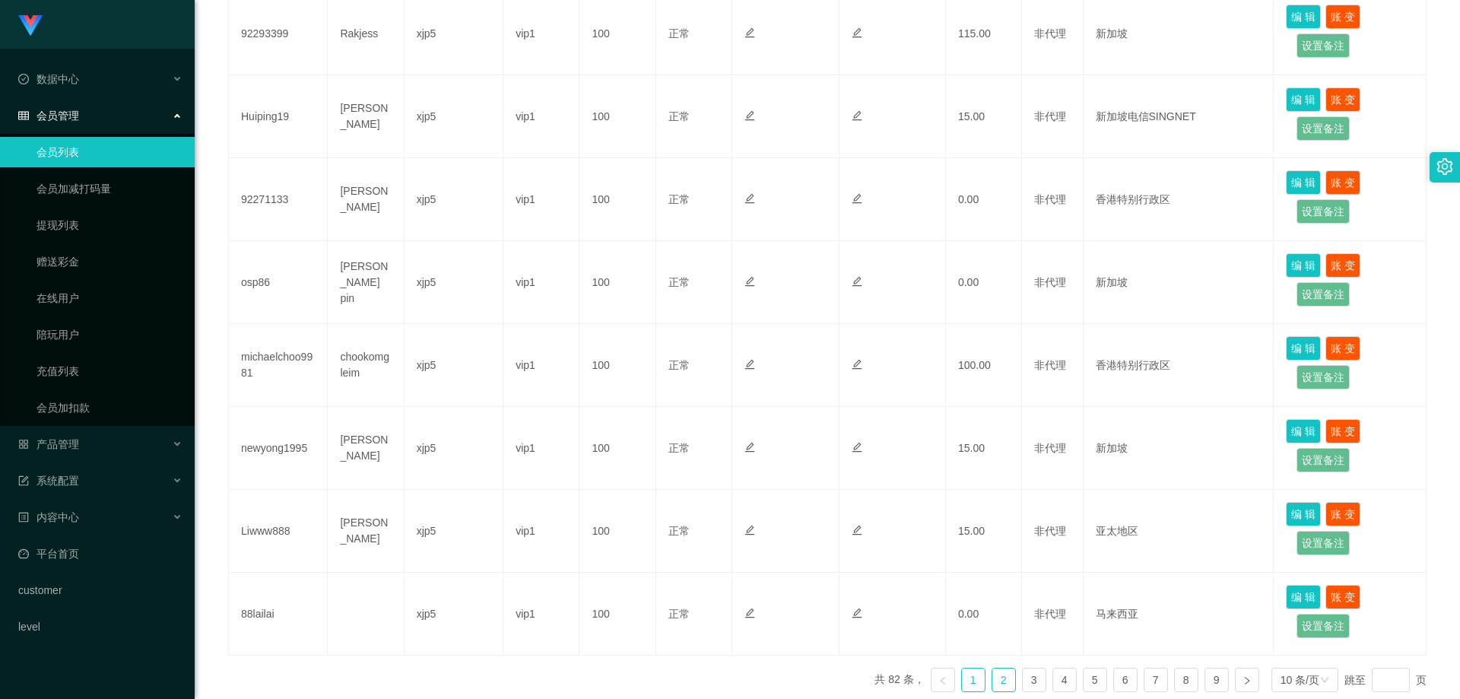
click at [1005, 678] on link "2" at bounding box center [1003, 679] width 23 height 23
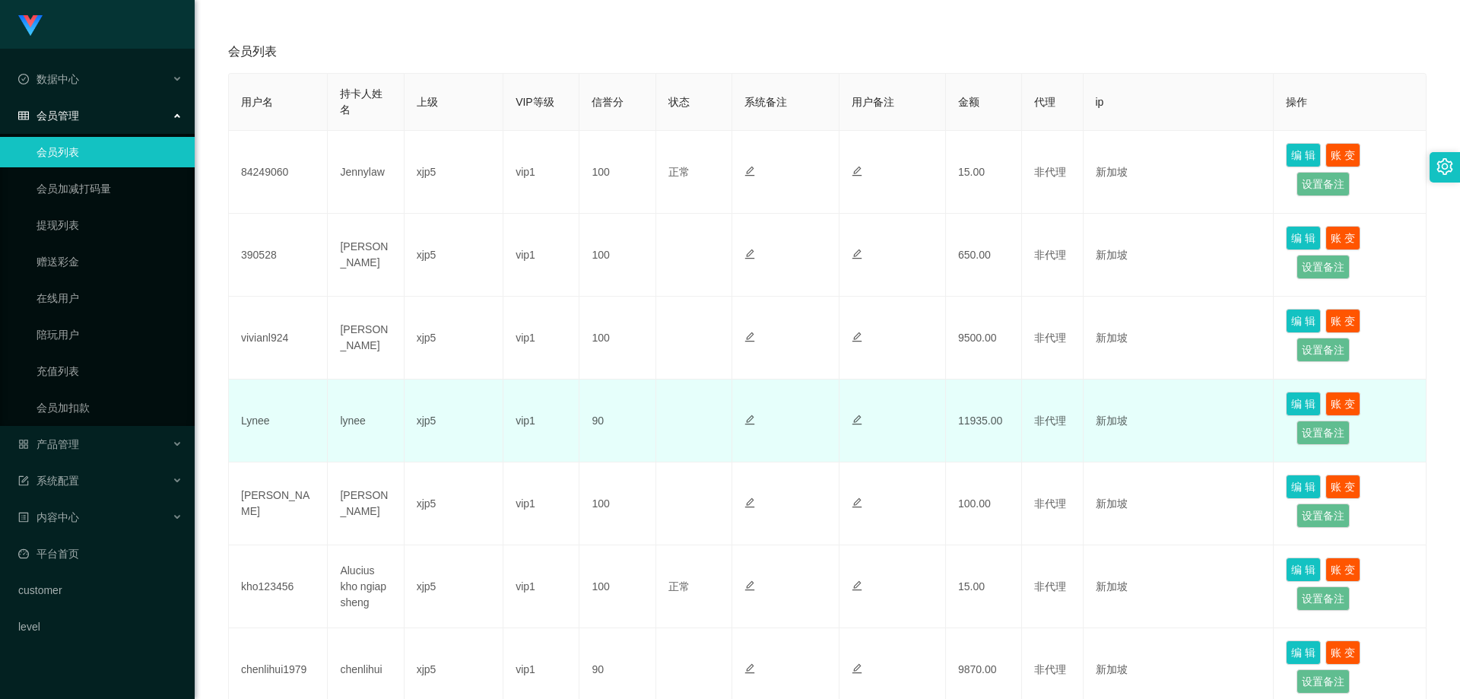
scroll to position [346, 0]
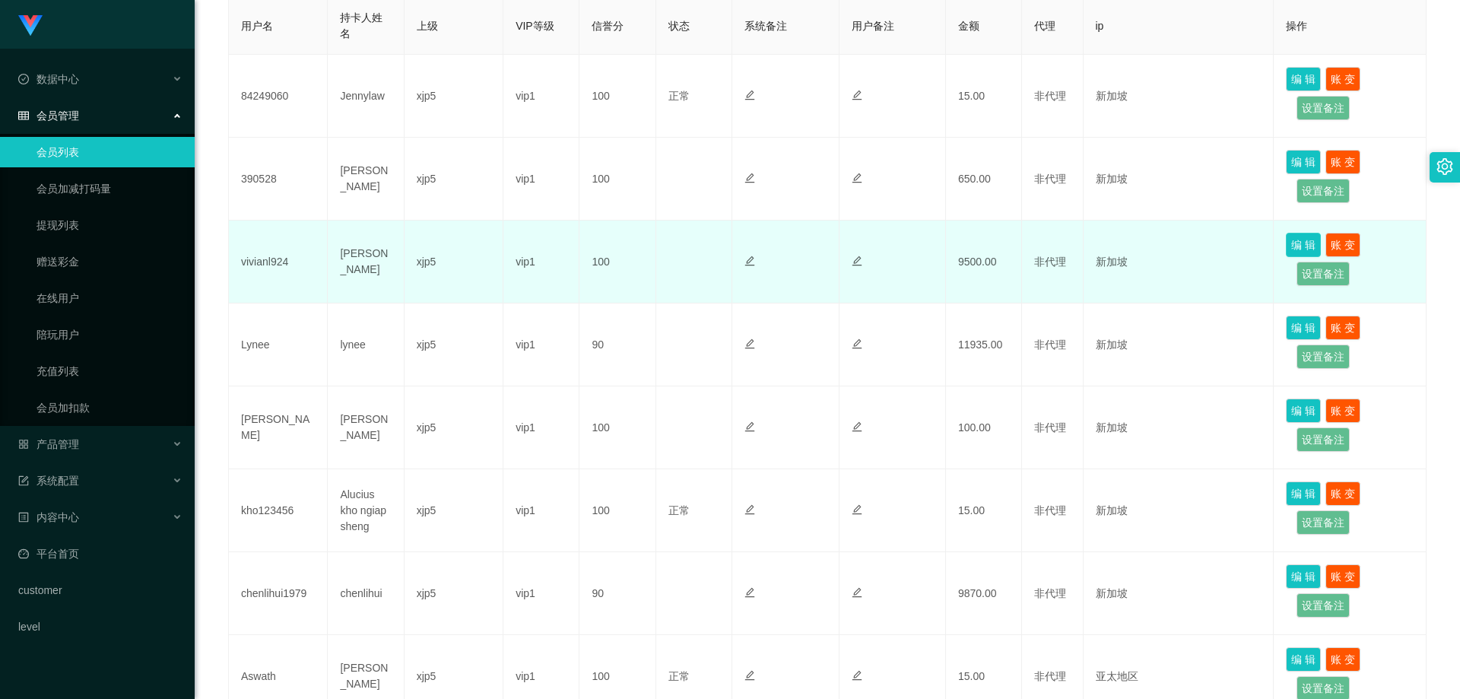
click at [1290, 245] on button "编 辑" at bounding box center [1303, 245] width 35 height 24
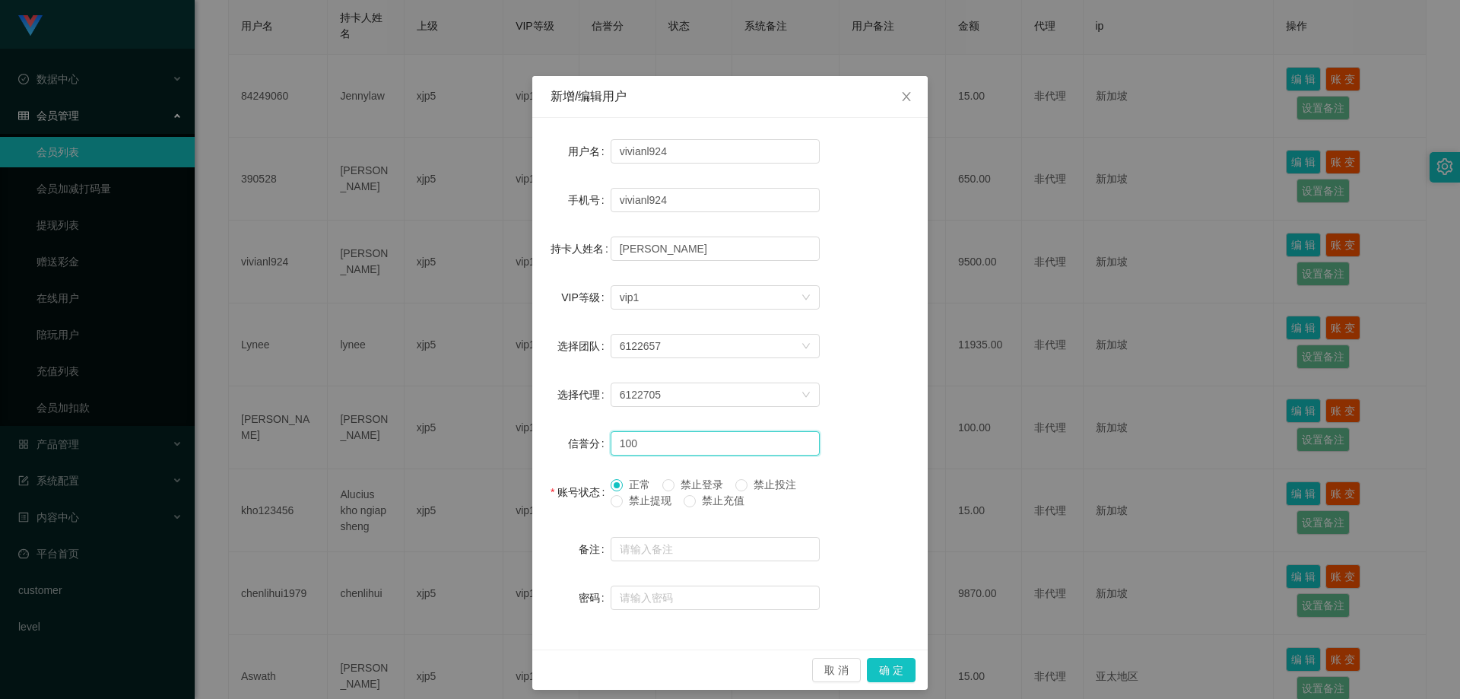
drag, startPoint x: 675, startPoint y: 442, endPoint x: 561, endPoint y: 438, distance: 114.1
click at [561, 438] on div "信誉分 100" at bounding box center [730, 443] width 359 height 30
type input "90"
drag, startPoint x: 877, startPoint y: 669, endPoint x: 878, endPoint y: 576, distance: 92.8
click at [877, 669] on button "确 定" at bounding box center [891, 670] width 49 height 24
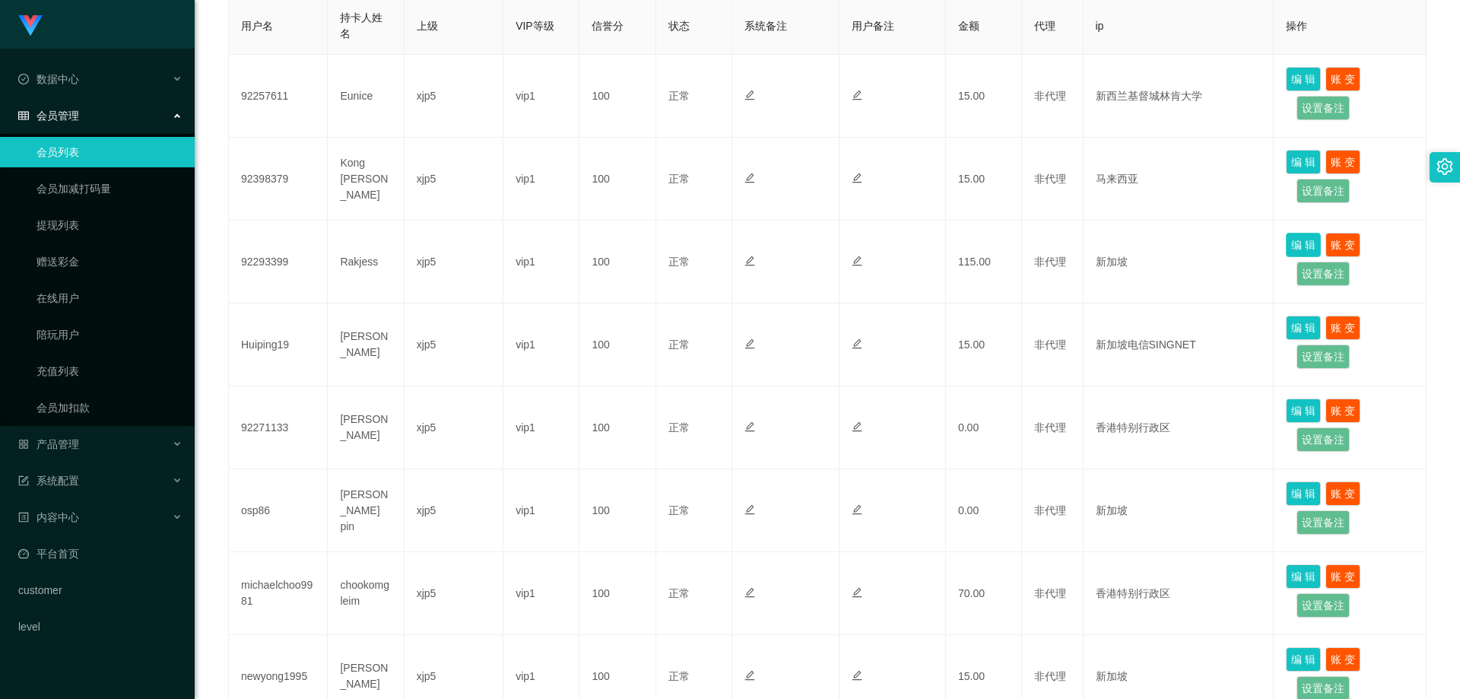
scroll to position [650, 0]
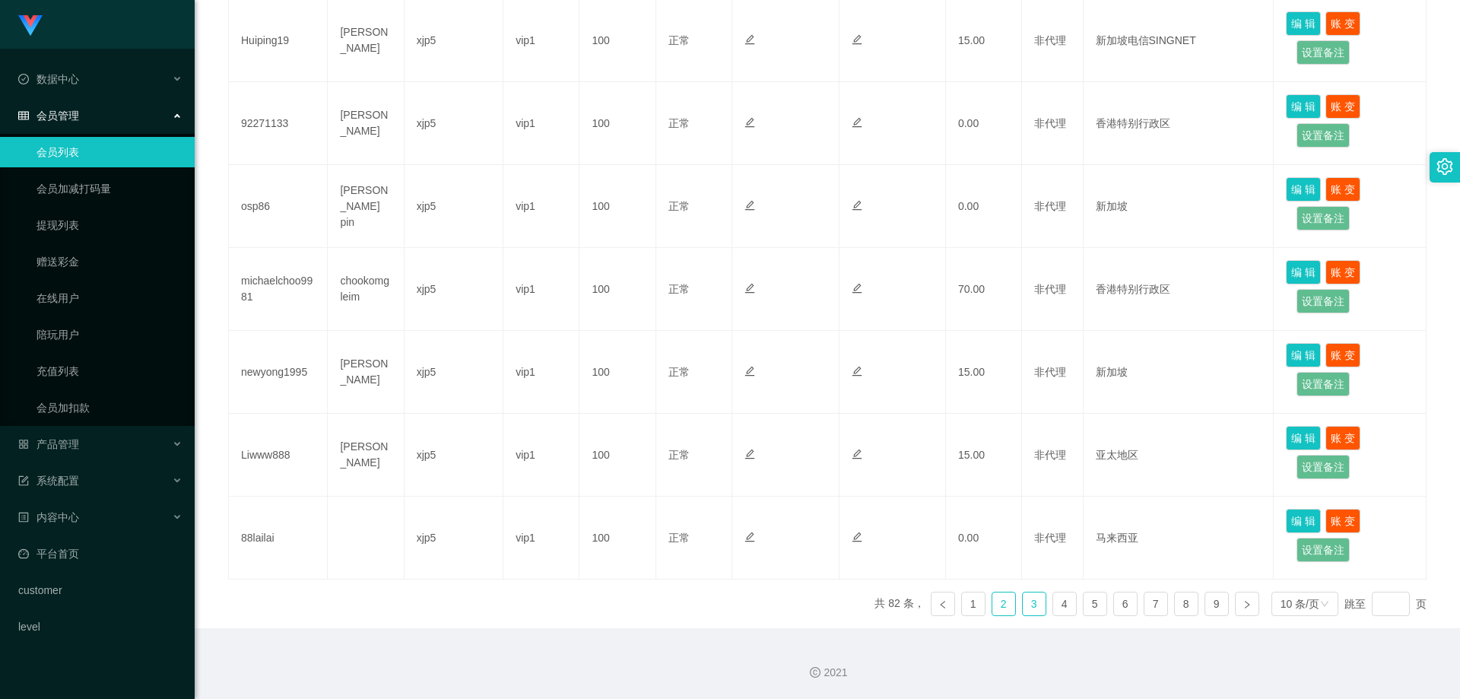
click at [1027, 607] on link "3" at bounding box center [1034, 603] width 23 height 23
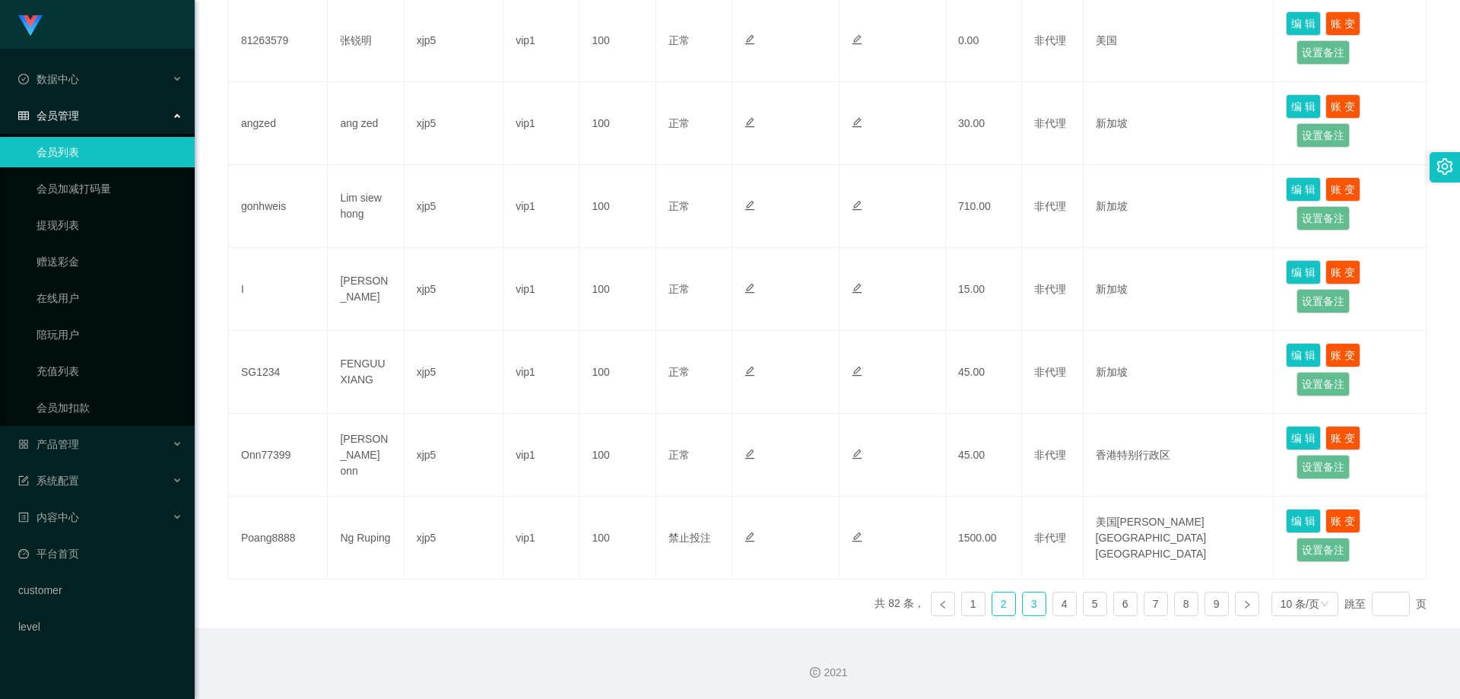
click at [997, 609] on link "2" at bounding box center [1003, 603] width 23 height 23
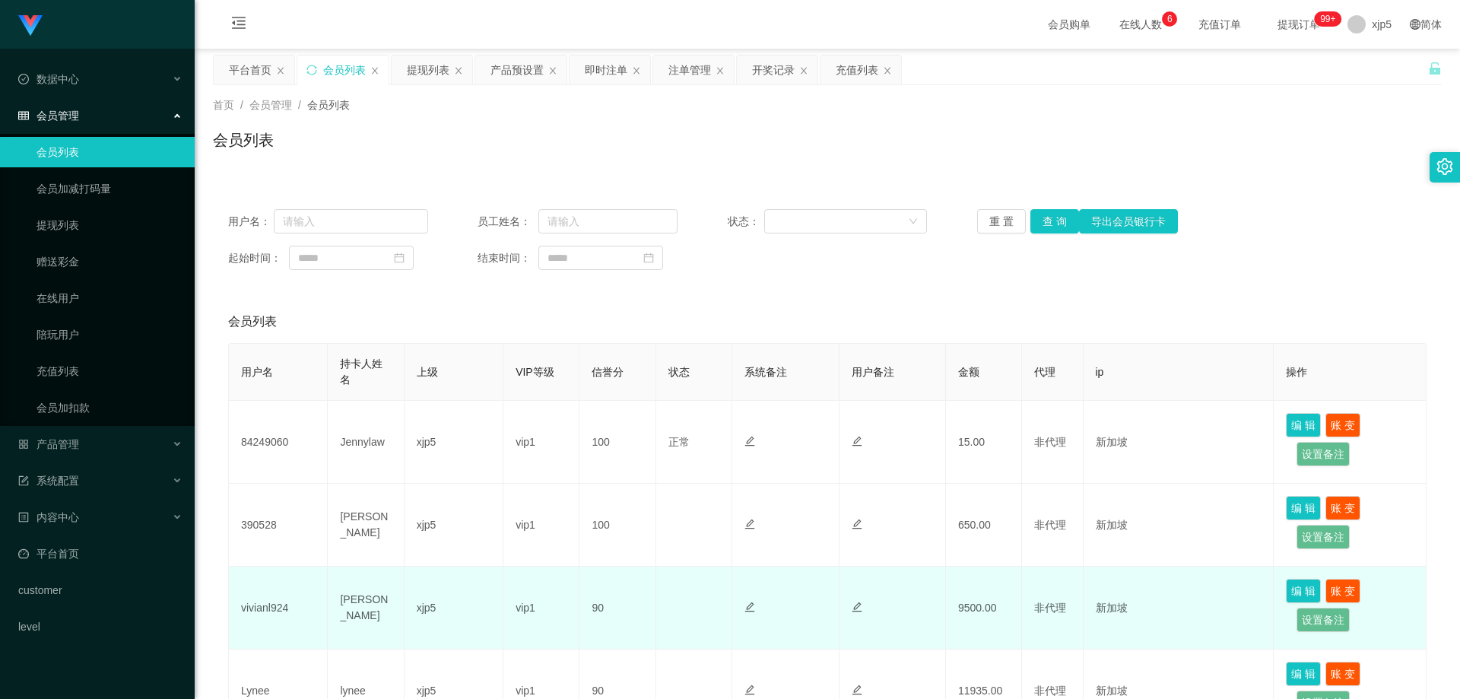
scroll to position [152, 0]
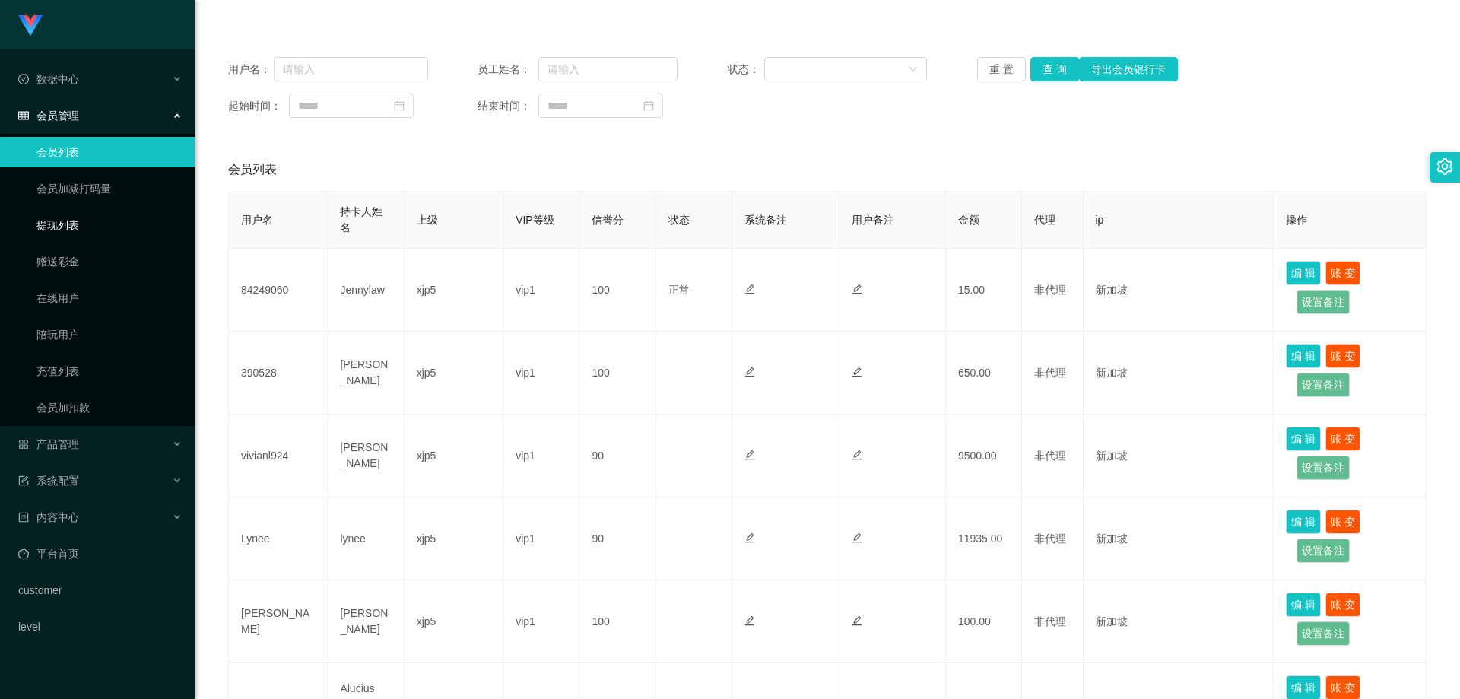
click at [111, 227] on link "提现列表" at bounding box center [110, 225] width 146 height 30
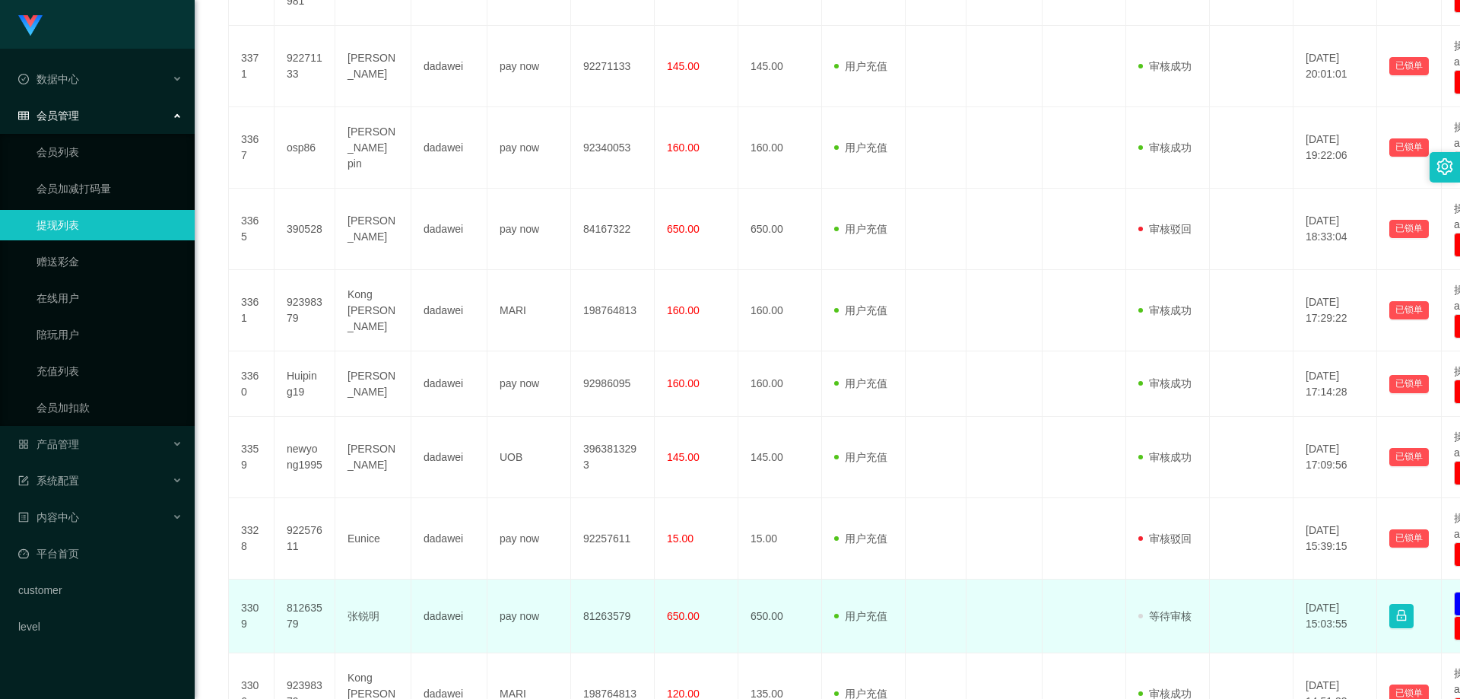
scroll to position [611, 0]
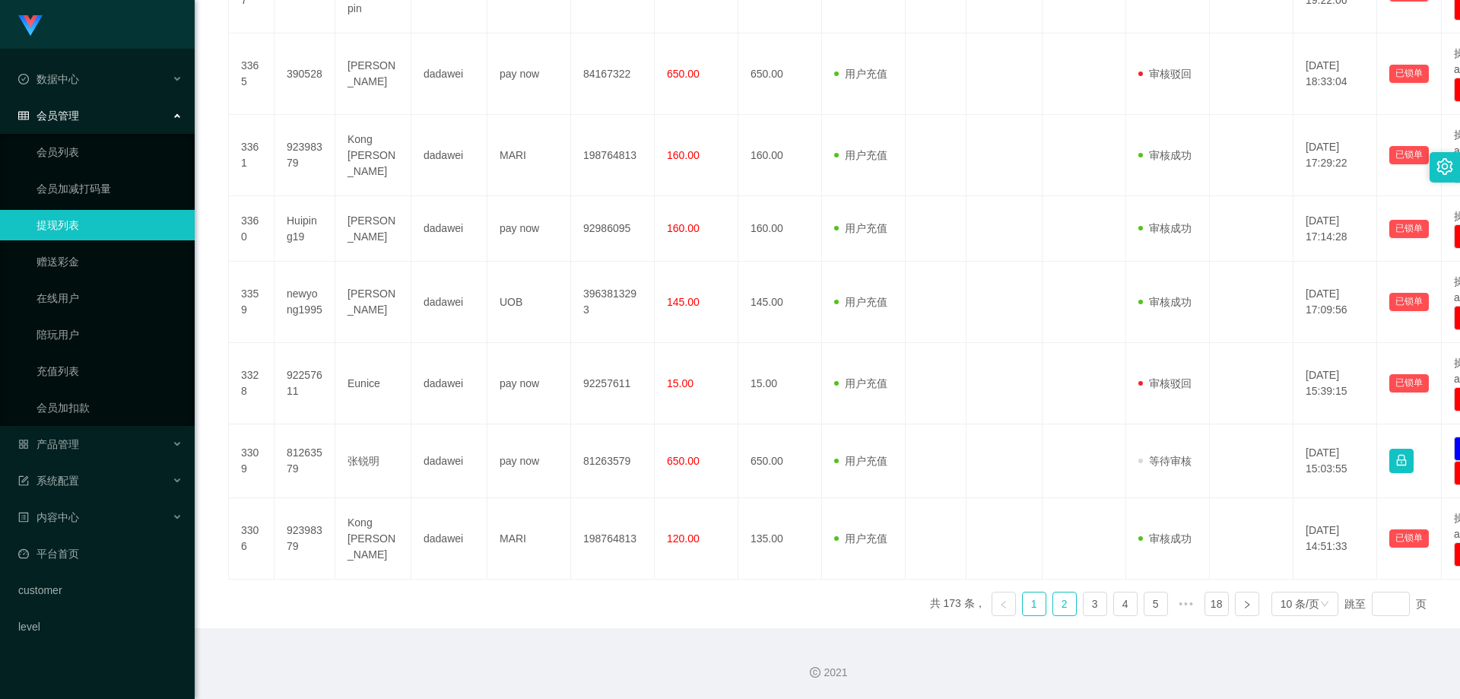
click at [1053, 608] on link "2" at bounding box center [1064, 603] width 23 height 23
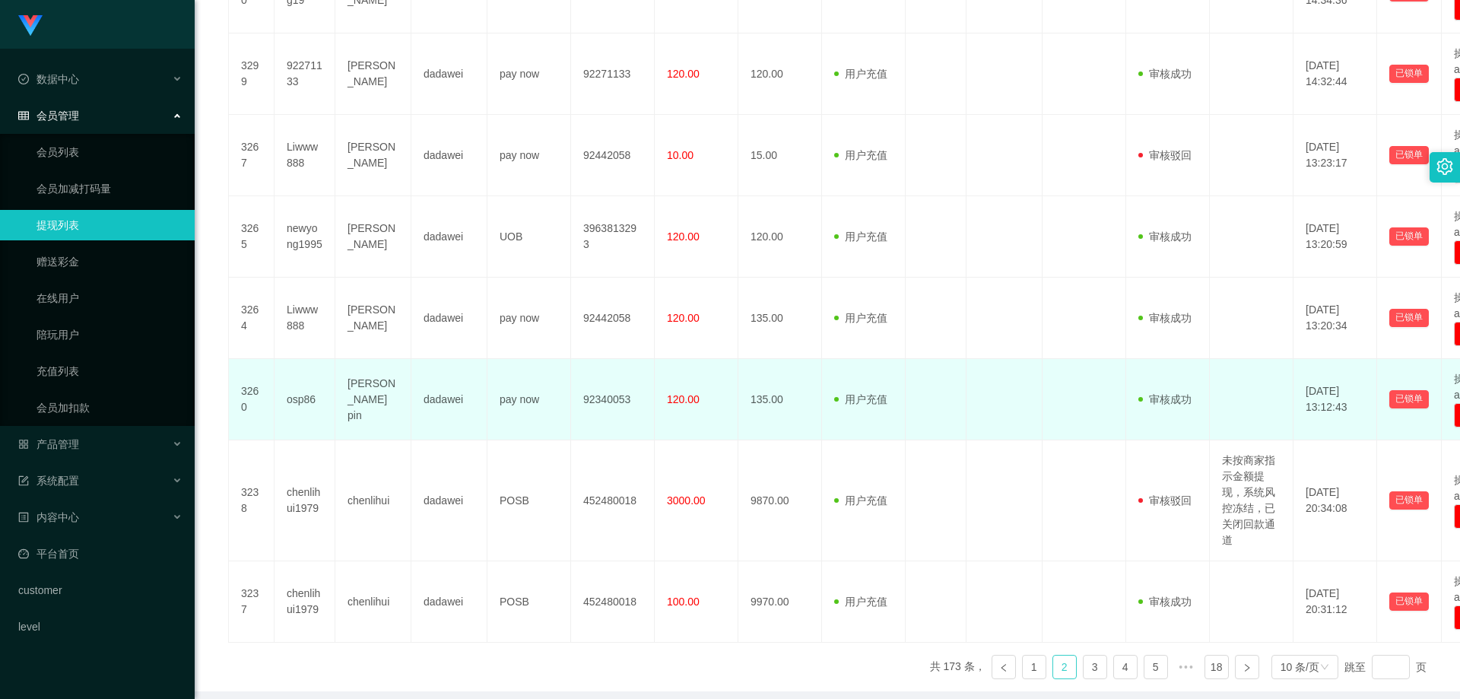
scroll to position [675, 0]
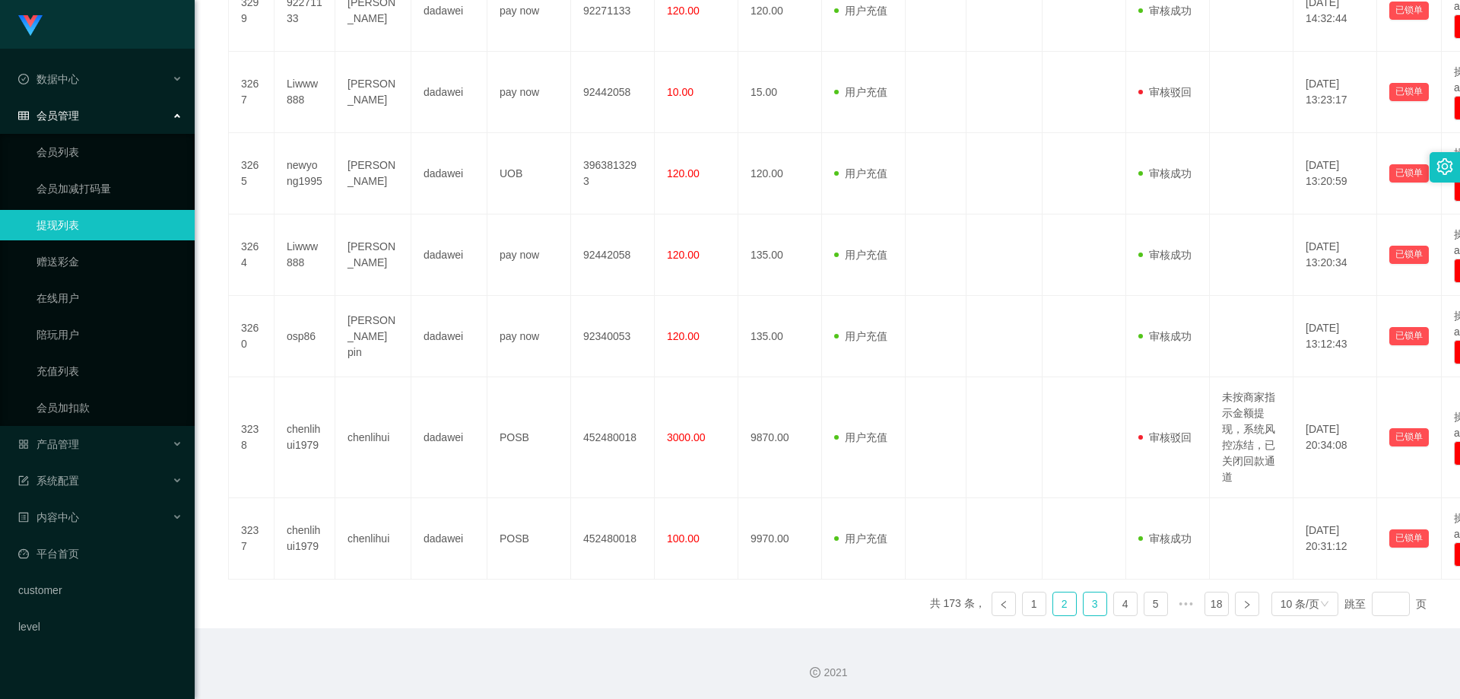
click at [1084, 603] on link "3" at bounding box center [1095, 603] width 23 height 23
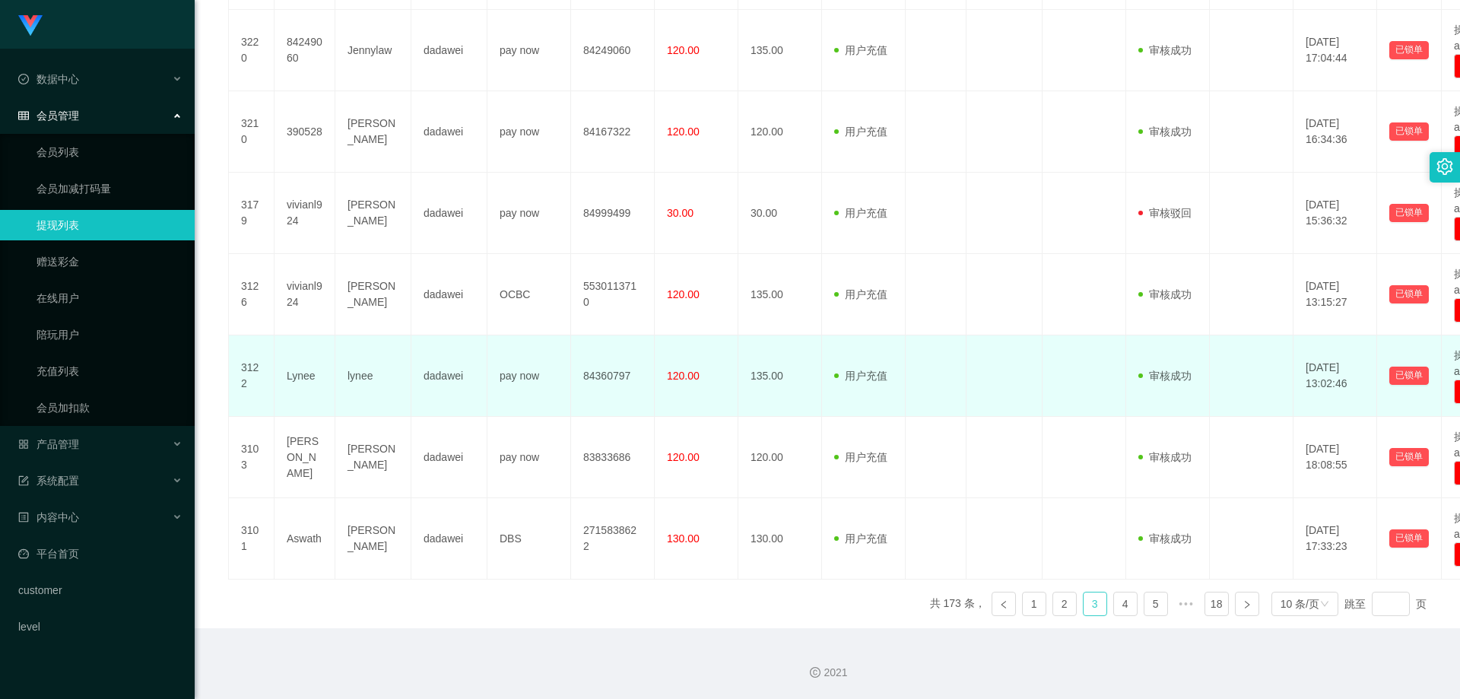
scroll to position [559, 0]
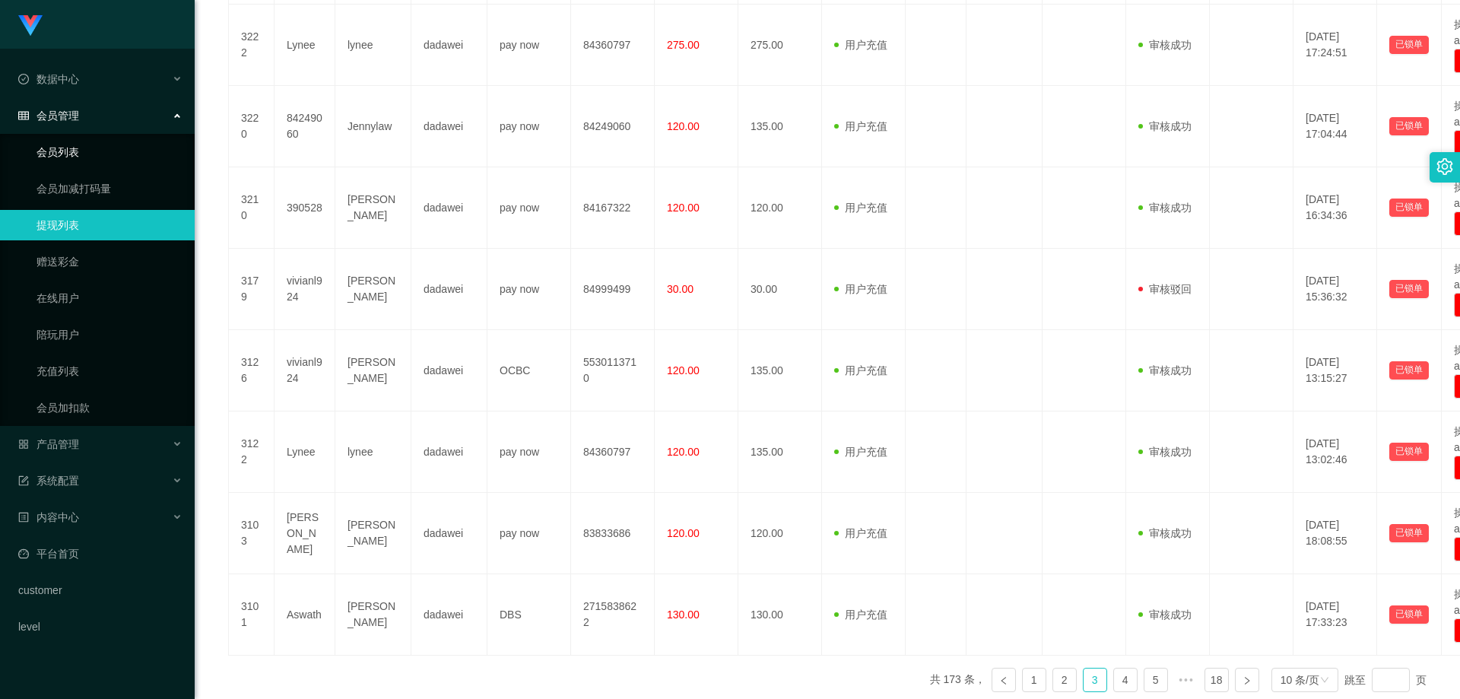
click at [89, 159] on link "会员列表" at bounding box center [110, 152] width 146 height 30
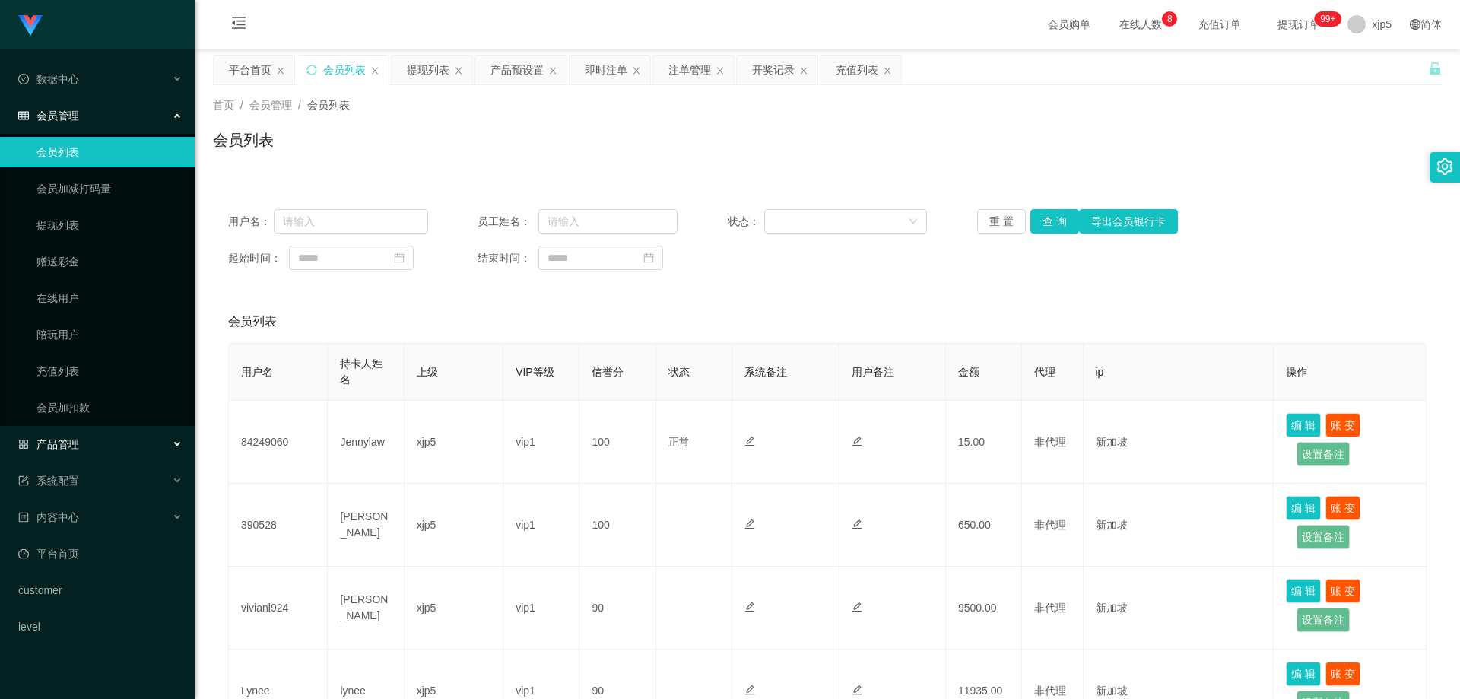
click at [106, 442] on div "产品管理" at bounding box center [97, 444] width 195 height 30
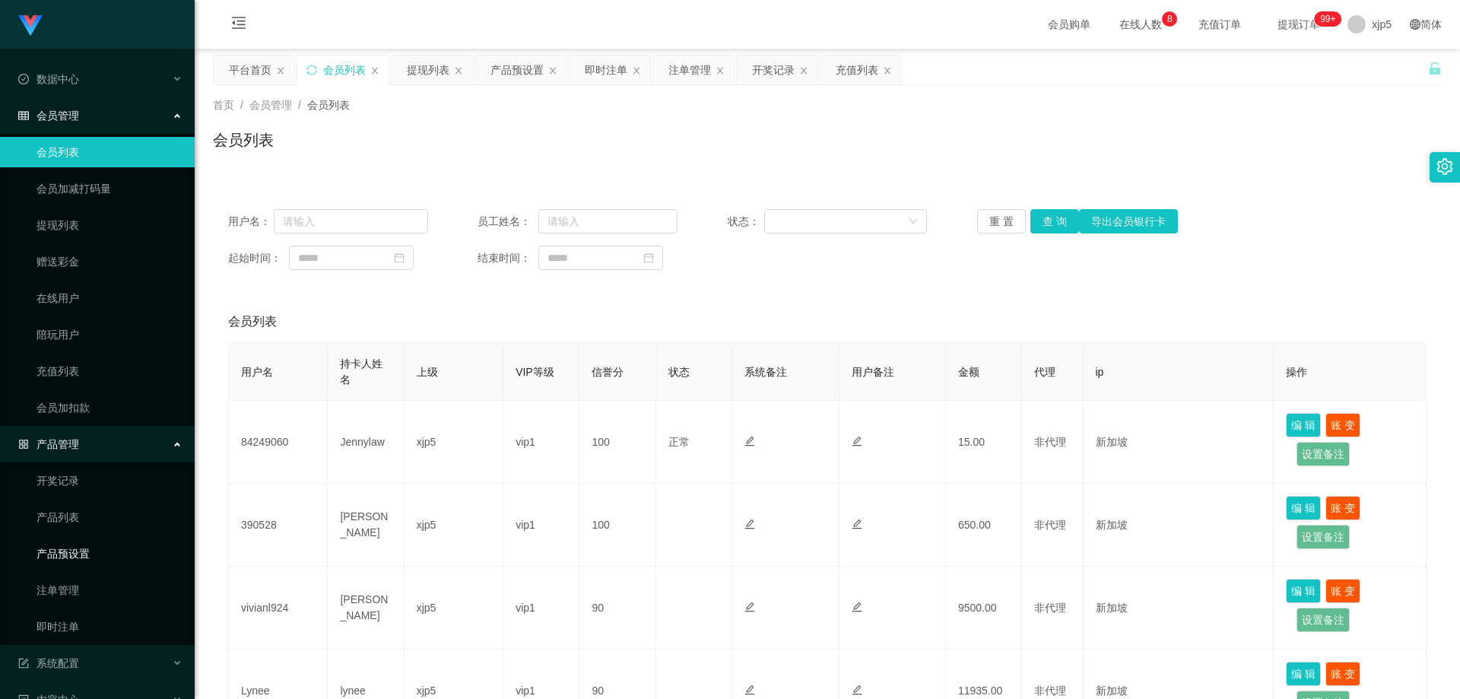
click at [95, 548] on link "产品预设置" at bounding box center [110, 553] width 146 height 30
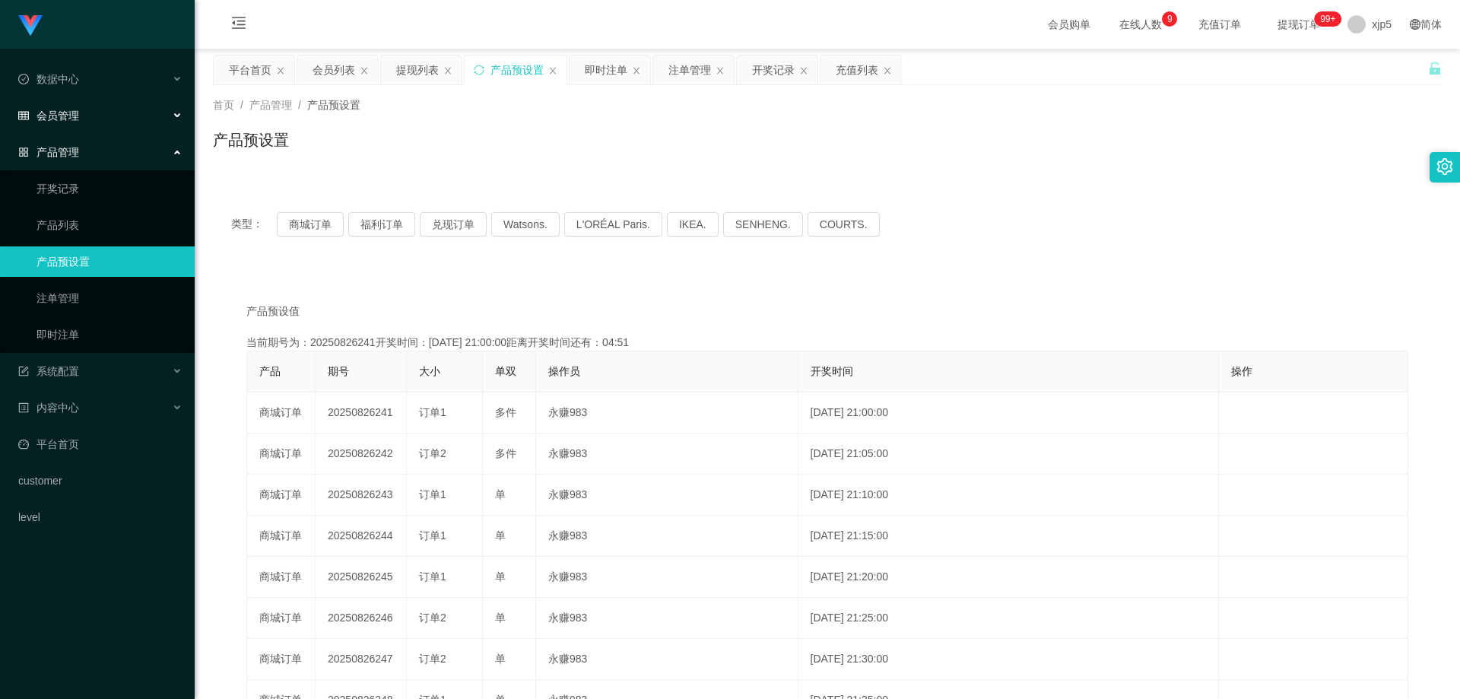
click at [79, 117] on div "会员管理" at bounding box center [97, 115] width 195 height 30
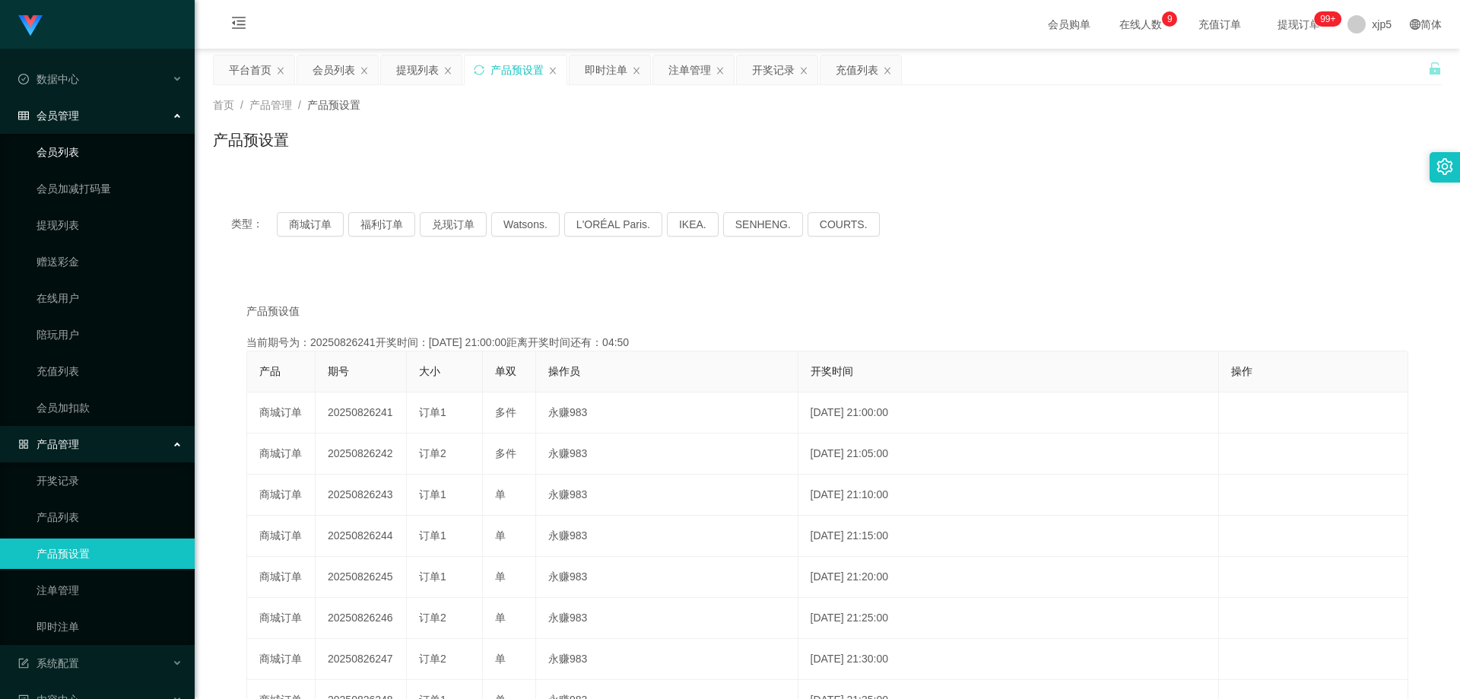
click at [81, 148] on link "会员列表" at bounding box center [110, 152] width 146 height 30
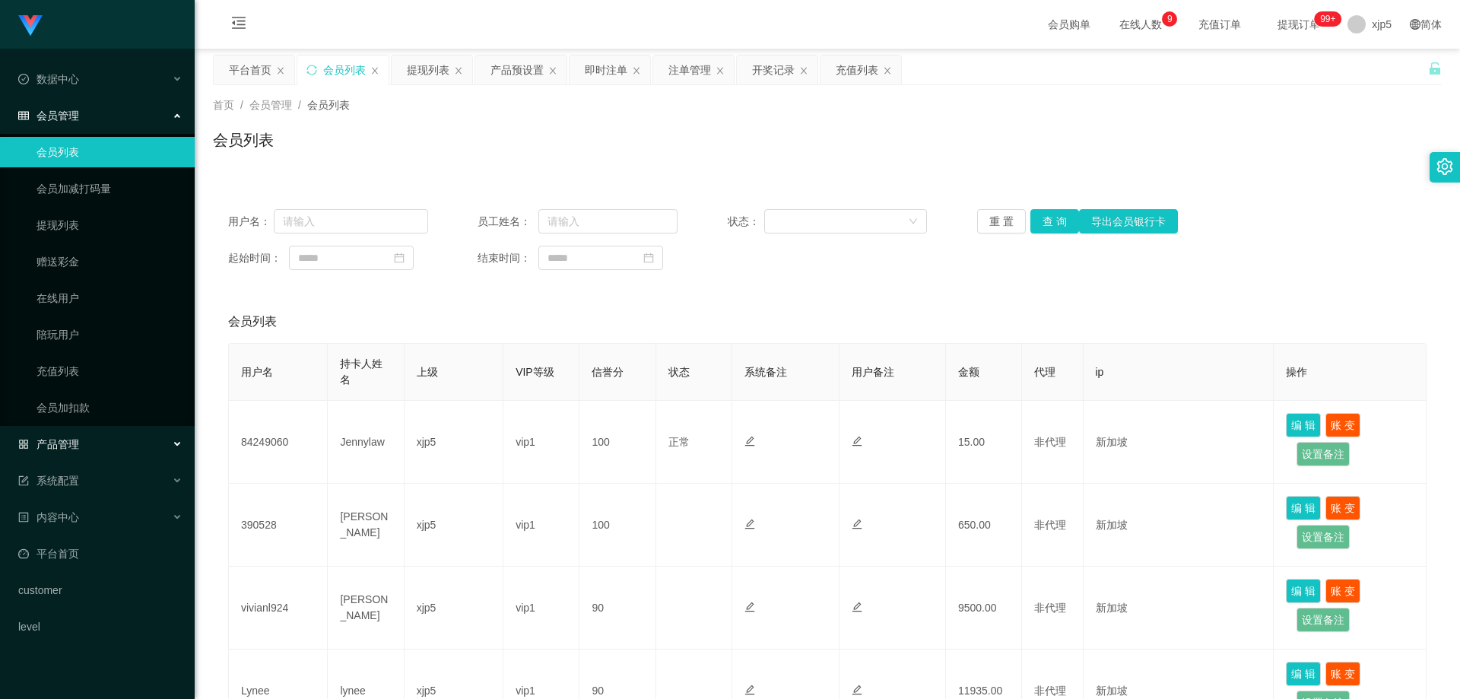
click at [103, 443] on div "产品管理" at bounding box center [97, 444] width 195 height 30
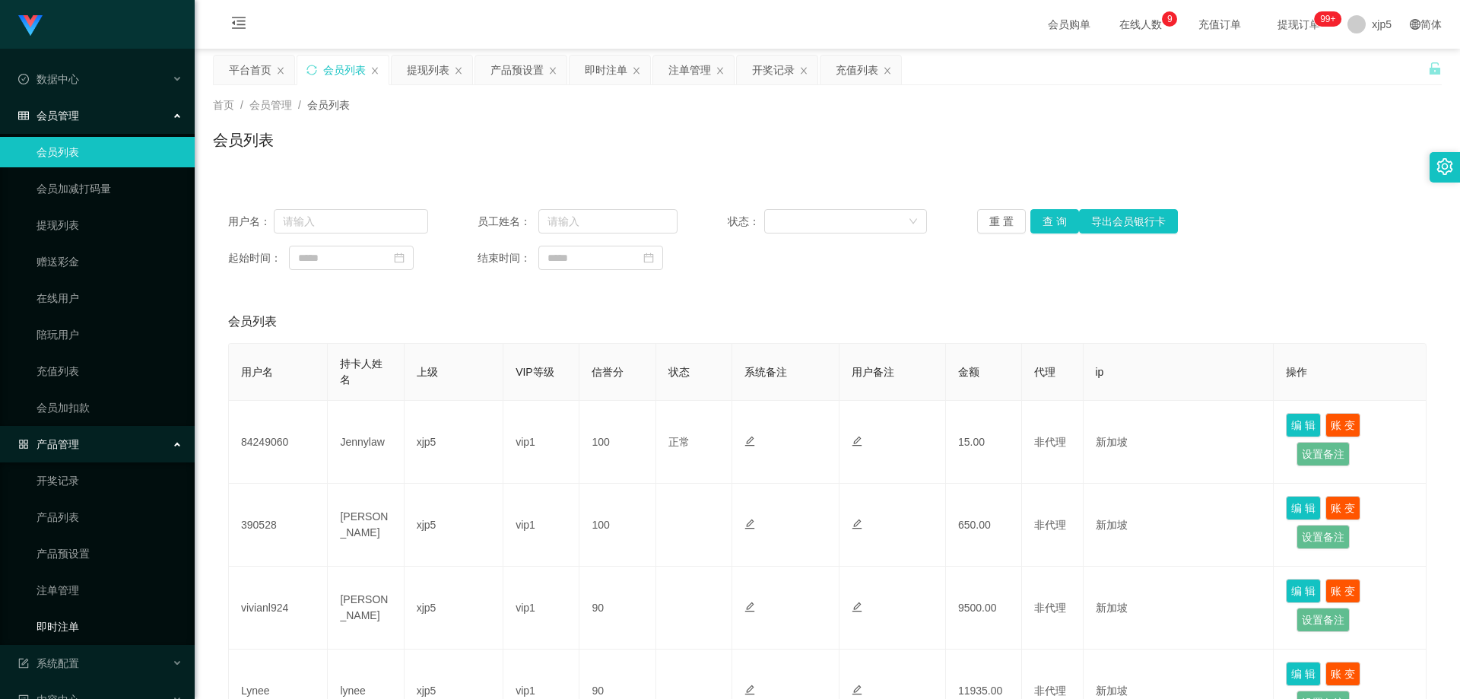
click at [80, 624] on link "即时注单" at bounding box center [110, 626] width 146 height 30
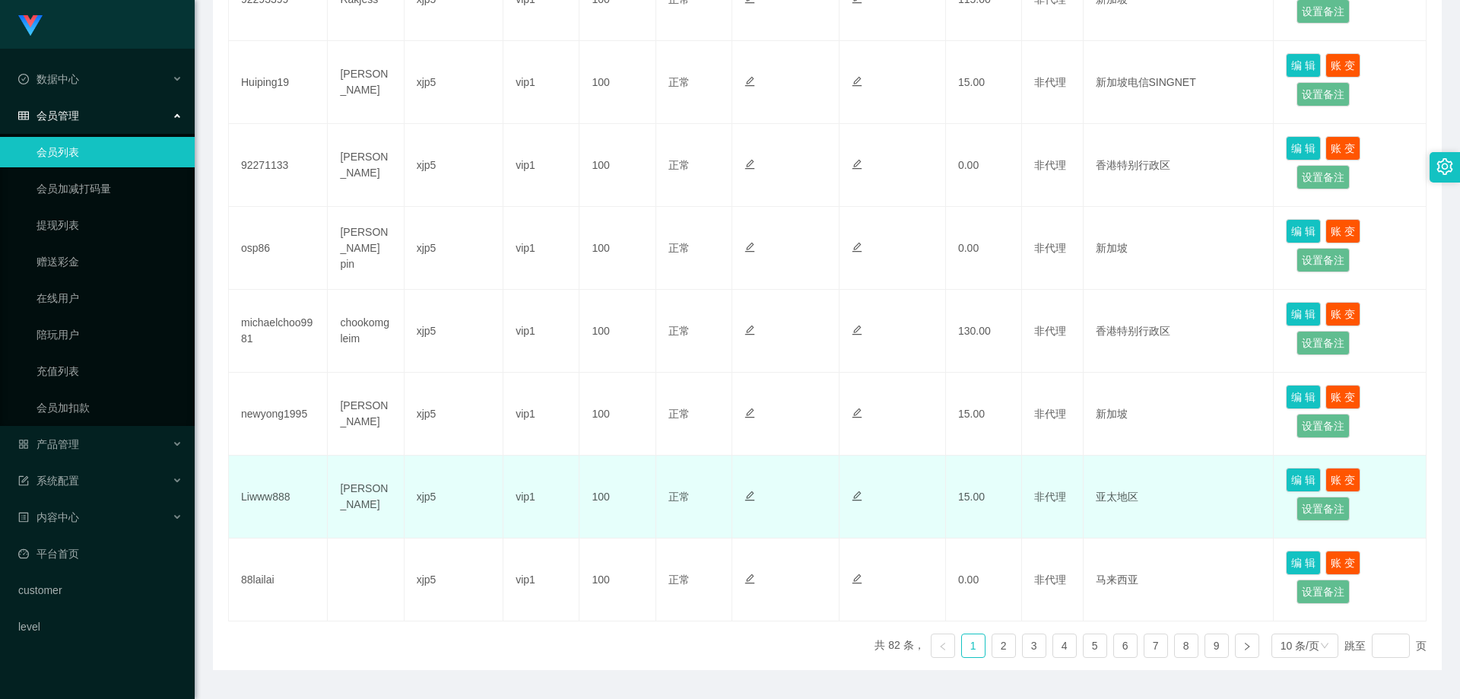
scroll to position [650, 0]
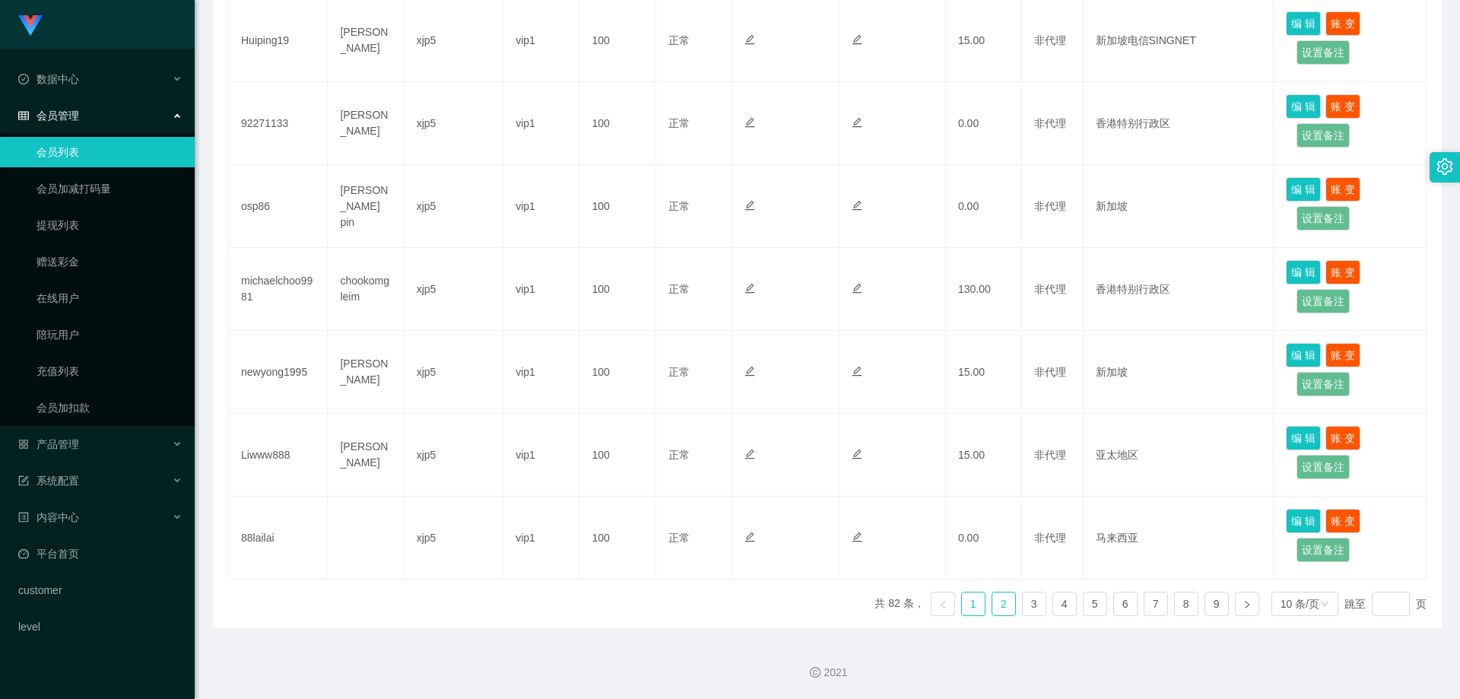
click at [992, 600] on link "2" at bounding box center [1003, 603] width 23 height 23
click at [962, 600] on link "1" at bounding box center [973, 603] width 23 height 23
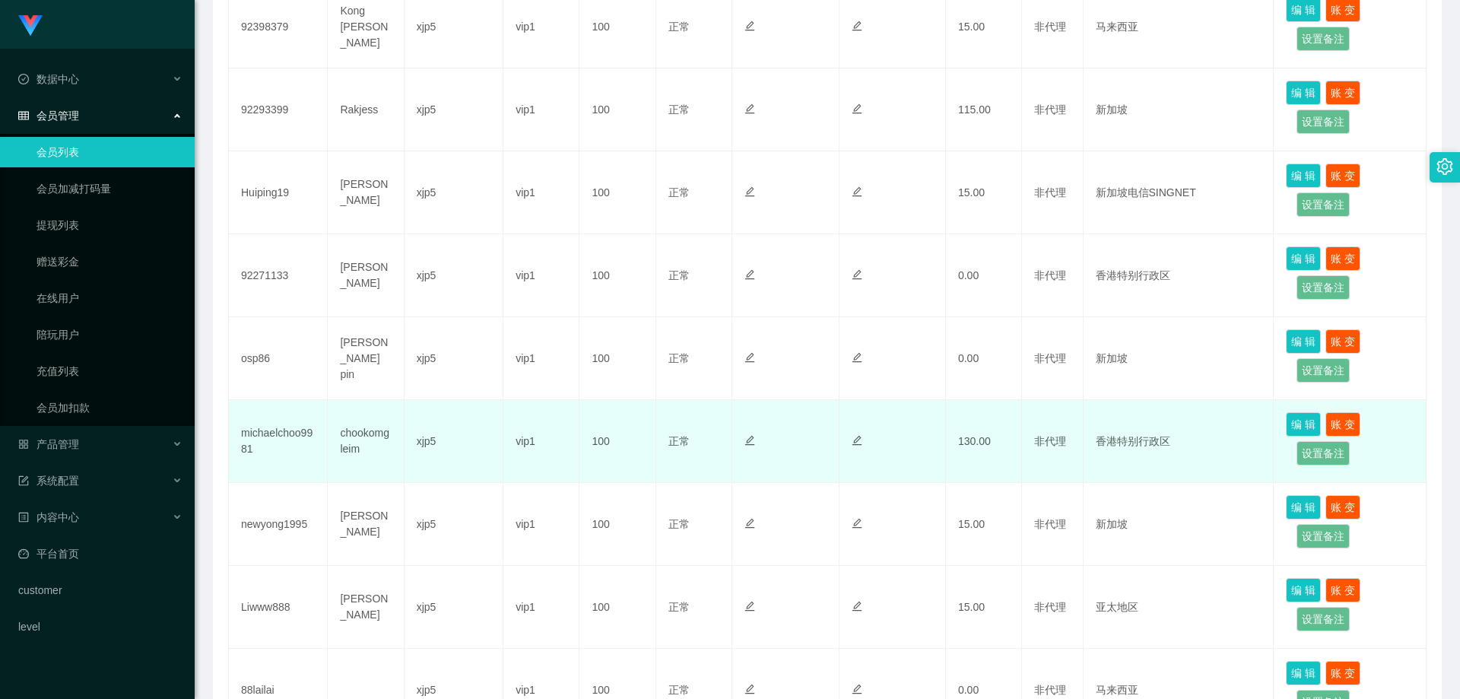
scroll to position [422, 0]
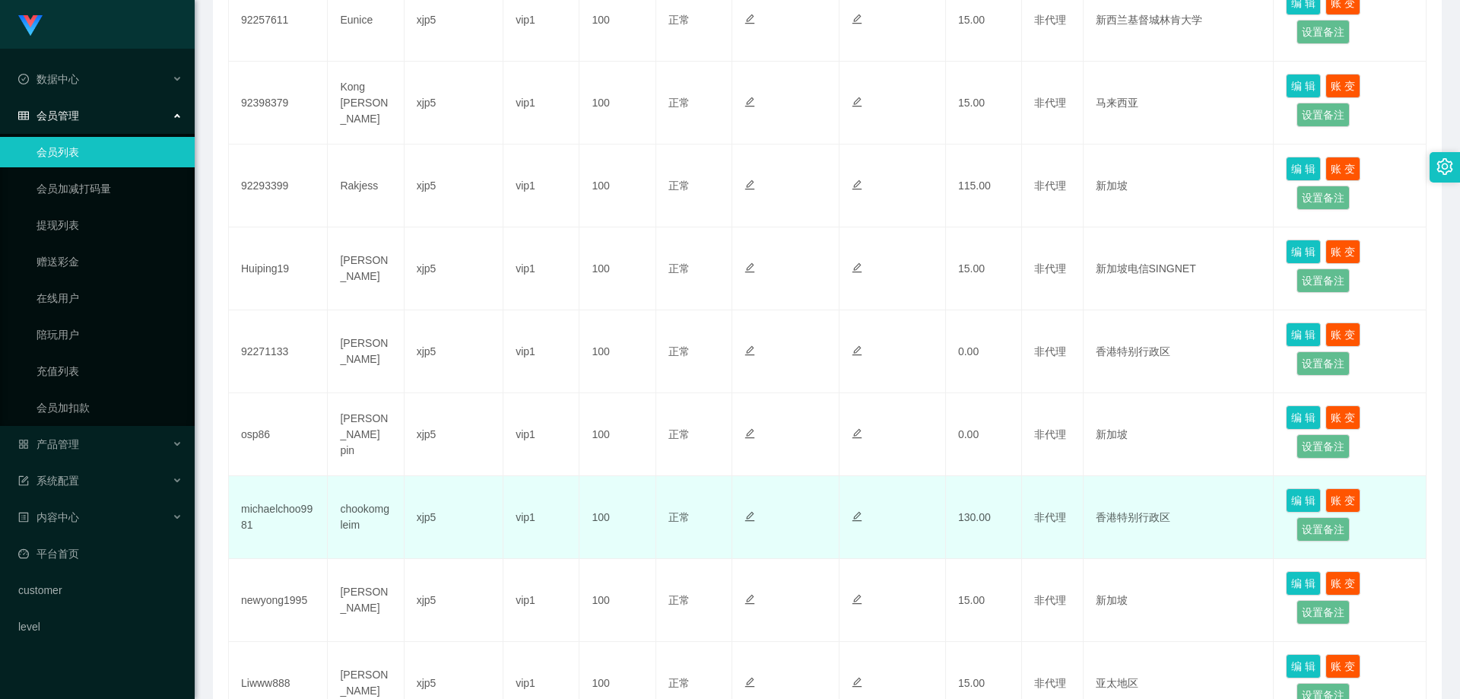
drag, startPoint x: 306, startPoint y: 529, endPoint x: 268, endPoint y: 519, distance: 38.8
click at [266, 519] on td "michaelchoo9981" at bounding box center [278, 517] width 99 height 83
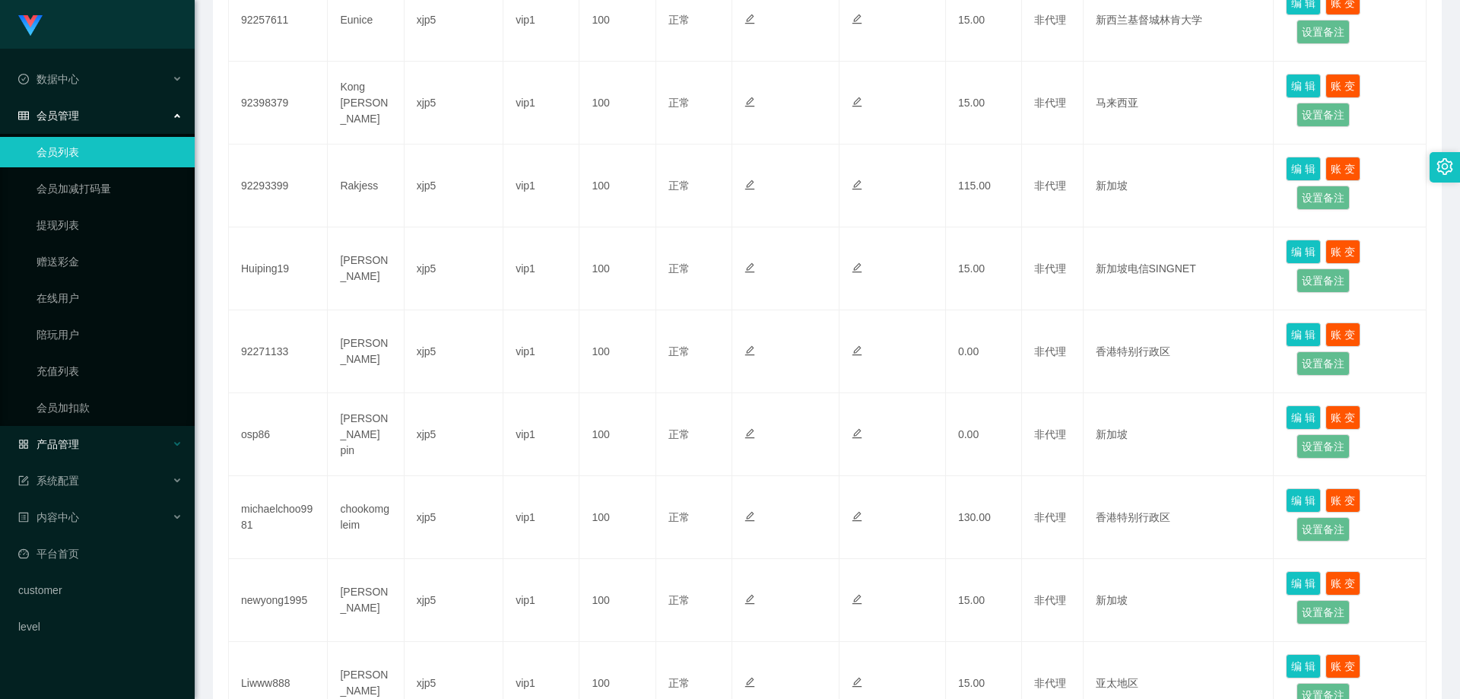
click at [78, 449] on span "产品管理" at bounding box center [48, 444] width 61 height 12
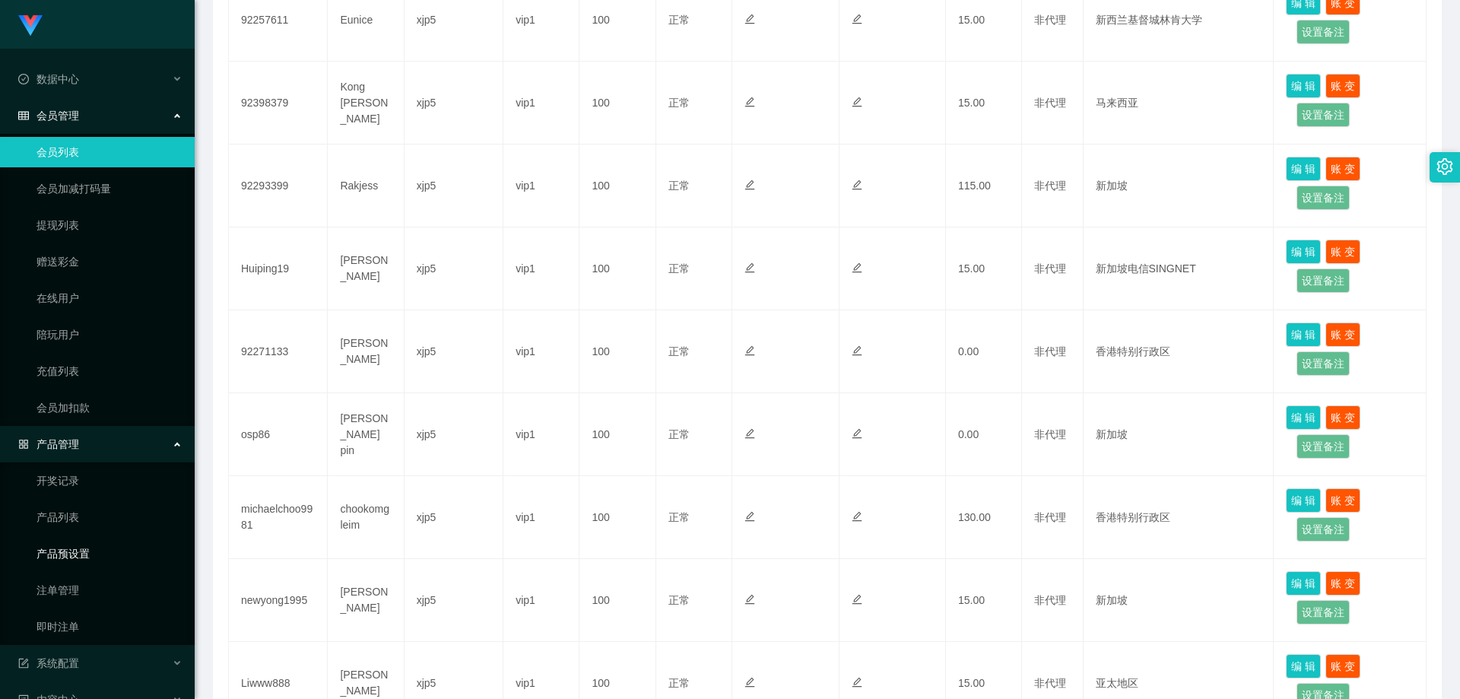
click at [82, 554] on link "产品预设置" at bounding box center [110, 553] width 146 height 30
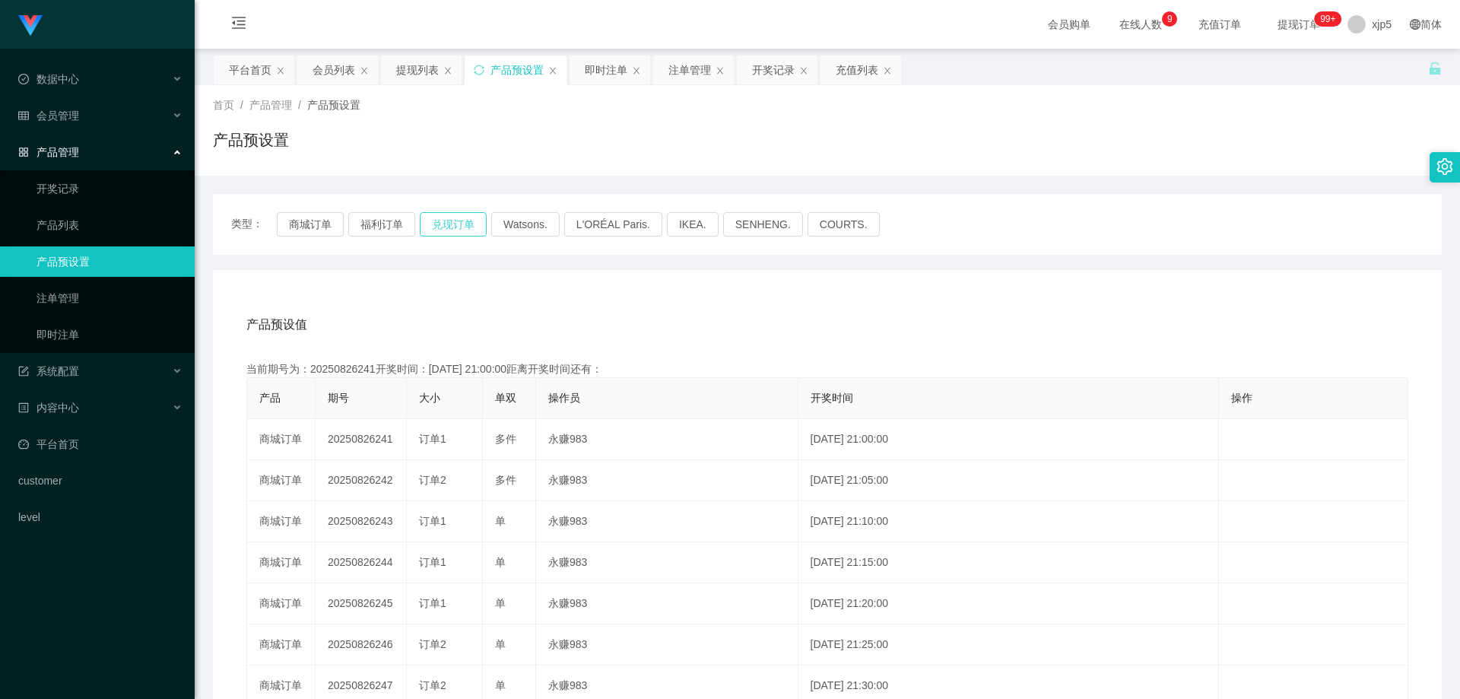
click at [461, 227] on button "兑现订单" at bounding box center [453, 224] width 67 height 24
click at [88, 343] on link "即时注单" at bounding box center [110, 334] width 146 height 30
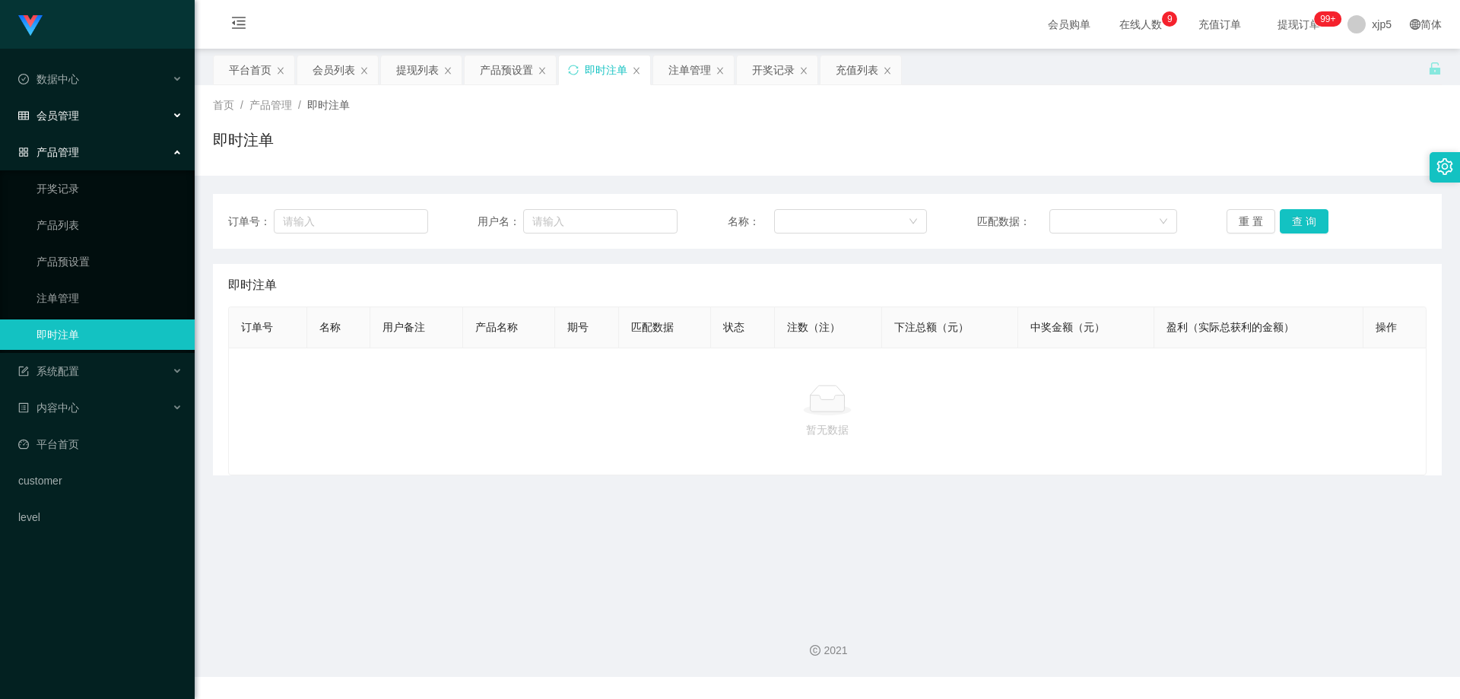
drag, startPoint x: 97, startPoint y: 121, endPoint x: 96, endPoint y: 134, distance: 12.9
click at [96, 120] on div "会员管理" at bounding box center [97, 115] width 195 height 30
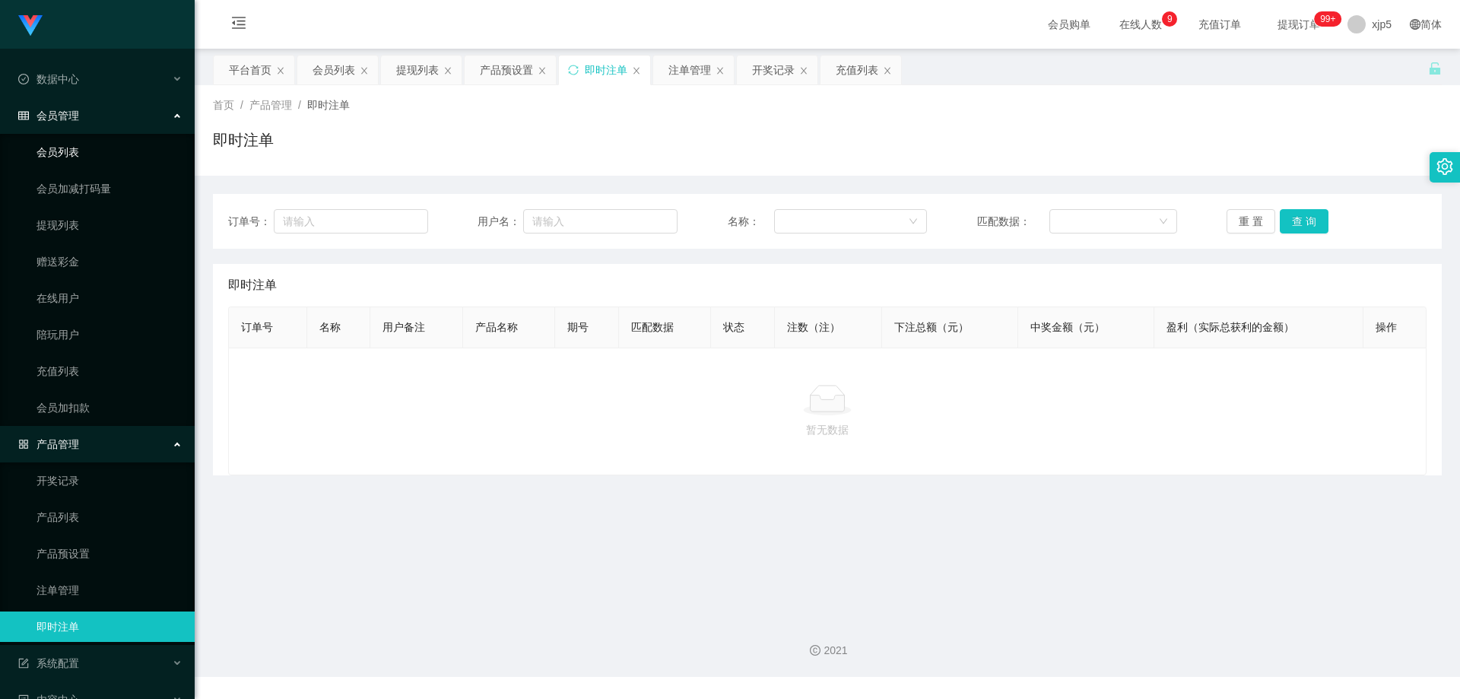
click at [82, 149] on link "会员列表" at bounding box center [110, 152] width 146 height 30
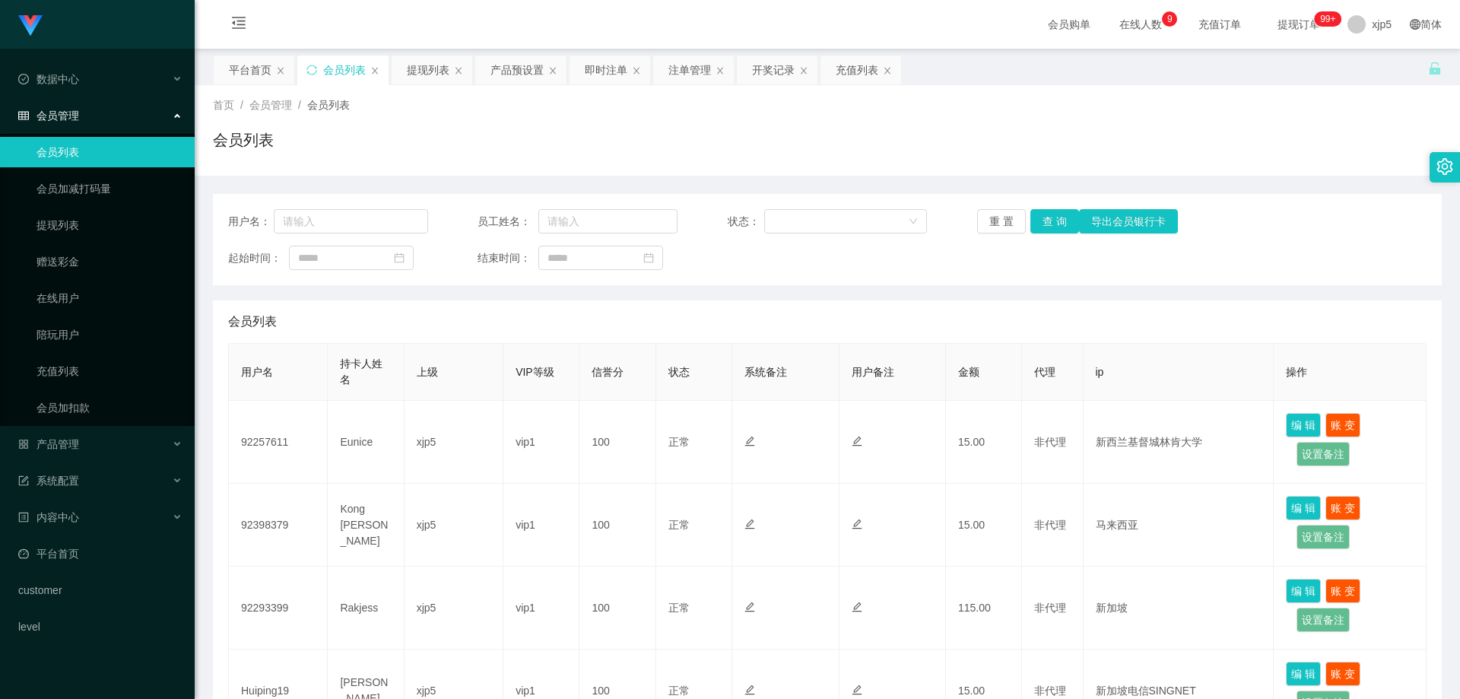
scroll to position [650, 0]
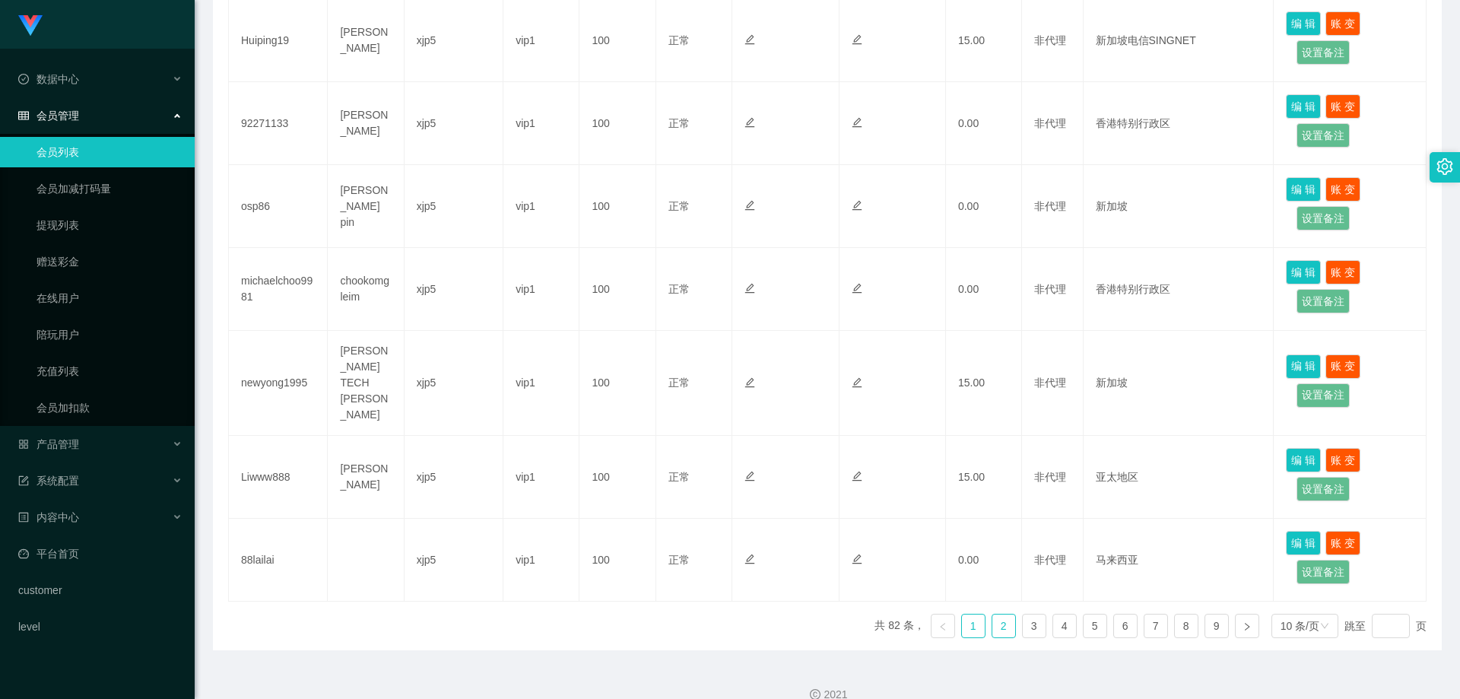
click at [992, 614] on link "2" at bounding box center [1003, 625] width 23 height 23
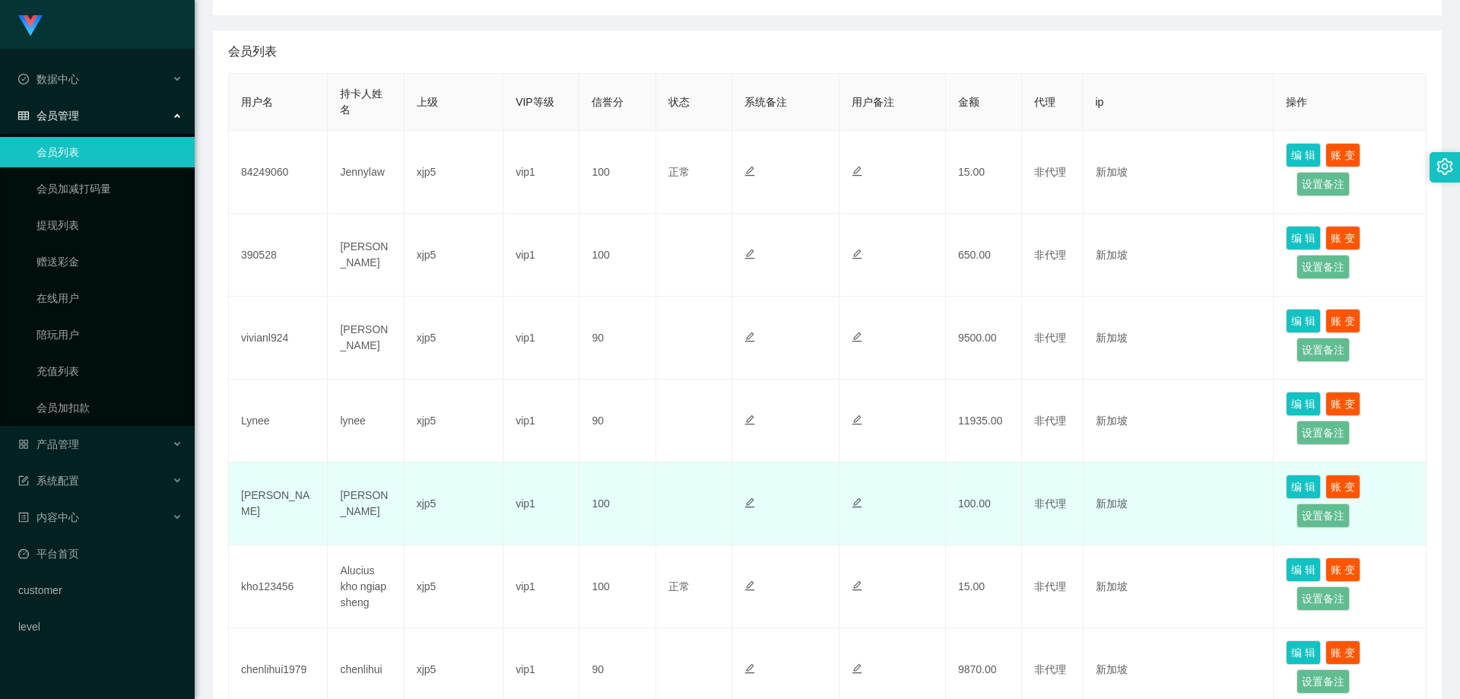
scroll to position [346, 0]
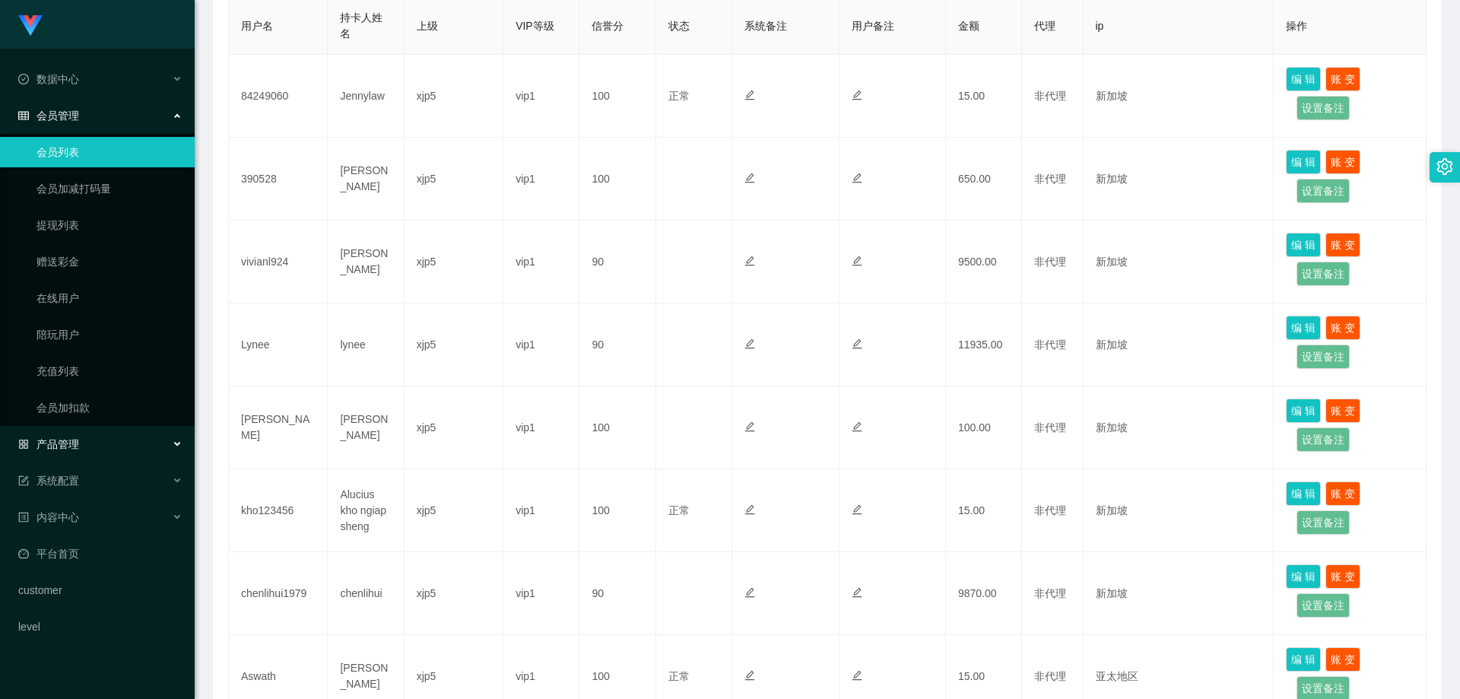
click at [78, 456] on div "产品管理" at bounding box center [97, 444] width 195 height 30
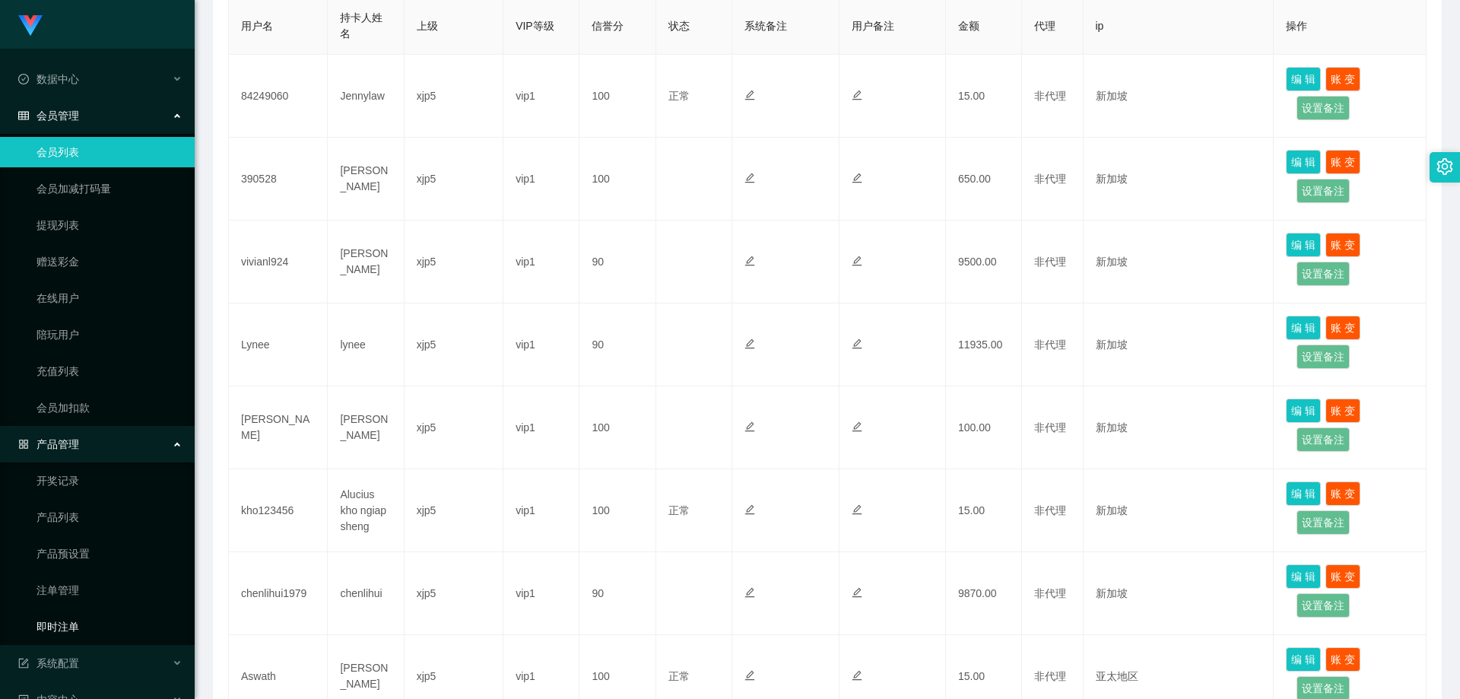
click at [88, 632] on link "即时注单" at bounding box center [110, 626] width 146 height 30
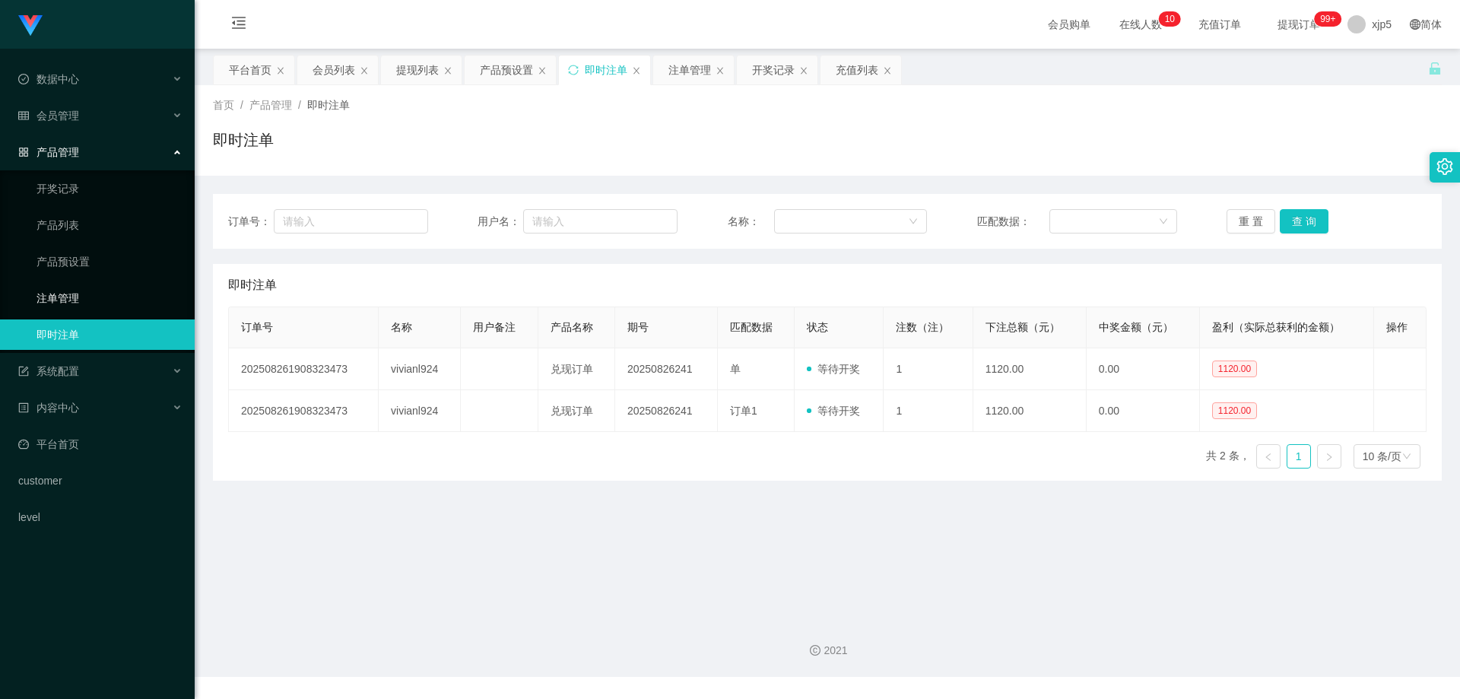
click at [84, 307] on link "注单管理" at bounding box center [110, 298] width 146 height 30
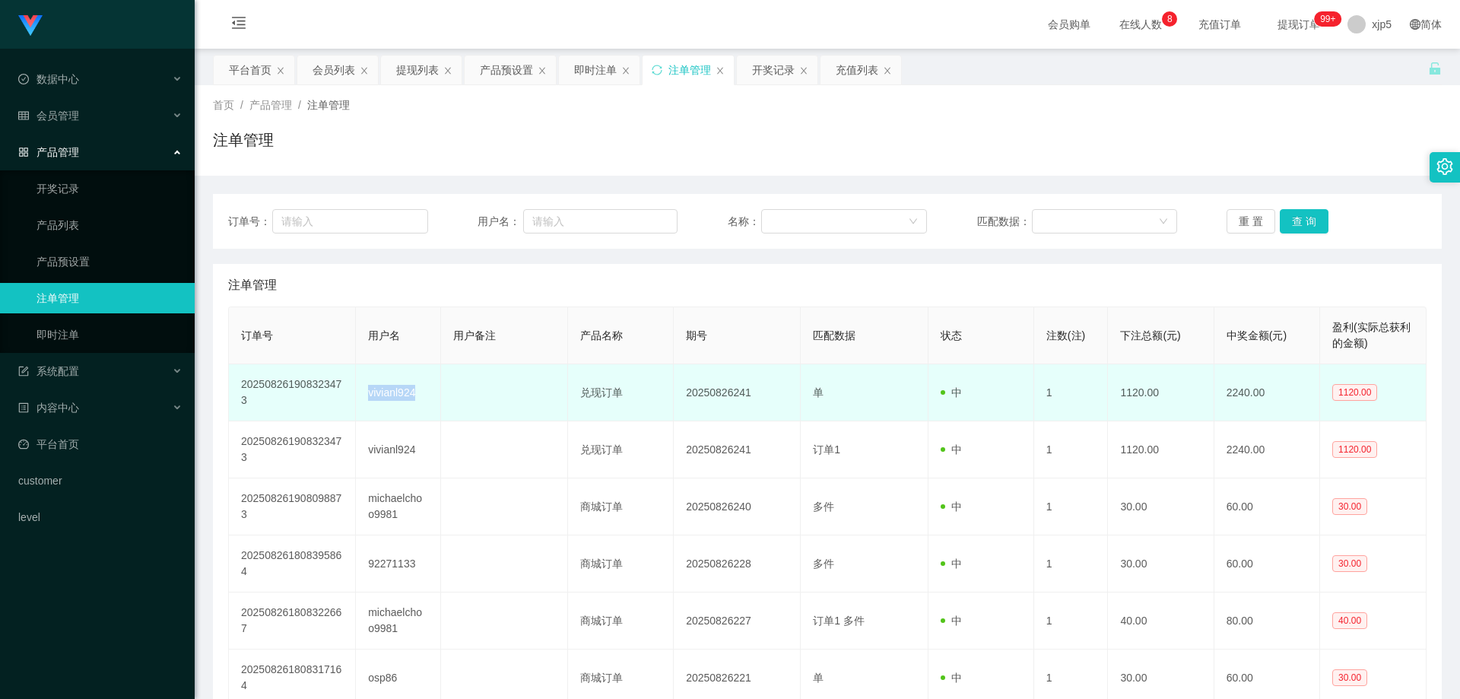
click at [370, 393] on tr "202508261908323473 vivianl924 兑现订单 20250826241 单 中 1 1120.00 2240.00 1120.00" at bounding box center [828, 392] width 1198 height 57
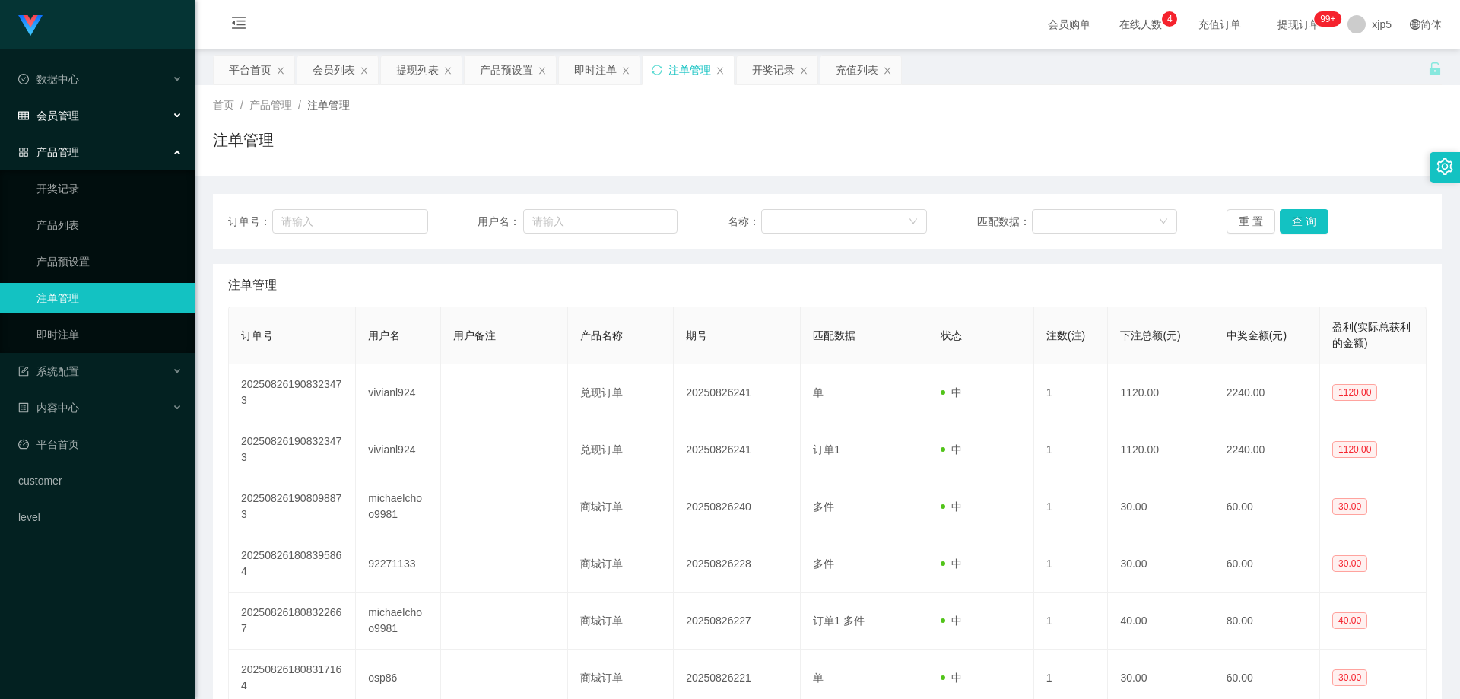
click at [76, 118] on span "会员管理" at bounding box center [48, 116] width 61 height 12
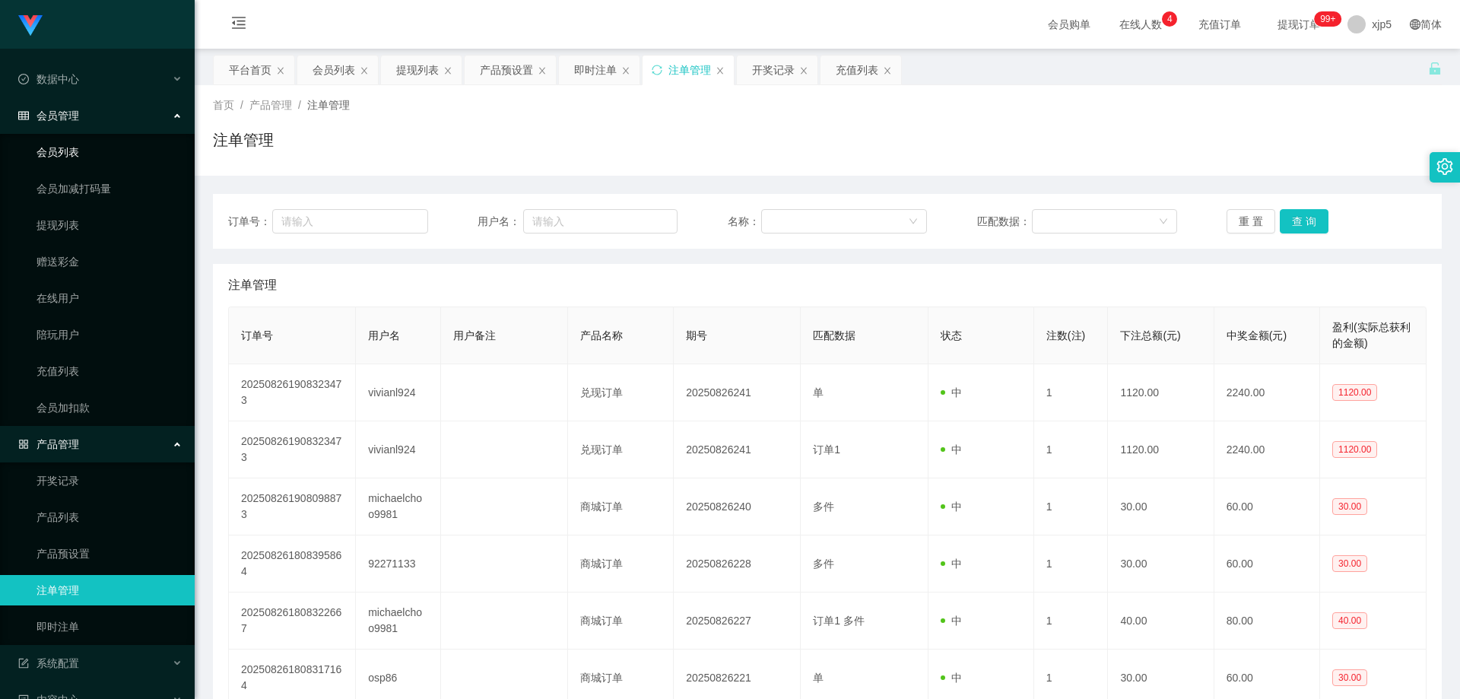
click at [81, 147] on link "会员列表" at bounding box center [110, 152] width 146 height 30
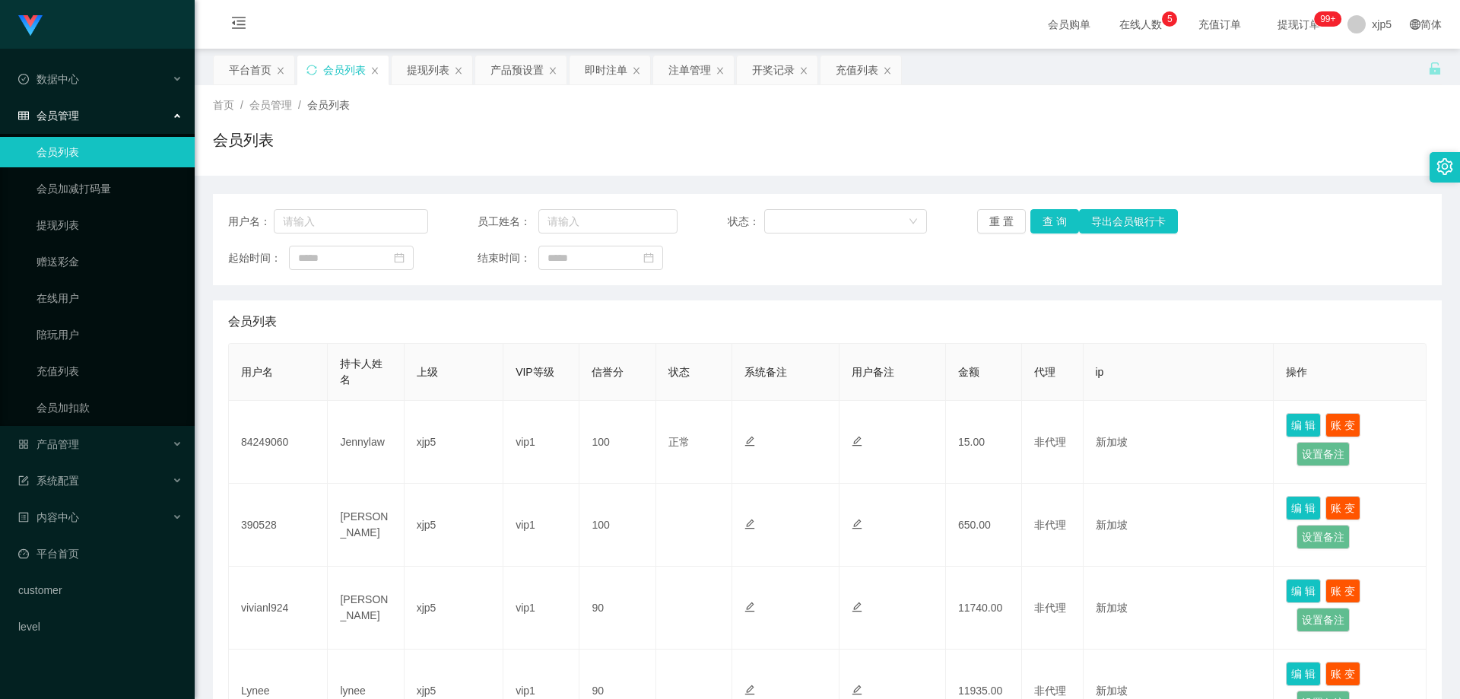
scroll to position [650, 0]
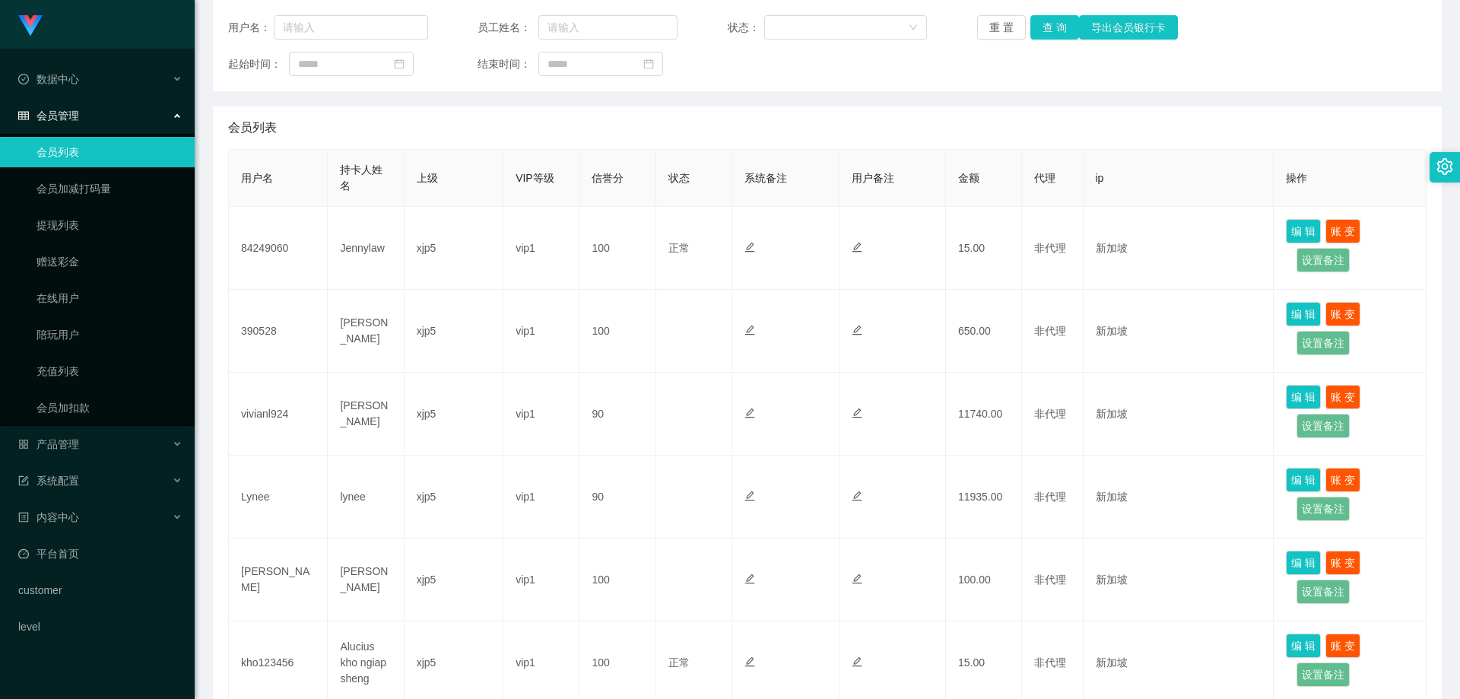
scroll to position [650, 0]
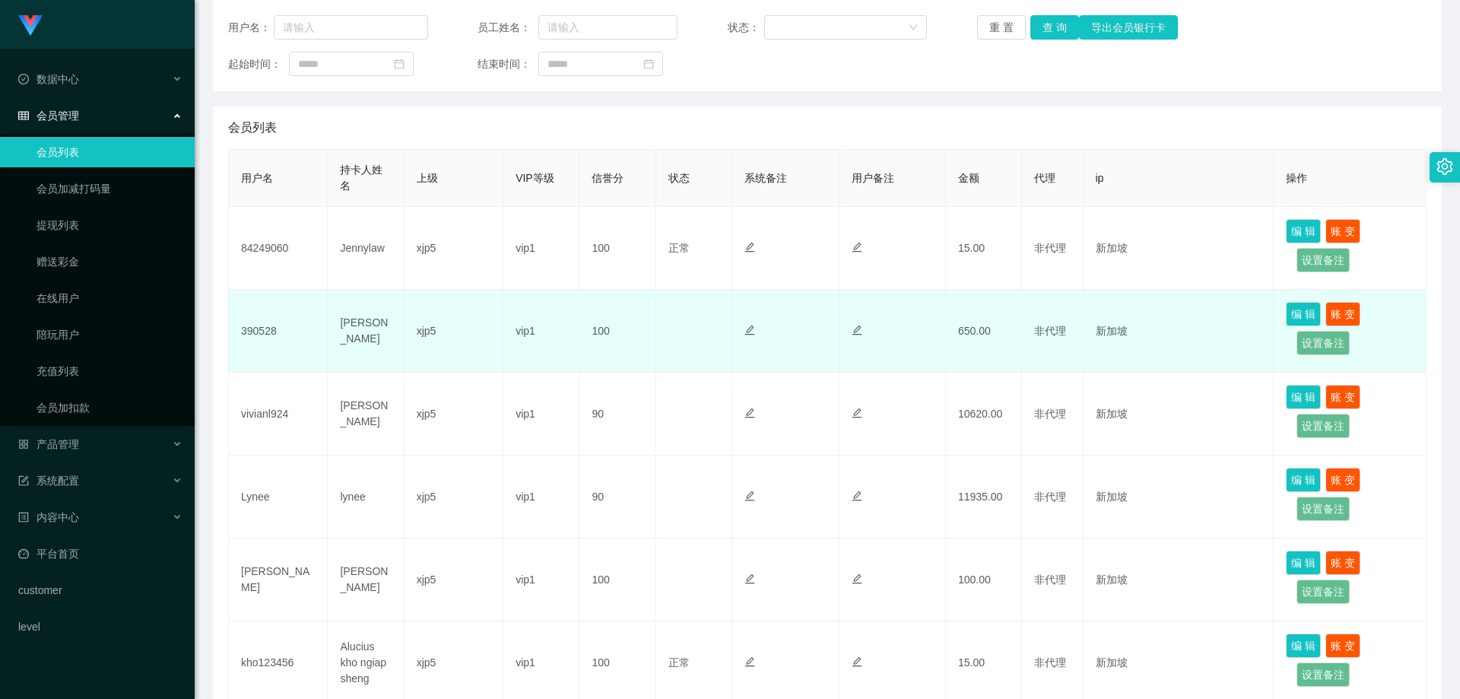
scroll to position [270, 0]
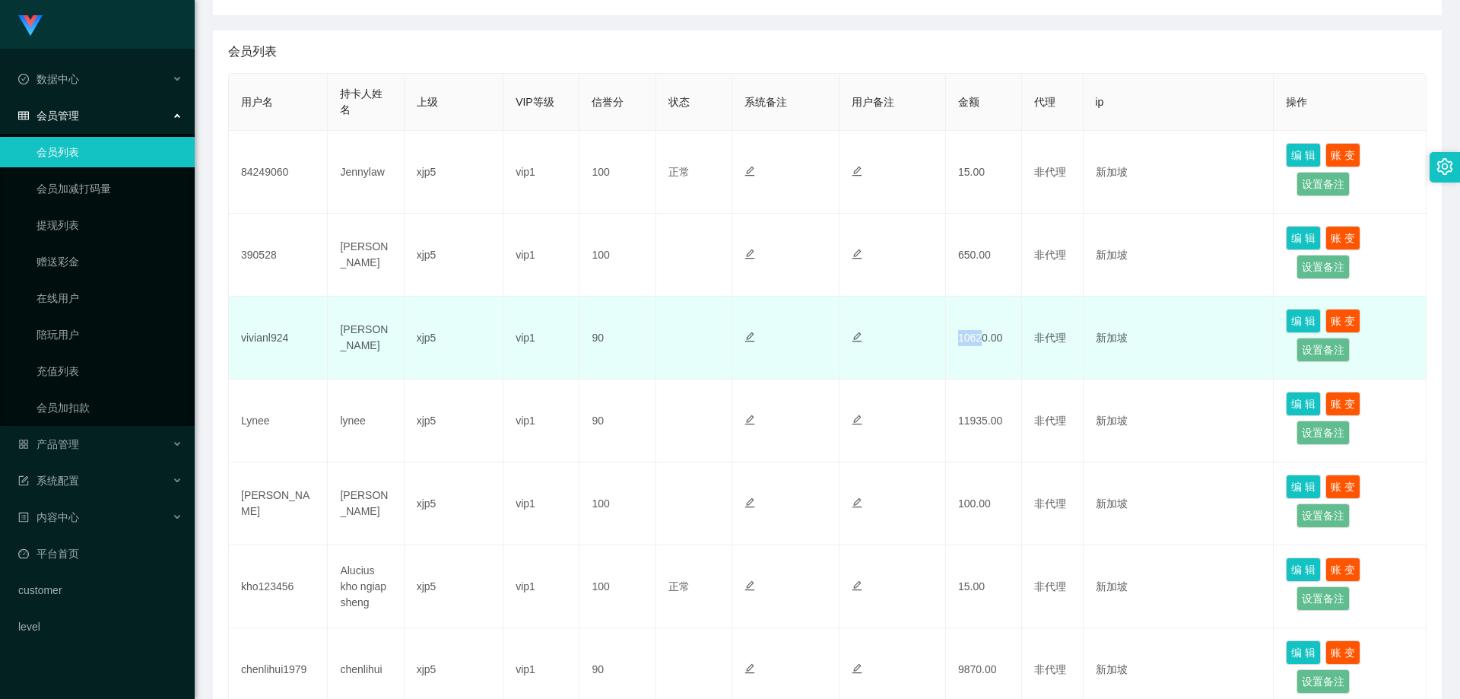
drag, startPoint x: 957, startPoint y: 341, endPoint x: 979, endPoint y: 341, distance: 22.8
click at [979, 341] on td "10620.00" at bounding box center [984, 338] width 76 height 83
click at [981, 339] on td "10620.00" at bounding box center [984, 338] width 76 height 83
drag, startPoint x: 976, startPoint y: 339, endPoint x: 956, endPoint y: 338, distance: 20.5
click at [956, 338] on td "10620.00" at bounding box center [984, 338] width 76 height 83
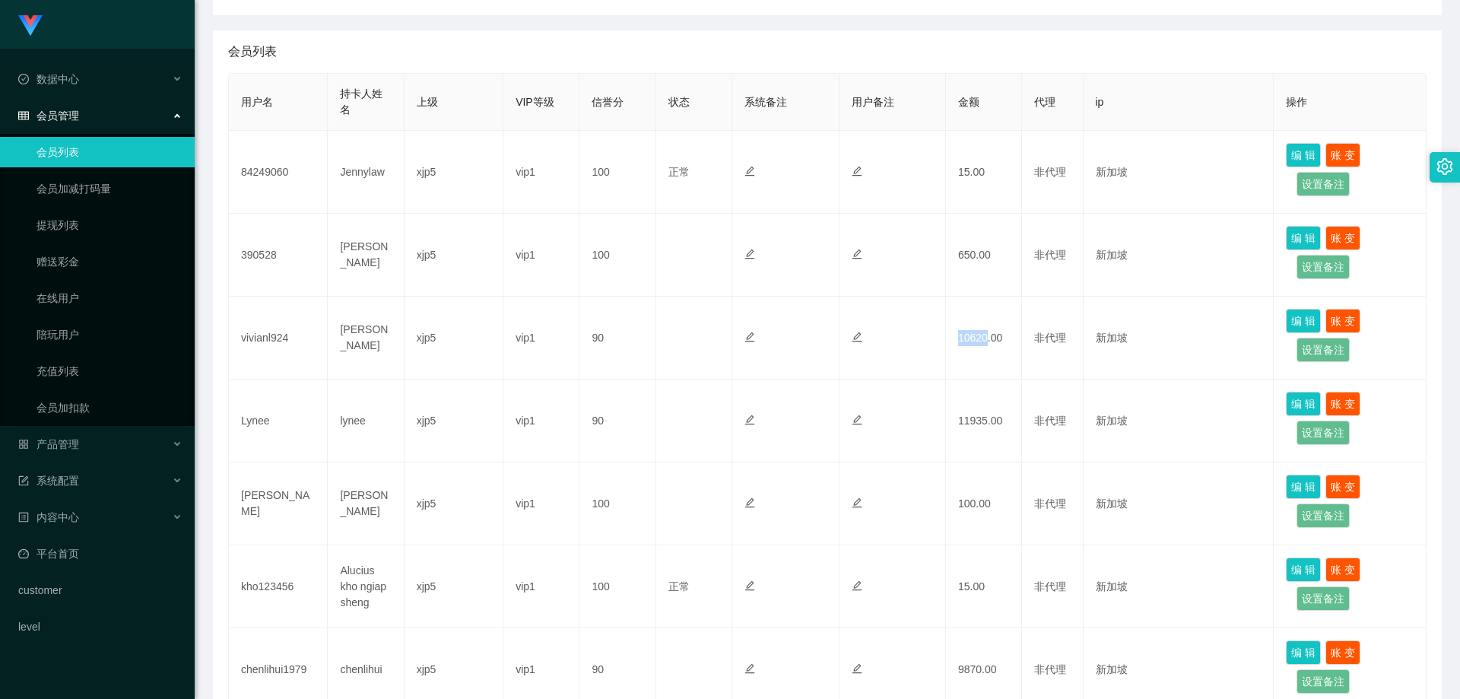
copy td "10620"
click at [70, 226] on link "提现列表" at bounding box center [110, 225] width 146 height 30
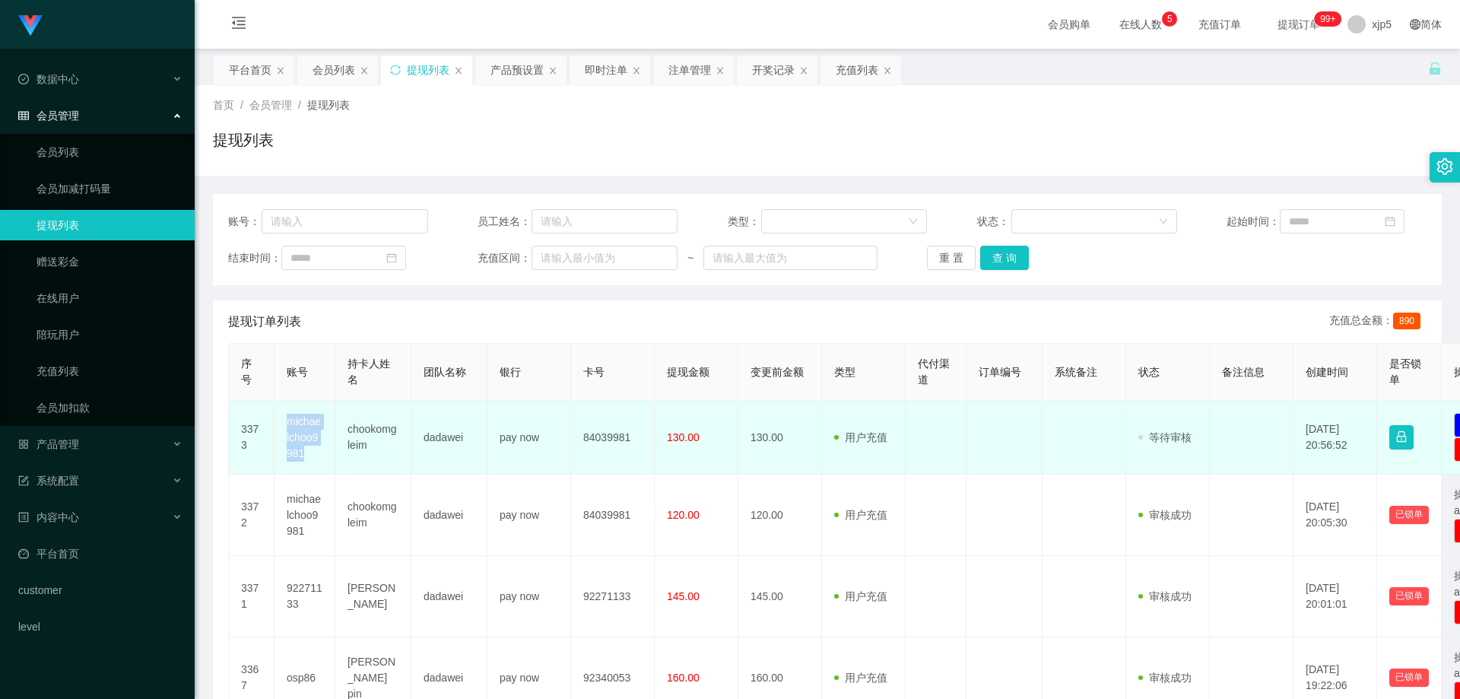
drag, startPoint x: 316, startPoint y: 455, endPoint x: 283, endPoint y: 410, distance: 55.5
click at [283, 410] on td "michaelchoo9981" at bounding box center [305, 438] width 61 height 74
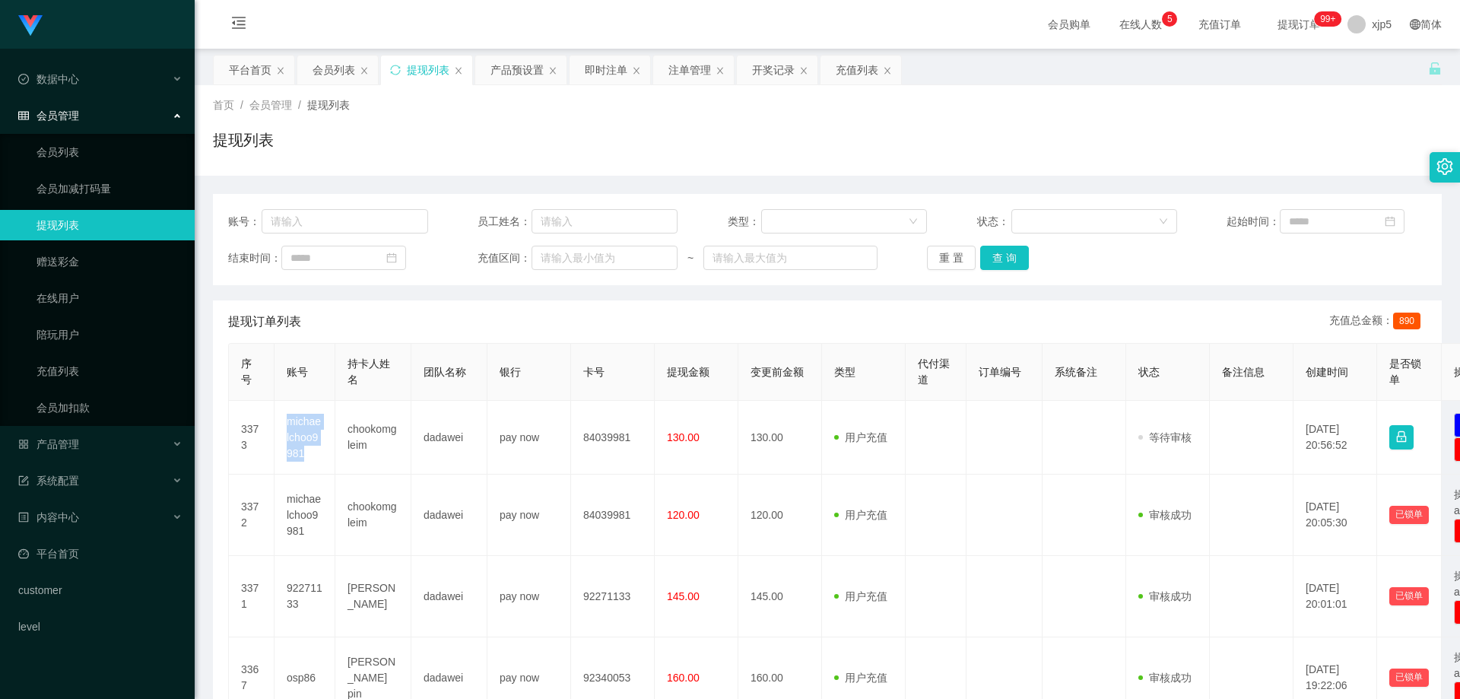
copy td "michaelchoo9981"
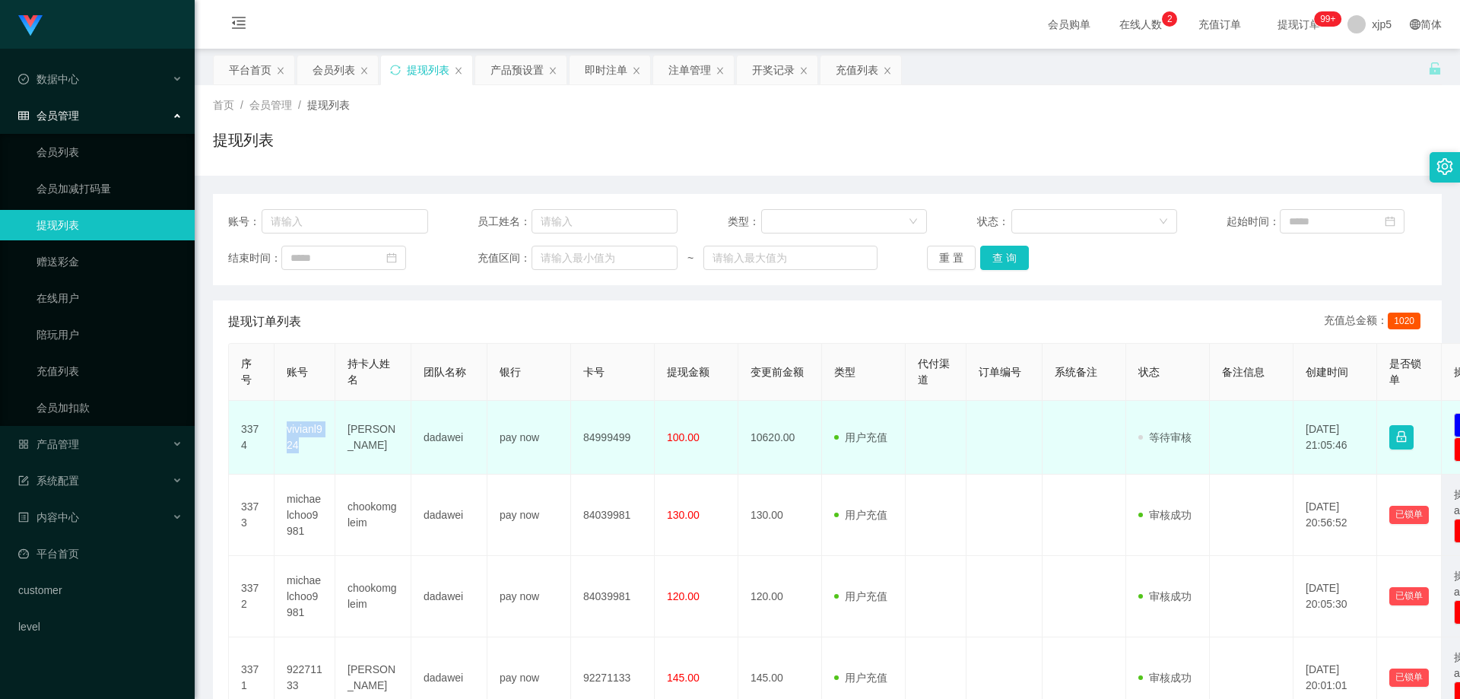
drag, startPoint x: 300, startPoint y: 439, endPoint x: 283, endPoint y: 430, distance: 19.7
click at [283, 430] on td "vivianl924" at bounding box center [305, 438] width 61 height 74
copy td "vivianl924"
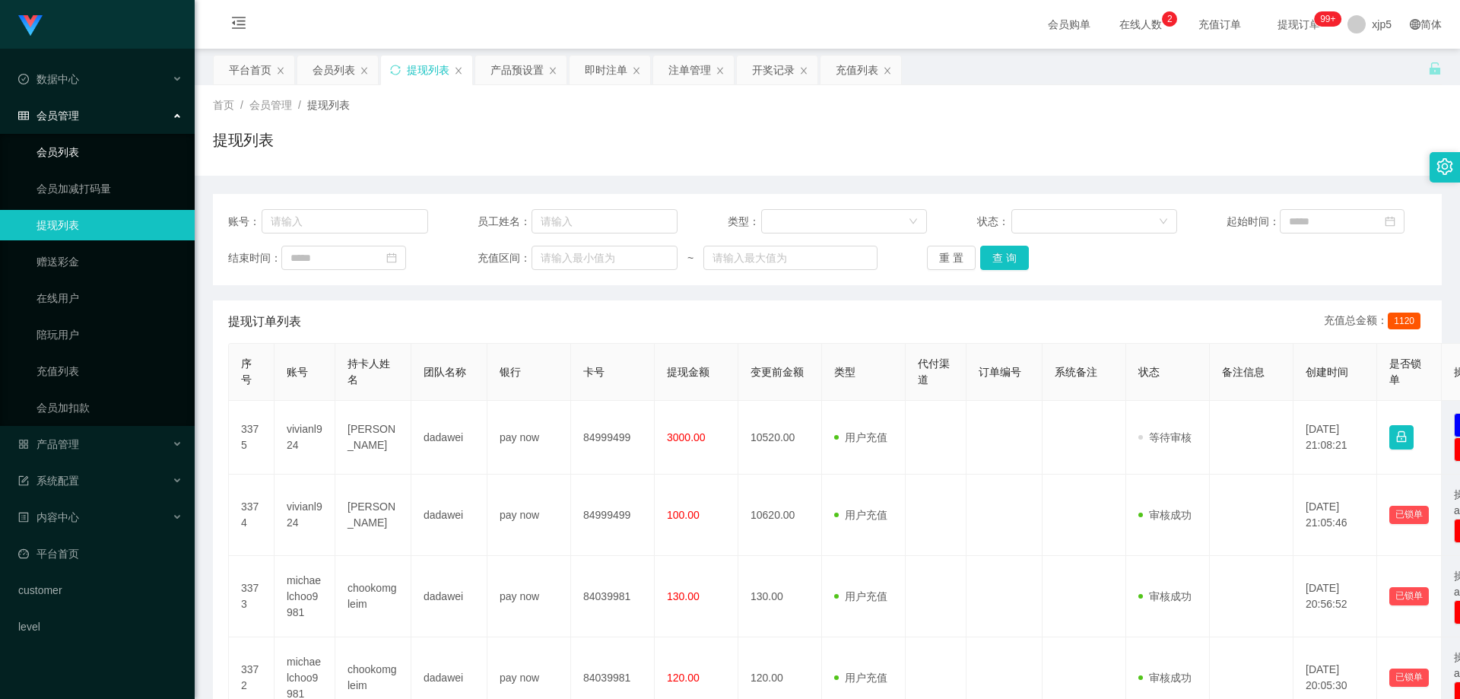
click at [106, 144] on link "会员列表" at bounding box center [110, 152] width 146 height 30
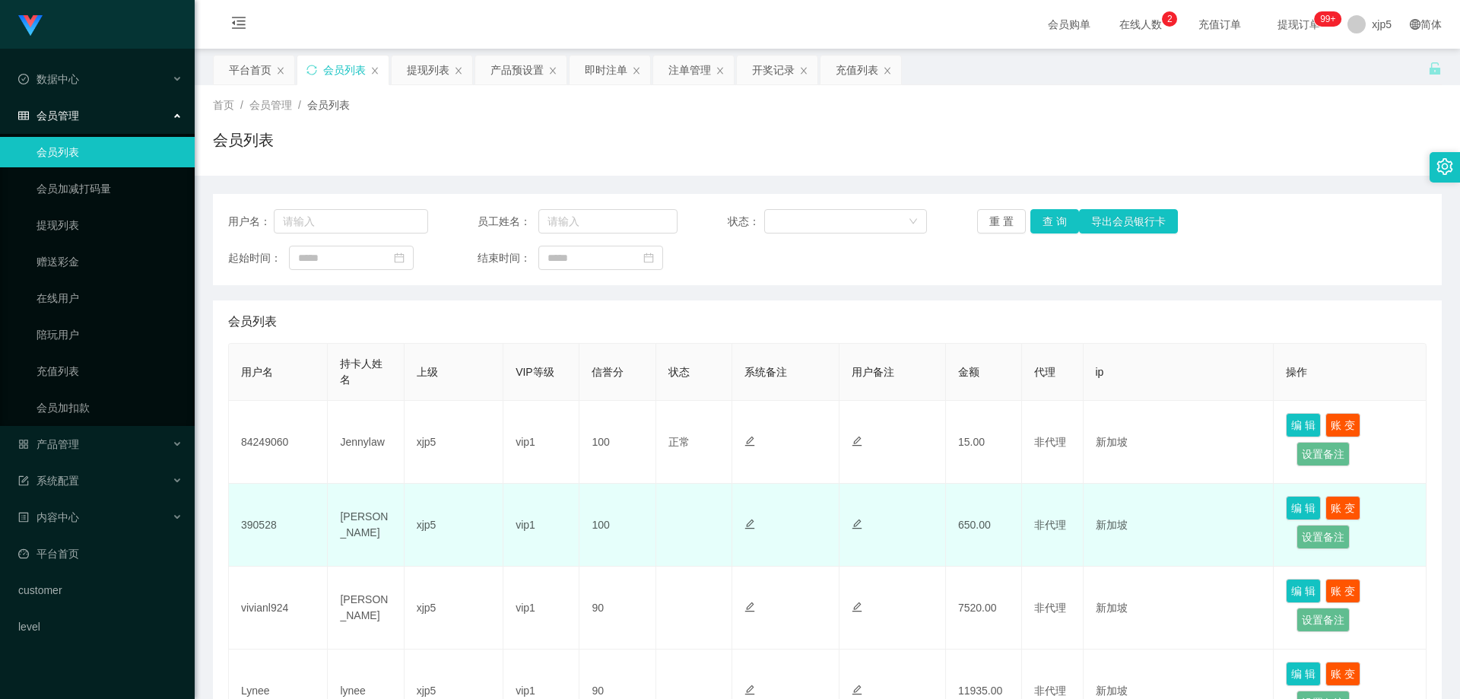
scroll to position [194, 0]
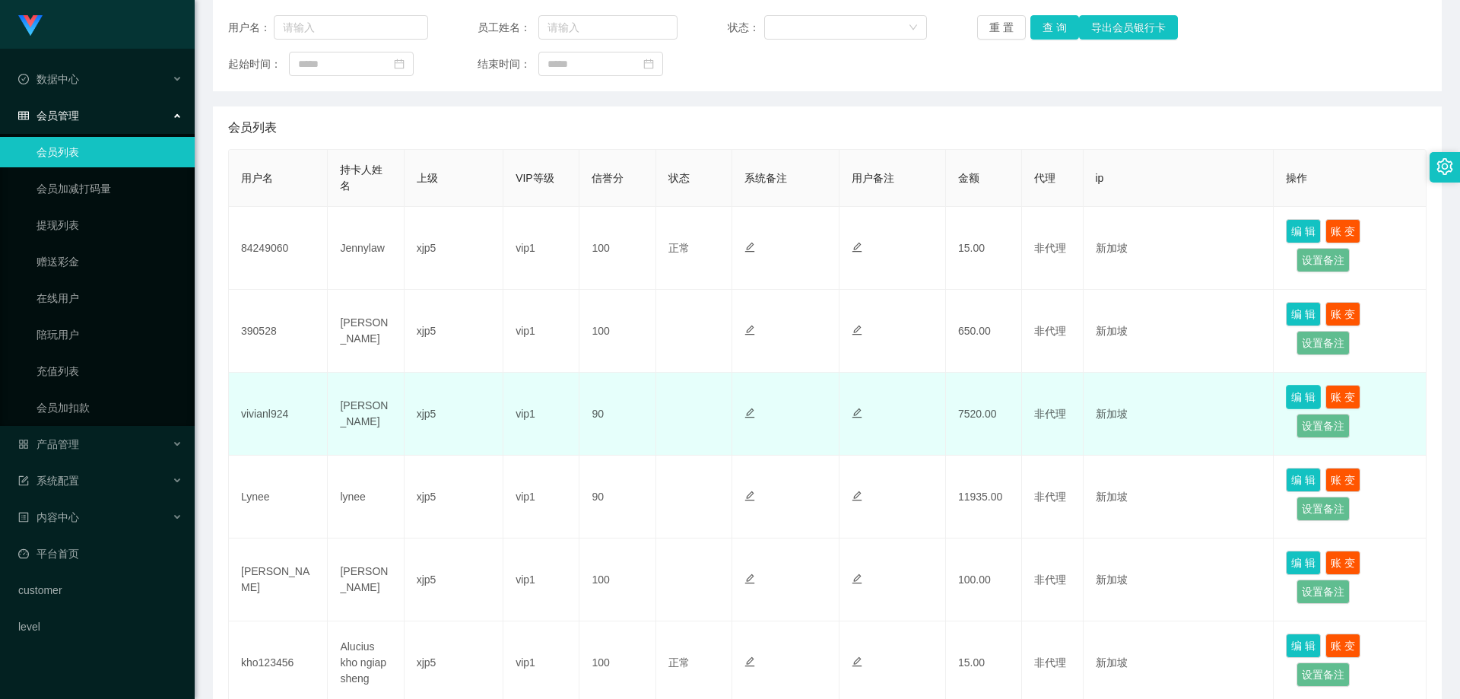
click at [1293, 401] on button "编 辑" at bounding box center [1303, 397] width 35 height 24
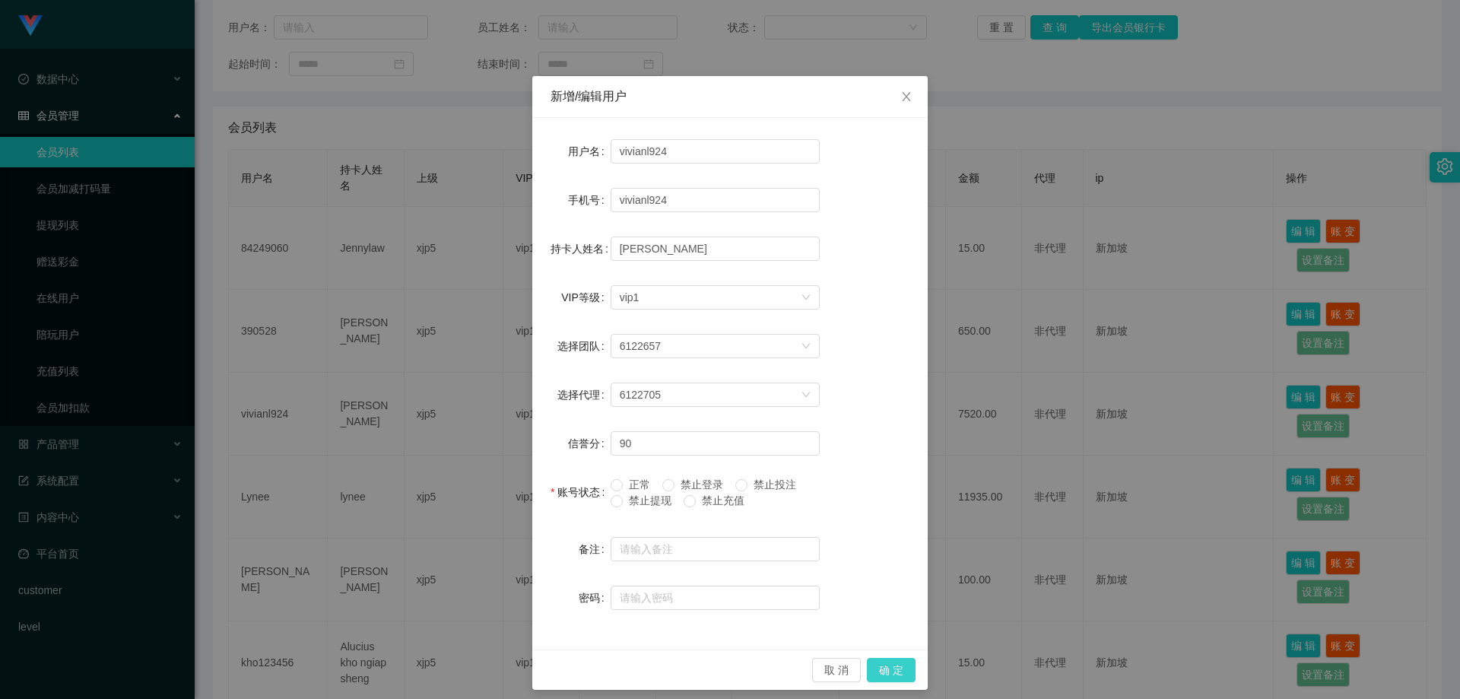
click at [889, 668] on button "确 定" at bounding box center [891, 670] width 49 height 24
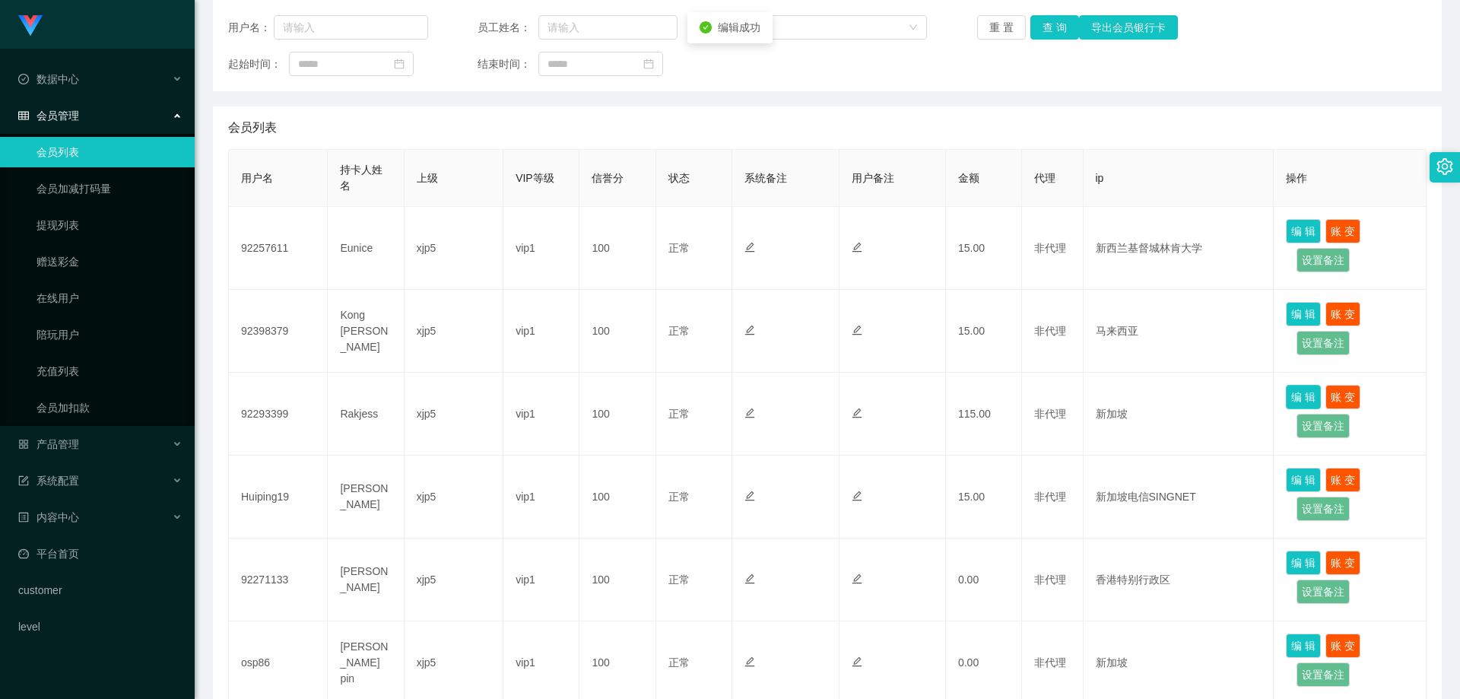
scroll to position [650, 0]
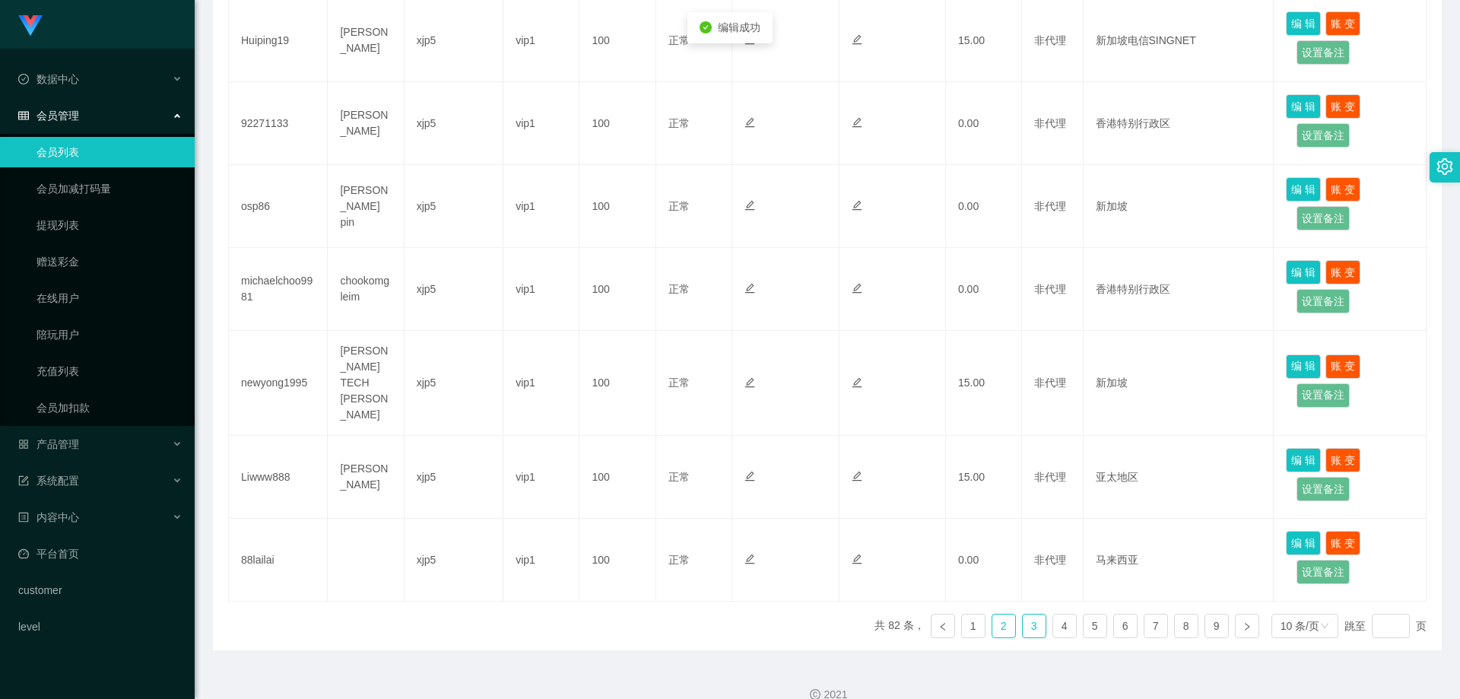
click at [1023, 614] on link "3" at bounding box center [1034, 625] width 23 height 23
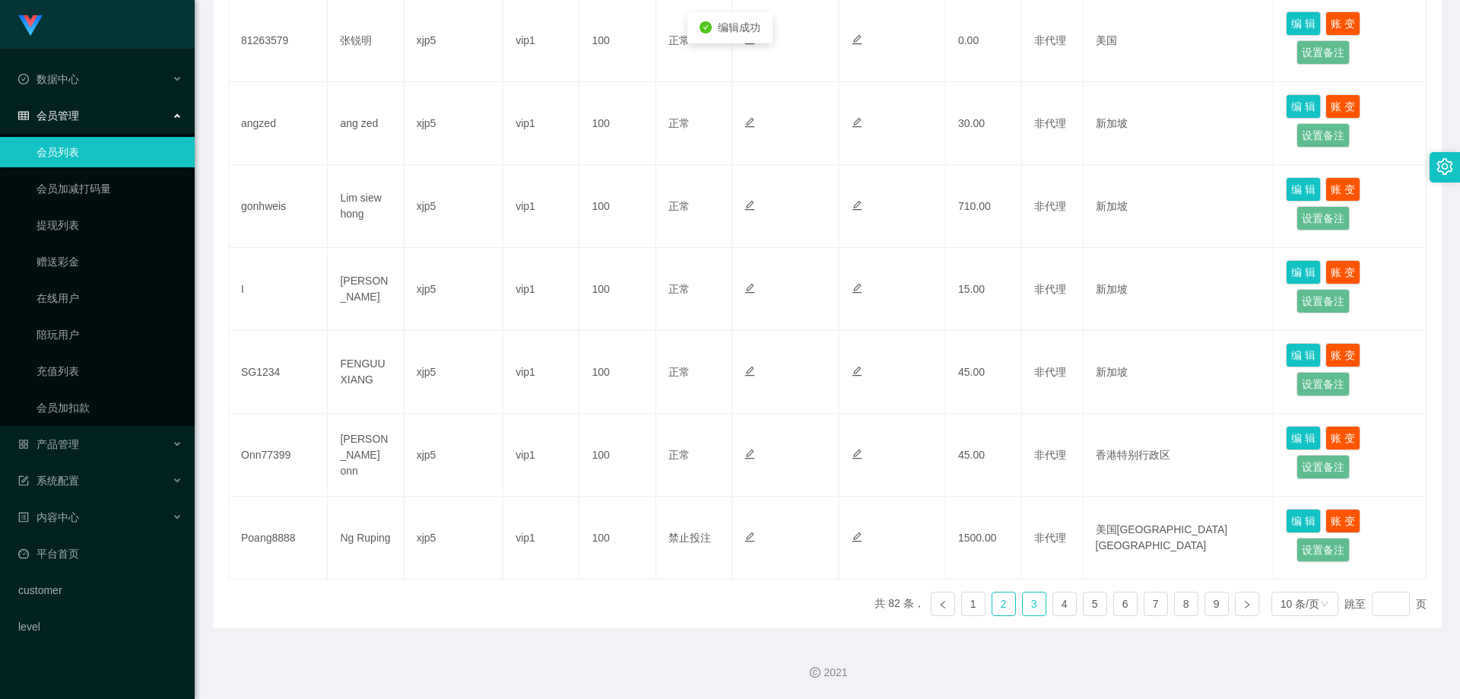
click at [992, 605] on link "2" at bounding box center [1003, 603] width 23 height 23
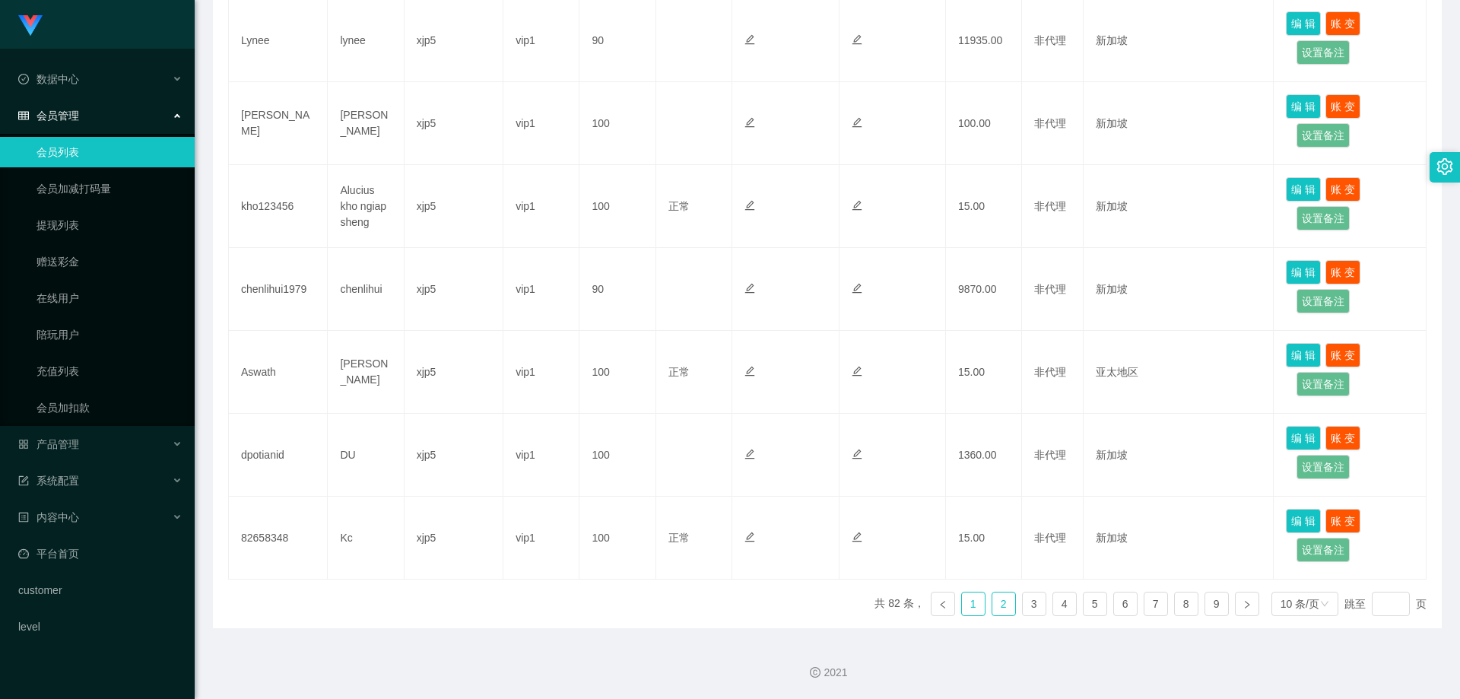
click at [966, 605] on link "1" at bounding box center [973, 603] width 23 height 23
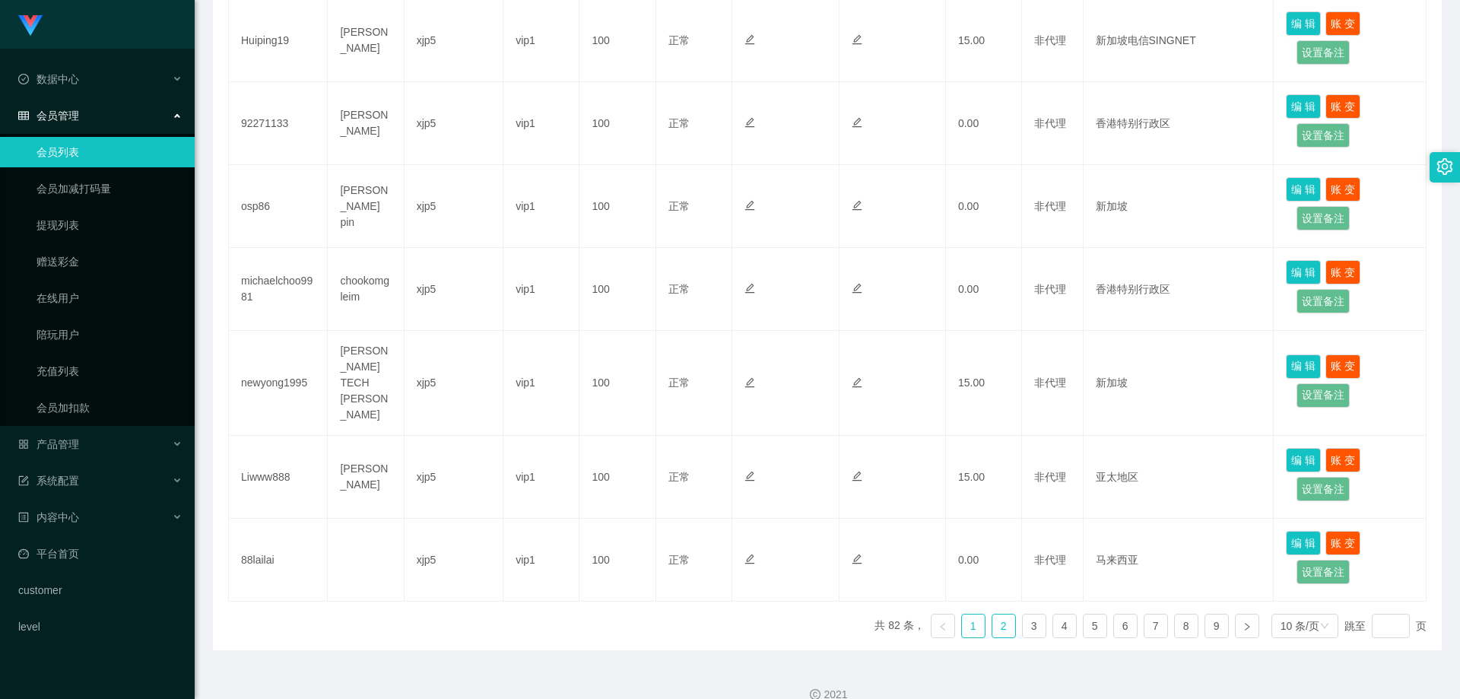
click at [992, 614] on link "2" at bounding box center [1003, 625] width 23 height 23
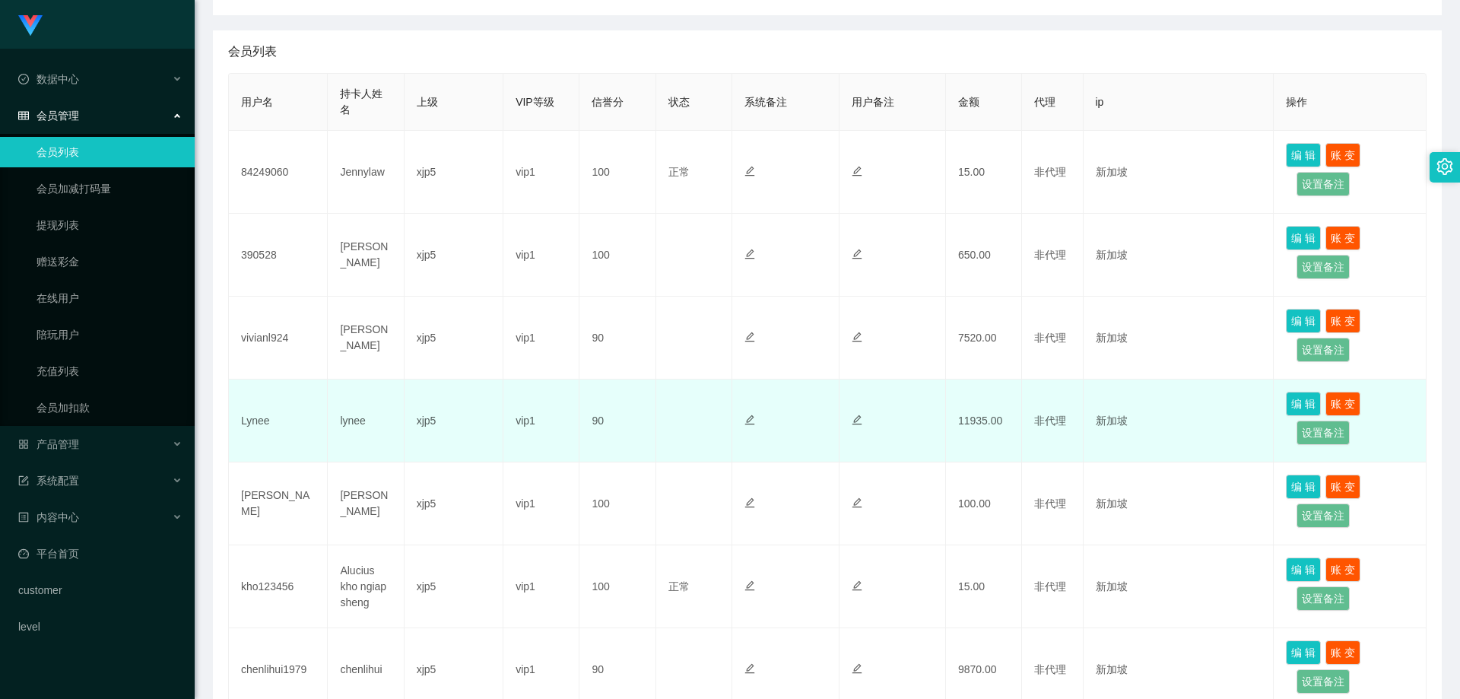
scroll to position [194, 0]
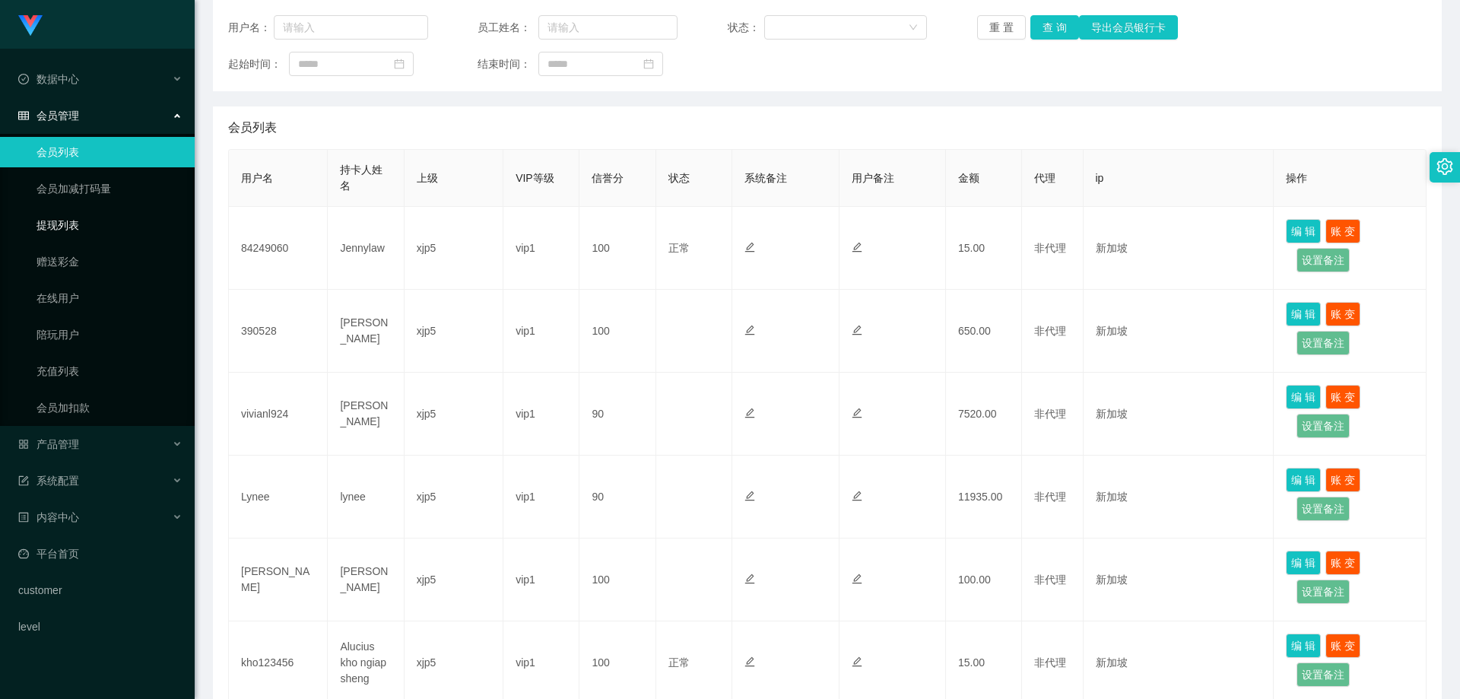
click at [70, 236] on link "提现列表" at bounding box center [110, 225] width 146 height 30
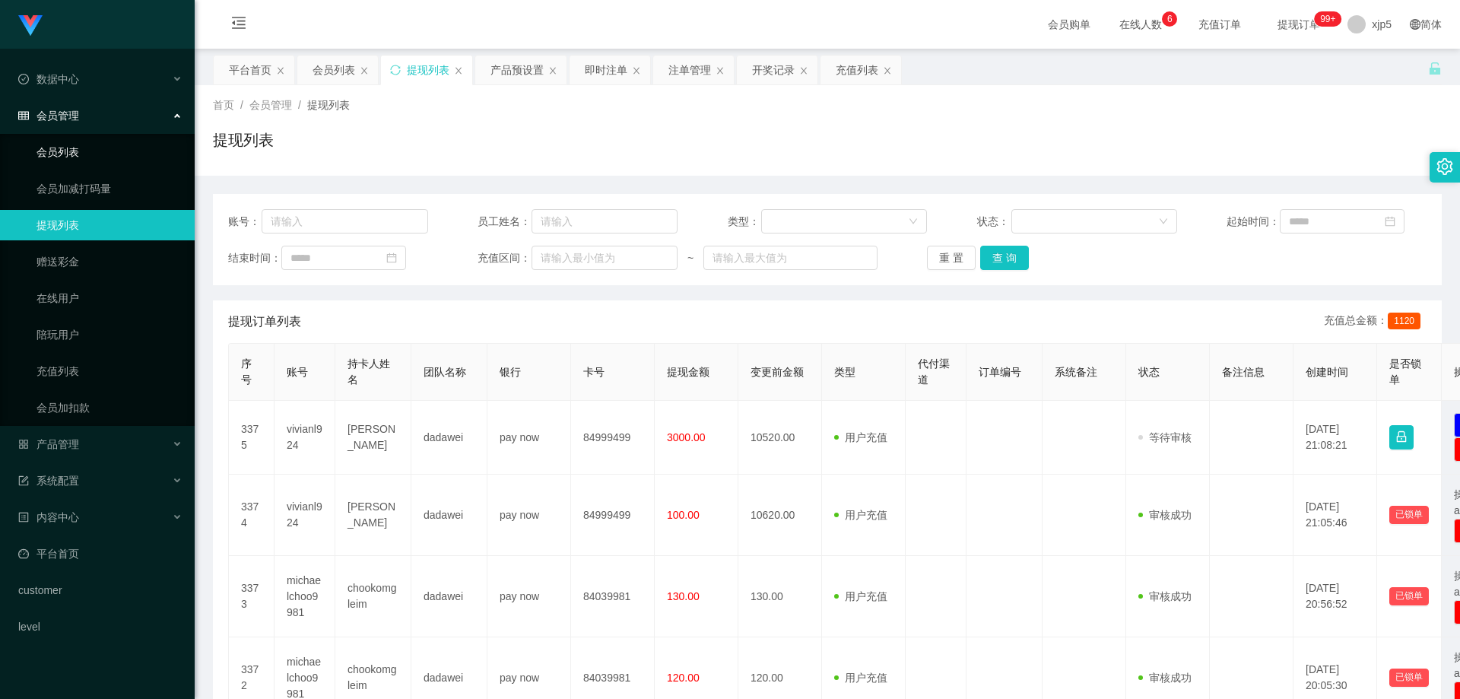
click at [81, 158] on link "会员列表" at bounding box center [110, 152] width 146 height 30
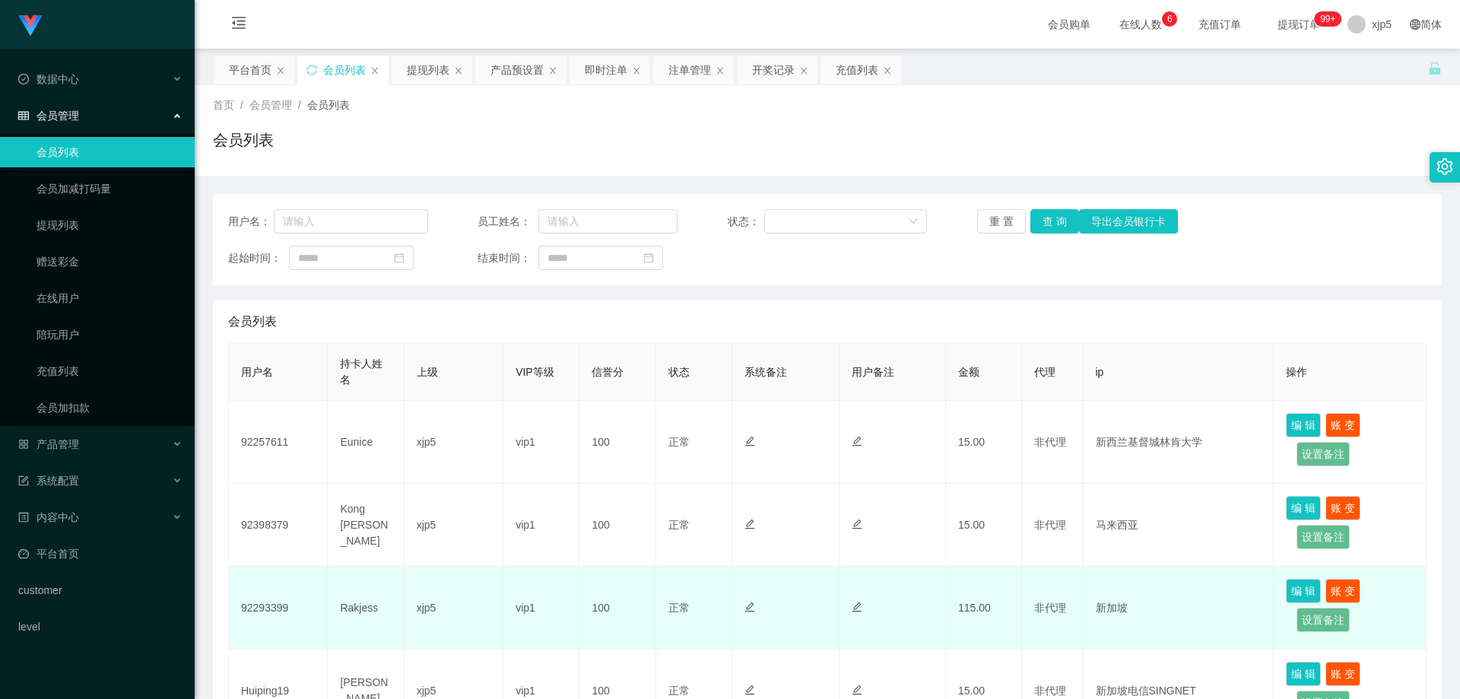
scroll to position [152, 0]
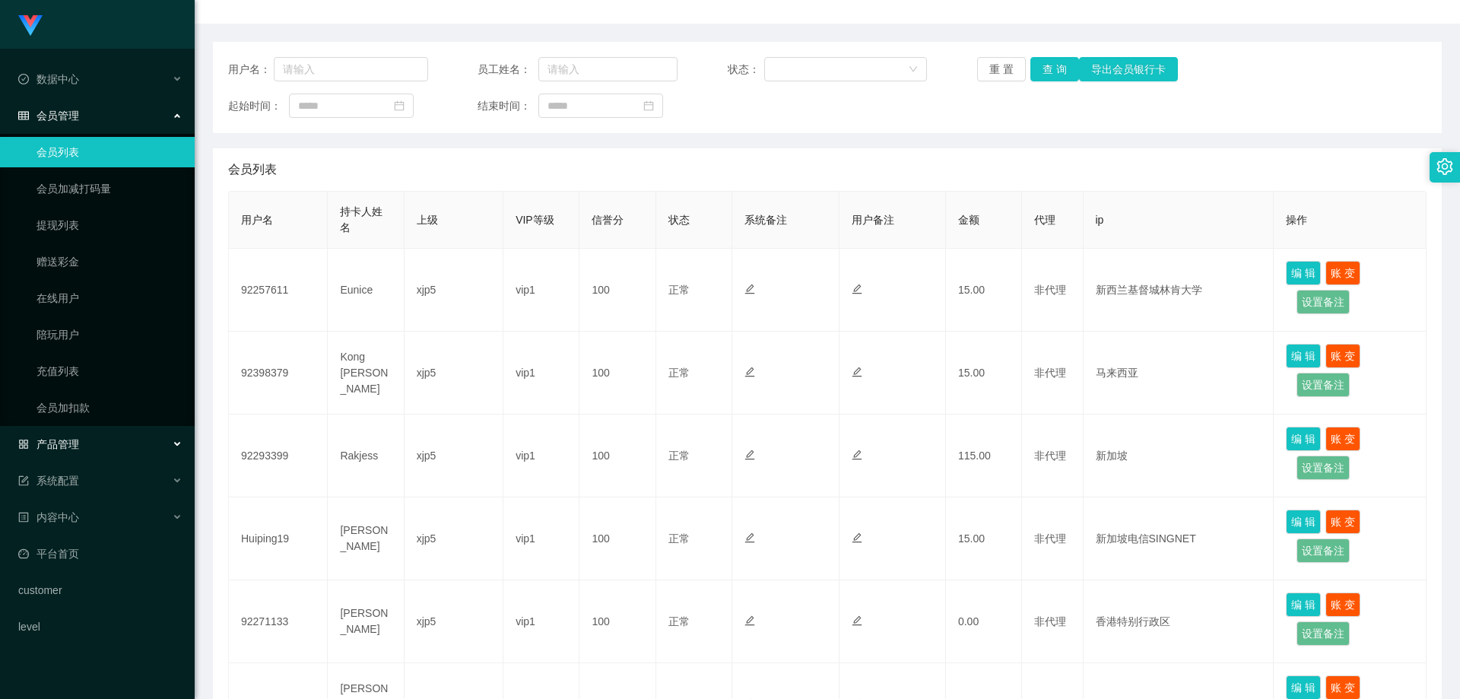
click at [125, 439] on div "产品管理" at bounding box center [97, 444] width 195 height 30
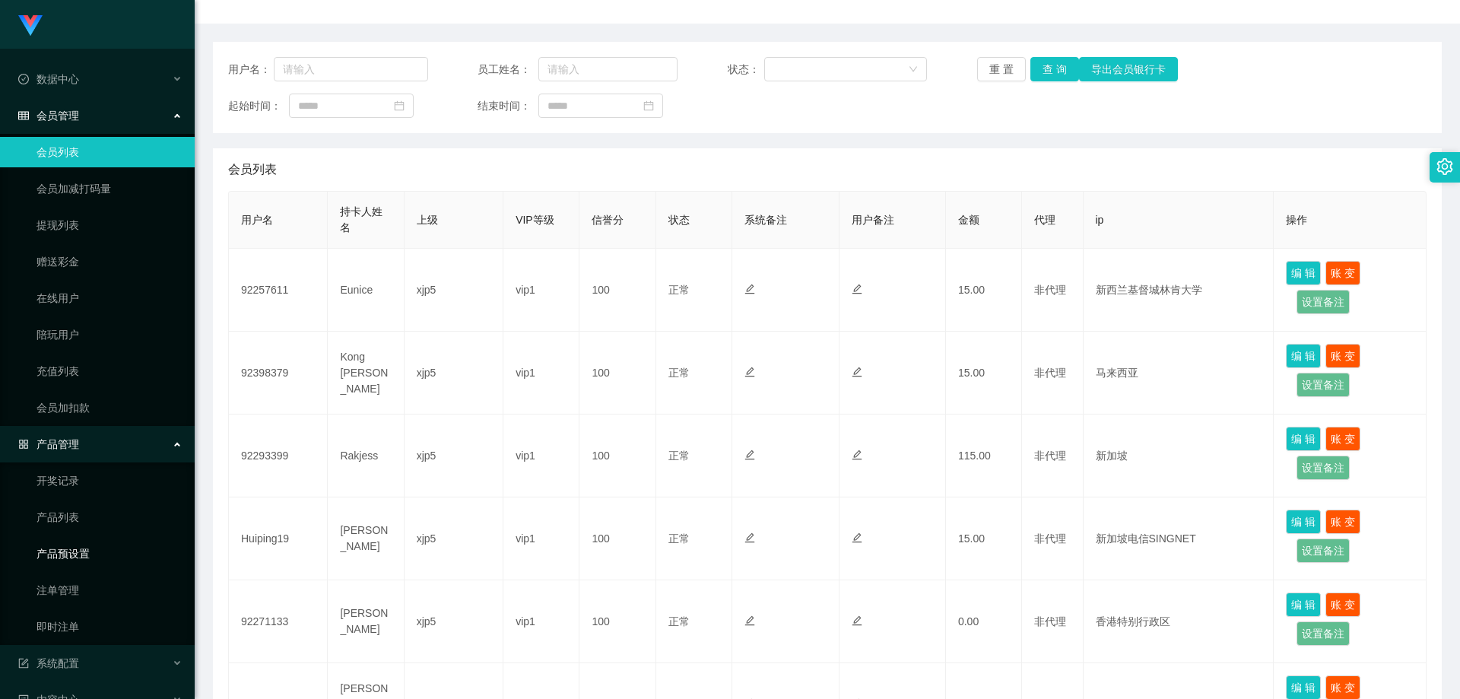
click at [93, 549] on link "产品预设置" at bounding box center [110, 553] width 146 height 30
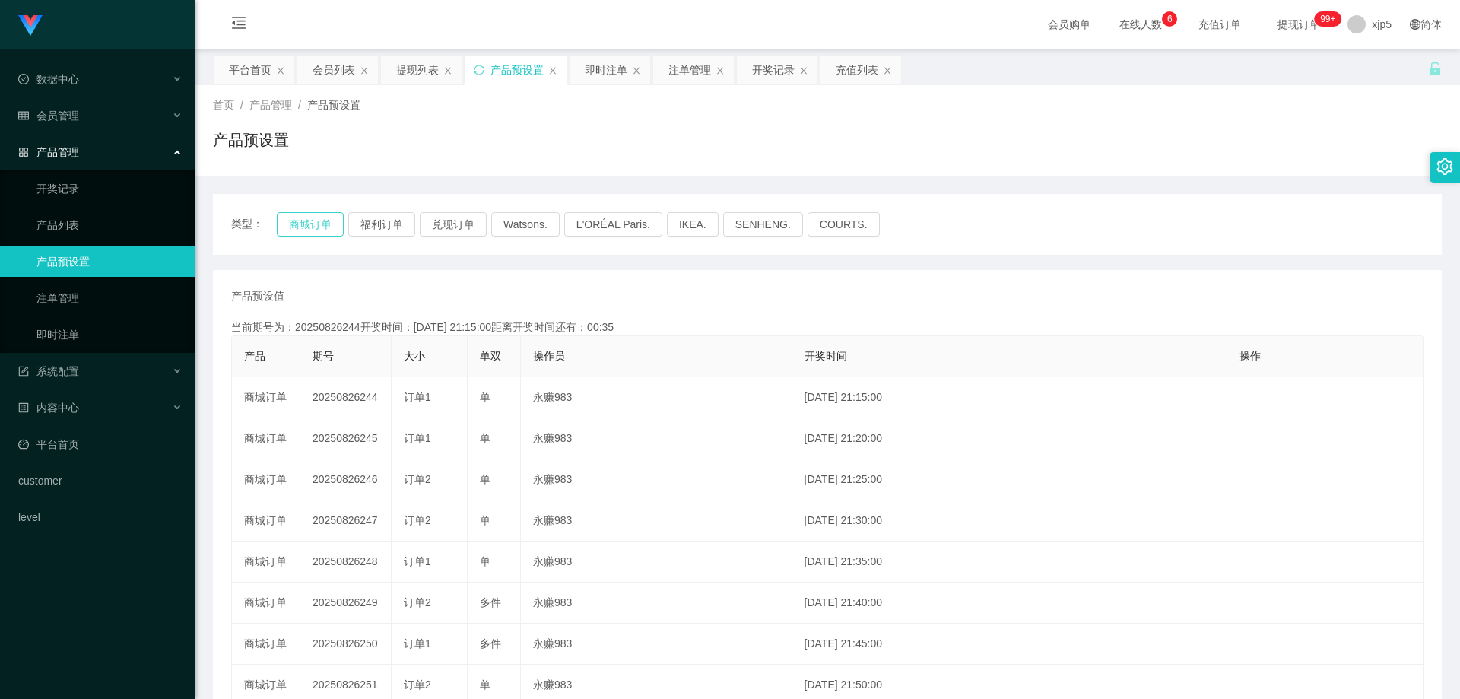
click at [312, 227] on button "商城订单" at bounding box center [310, 224] width 67 height 24
click at [94, 295] on link "注单管理" at bounding box center [110, 298] width 146 height 30
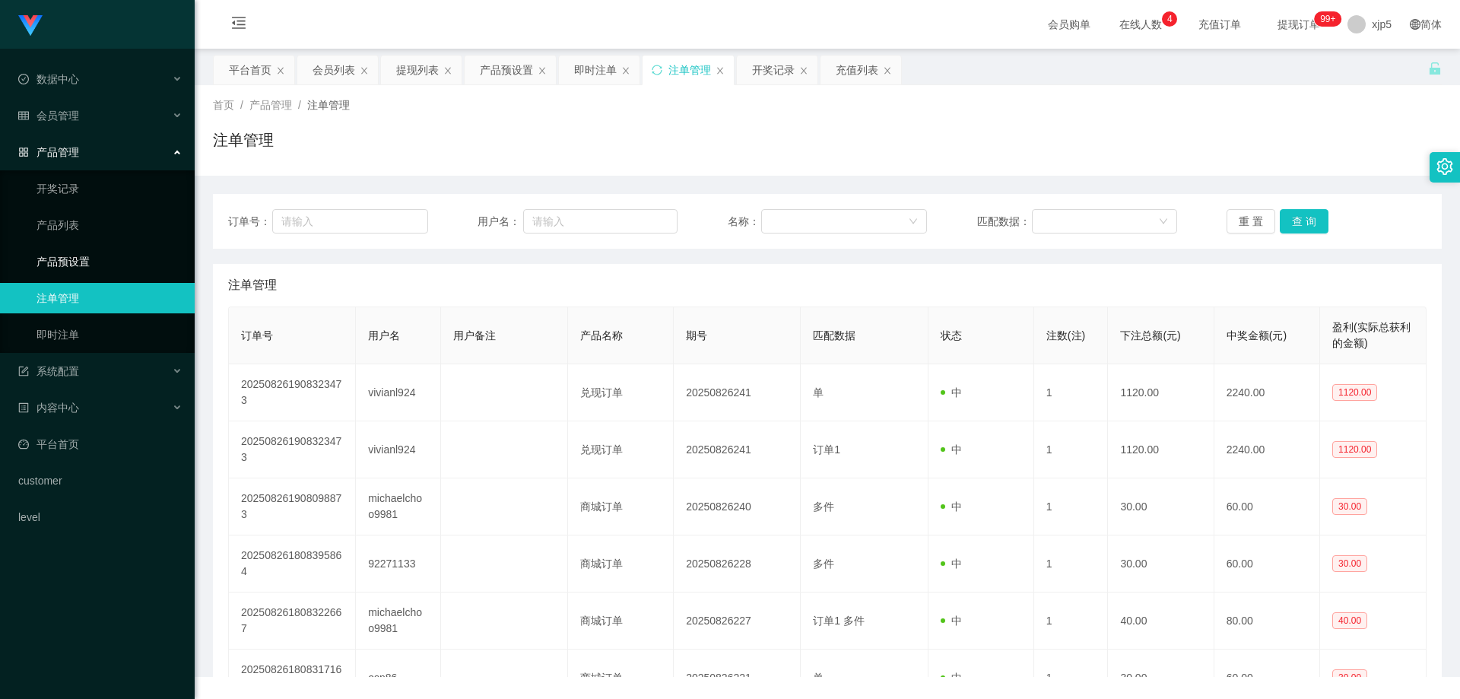
click at [100, 264] on link "产品预设置" at bounding box center [110, 261] width 146 height 30
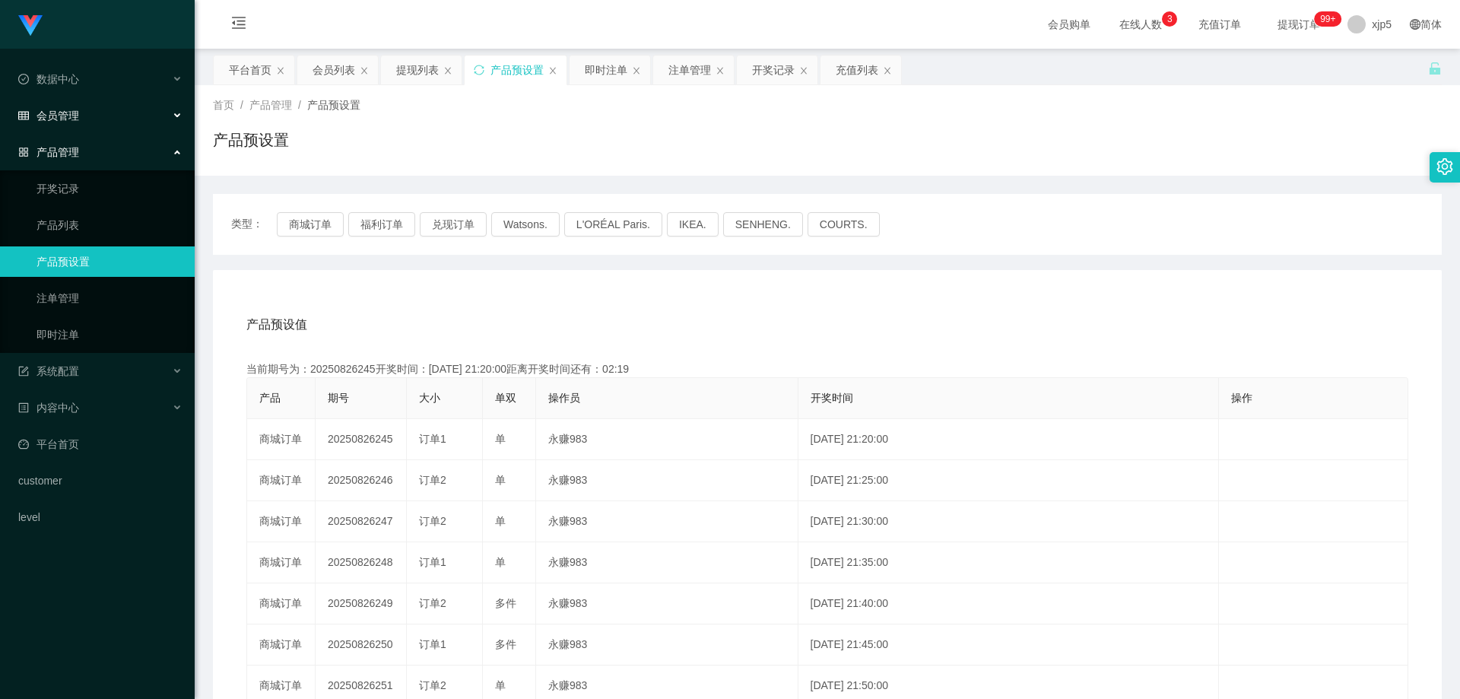
click at [77, 118] on span "会员管理" at bounding box center [48, 116] width 61 height 12
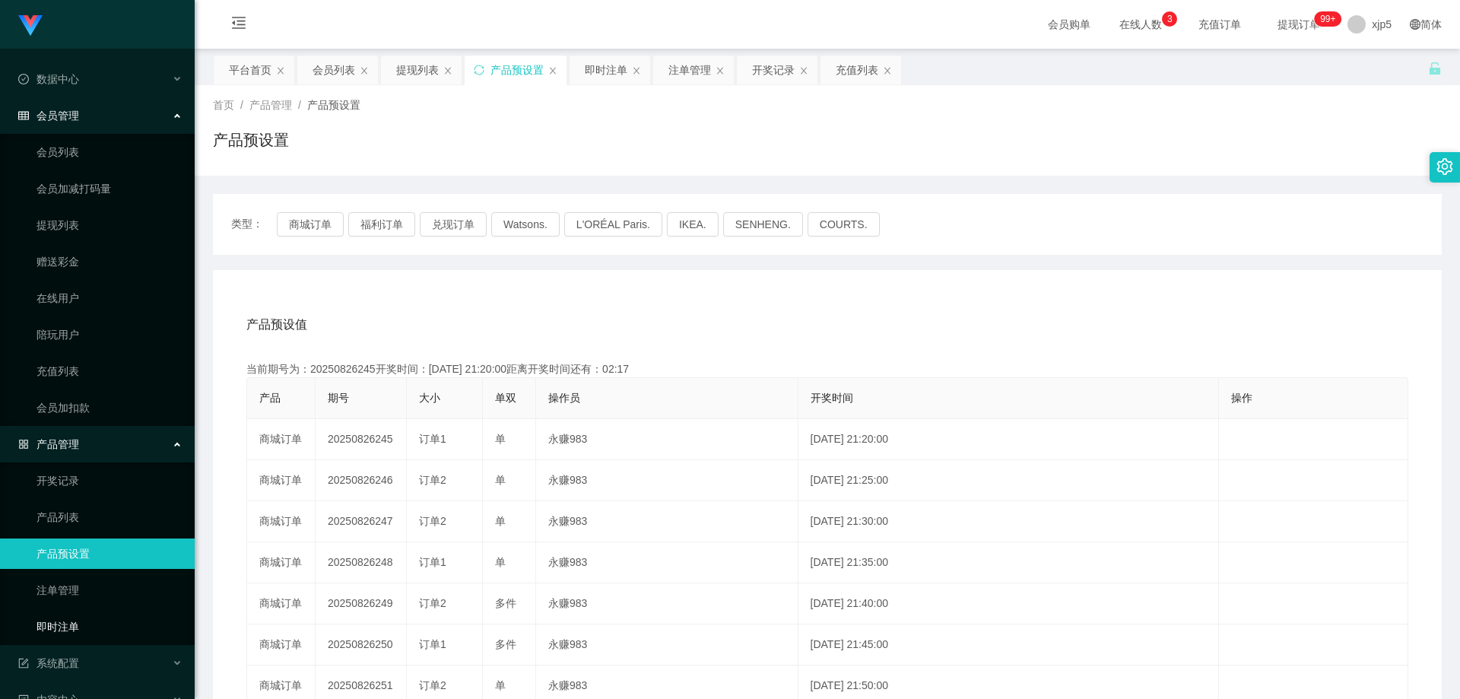
drag, startPoint x: 80, startPoint y: 624, endPoint x: 106, endPoint y: 622, distance: 26.7
click at [80, 624] on link "即时注单" at bounding box center [110, 626] width 146 height 30
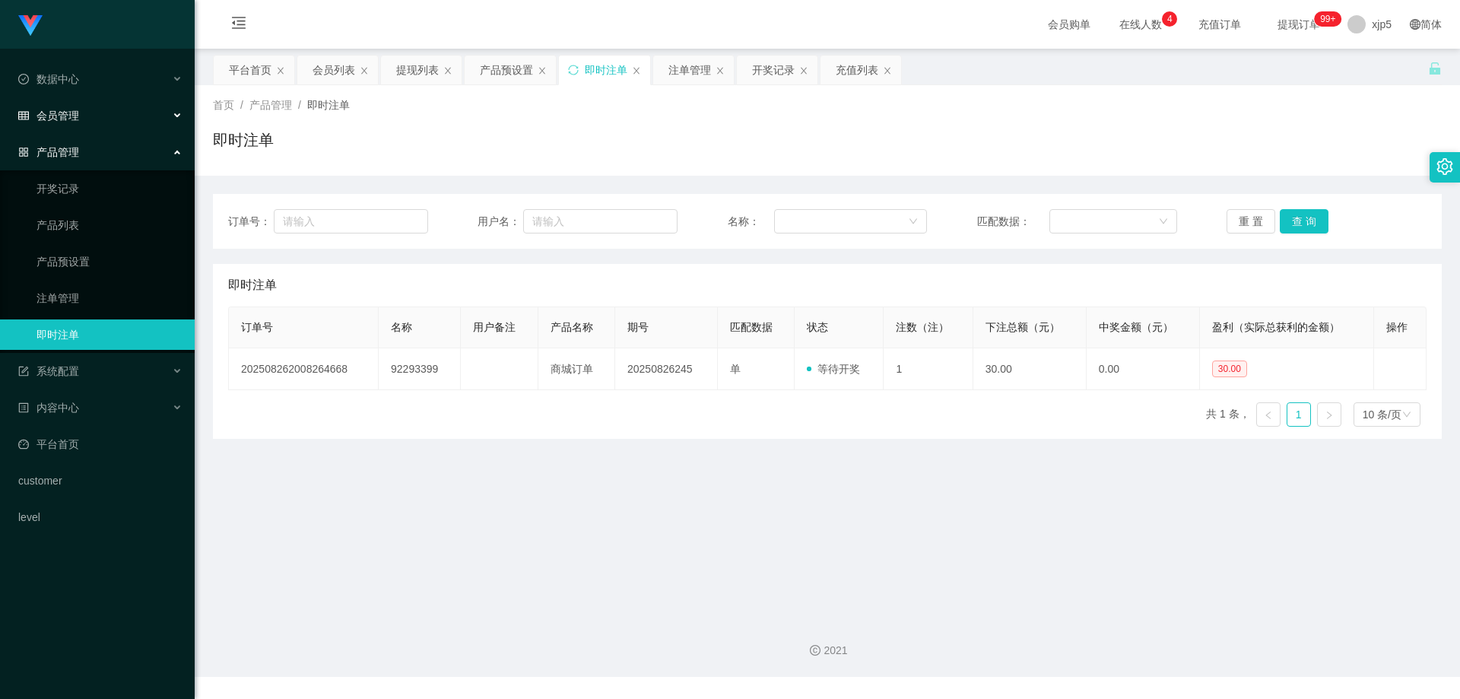
click at [81, 124] on div "会员管理" at bounding box center [97, 115] width 195 height 30
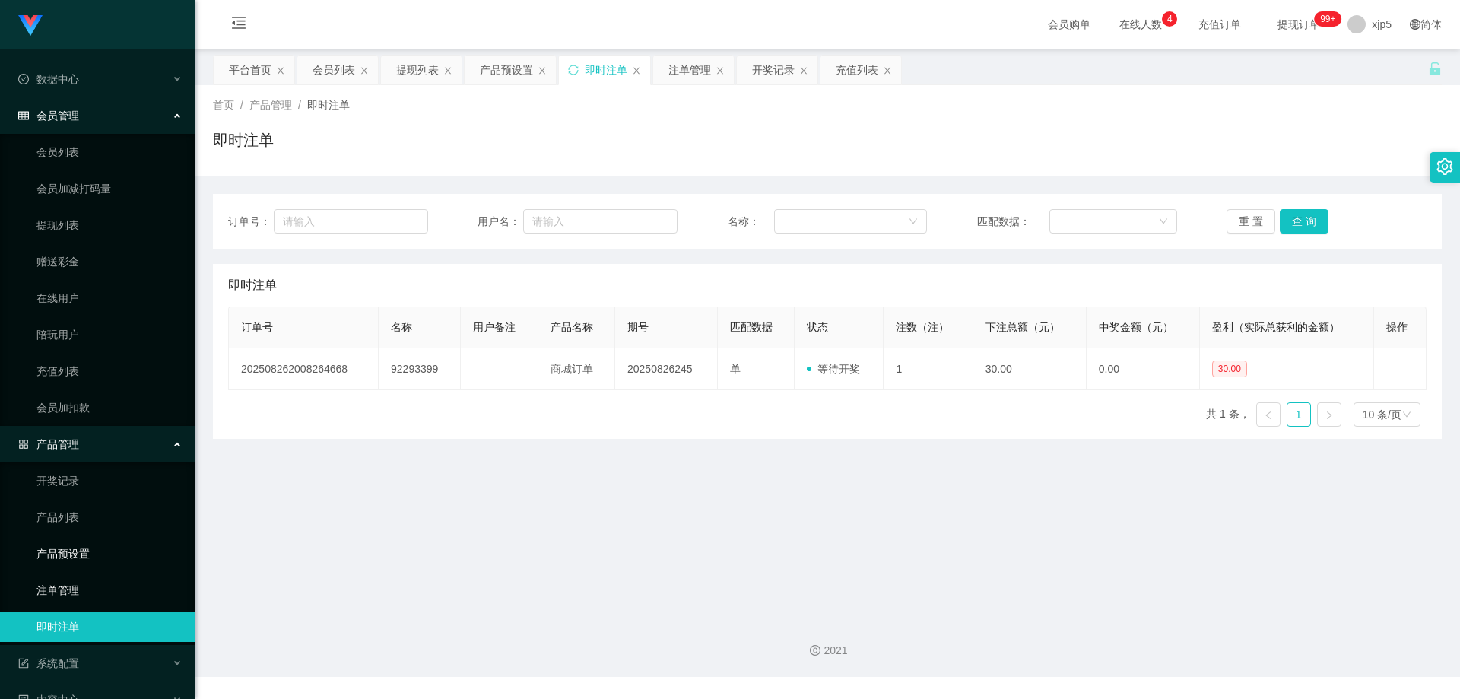
click at [84, 588] on link "注单管理" at bounding box center [110, 590] width 146 height 30
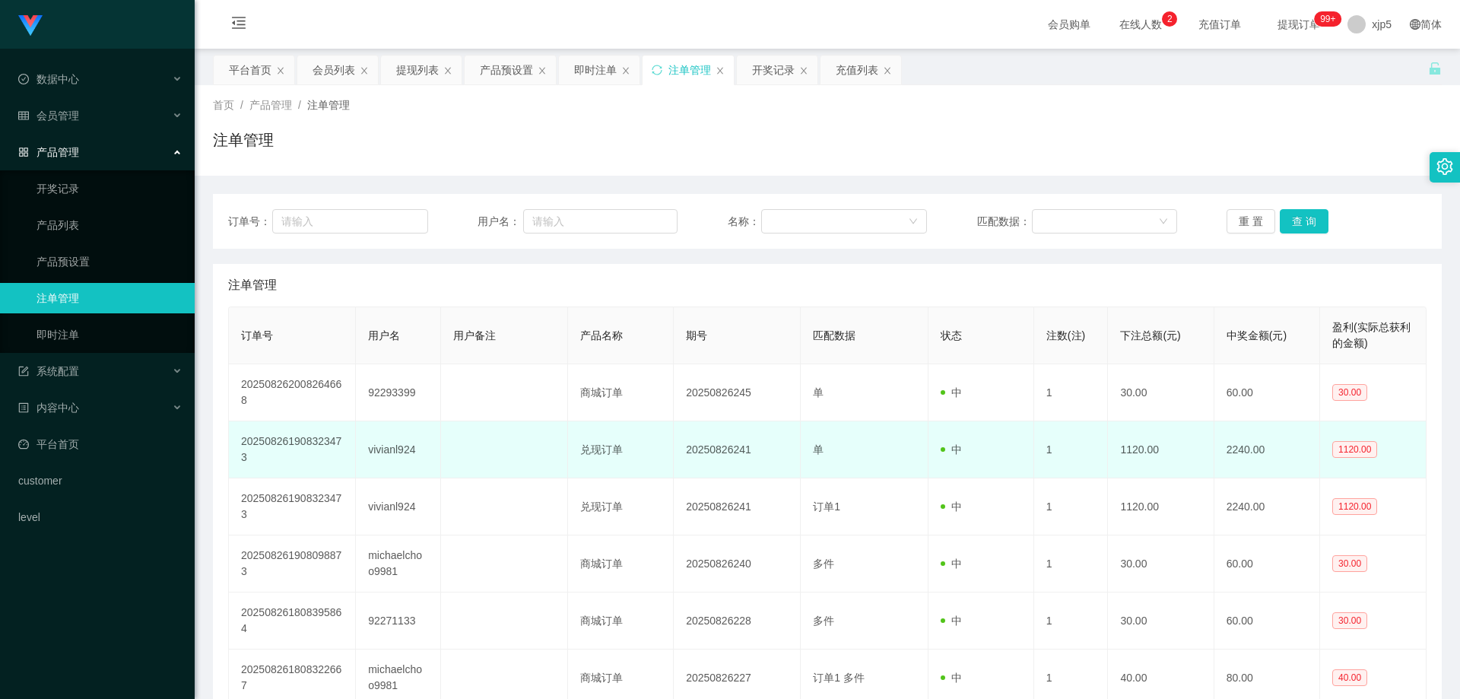
scroll to position [76, 0]
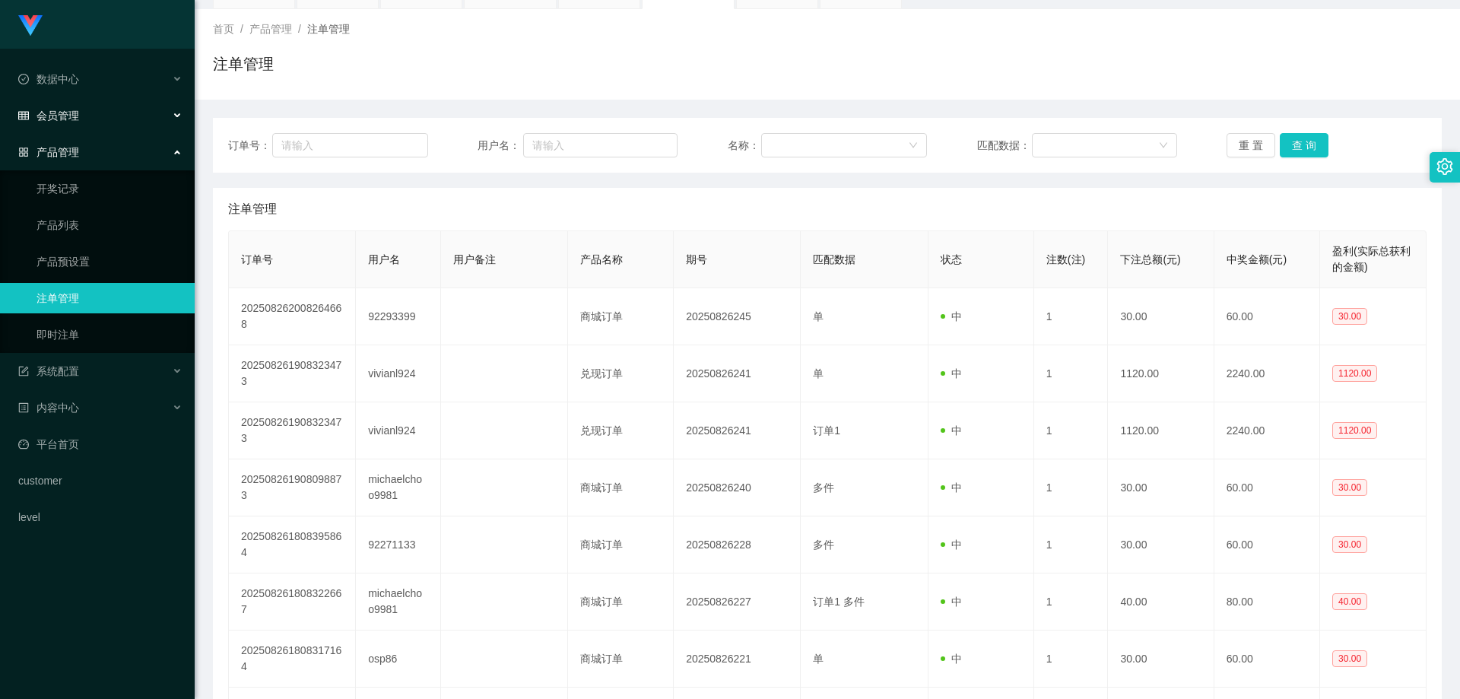
click at [68, 121] on div "会员管理" at bounding box center [97, 115] width 195 height 30
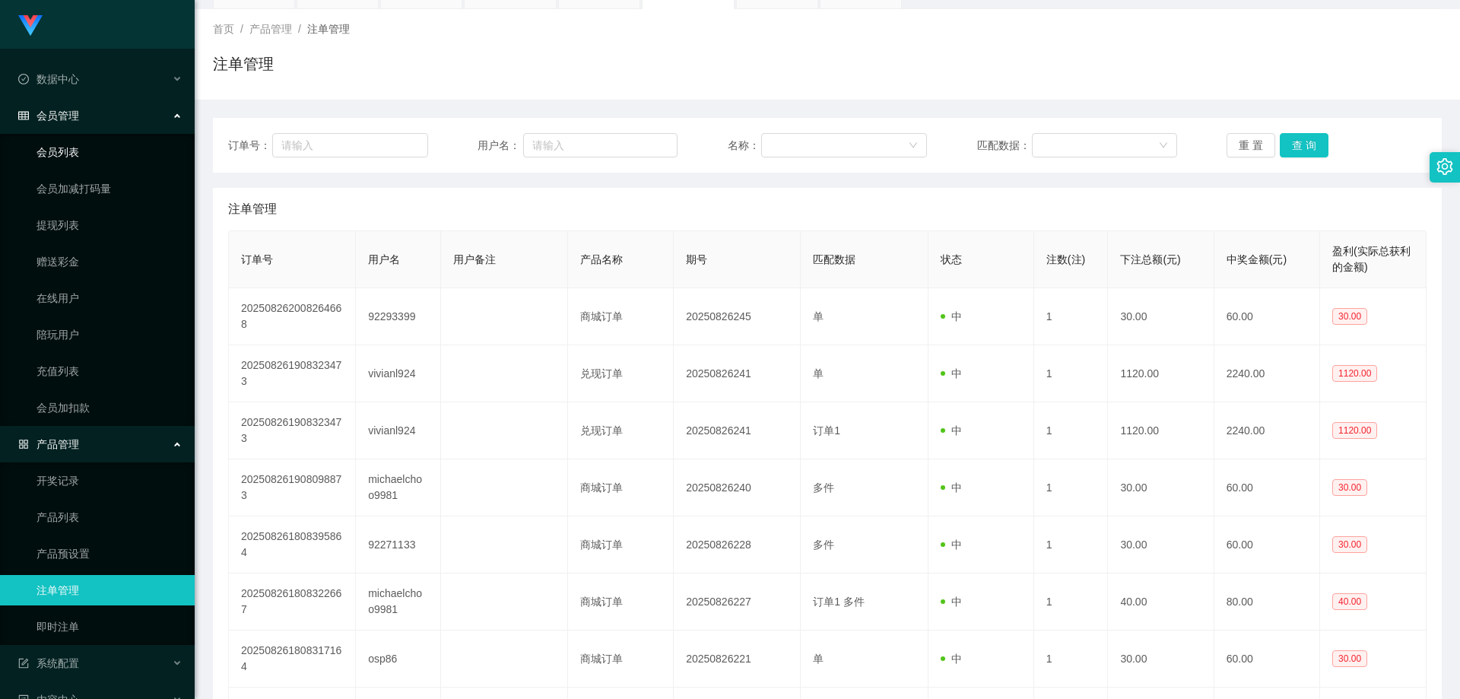
click at [77, 155] on link "会员列表" at bounding box center [110, 152] width 146 height 30
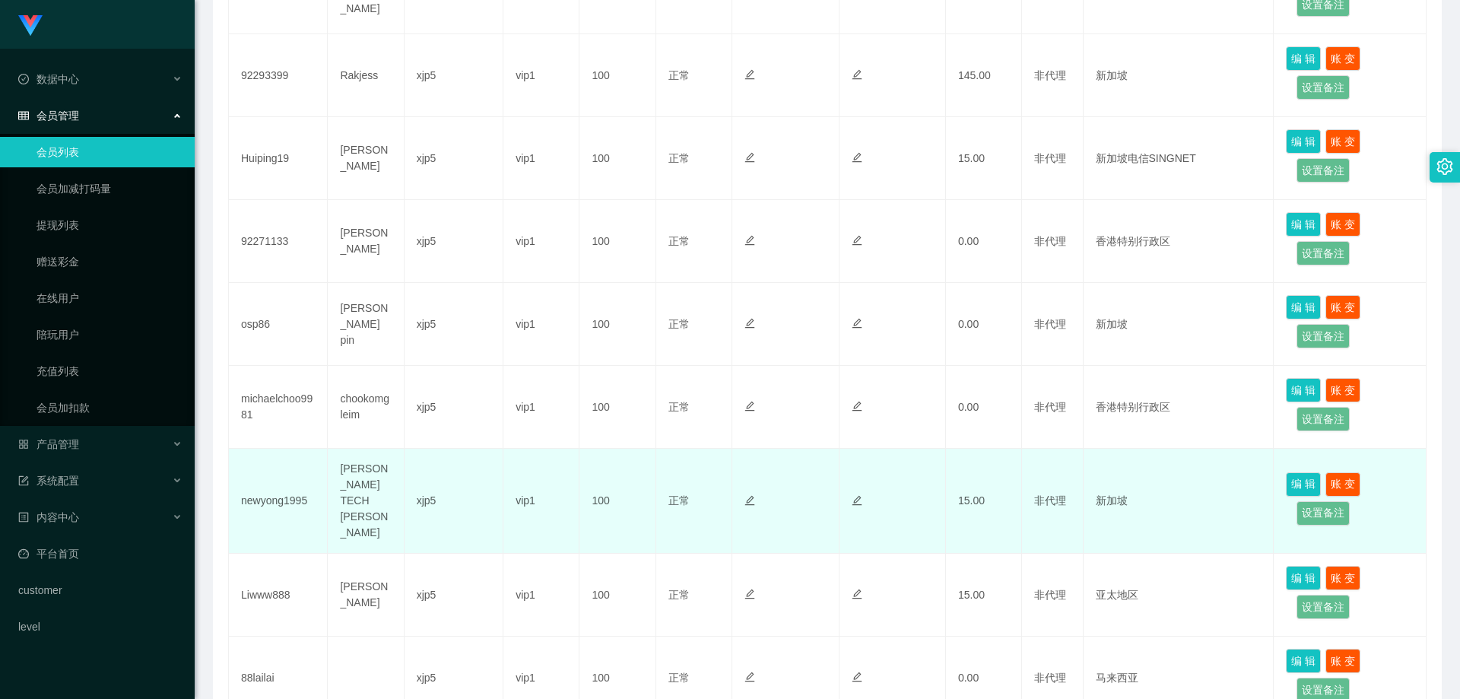
scroll to position [650, 0]
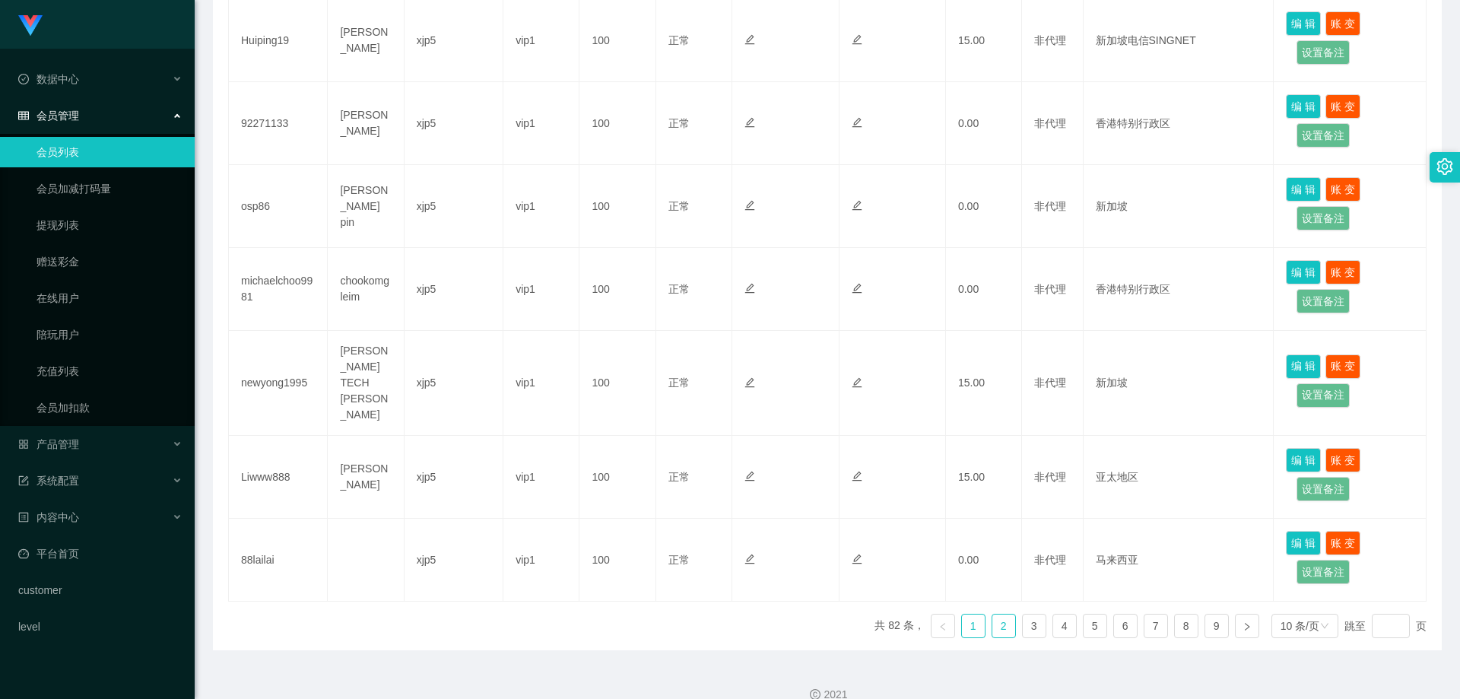
click at [1007, 614] on li "2" at bounding box center [1004, 626] width 24 height 24
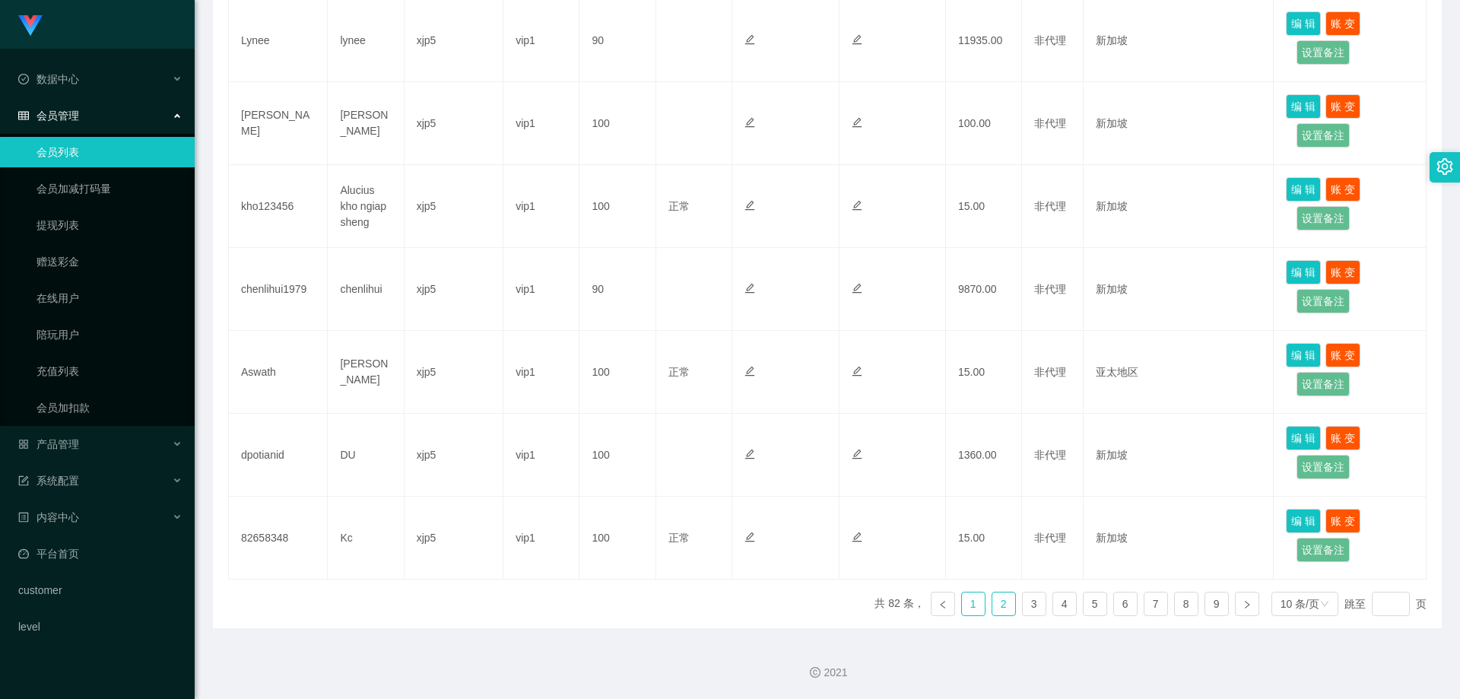
click at [962, 605] on link "1" at bounding box center [973, 603] width 23 height 23
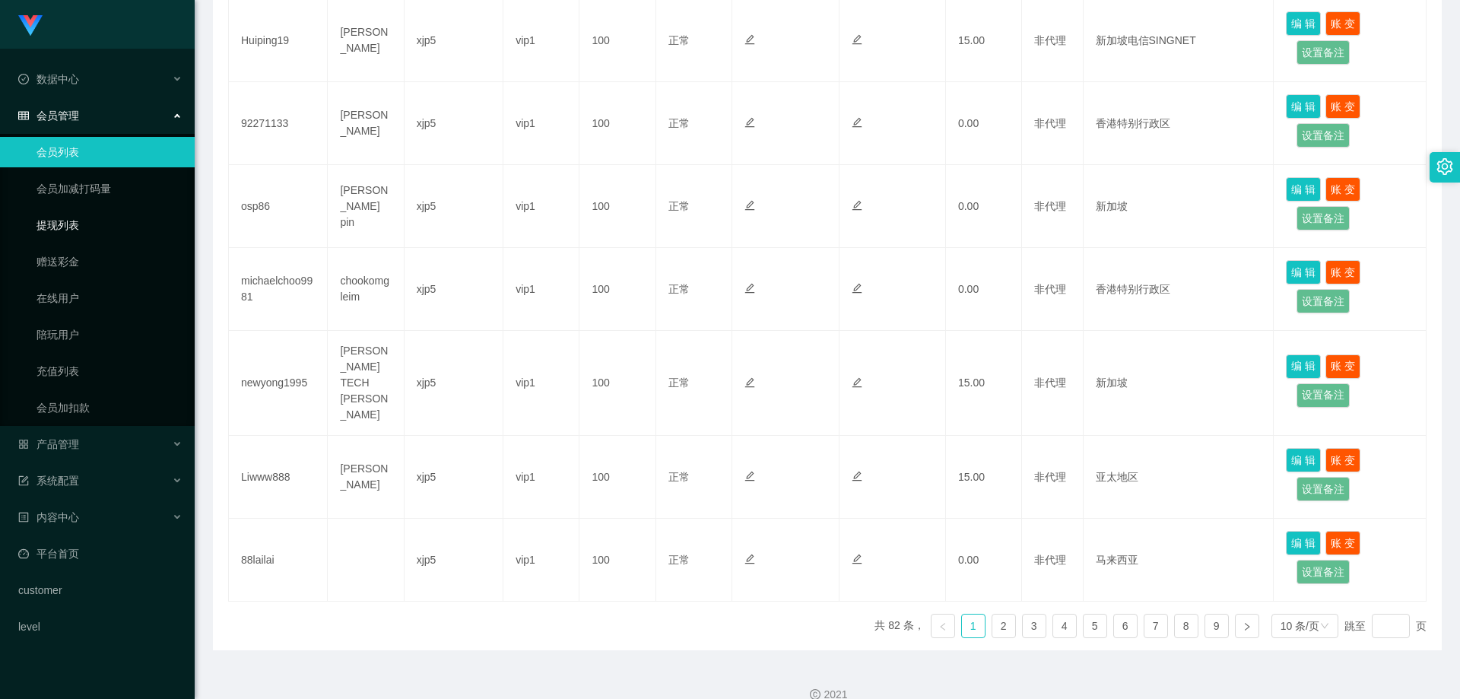
click at [102, 227] on link "提现列表" at bounding box center [110, 225] width 146 height 30
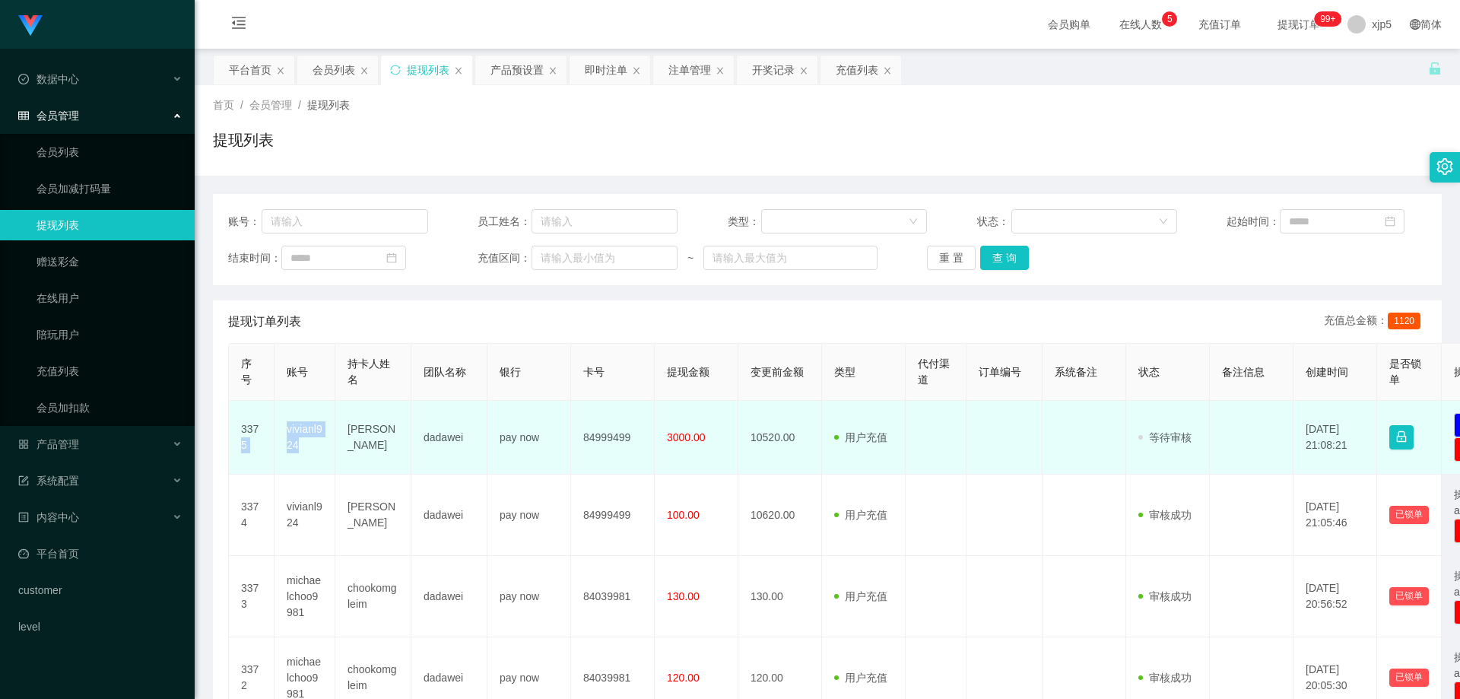
click at [315, 456] on td "vivianl924" at bounding box center [305, 438] width 61 height 74
drag, startPoint x: 310, startPoint y: 443, endPoint x: 285, endPoint y: 433, distance: 26.0
click at [285, 433] on td "vivianl924" at bounding box center [305, 438] width 61 height 74
copy td "vivianl924"
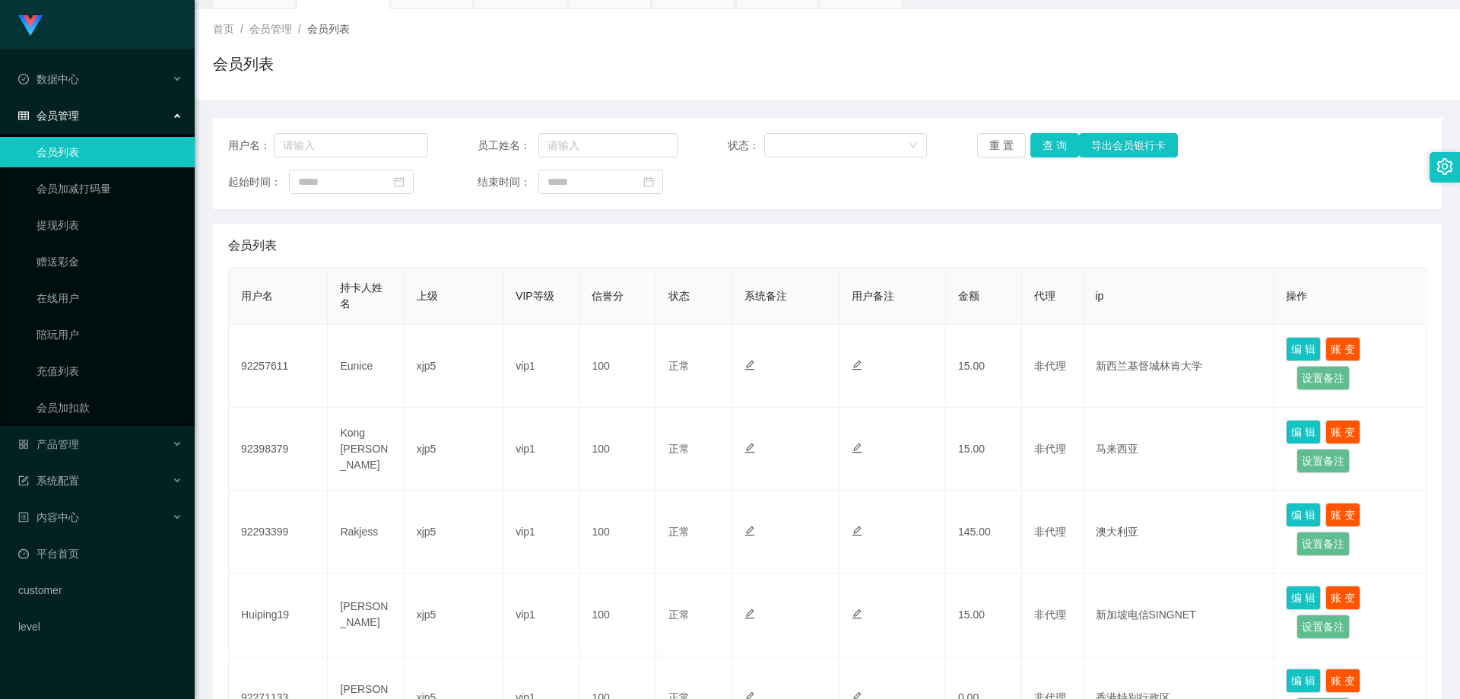
scroll to position [152, 0]
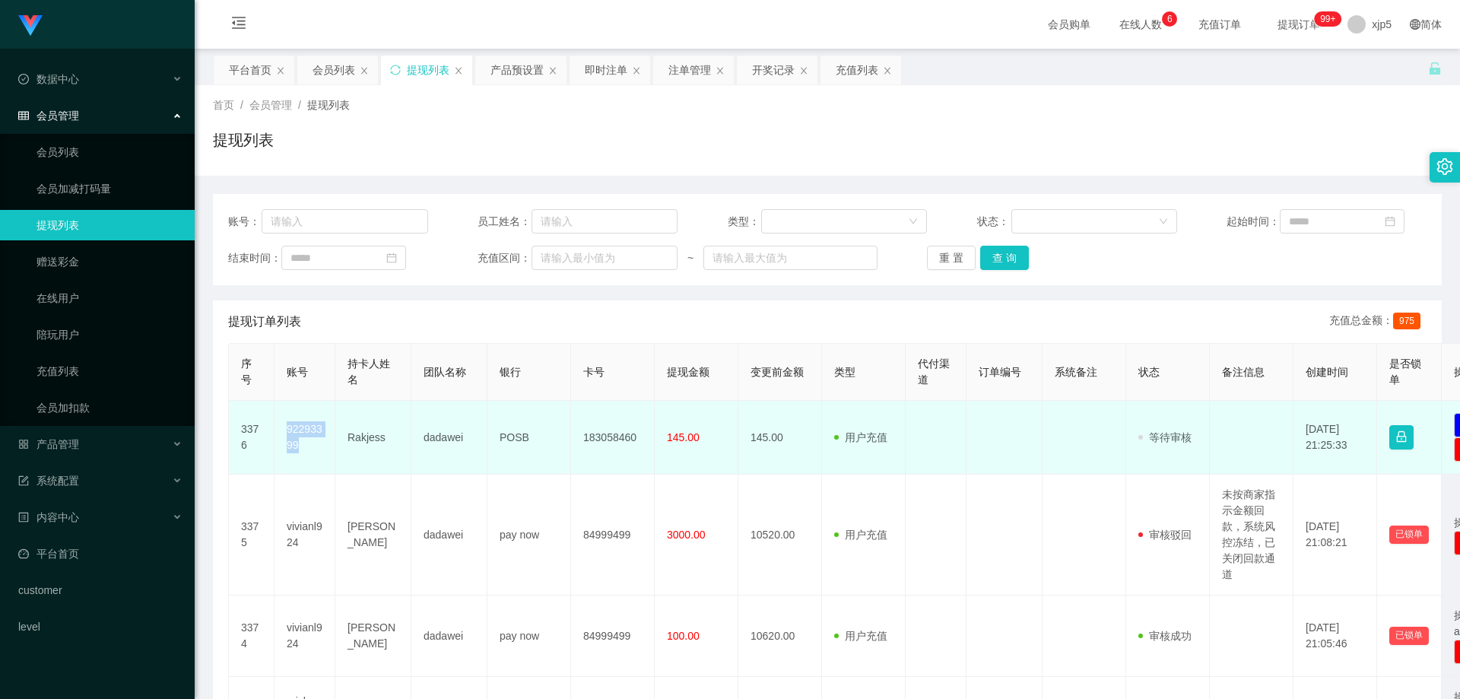
click at [275, 430] on td "92293399" at bounding box center [305, 438] width 61 height 74
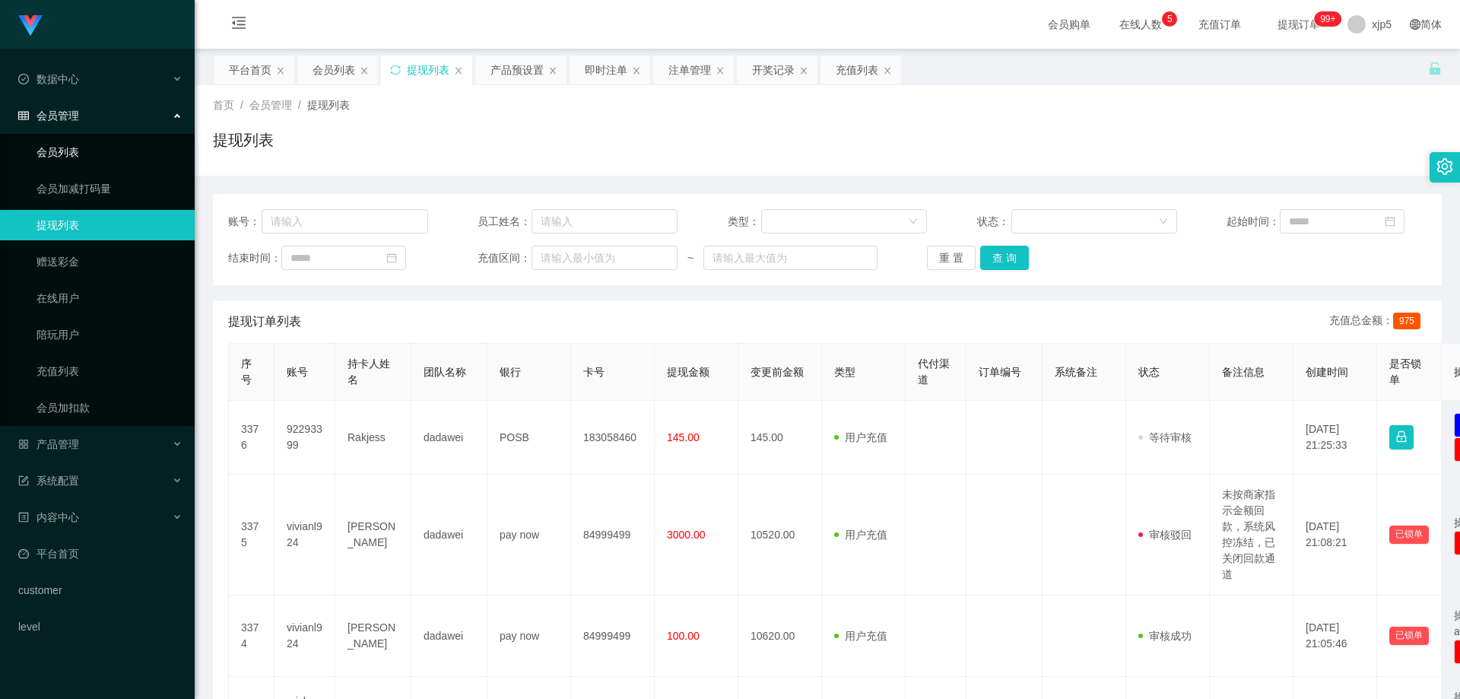
click at [90, 151] on link "会员列表" at bounding box center [110, 152] width 146 height 30
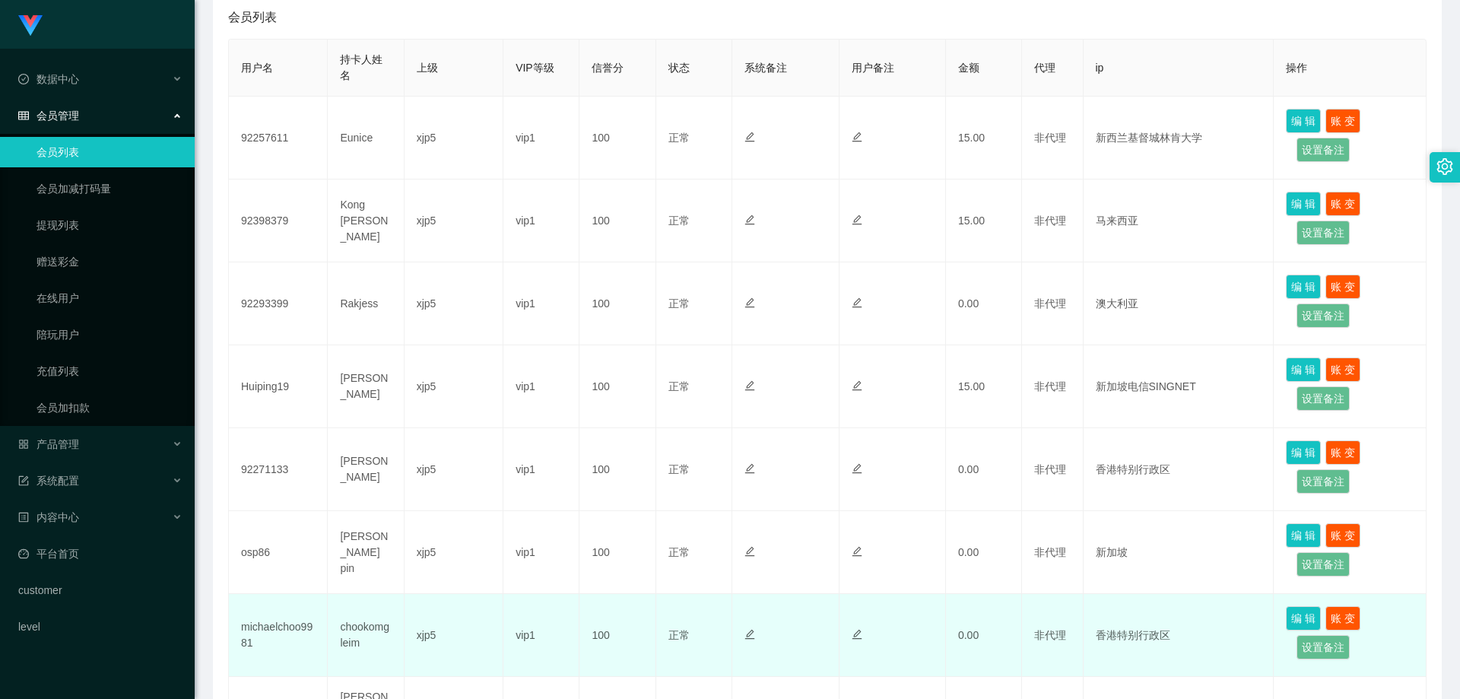
scroll to position [380, 0]
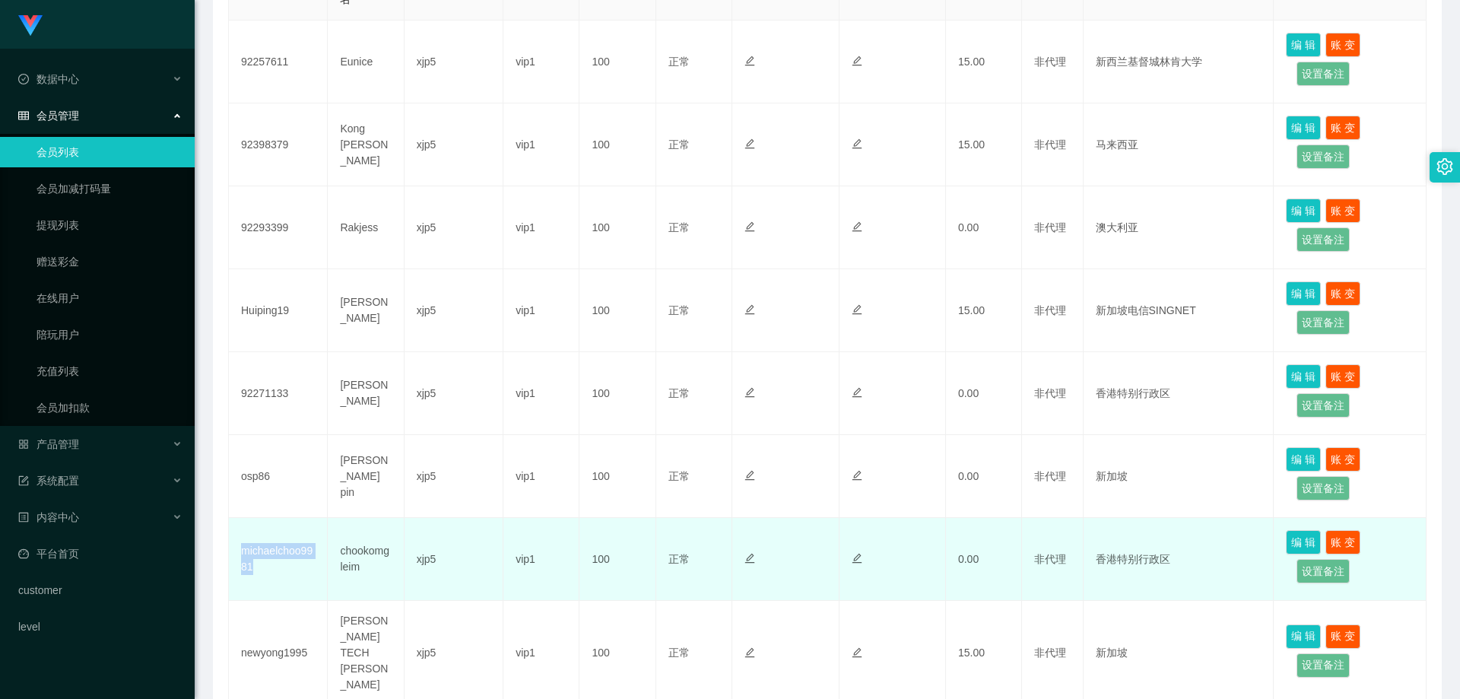
drag, startPoint x: 285, startPoint y: 576, endPoint x: 236, endPoint y: 558, distance: 52.0
click at [236, 558] on td "michaelchoo9981" at bounding box center [278, 559] width 99 height 83
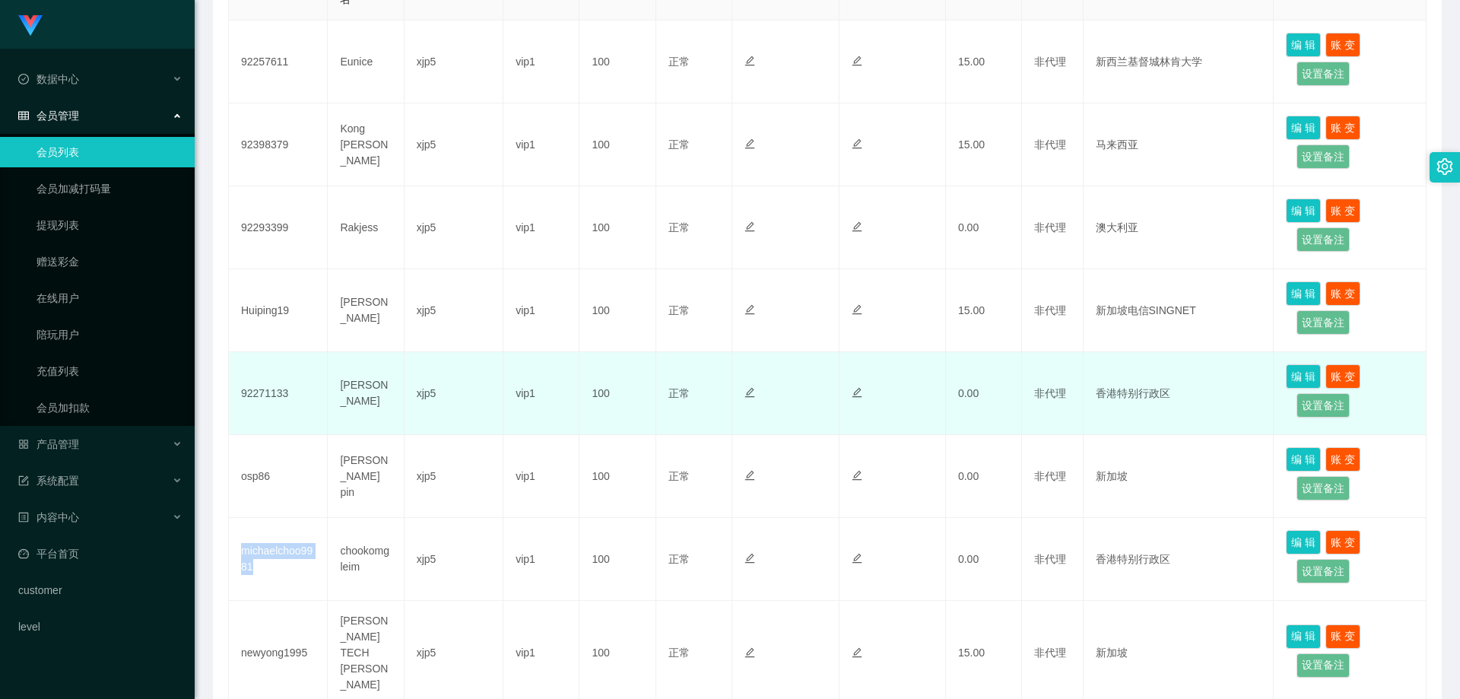
copy td "michaelchoo9981"
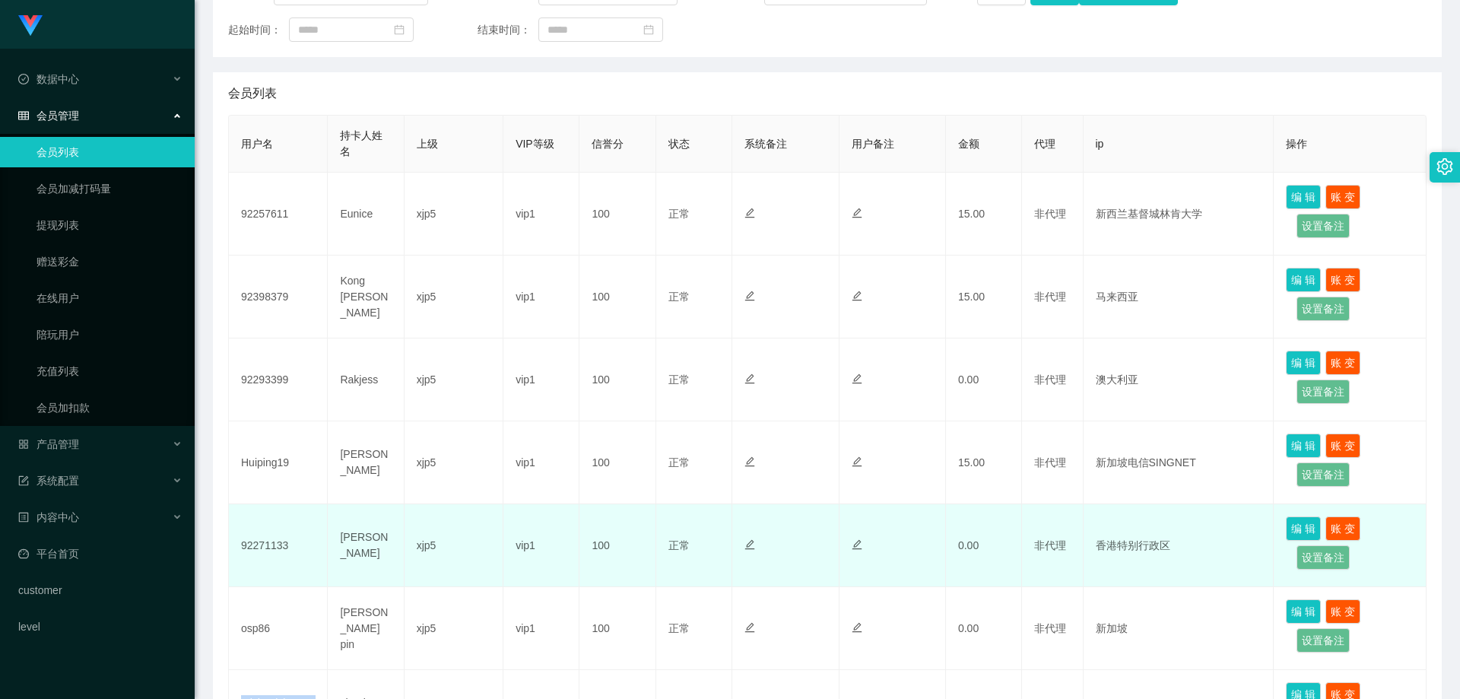
scroll to position [152, 0]
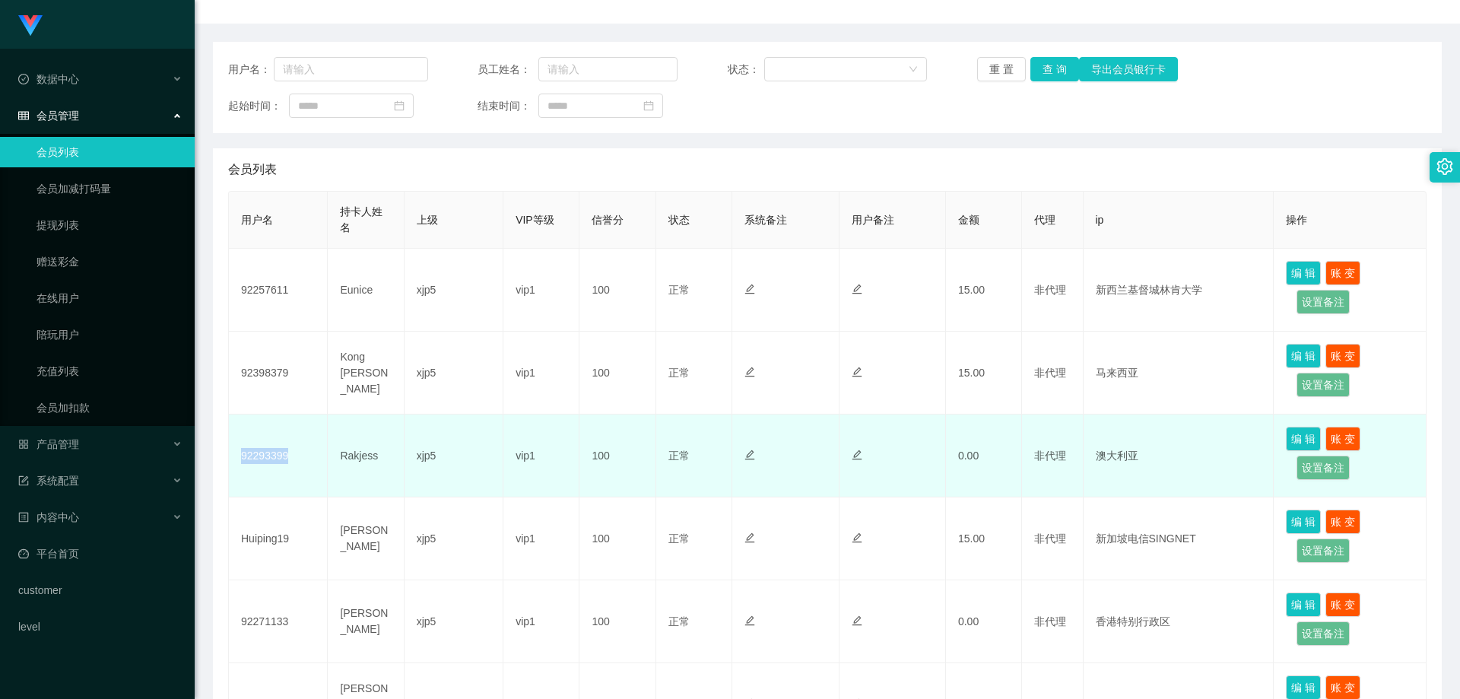
drag, startPoint x: 316, startPoint y: 461, endPoint x: 240, endPoint y: 459, distance: 76.8
click at [240, 459] on td "92293399" at bounding box center [278, 455] width 99 height 83
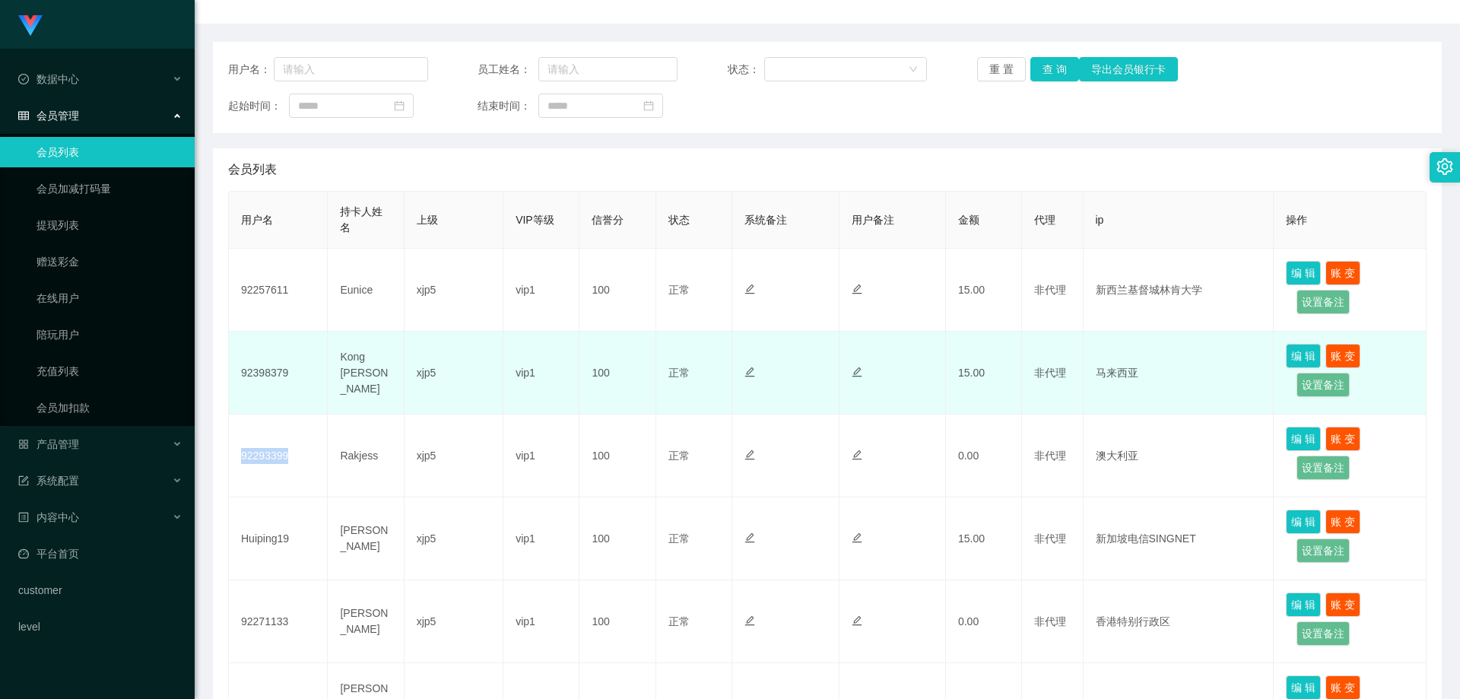
copy td "92293399"
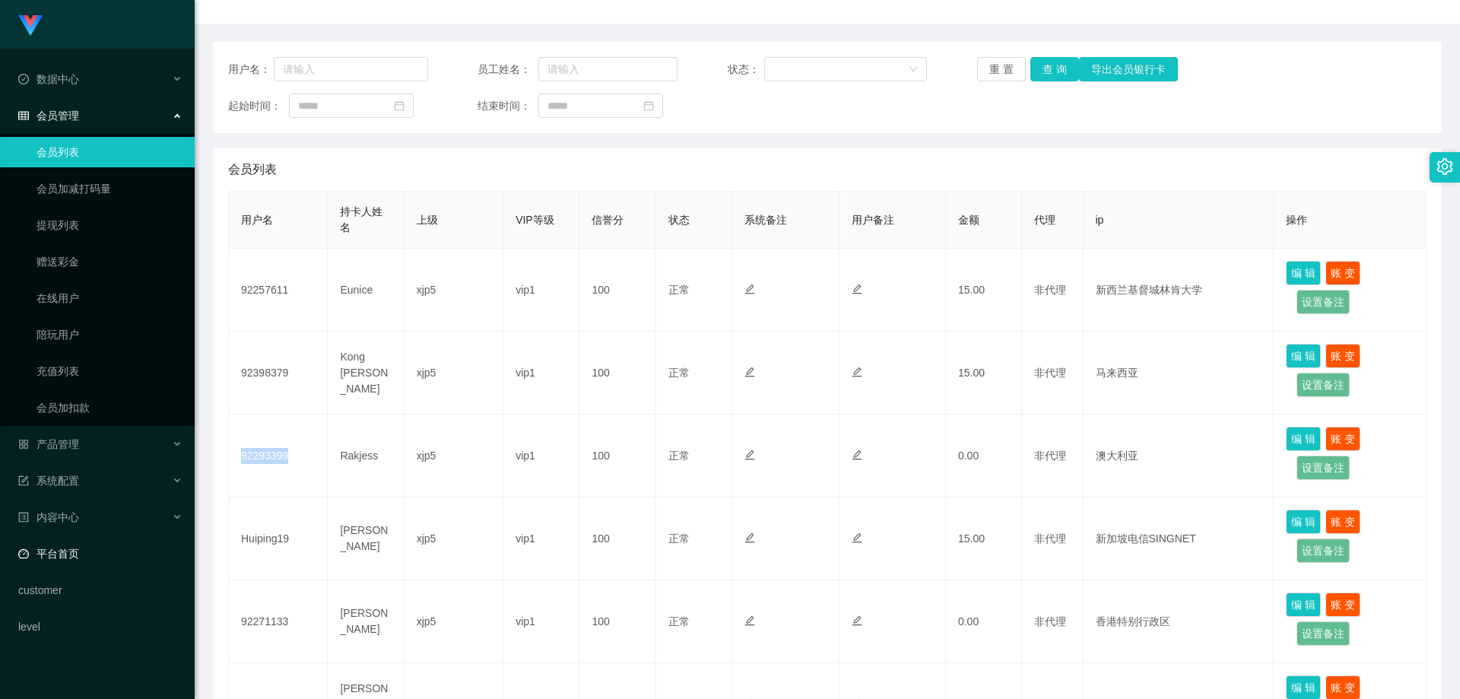
click at [100, 549] on link "平台首页" at bounding box center [100, 553] width 164 height 30
